Goal: Information Seeking & Learning: Find specific fact

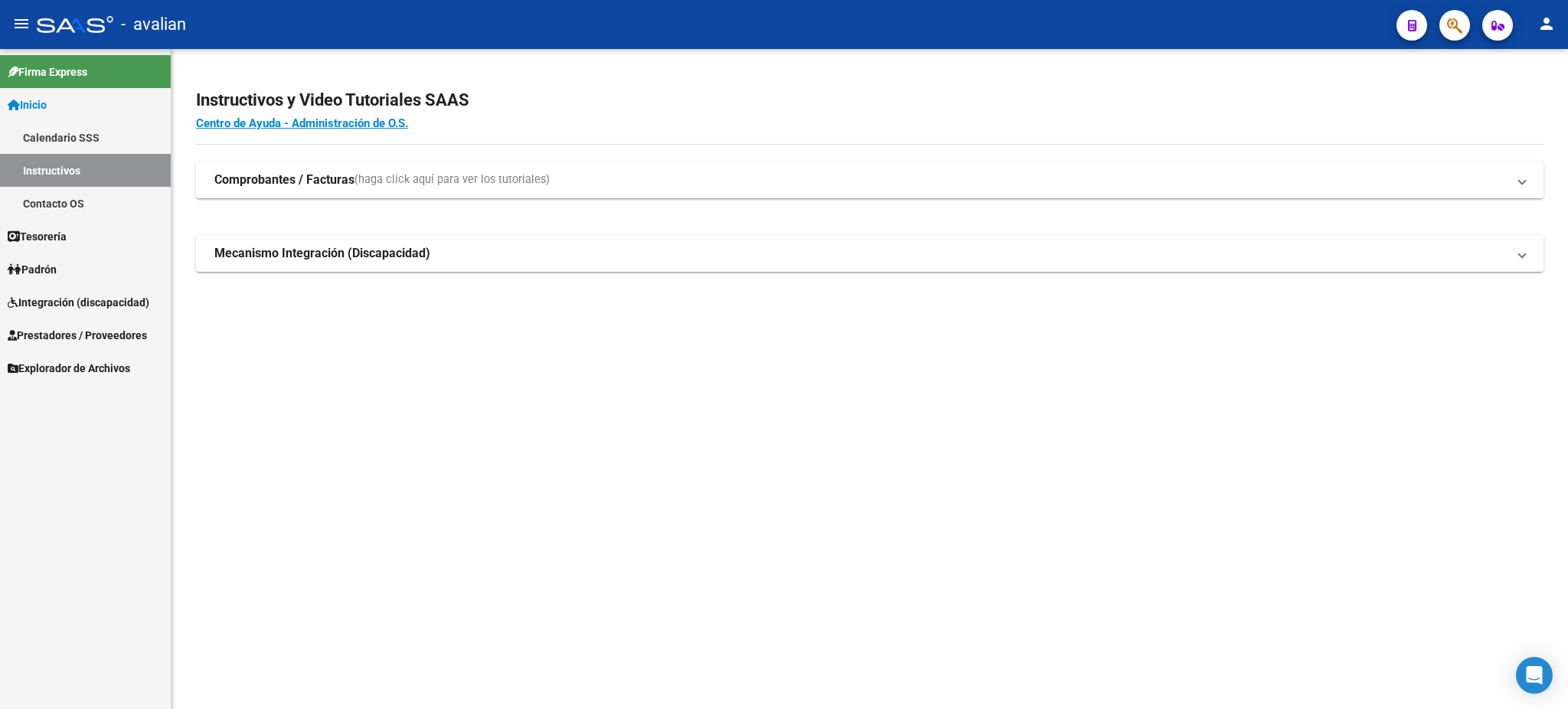
click at [43, 307] on span "Integración (discapacidad)" at bounding box center [78, 303] width 142 height 17
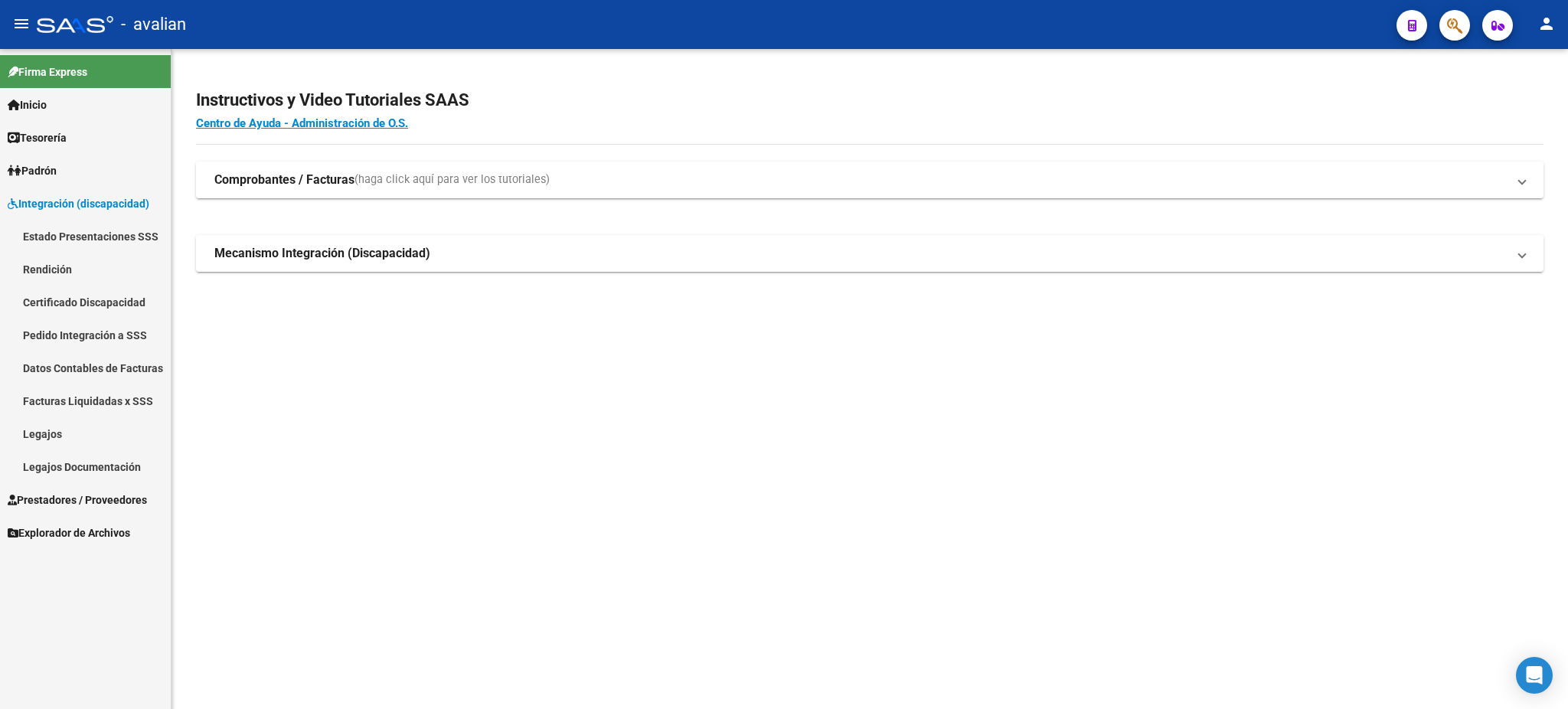
click at [43, 102] on span "Inicio" at bounding box center [27, 105] width 40 height 17
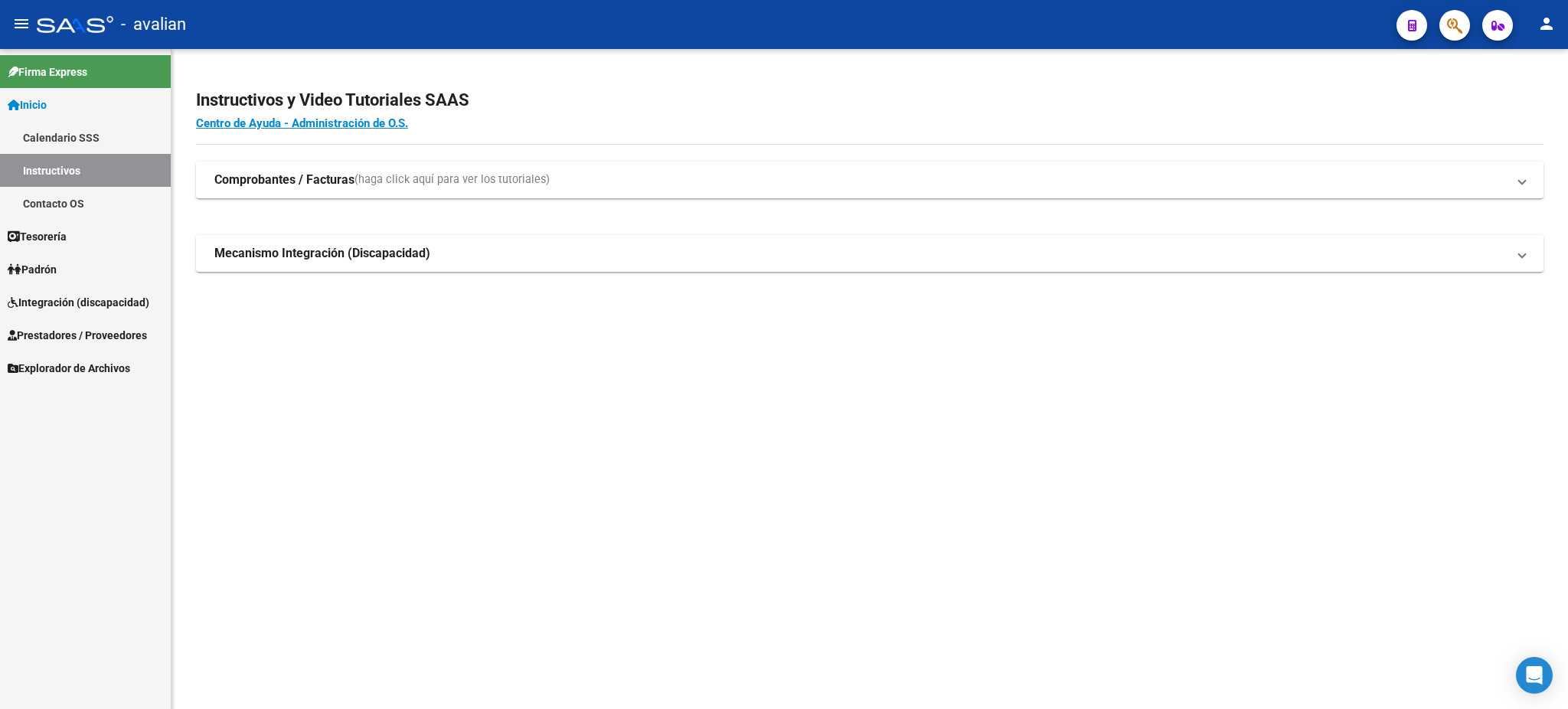
click at [47, 134] on link "Calendario SSS" at bounding box center [86, 137] width 171 height 33
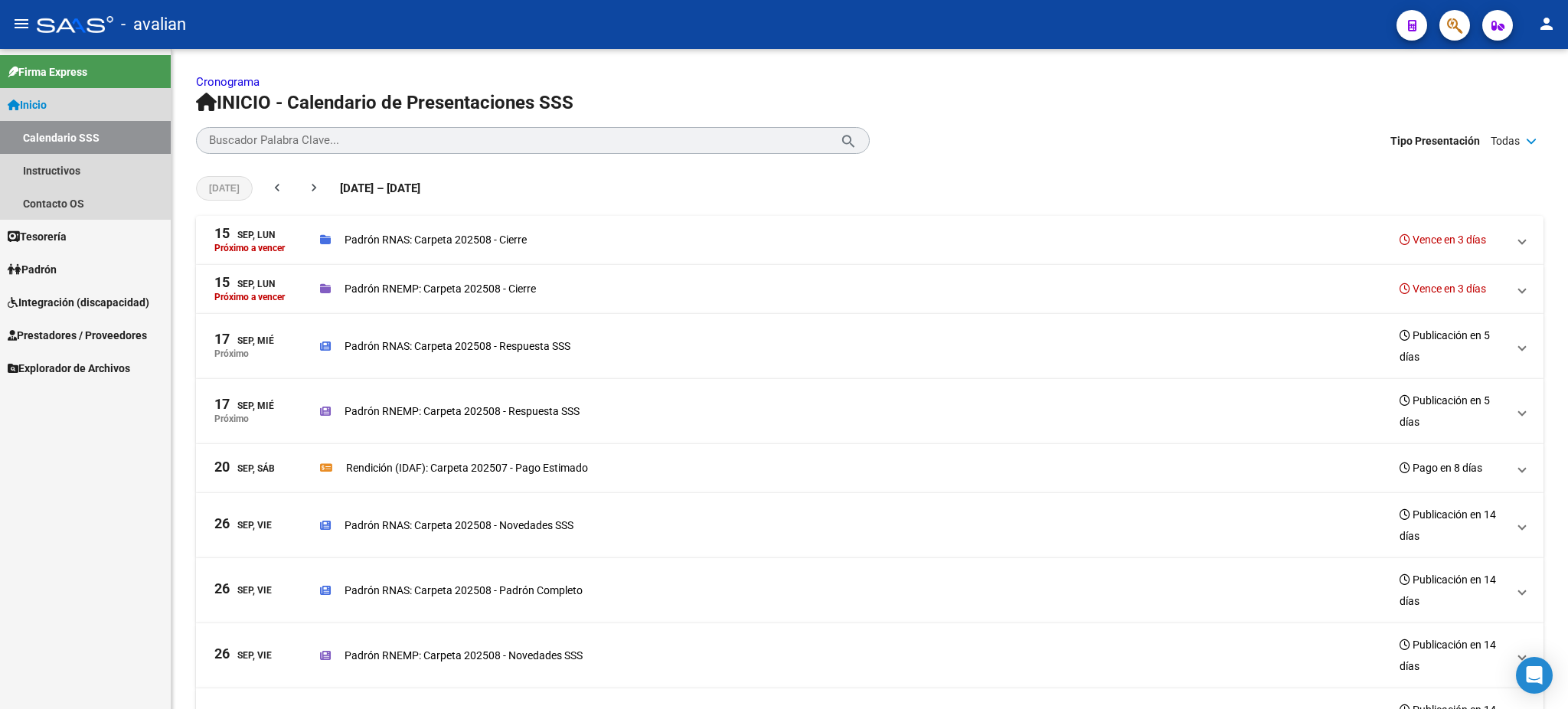
click at [38, 105] on span "Inicio" at bounding box center [27, 105] width 40 height 17
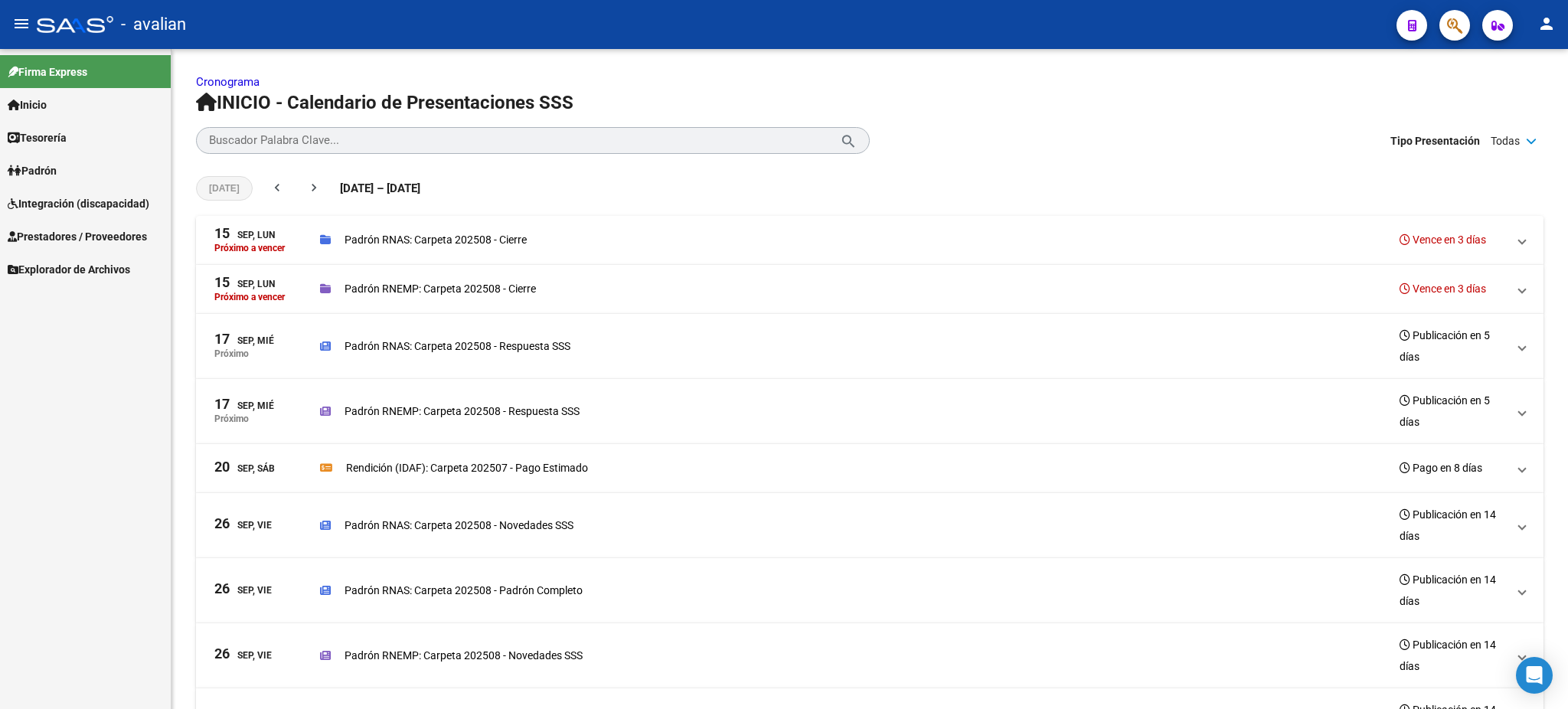
click at [55, 202] on span "Integración (discapacidad)" at bounding box center [78, 204] width 142 height 17
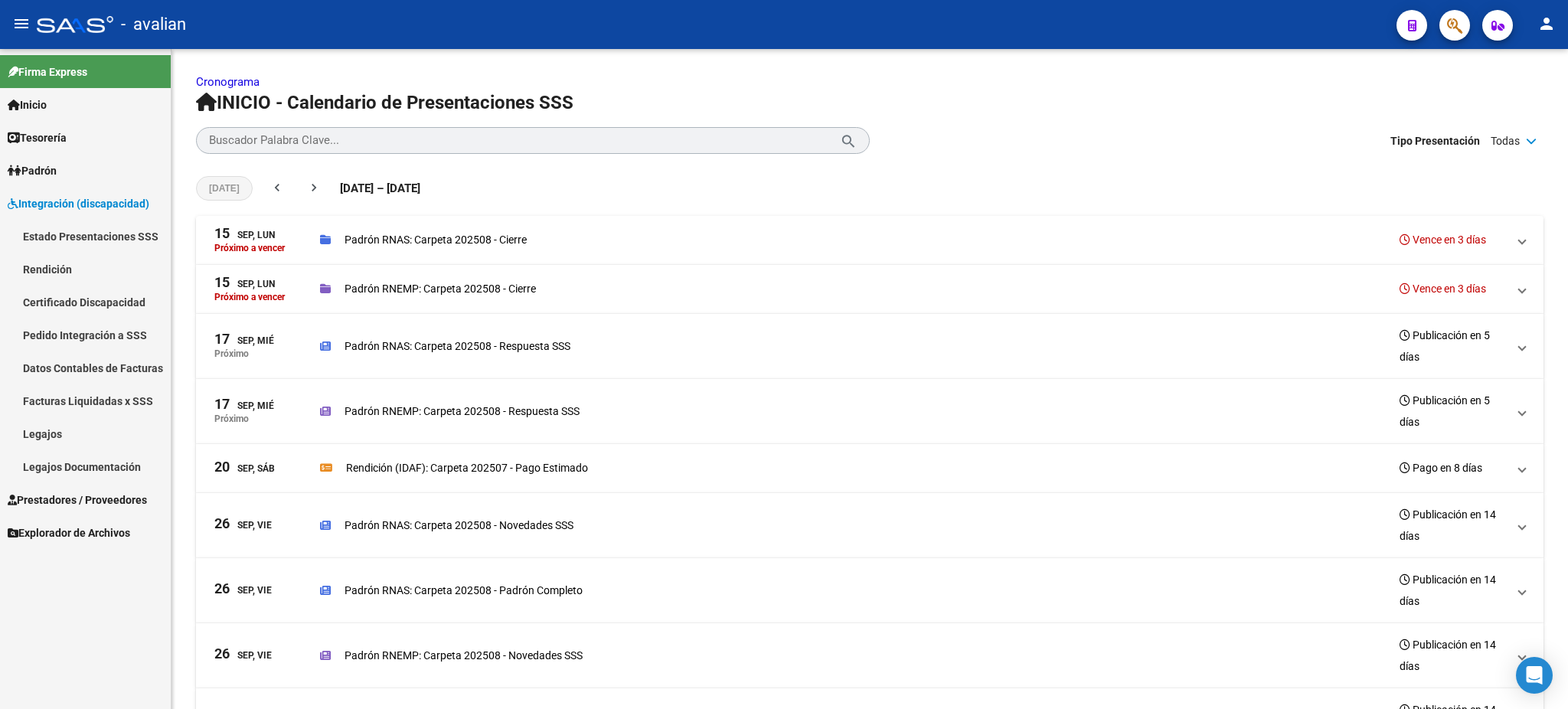
click at [55, 202] on span "Integración (discapacidad)" at bounding box center [78, 204] width 142 height 17
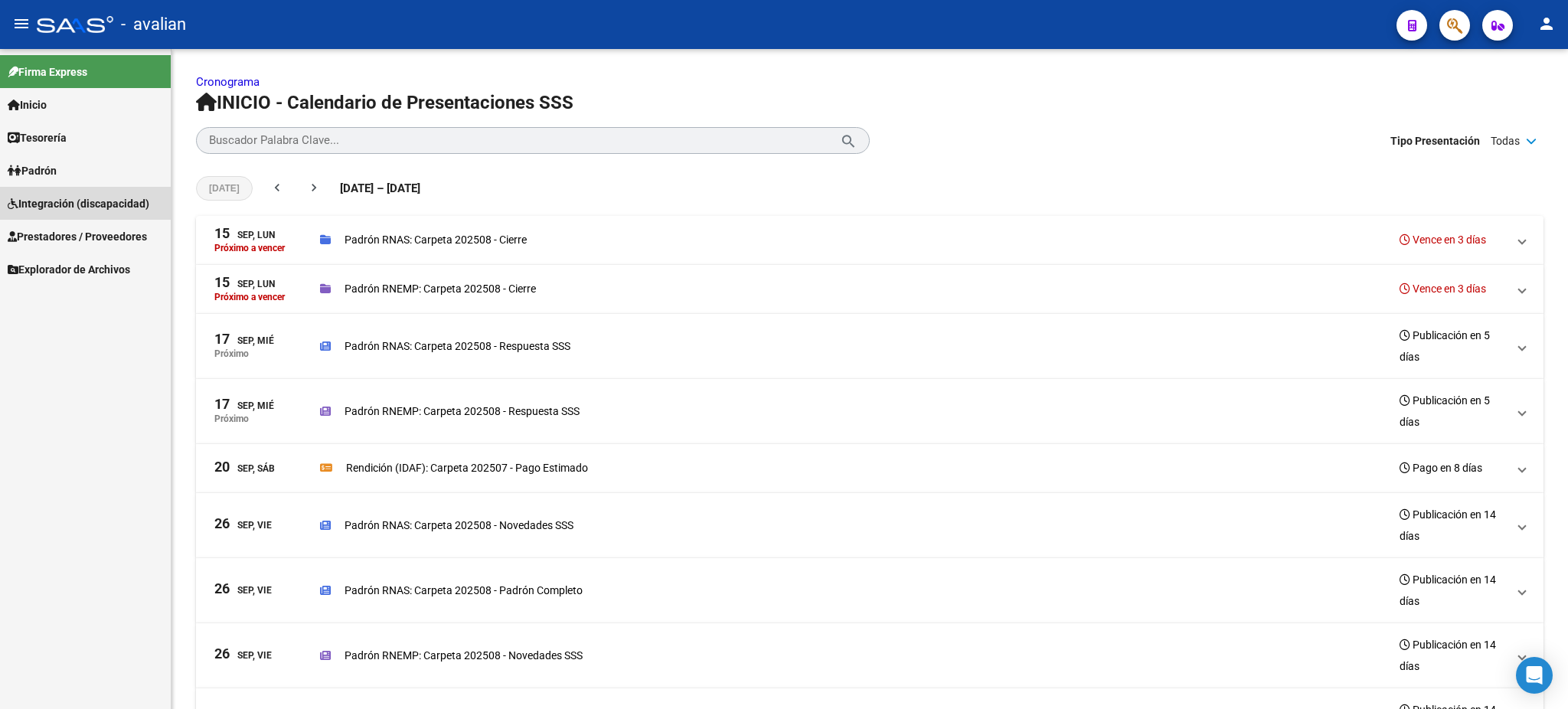
click at [55, 202] on span "Integración (discapacidad)" at bounding box center [78, 204] width 142 height 17
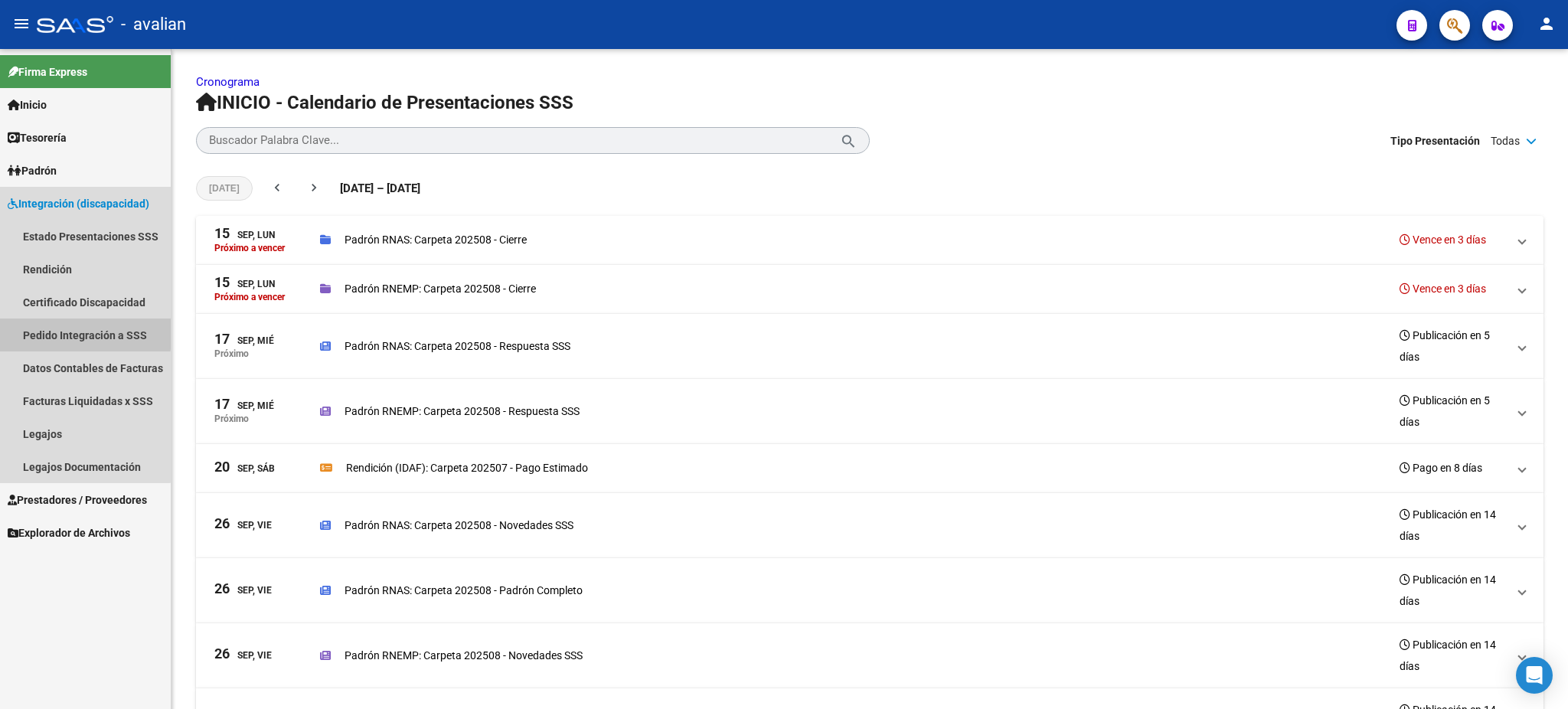
click at [73, 332] on link "Pedido Integración a SSS" at bounding box center [86, 335] width 171 height 33
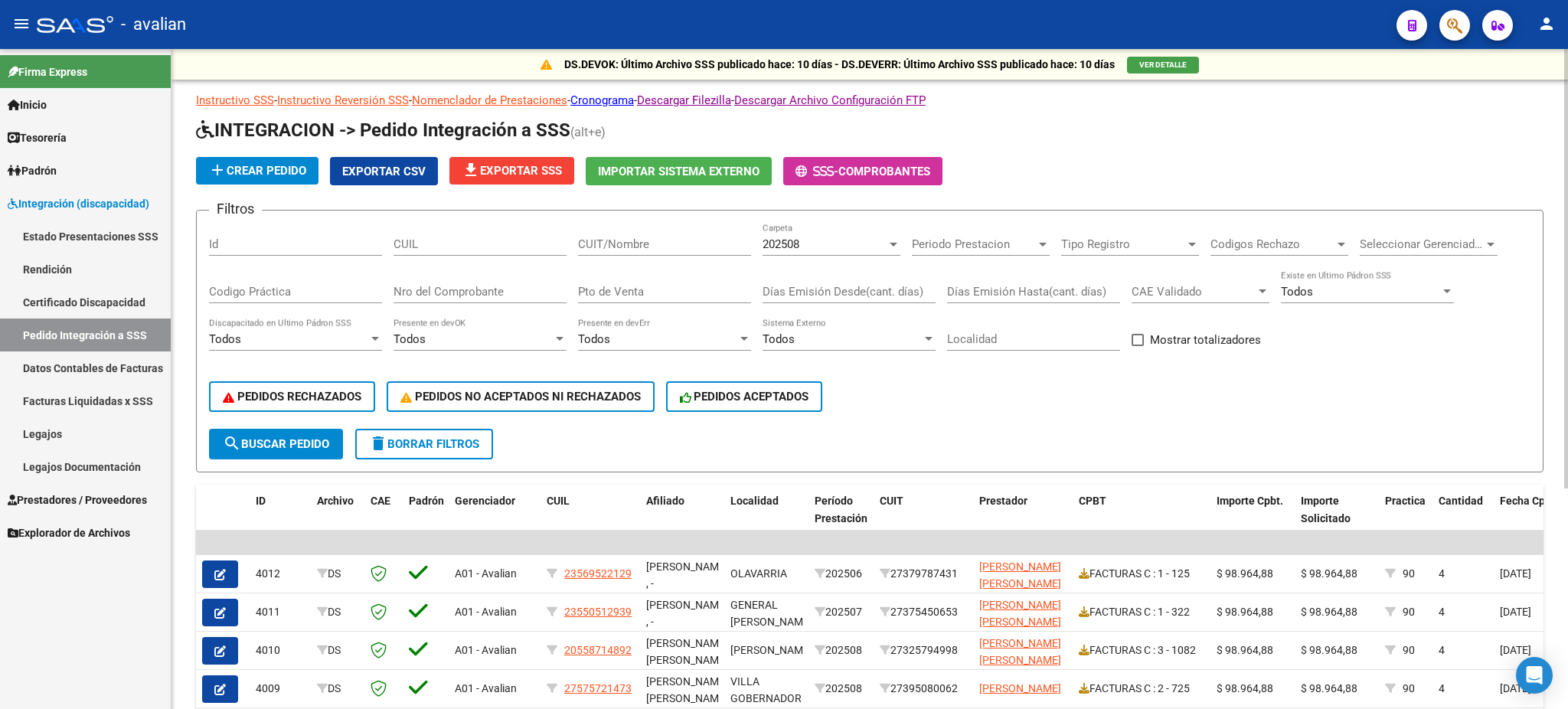
click at [891, 246] on div at bounding box center [894, 244] width 14 height 12
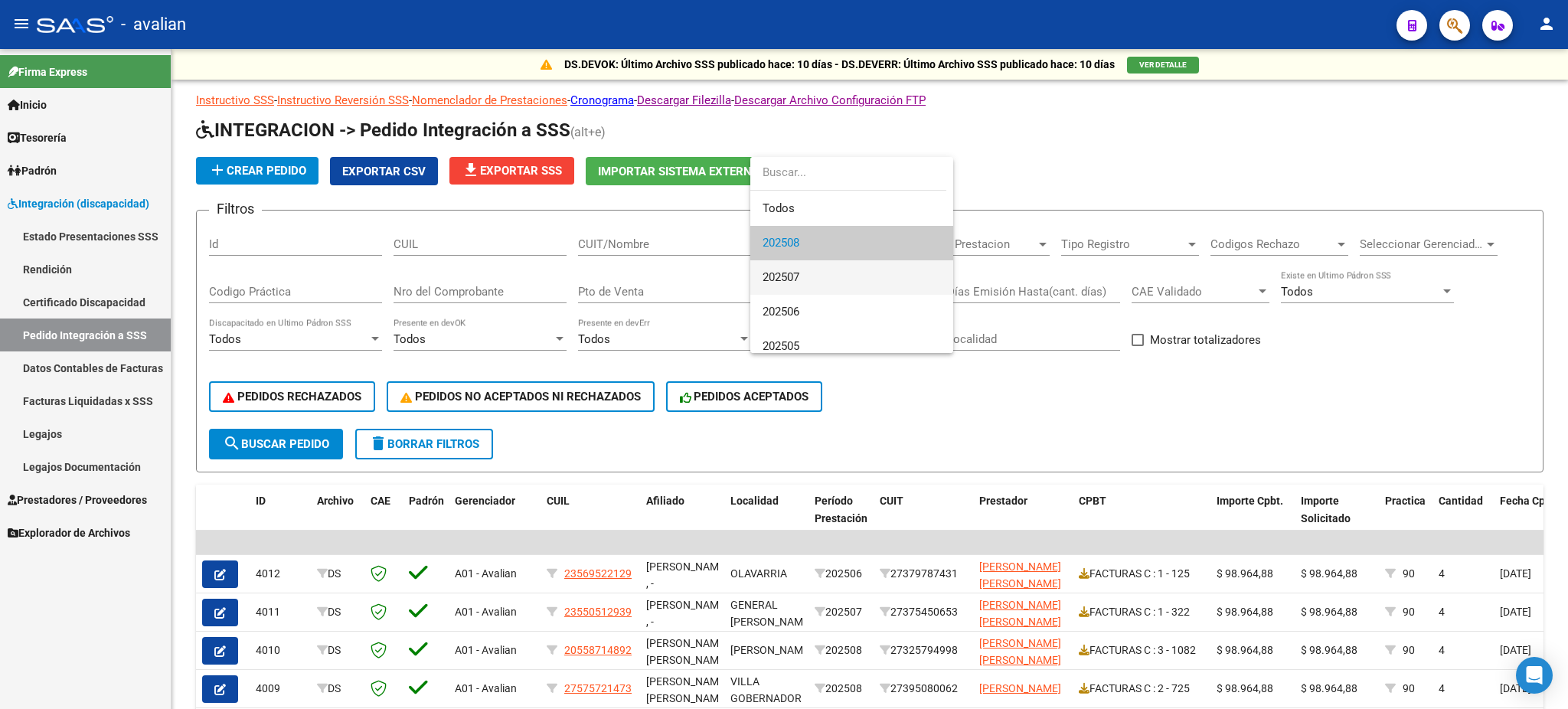
click at [833, 280] on span "202507" at bounding box center [852, 277] width 179 height 35
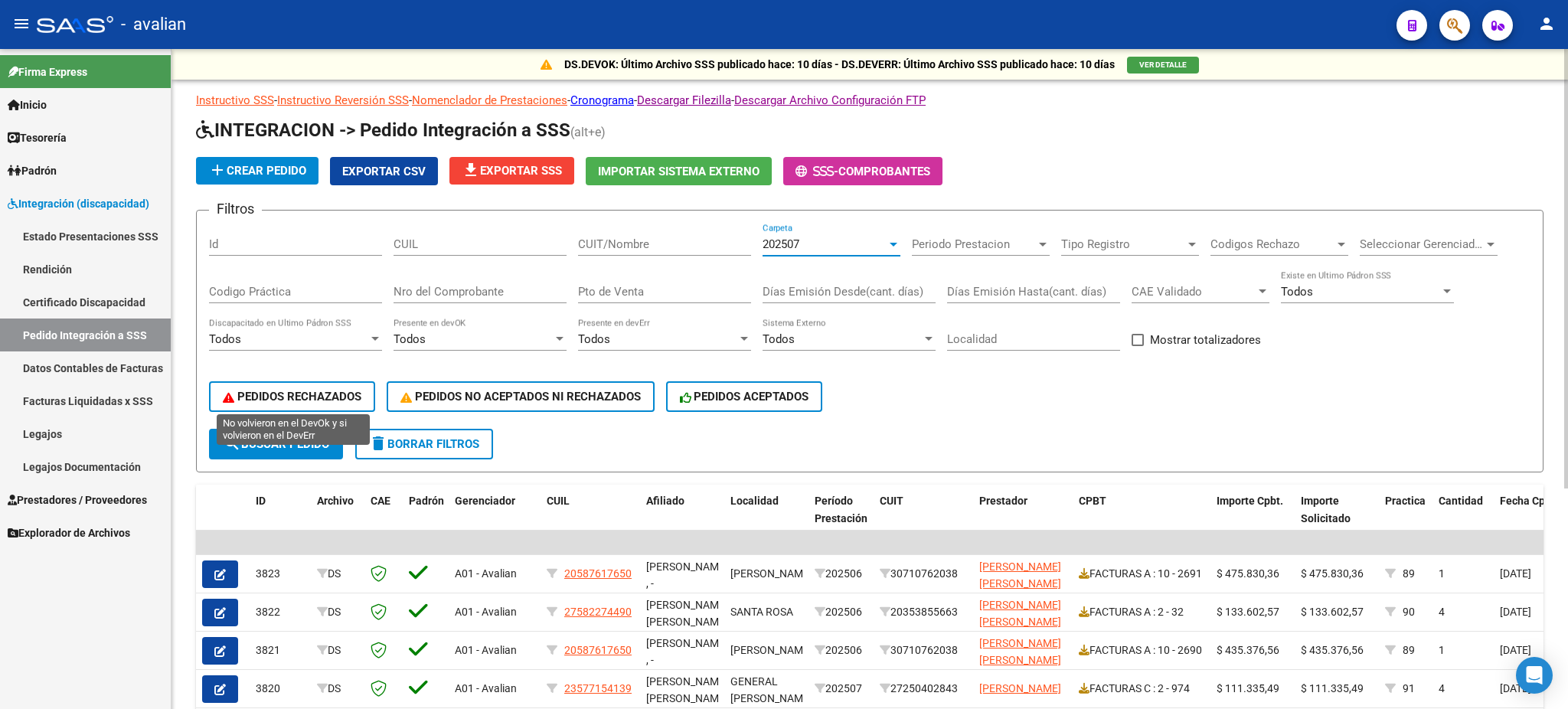
drag, startPoint x: 323, startPoint y: 392, endPoint x: 348, endPoint y: 393, distance: 25.0
click at [324, 390] on span "PEDIDOS RECHAZADOS" at bounding box center [292, 396] width 138 height 14
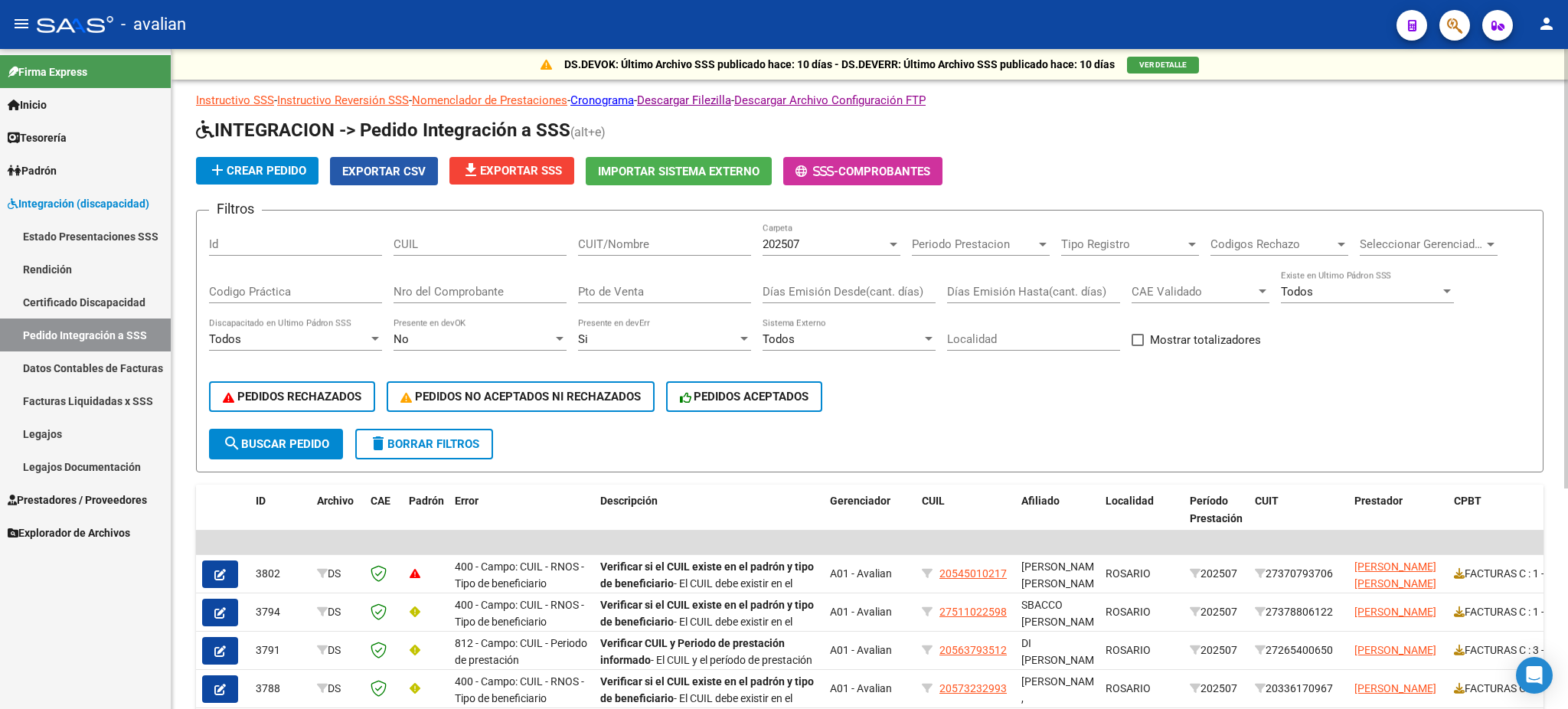
click at [365, 176] on button "Exportar CSV" at bounding box center [384, 171] width 108 height 28
click at [467, 244] on input "CUIL" at bounding box center [480, 244] width 173 height 14
paste input "20323740985"
click at [259, 424] on div "PEDIDOS RECHAZADOS PEDIDOS NO ACEPTADOS NI RECHAZADOS PEDIDOS ACEPTADOS" at bounding box center [869, 397] width 1322 height 64
click at [261, 437] on span "search Buscar Pedido" at bounding box center [276, 444] width 106 height 14
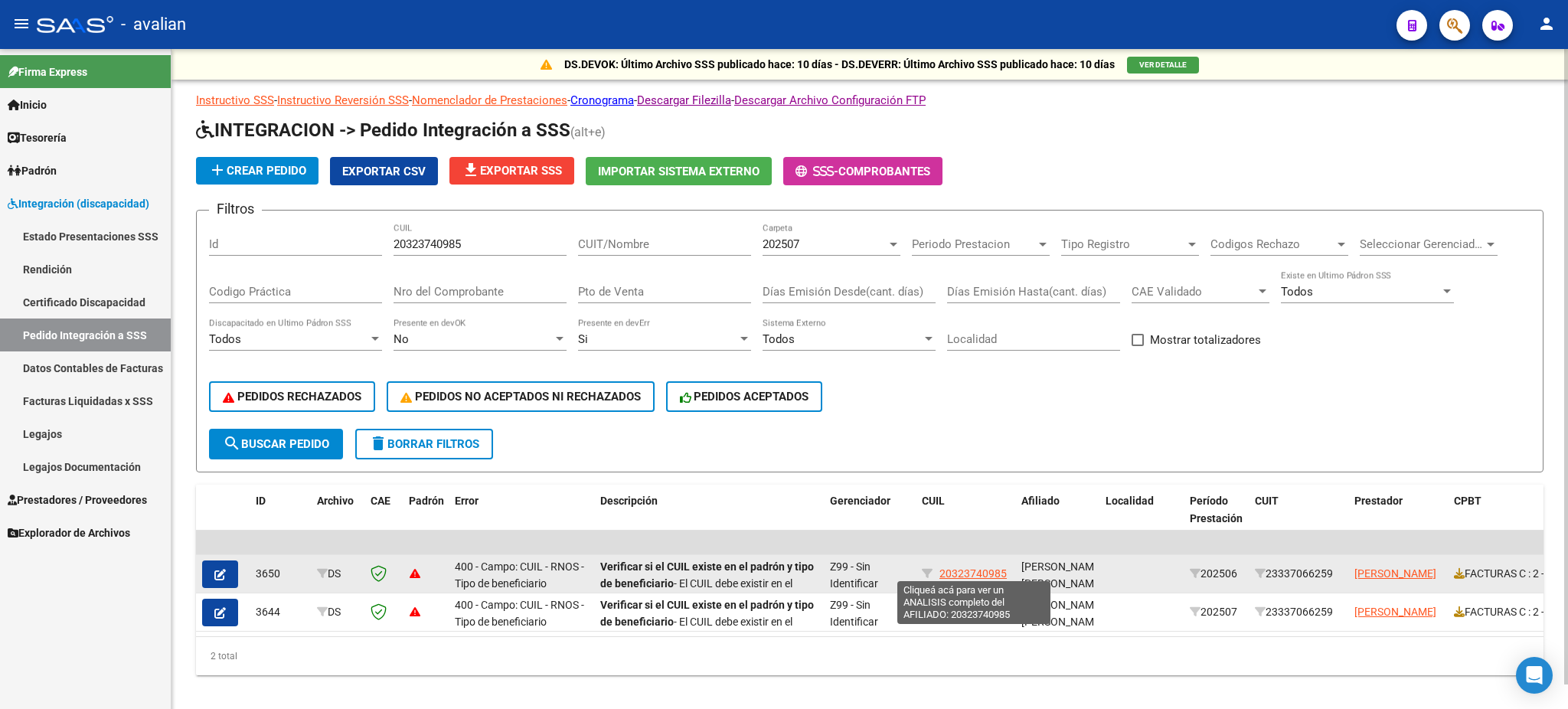
click at [974, 569] on span "20323740985" at bounding box center [974, 573] width 68 height 12
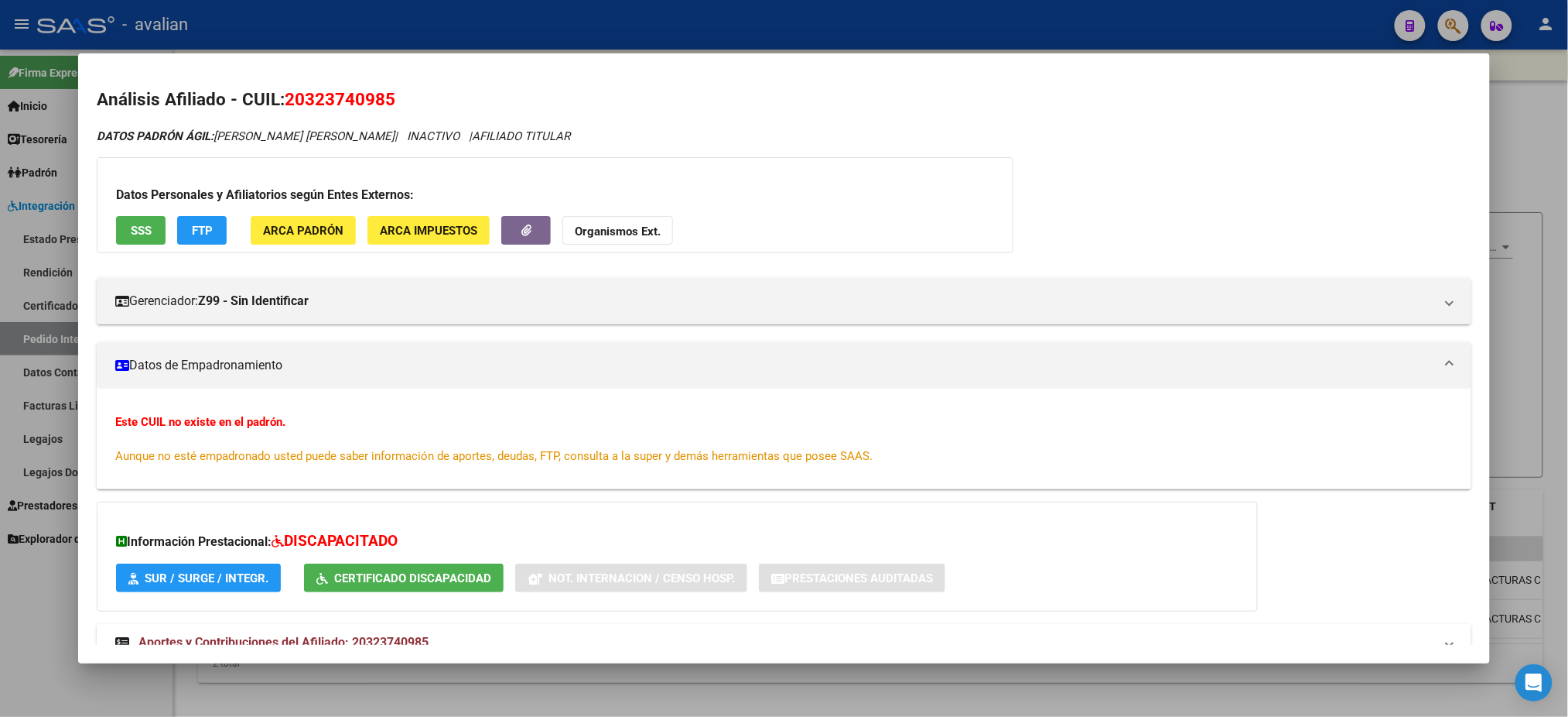
click at [131, 233] on span "SSS" at bounding box center [142, 230] width 21 height 14
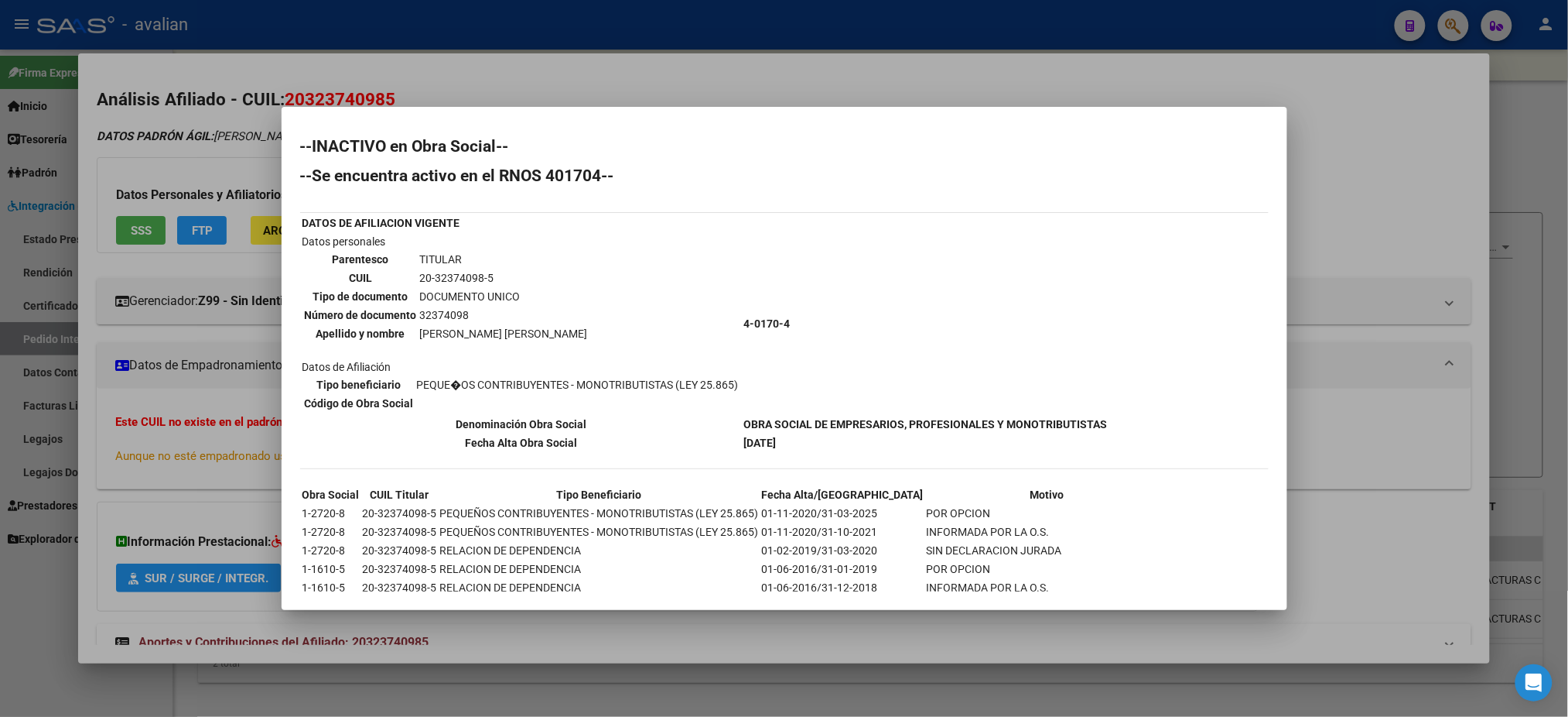
drag, startPoint x: 743, startPoint y: 414, endPoint x: 1101, endPoint y: 415, distance: 358.0
click at [1101, 418] on b "OBRA SOCIAL DE EMPRESARIOS, PROFESIONALES Y MONOTRIBUTISTAS" at bounding box center [926, 424] width 364 height 12
copy b "OBRA SOCIAL DE EMPRESARIOS, PROFESIONALES Y MONOTRIBUTISTAS"
click at [698, 80] on div at bounding box center [784, 358] width 1568 height 717
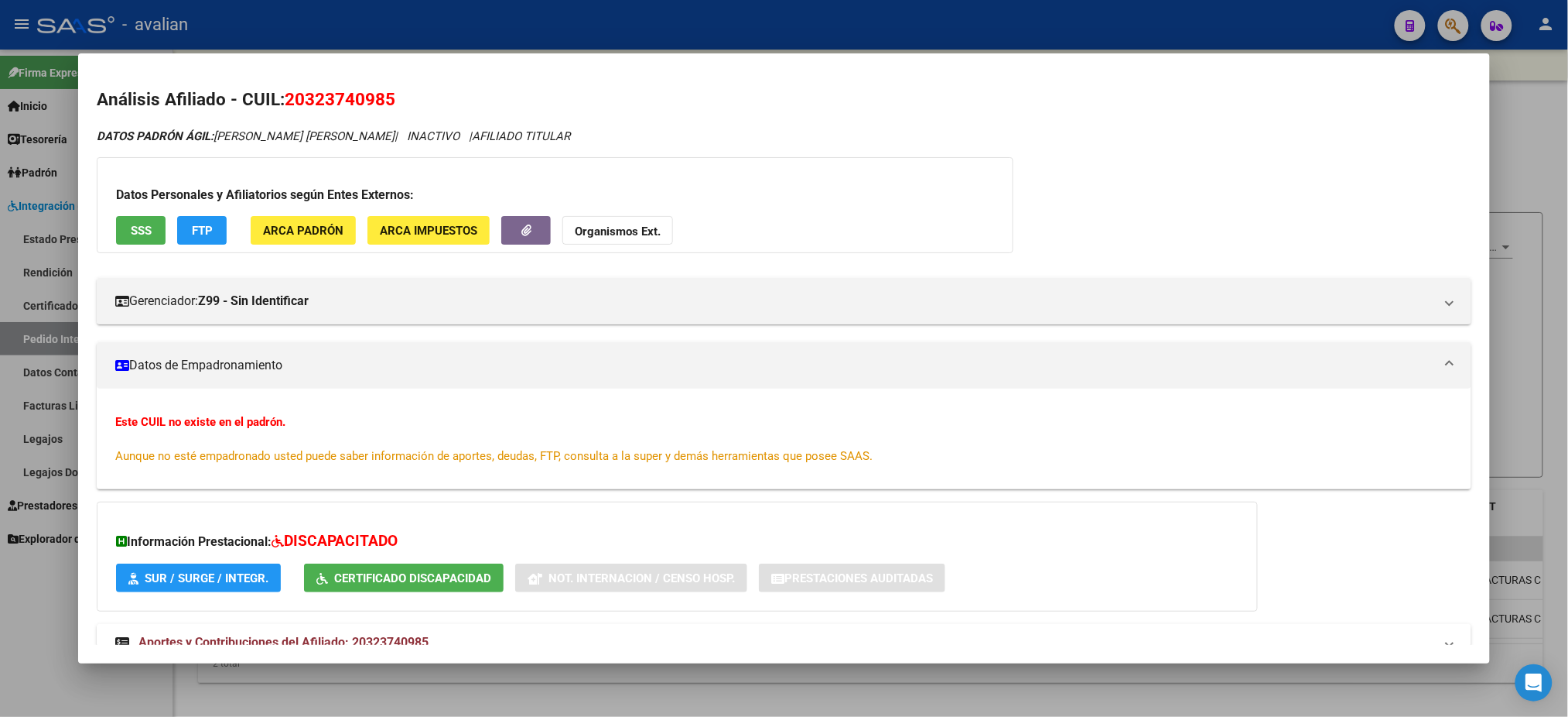
click at [512, 31] on div at bounding box center [784, 358] width 1568 height 717
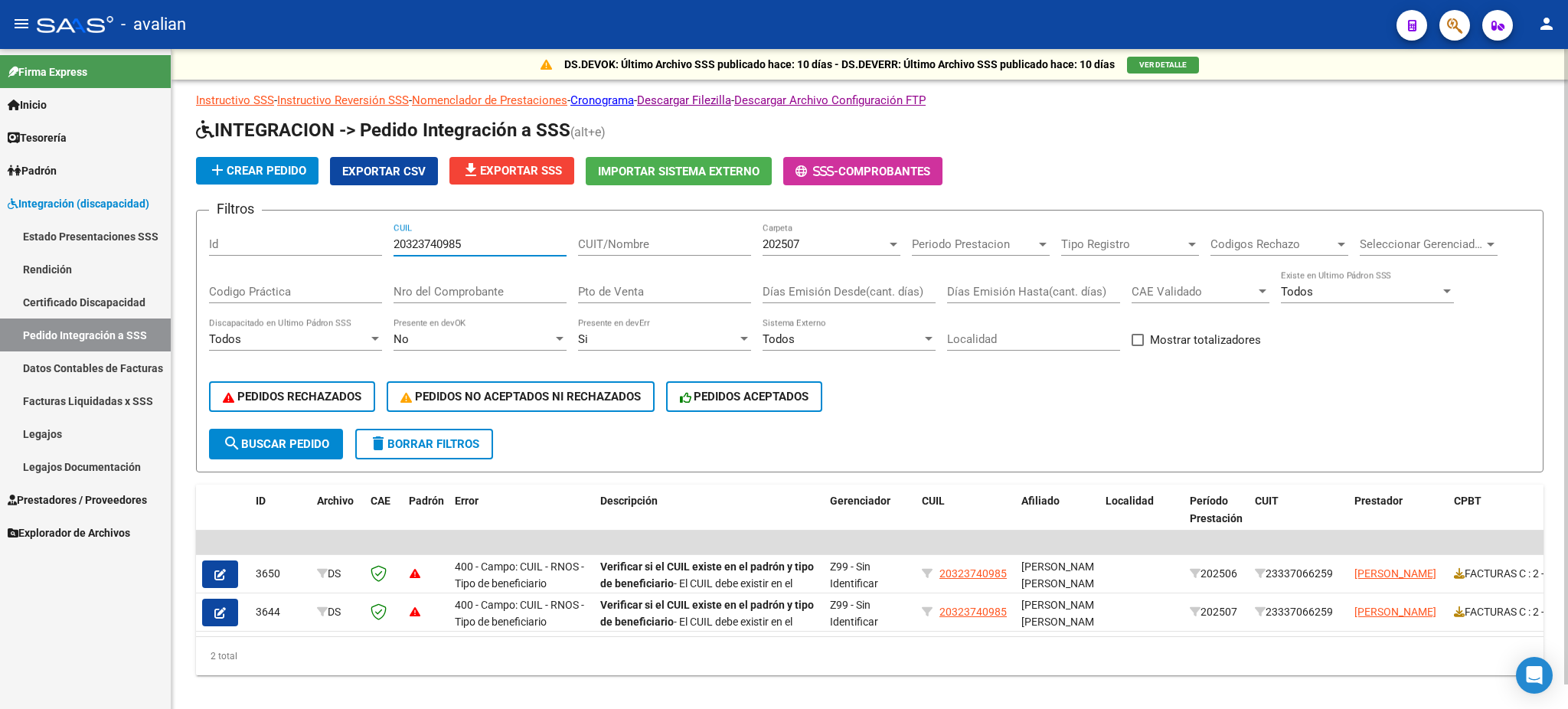
drag, startPoint x: 485, startPoint y: 237, endPoint x: 371, endPoint y: 245, distance: 114.3
click at [371, 245] on div "Filtros Id 20323740985 CUIL CUIT/Nombre 202507 Carpeta Periodo Prestacion Perio…" at bounding box center [869, 325] width 1322 height 206
paste input "47011203"
type input "20470112035"
click at [264, 432] on button "search Buscar Pedido" at bounding box center [276, 444] width 134 height 31
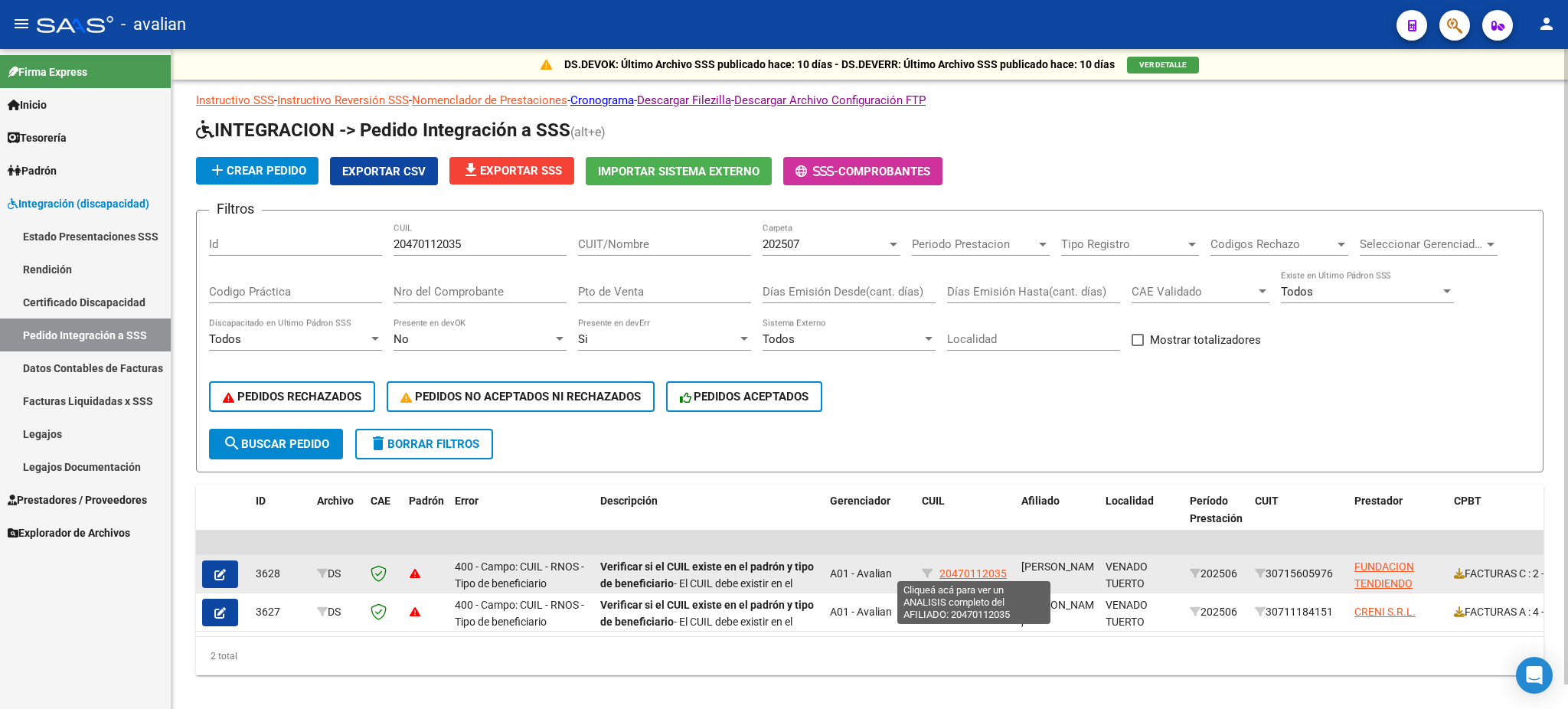
click at [962, 571] on span "20470112035" at bounding box center [974, 573] width 68 height 12
type textarea "20470112035"
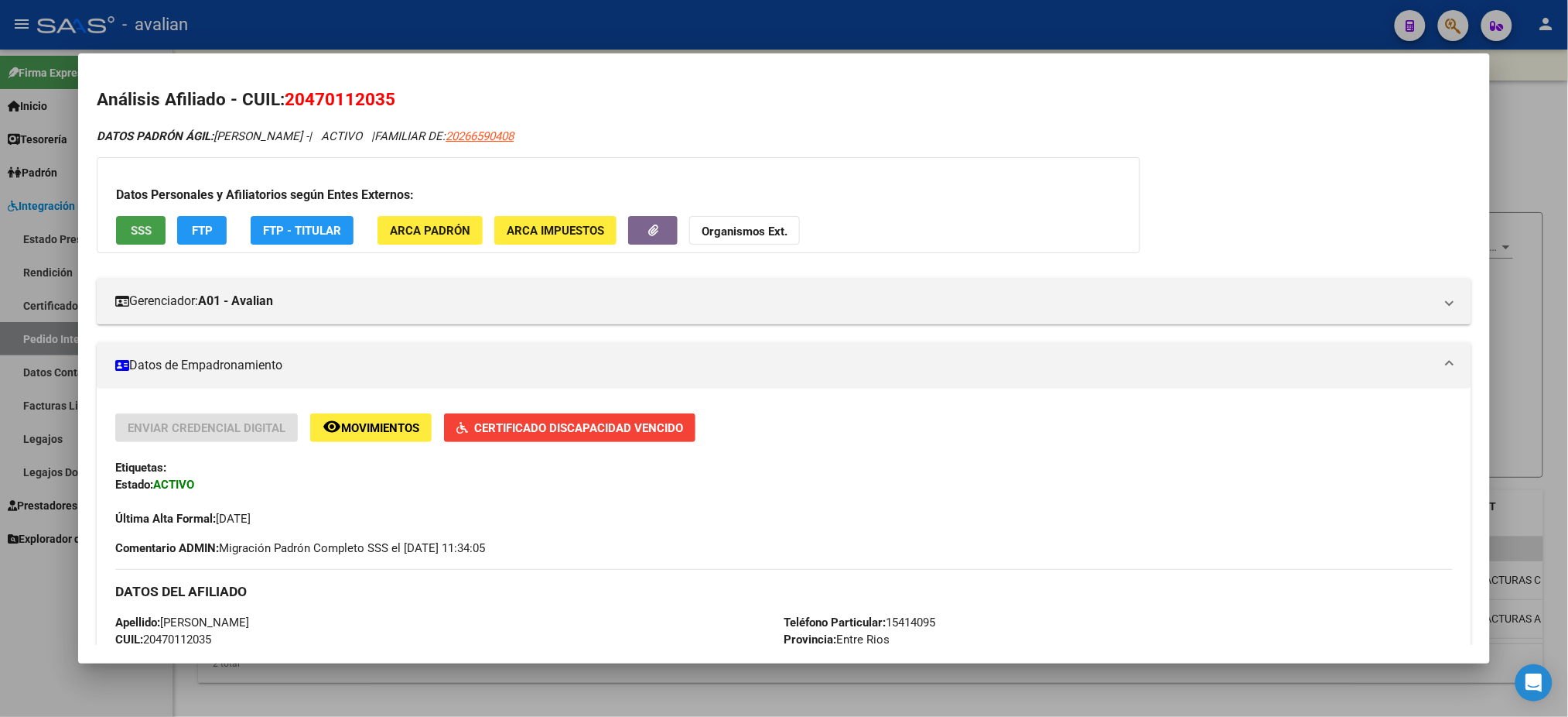
click at [133, 228] on span "SSS" at bounding box center [142, 230] width 21 height 14
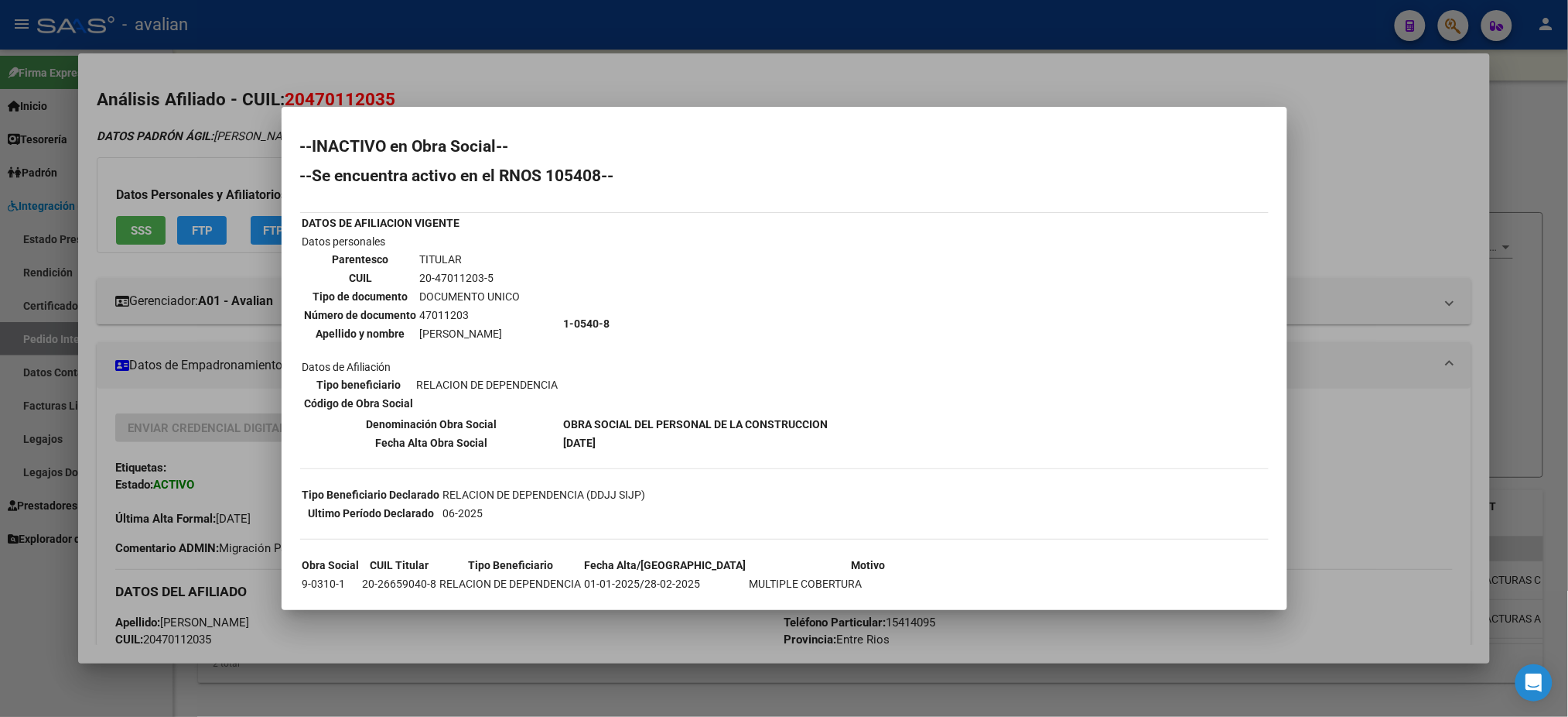
drag, startPoint x: 583, startPoint y: 414, endPoint x: 845, endPoint y: 422, distance: 262.1
click at [830, 422] on td "OBRA SOCIAL DEL PERSONAL DE LA CONSTRUCCION" at bounding box center [697, 424] width 266 height 17
copy b "OBRA SOCIAL DEL PERSONAL DE LA CONSTRUCCION"
click at [697, 73] on div at bounding box center [784, 358] width 1568 height 717
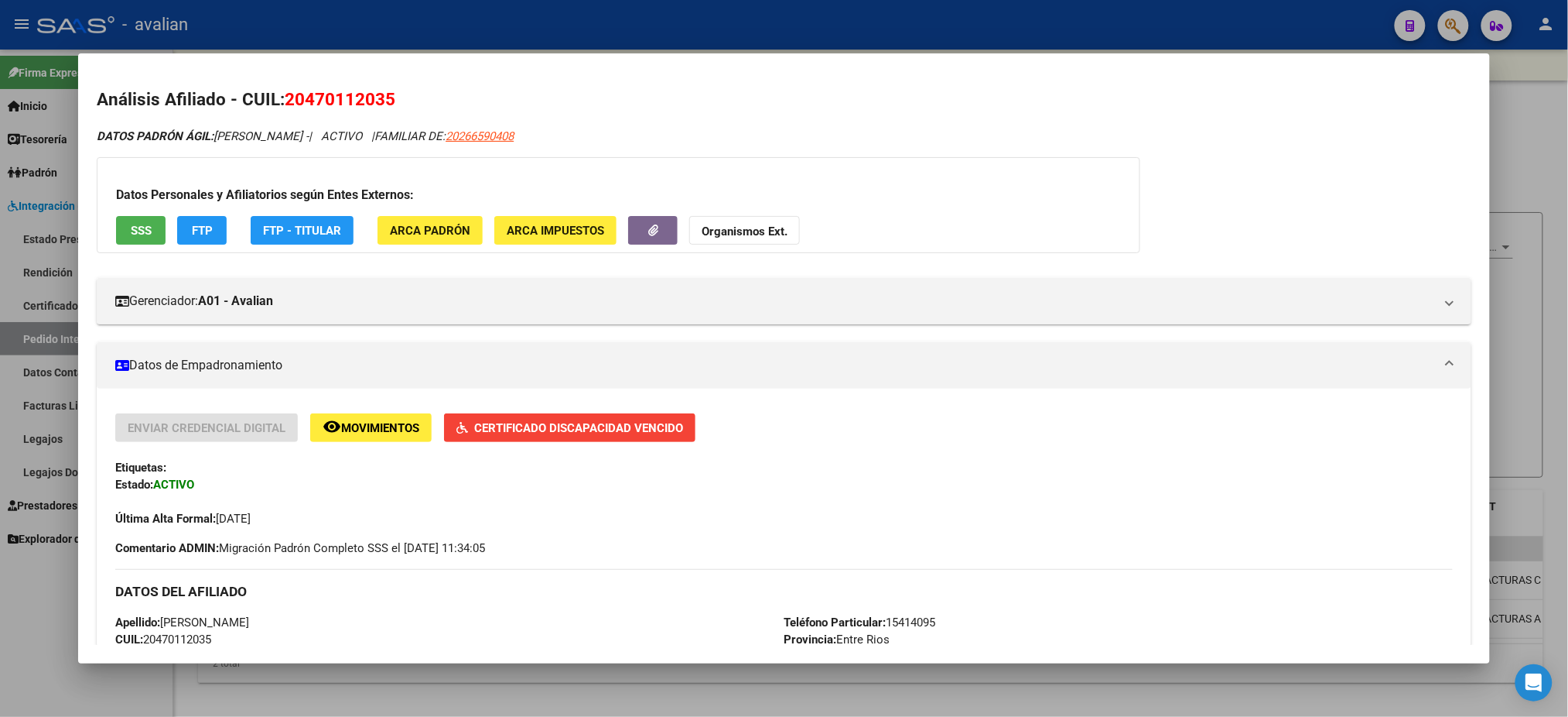
click at [664, 36] on div at bounding box center [784, 358] width 1568 height 717
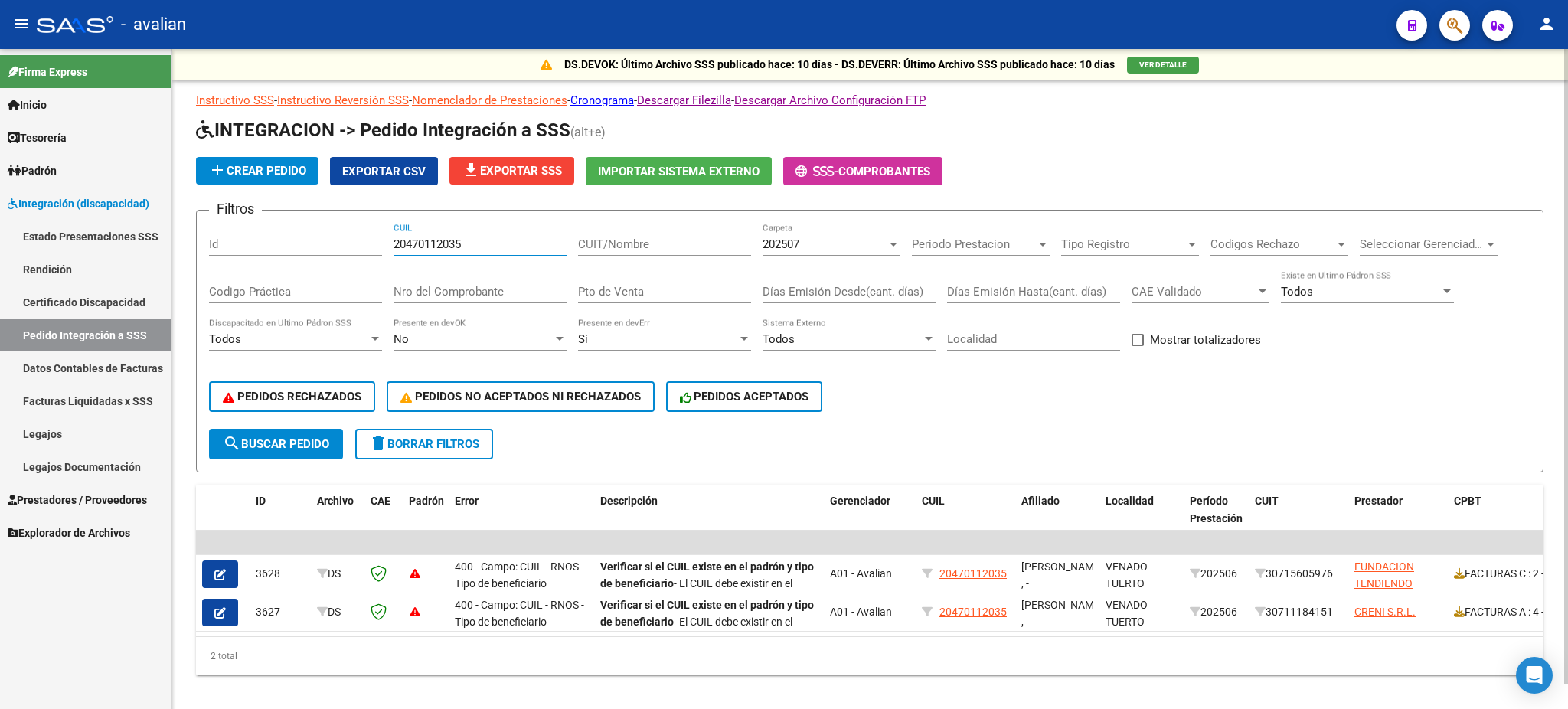
drag, startPoint x: 486, startPoint y: 239, endPoint x: 349, endPoint y: 246, distance: 137.2
click at [349, 246] on div "Filtros Id 20470112035 CUIL CUIT/Nombre 202507 Carpeta Periodo Prestacion Perio…" at bounding box center [869, 325] width 1322 height 206
paste input "511016127"
type input "20511016127"
click at [270, 438] on span "search Buscar Pedido" at bounding box center [276, 444] width 106 height 14
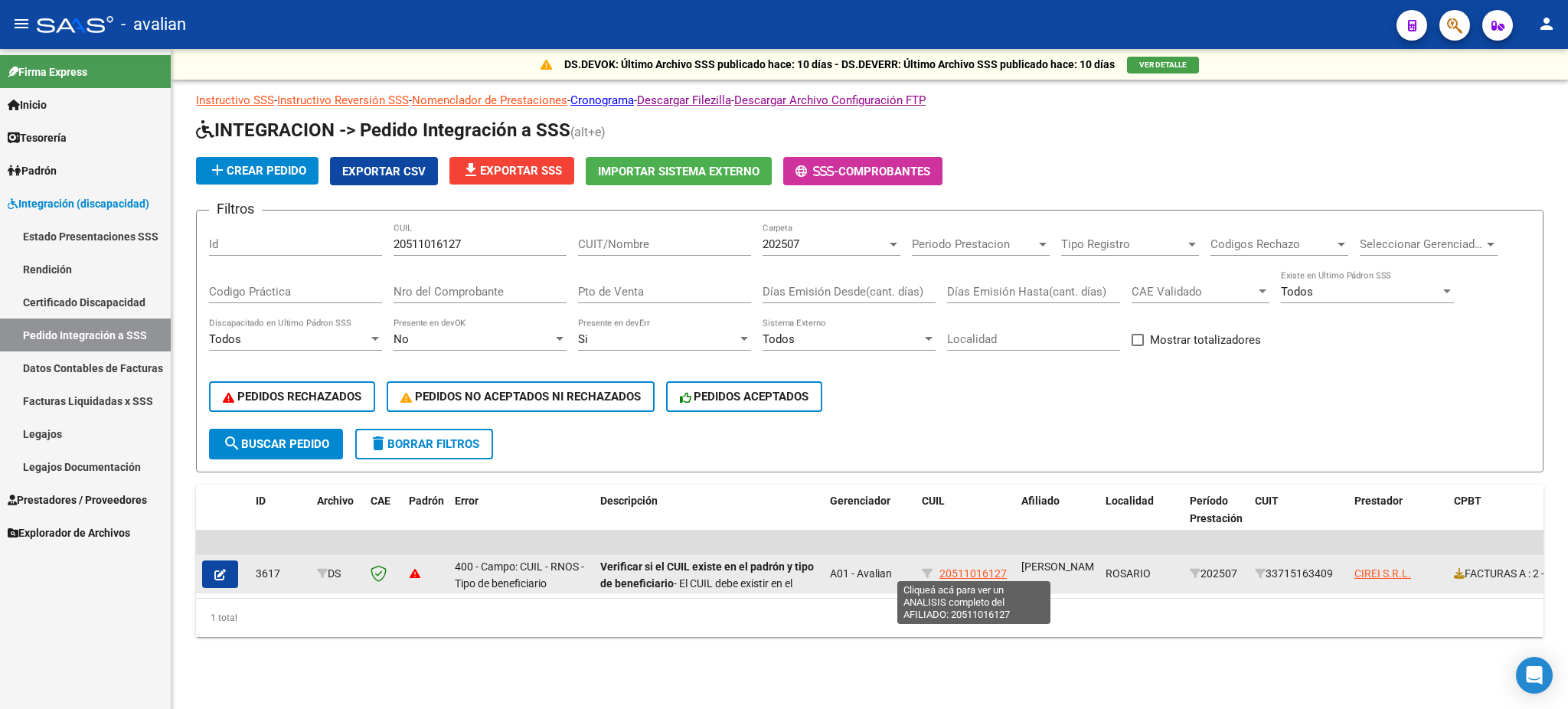
click at [974, 567] on span "20511016127" at bounding box center [974, 573] width 68 height 12
type textarea "20511016127"
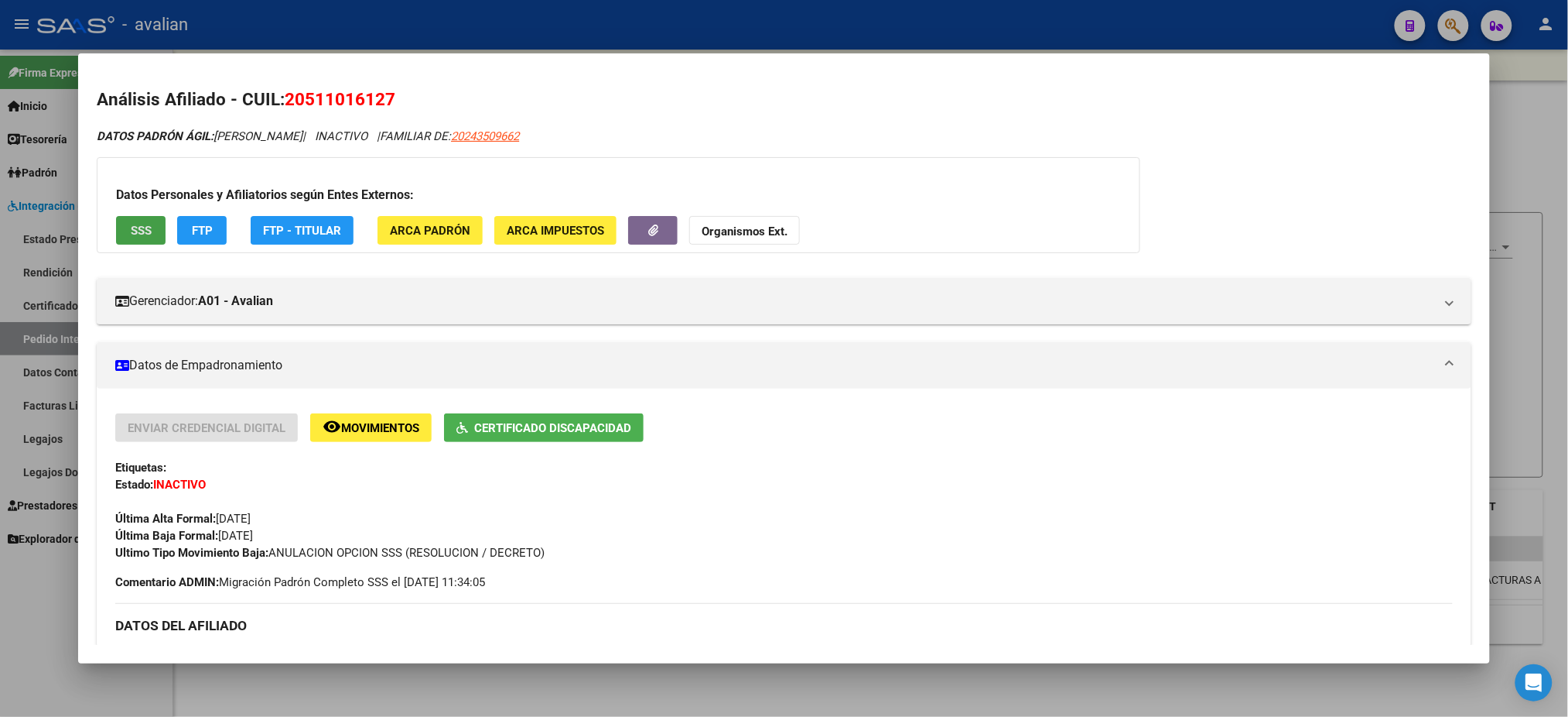
click at [122, 223] on button "SSS" at bounding box center [141, 230] width 49 height 29
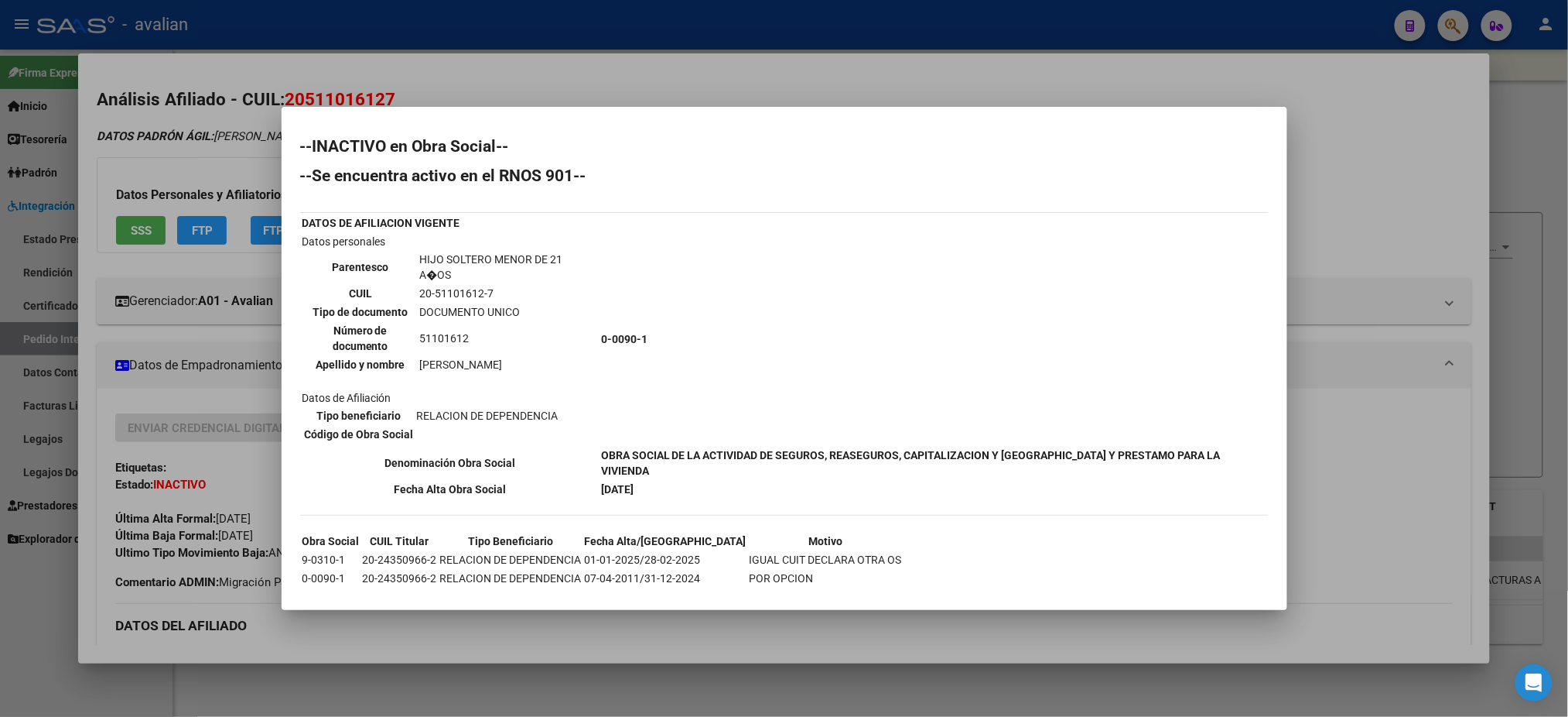
click at [692, 90] on div at bounding box center [784, 358] width 1568 height 717
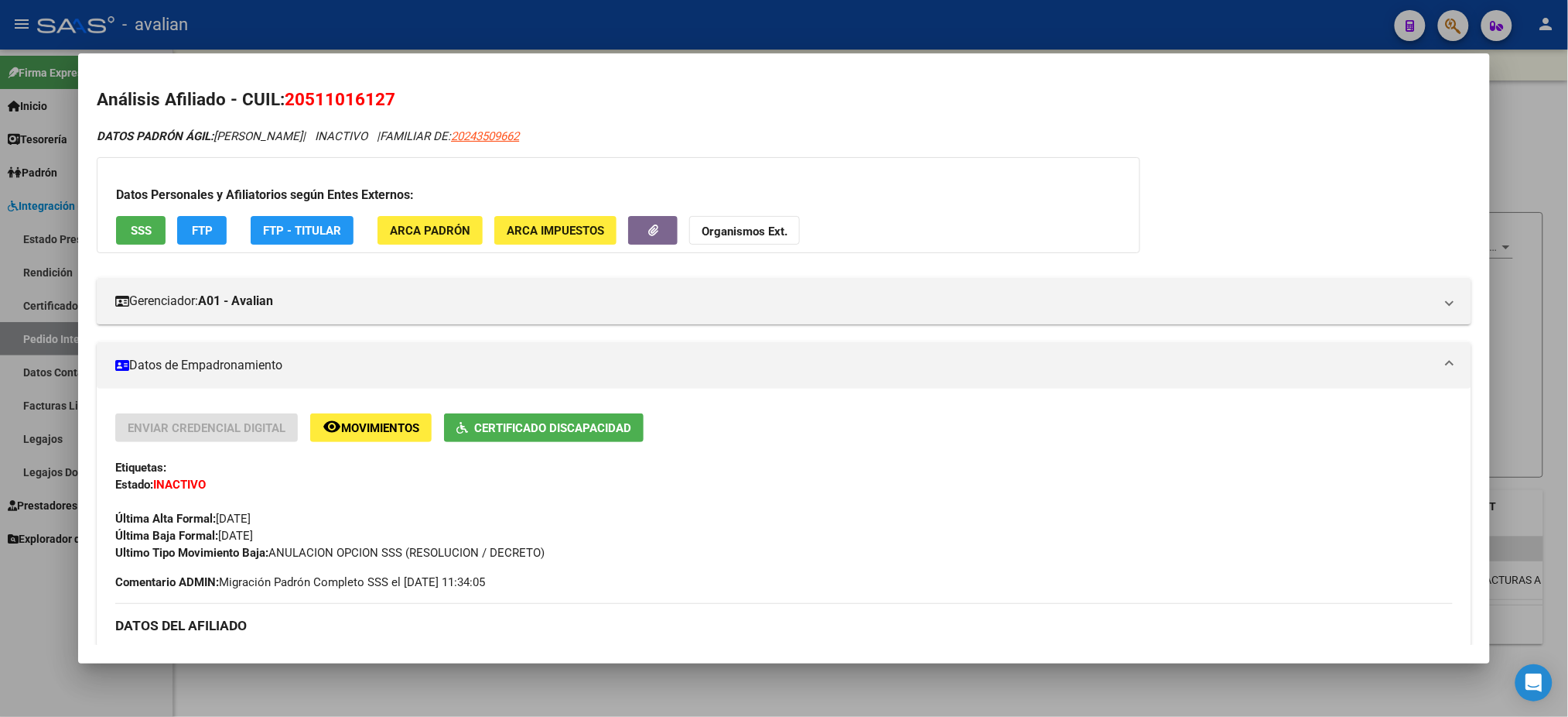
click at [714, 15] on div at bounding box center [784, 358] width 1568 height 717
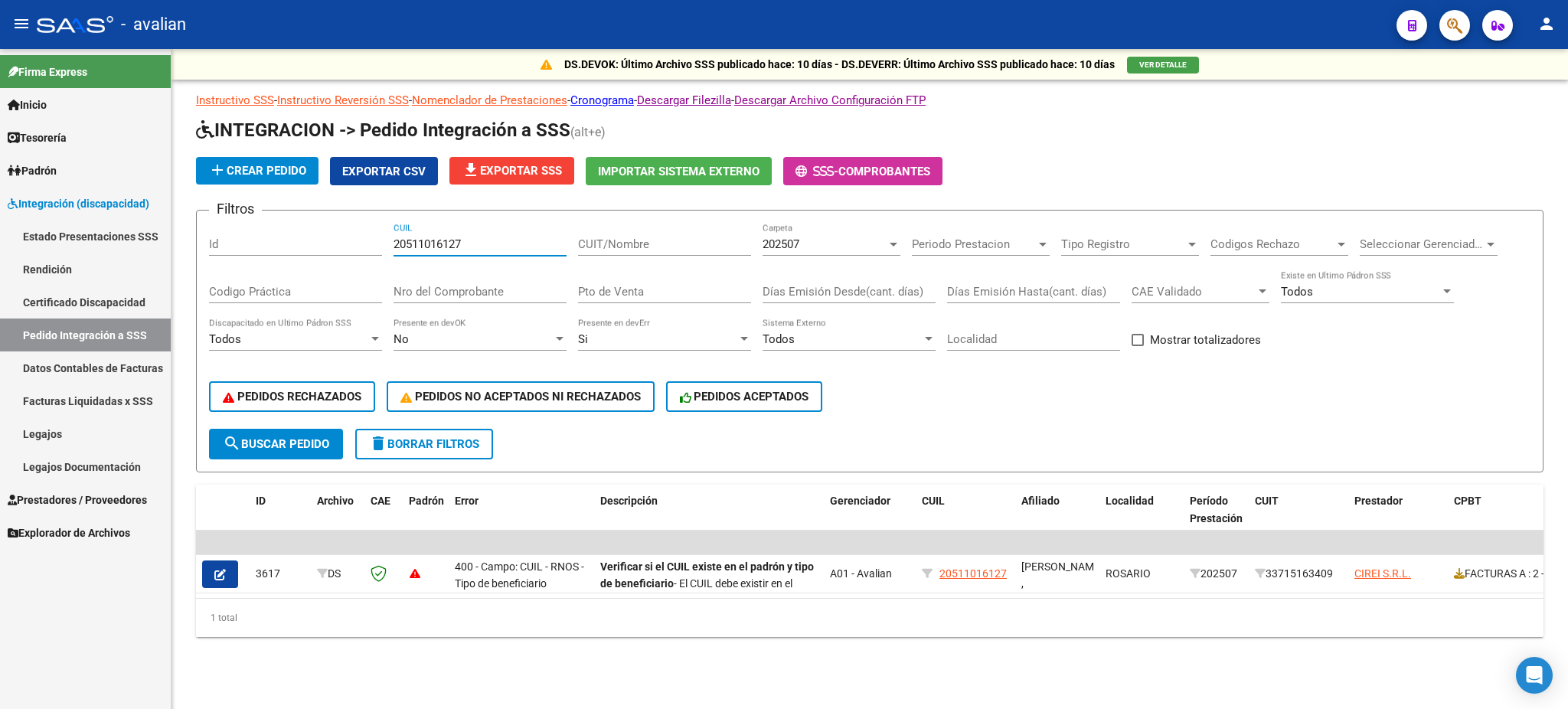
drag, startPoint x: 472, startPoint y: 241, endPoint x: 382, endPoint y: 269, distance: 94.3
click at [382, 269] on div "Filtros Id 20511016127 CUIL CUIT/Nombre 202507 Carpeta Periodo Prestacion Perio…" at bounding box center [869, 325] width 1322 height 206
paste input "470112035"
click at [291, 444] on span "search Buscar Pedido" at bounding box center [276, 444] width 106 height 14
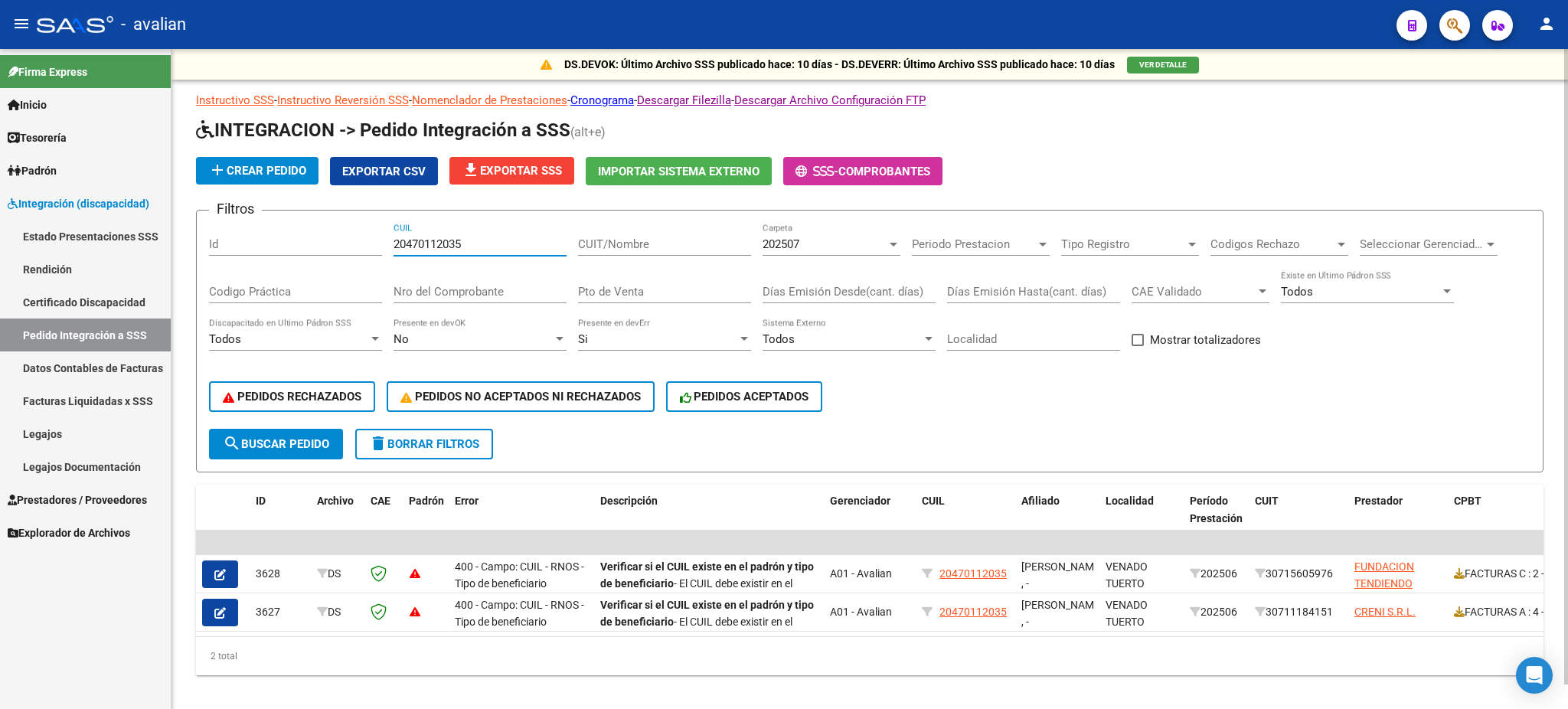
drag, startPoint x: 484, startPoint y: 244, endPoint x: 390, endPoint y: 237, distance: 94.3
click at [390, 237] on div "Filtros Id 20470112035 CUIL CUIT/Nombre 202507 Carpeta Periodo Prestacion Perio…" at bounding box center [869, 325] width 1322 height 206
paste input "545010217"
type input "20545010217"
click at [245, 429] on button "search Buscar Pedido" at bounding box center [276, 444] width 134 height 31
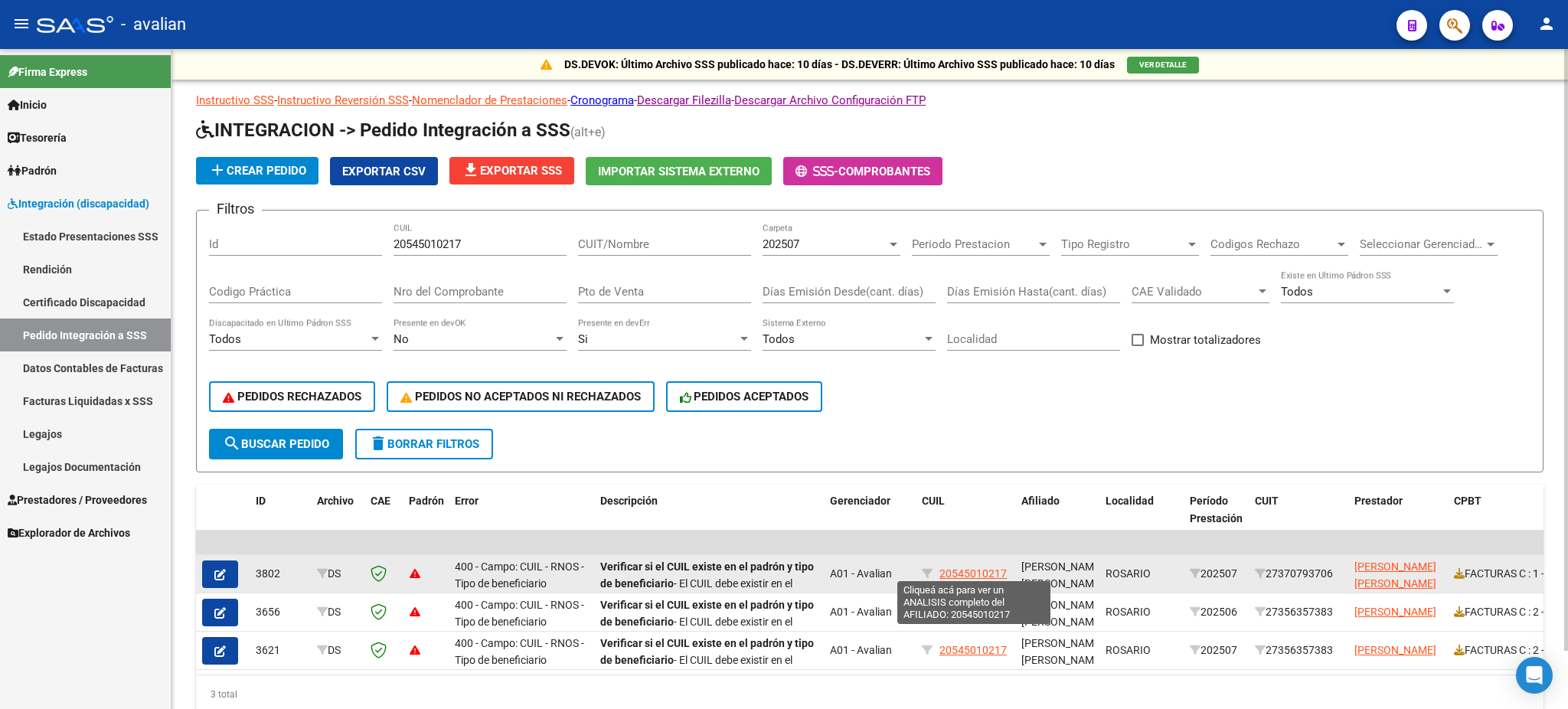
click at [962, 567] on span "20545010217" at bounding box center [974, 573] width 68 height 12
type textarea "20545010217"
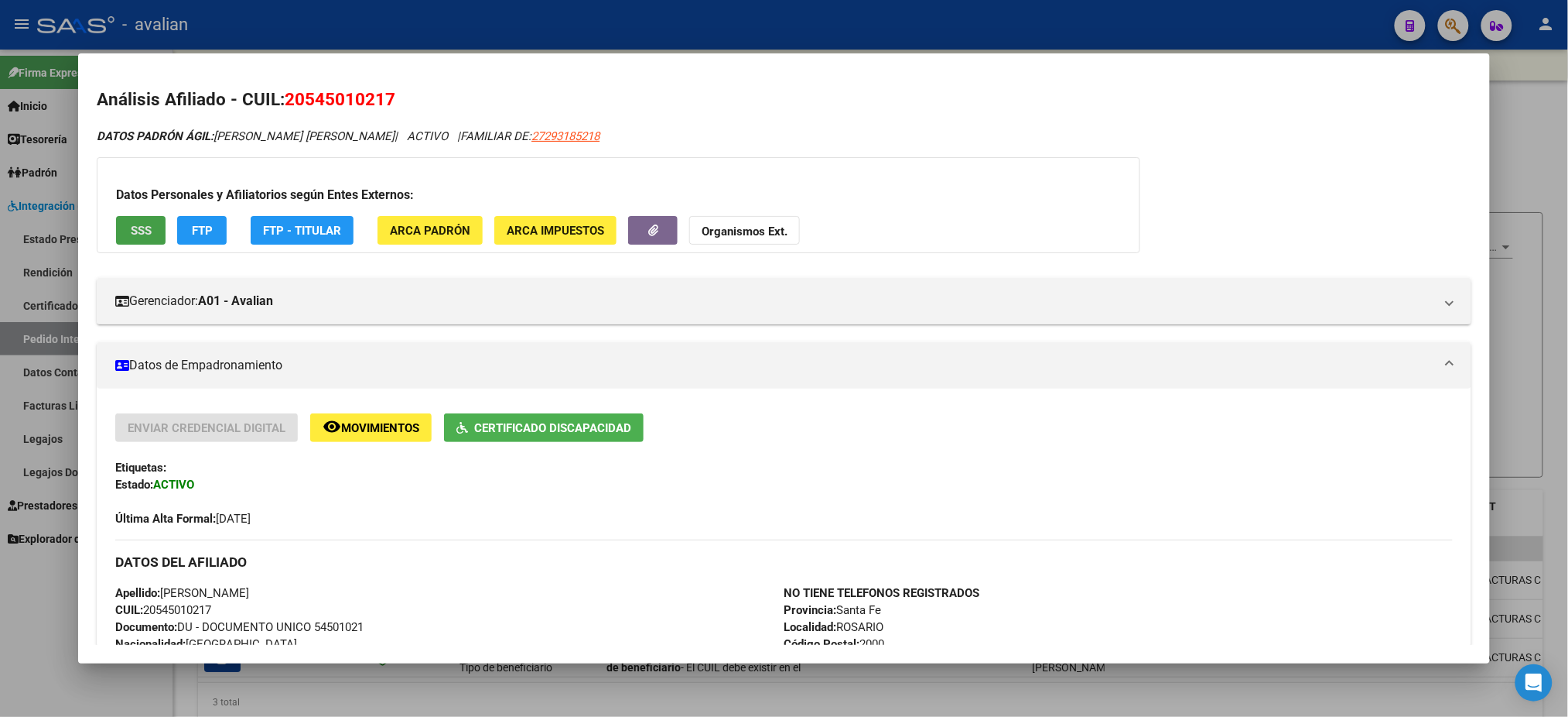
click at [131, 232] on span "SSS" at bounding box center [142, 230] width 21 height 14
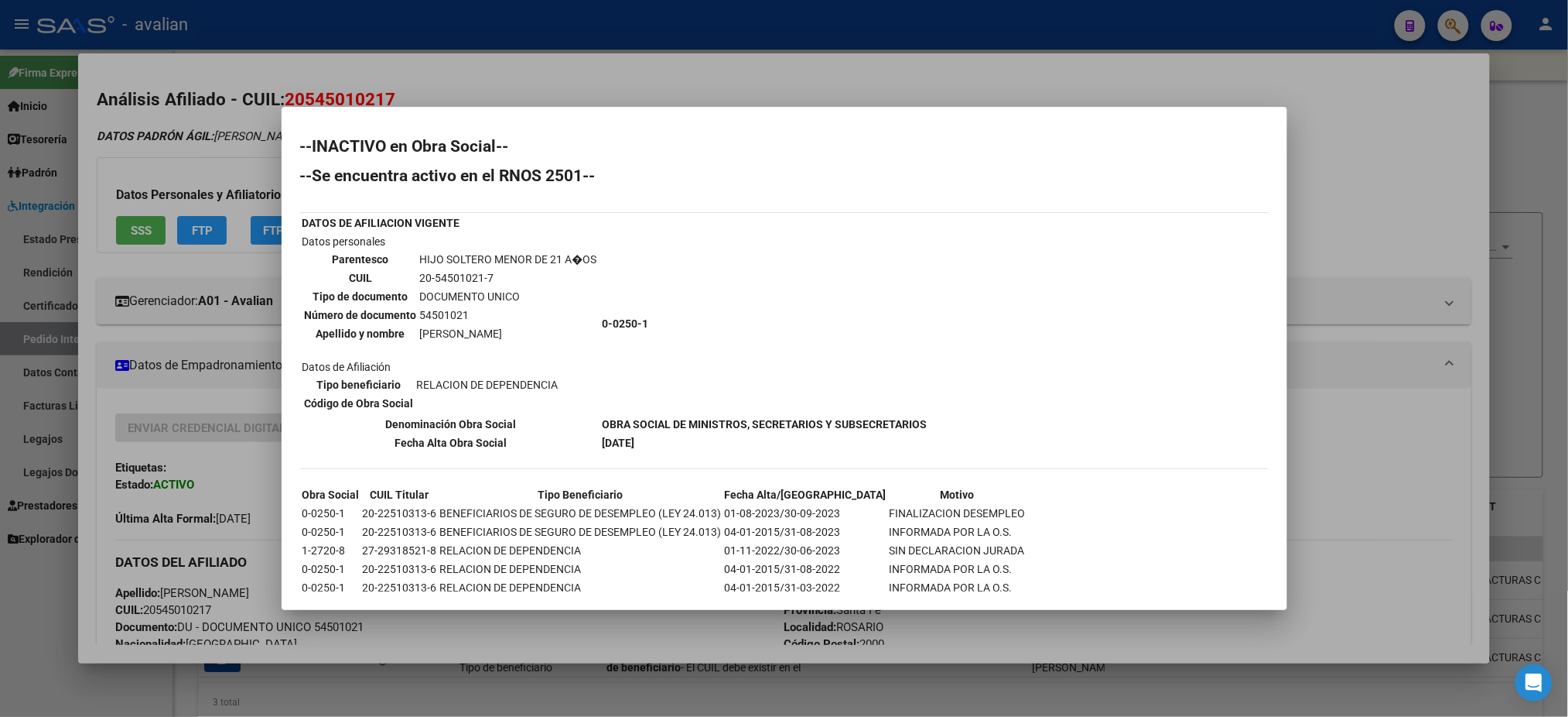
drag, startPoint x: 598, startPoint y: 415, endPoint x: 921, endPoint y: 419, distance: 323.0
click at [921, 419] on b "OBRA SOCIAL DE MINISTROS, SECRETARIOS Y SUBSECRETARIOS" at bounding box center [765, 424] width 325 height 12
copy b "OBRA SOCIAL DE MINISTROS, SECRETARIOS Y SUBSECRETARIOS"
click at [820, 60] on div at bounding box center [784, 358] width 1568 height 717
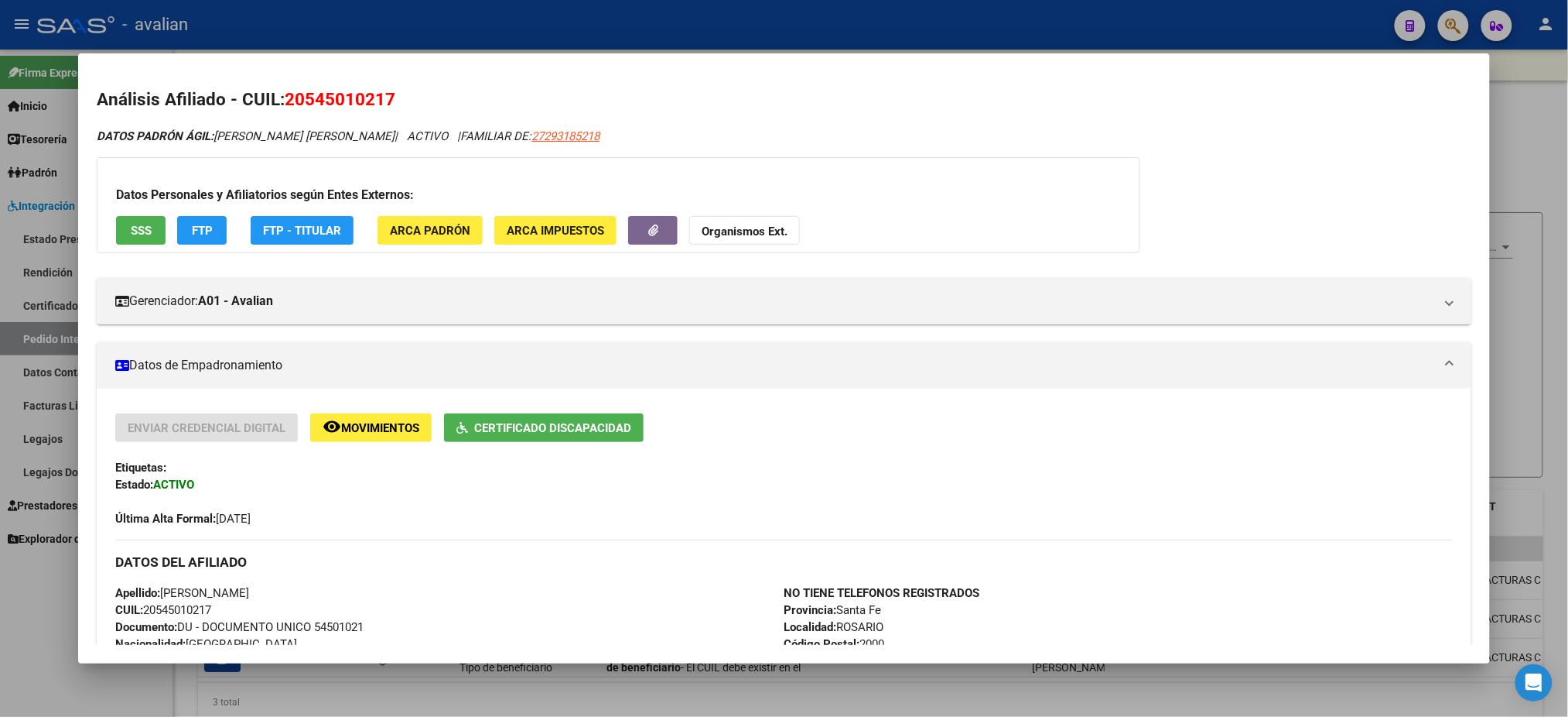
click at [571, 27] on div at bounding box center [784, 358] width 1568 height 717
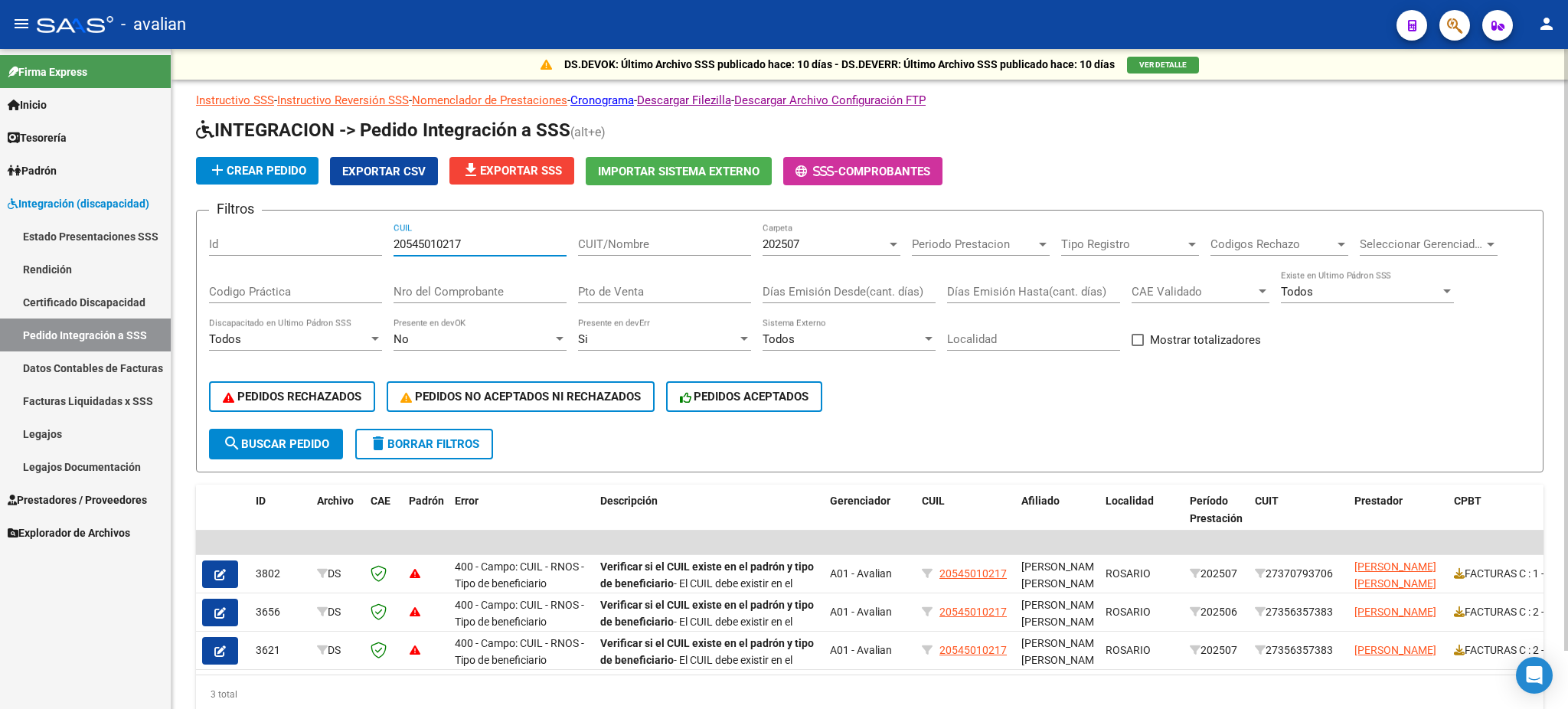
drag, startPoint x: 484, startPoint y: 244, endPoint x: 362, endPoint y: 241, distance: 122.0
click at [362, 241] on div "Filtros Id 20545010217 CUIL CUIT/Nombre 202507 Carpeta Periodo Prestacion Perio…" at bounding box center [869, 325] width 1322 height 206
paste input "54635750"
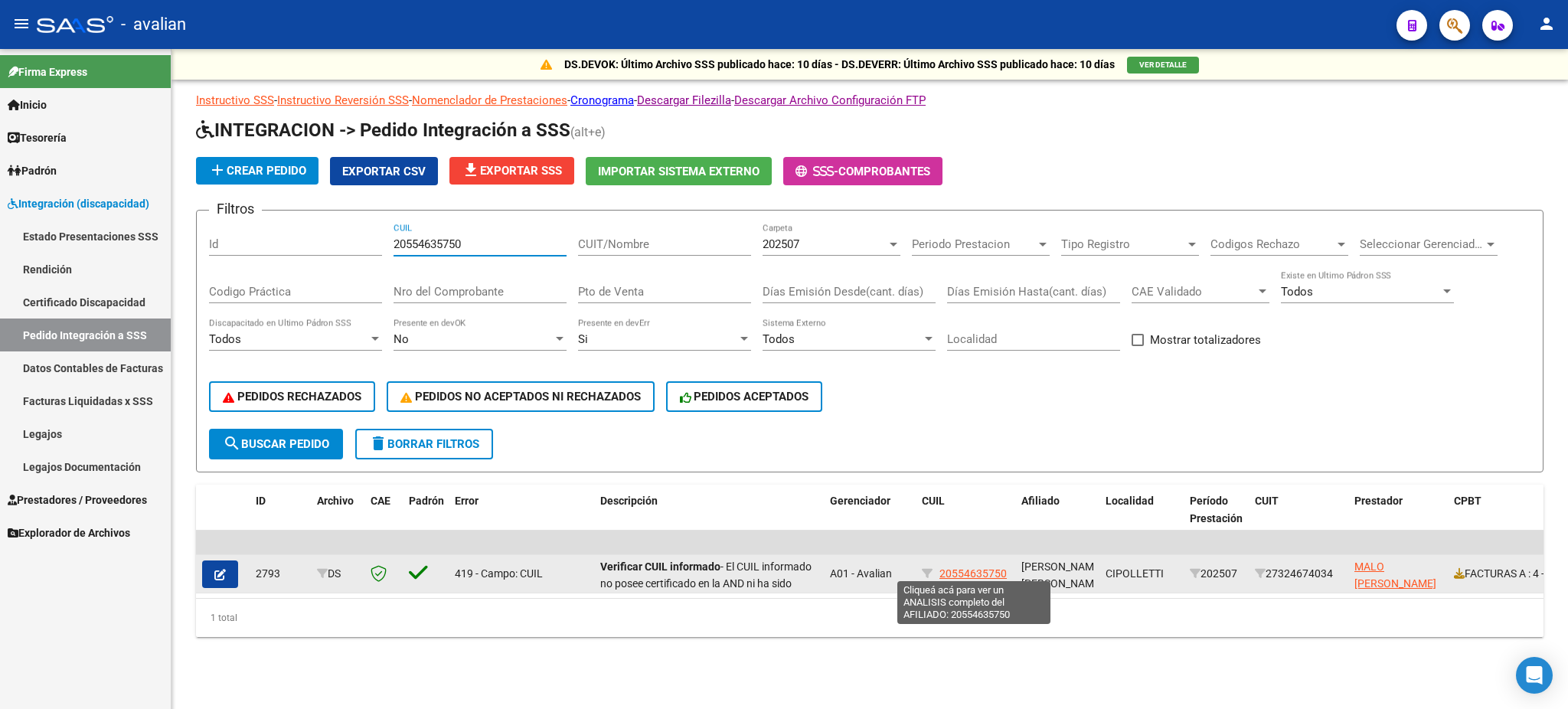
type input "20554635750"
click at [983, 567] on span "20554635750" at bounding box center [974, 573] width 68 height 12
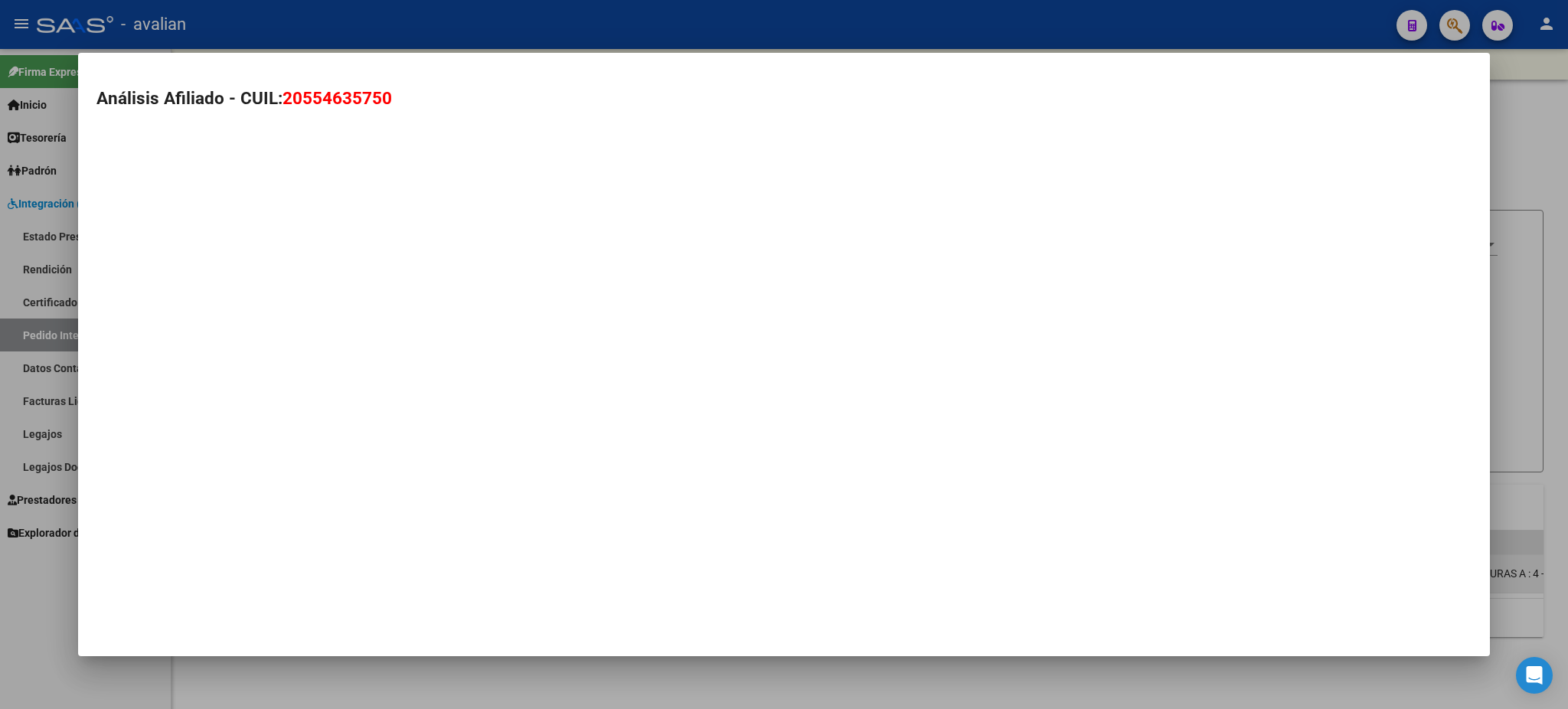
type textarea "20554635750"
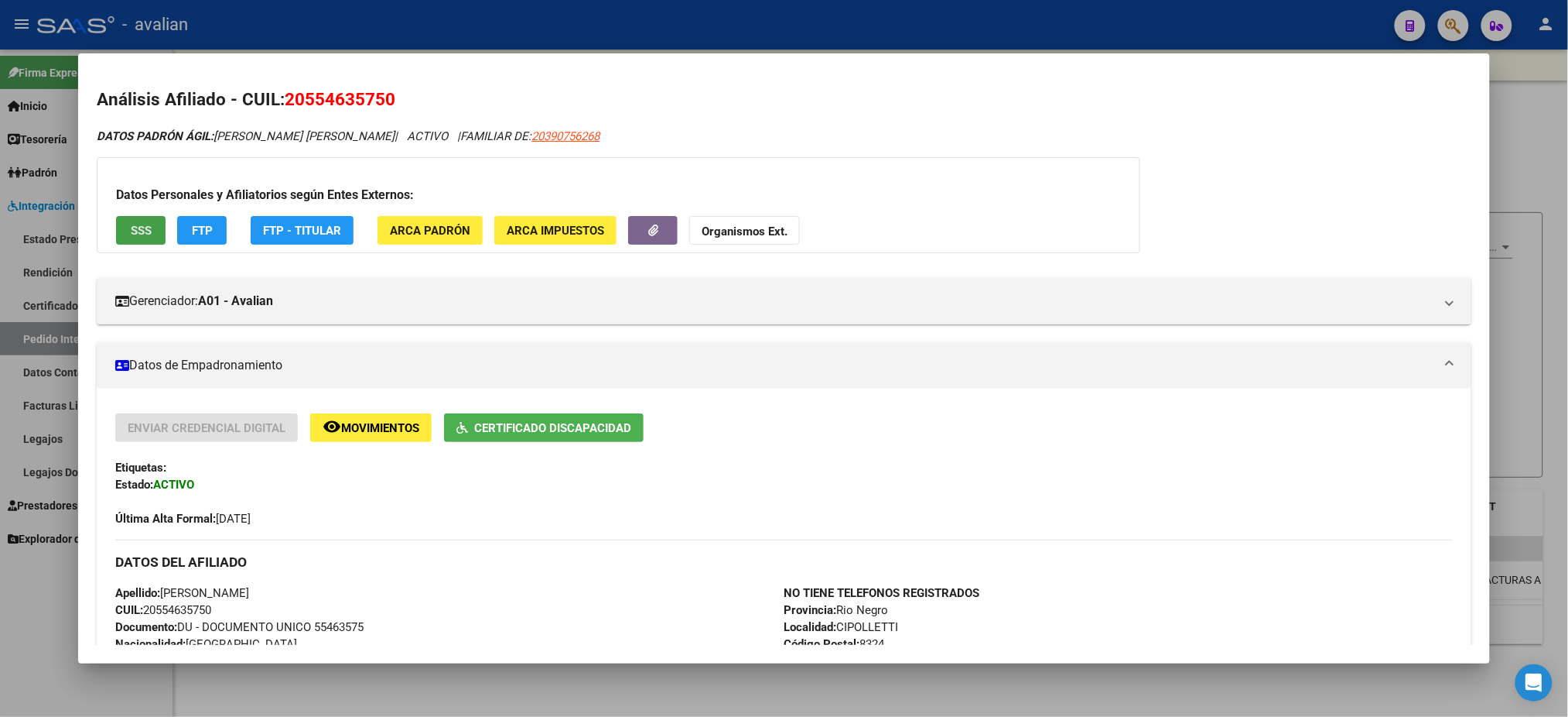
click at [133, 223] on span "SSS" at bounding box center [142, 230] width 21 height 14
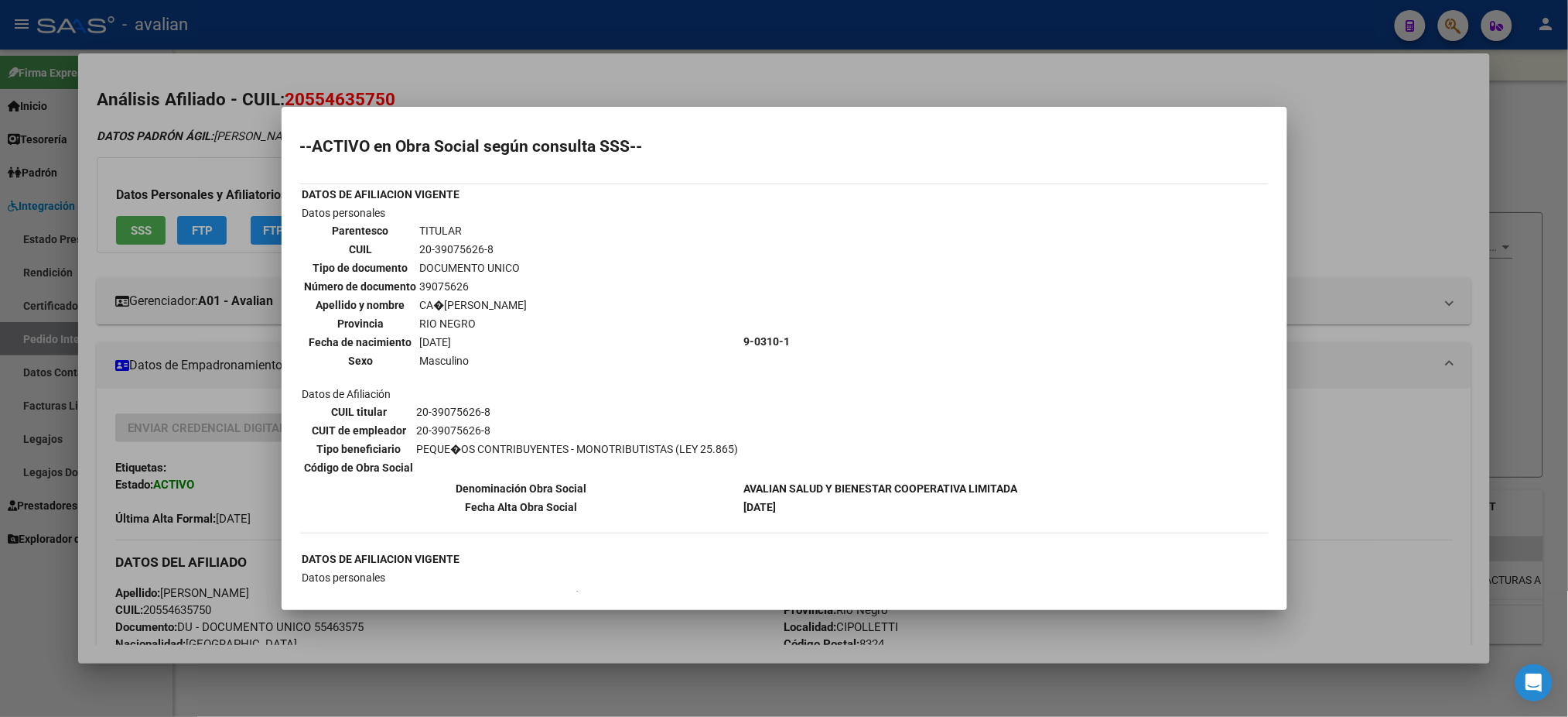
click at [545, 85] on div at bounding box center [784, 358] width 1568 height 717
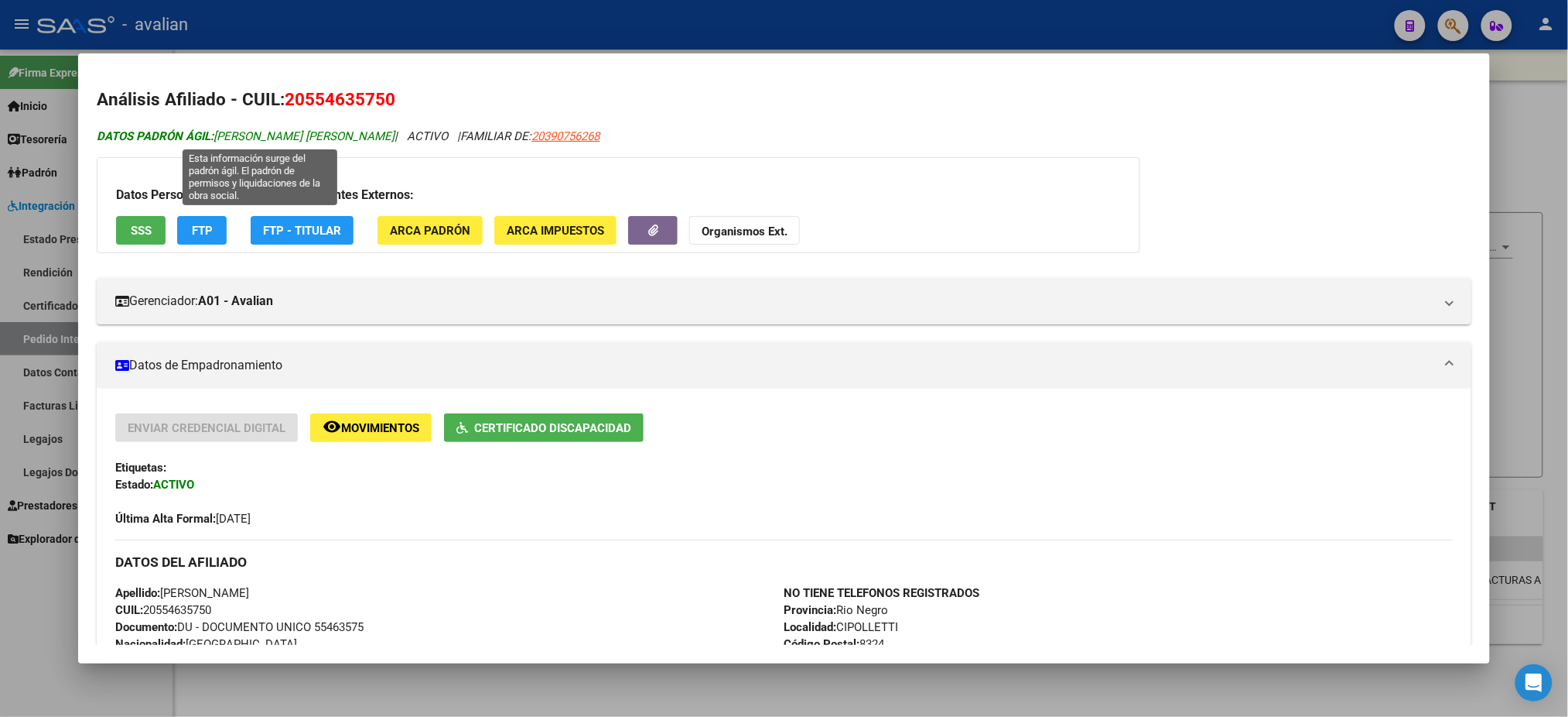
drag, startPoint x: 208, startPoint y: 133, endPoint x: 429, endPoint y: 134, distance: 221.0
click at [394, 134] on span "DATOS PADRÓN ÁGIL: [PERSON_NAME] [PERSON_NAME]" at bounding box center [245, 136] width 297 height 14
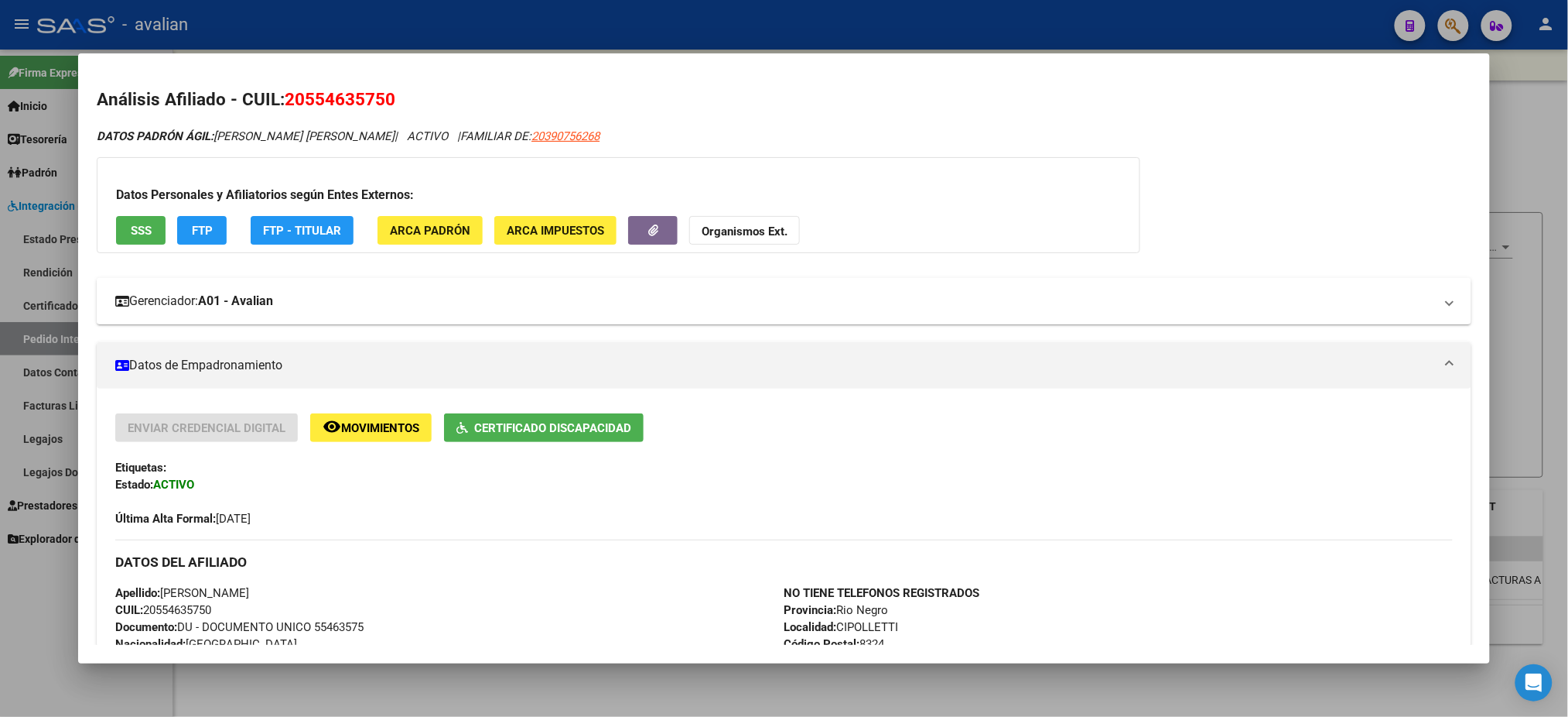
copy span "[PERSON_NAME] [PERSON_NAME]"
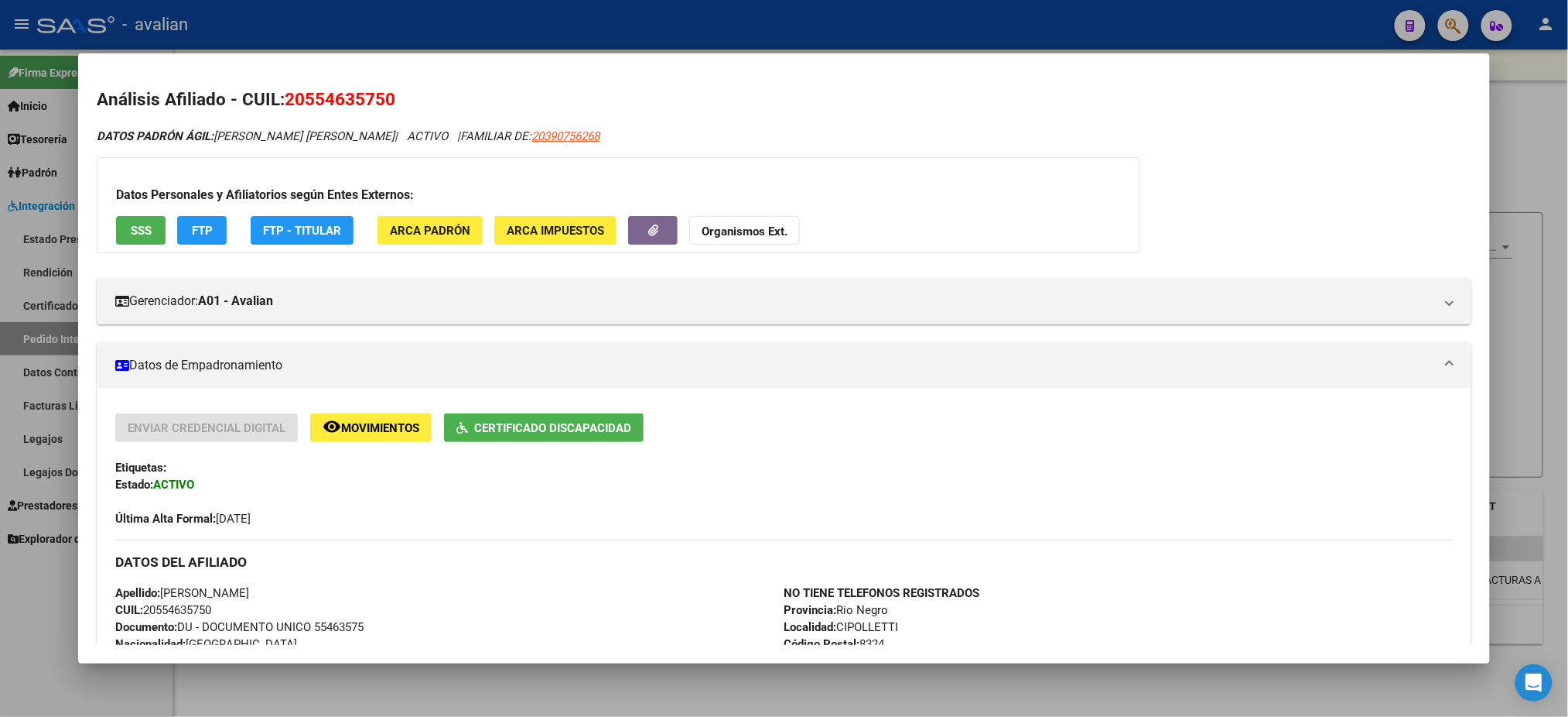
click at [612, 10] on div at bounding box center [784, 358] width 1568 height 717
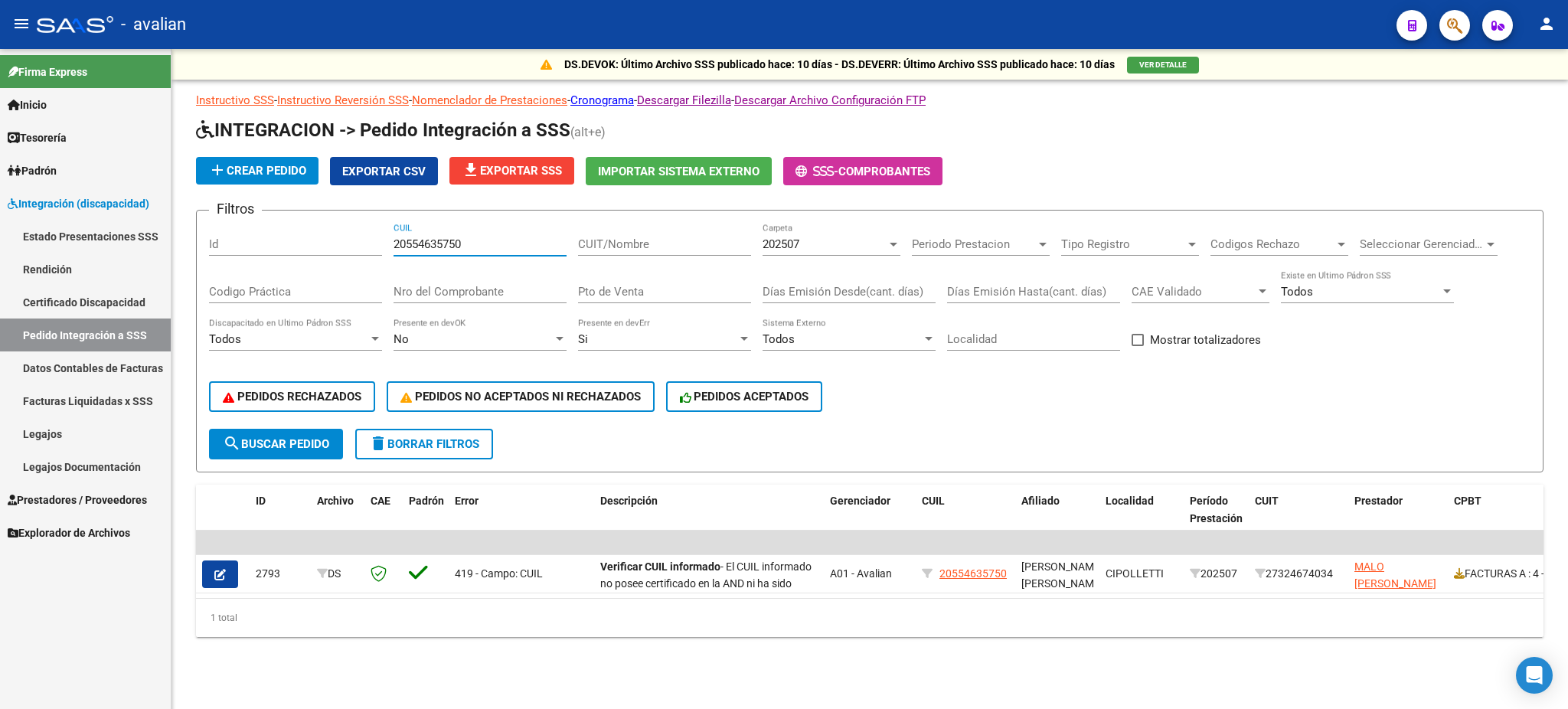
drag, startPoint x: 492, startPoint y: 240, endPoint x: 327, endPoint y: 258, distance: 166.0
click at [327, 258] on div "Filtros Id 20554635750 CUIL CUIT/Nombre 202507 Carpeta Periodo Prestacion Perio…" at bounding box center [869, 325] width 1322 height 206
paste input "5548878"
type input "20555548878"
click at [286, 441] on span "search Buscar Pedido" at bounding box center [276, 444] width 106 height 14
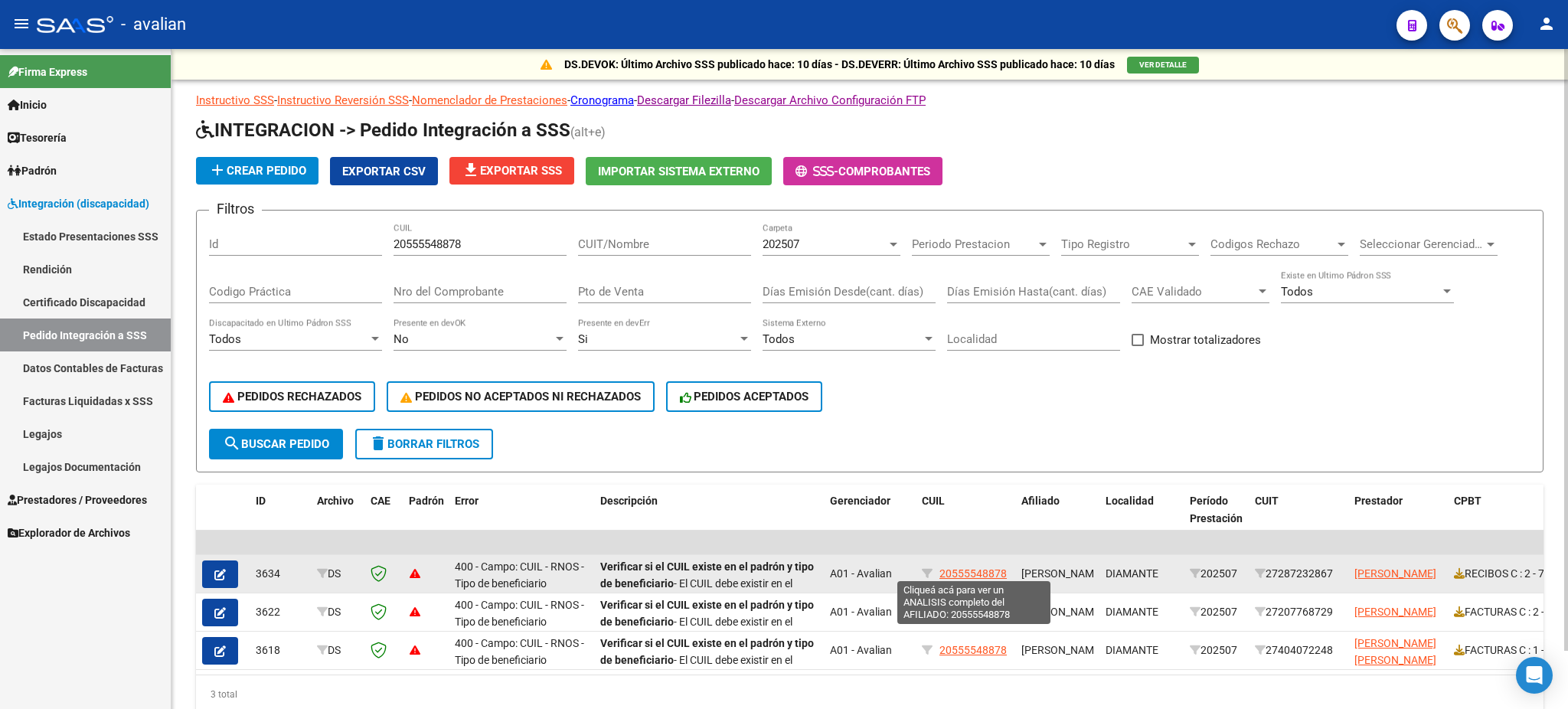
click at [964, 568] on span "20555548878" at bounding box center [974, 573] width 68 height 12
type textarea "20555548878"
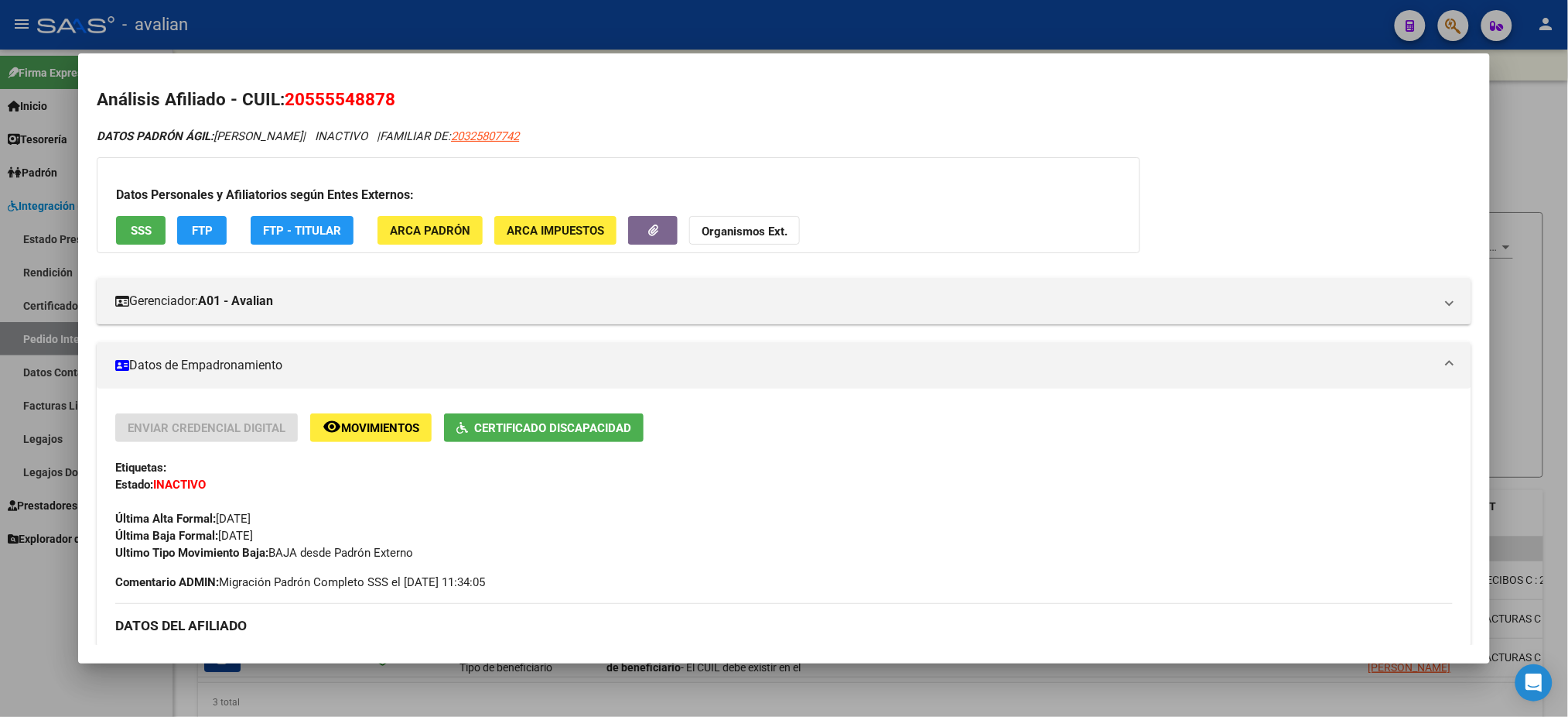
click at [131, 232] on span "SSS" at bounding box center [142, 230] width 21 height 14
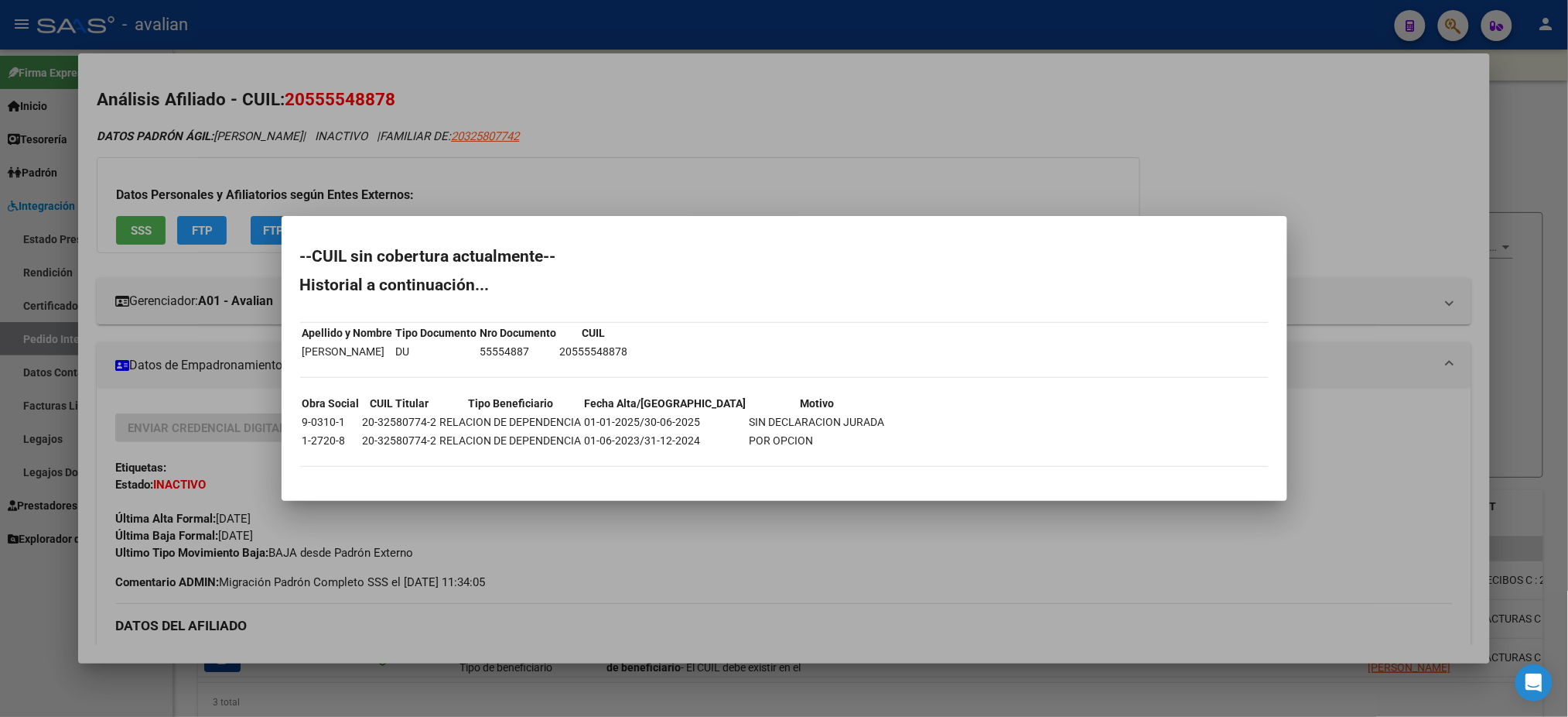
click at [959, 177] on div at bounding box center [784, 358] width 1568 height 717
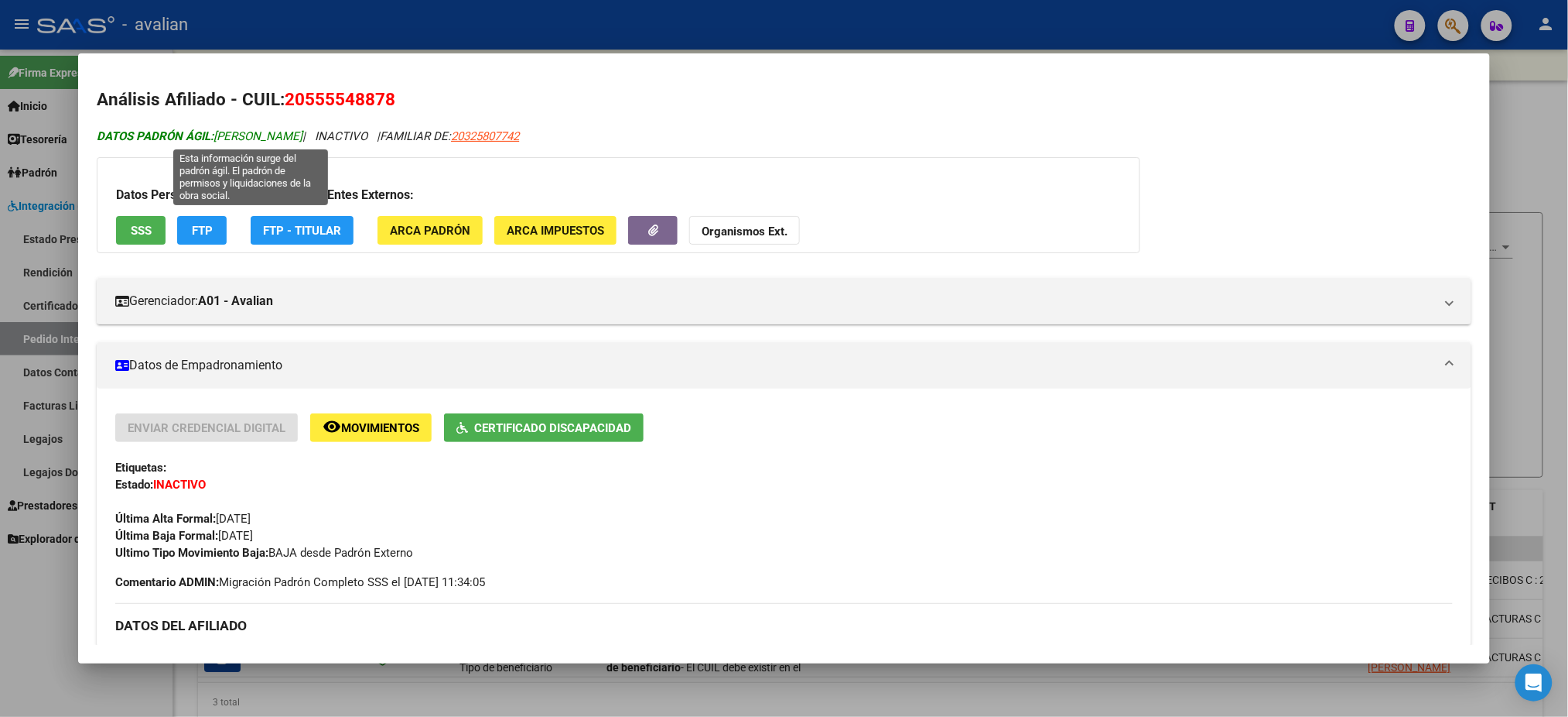
drag, startPoint x: 211, startPoint y: 138, endPoint x: 387, endPoint y: 131, distance: 176.1
click at [302, 131] on span "DATOS PADRÓN ÁGIL: [PERSON_NAME]" at bounding box center [200, 136] width 206 height 14
copy span "[PERSON_NAME]"
click at [596, 37] on div at bounding box center [784, 358] width 1568 height 717
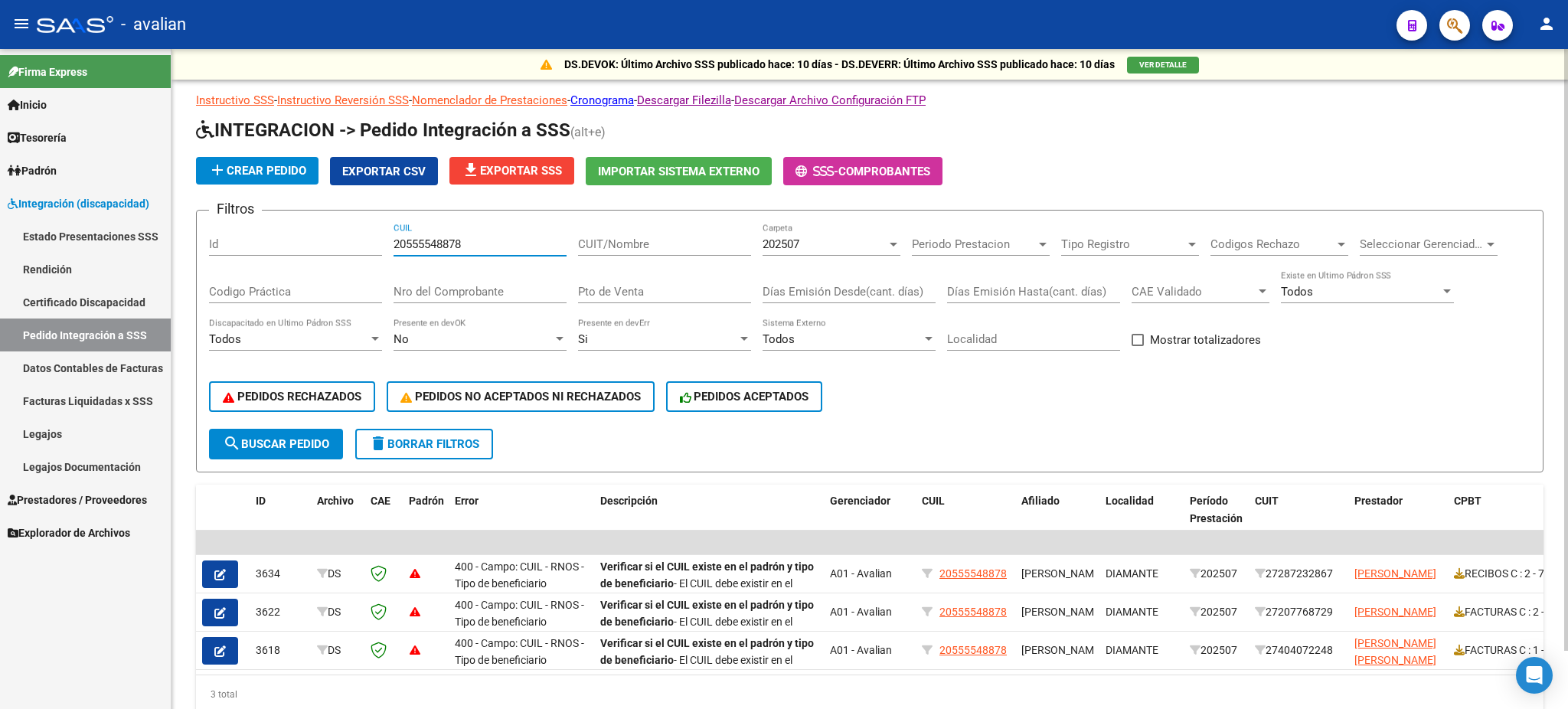
drag, startPoint x: 484, startPoint y: 240, endPoint x: 347, endPoint y: 252, distance: 137.5
click at [347, 252] on div "Filtros Id 20555548878 CUIL CUIT/Nombre 202507 Carpeta Periodo Prestacion Perio…" at bounding box center [869, 325] width 1322 height 206
paste input "63793512"
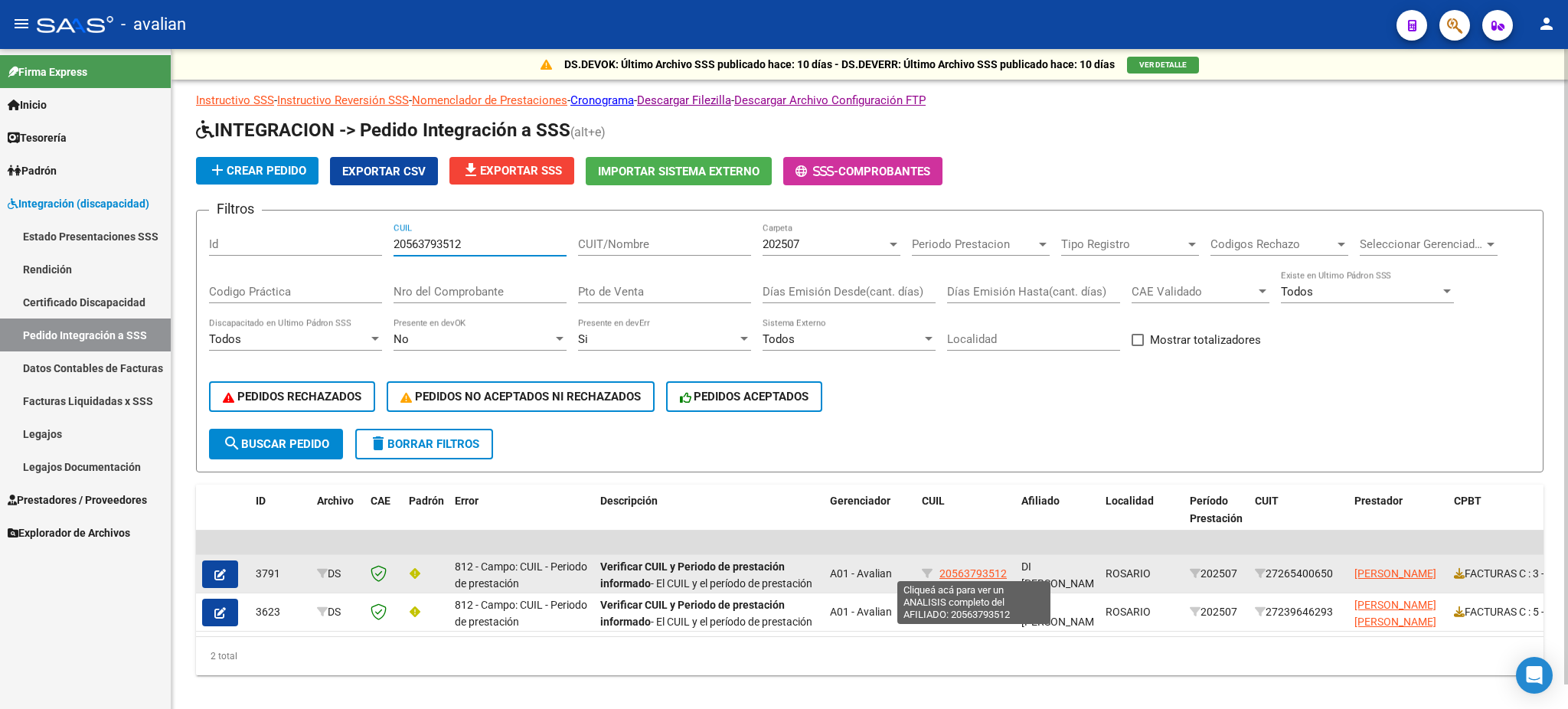
type input "20563793512"
click at [969, 570] on span "20563793512" at bounding box center [974, 573] width 68 height 12
type textarea "20563793512"
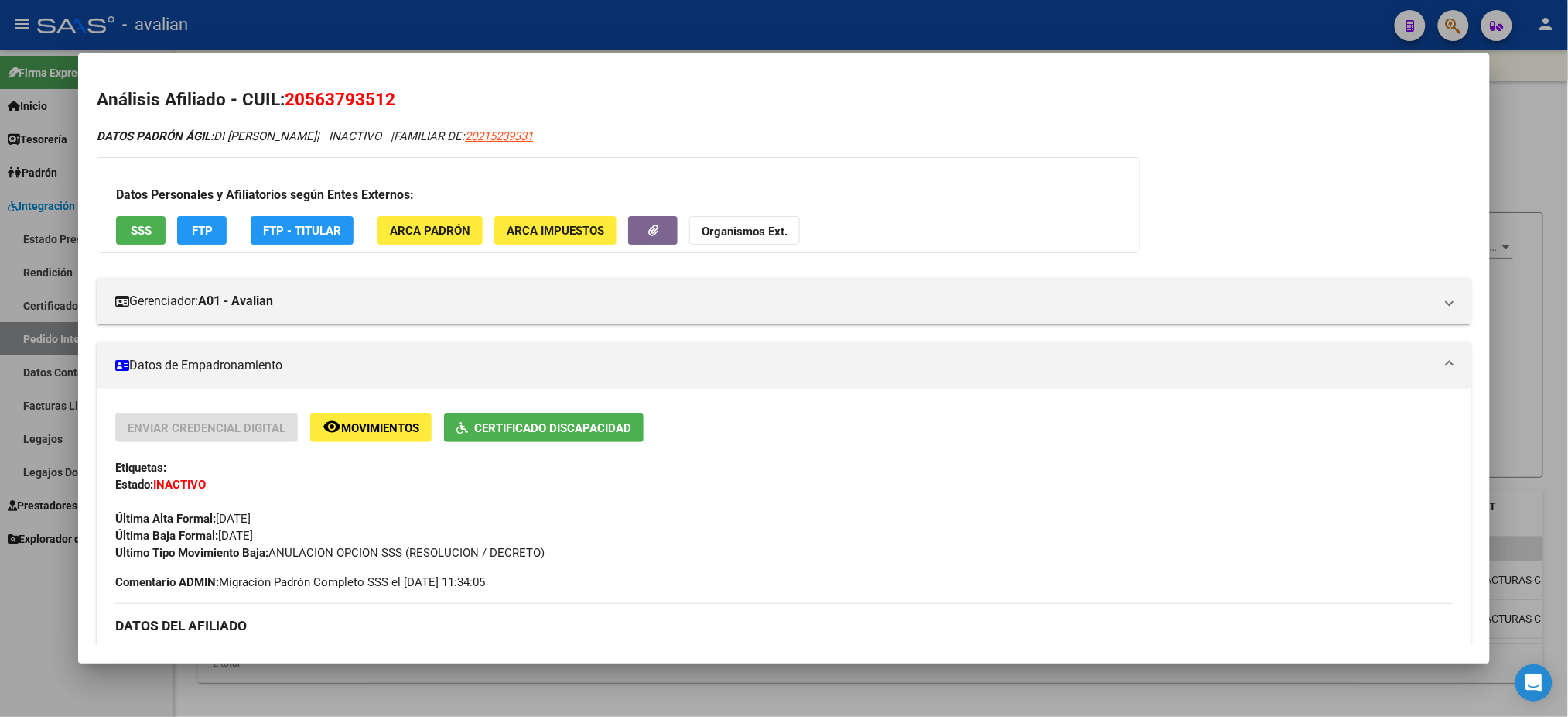
click at [131, 223] on span "SSS" at bounding box center [142, 230] width 21 height 14
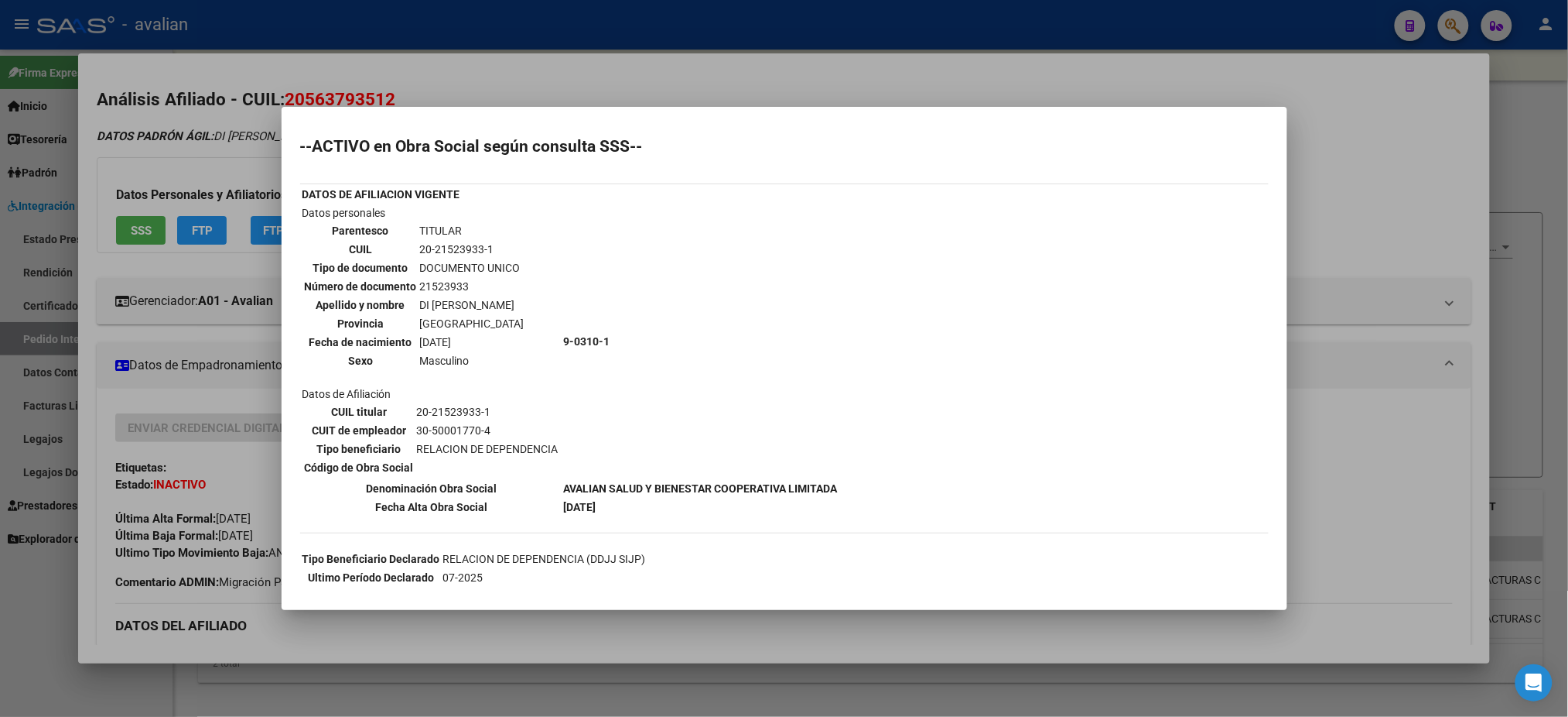
click at [214, 489] on div at bounding box center [784, 358] width 1568 height 717
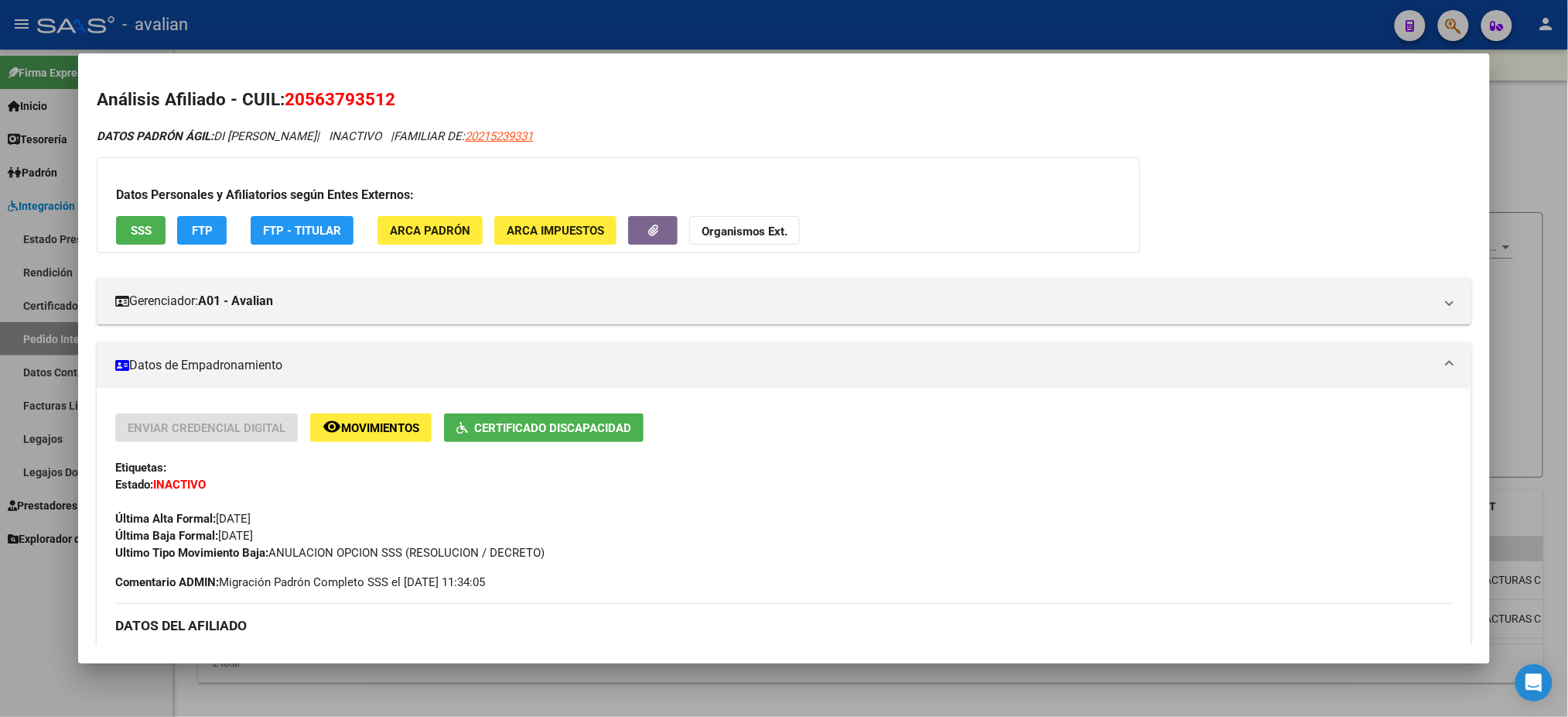
click at [131, 229] on span "SSS" at bounding box center [142, 230] width 21 height 14
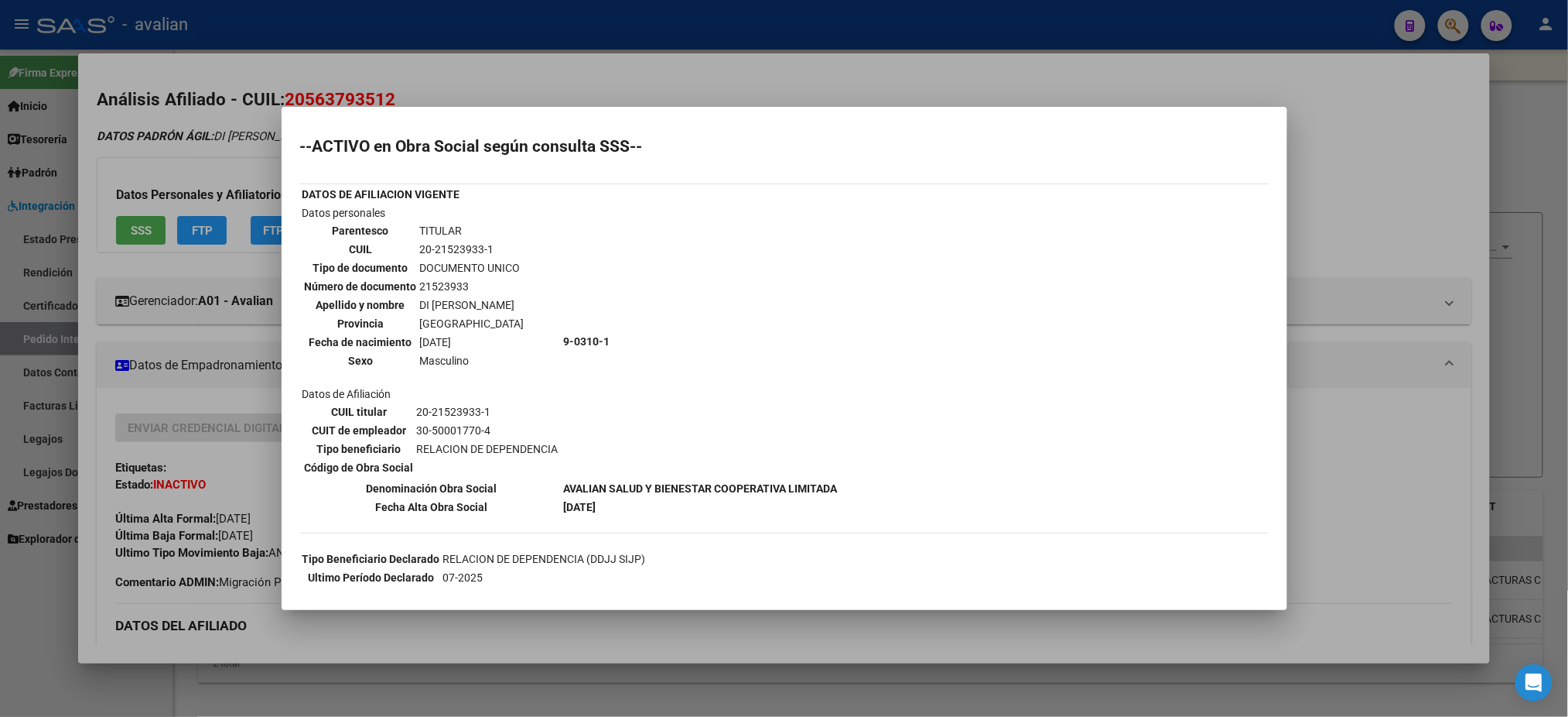
click at [658, 81] on div at bounding box center [784, 358] width 1568 height 717
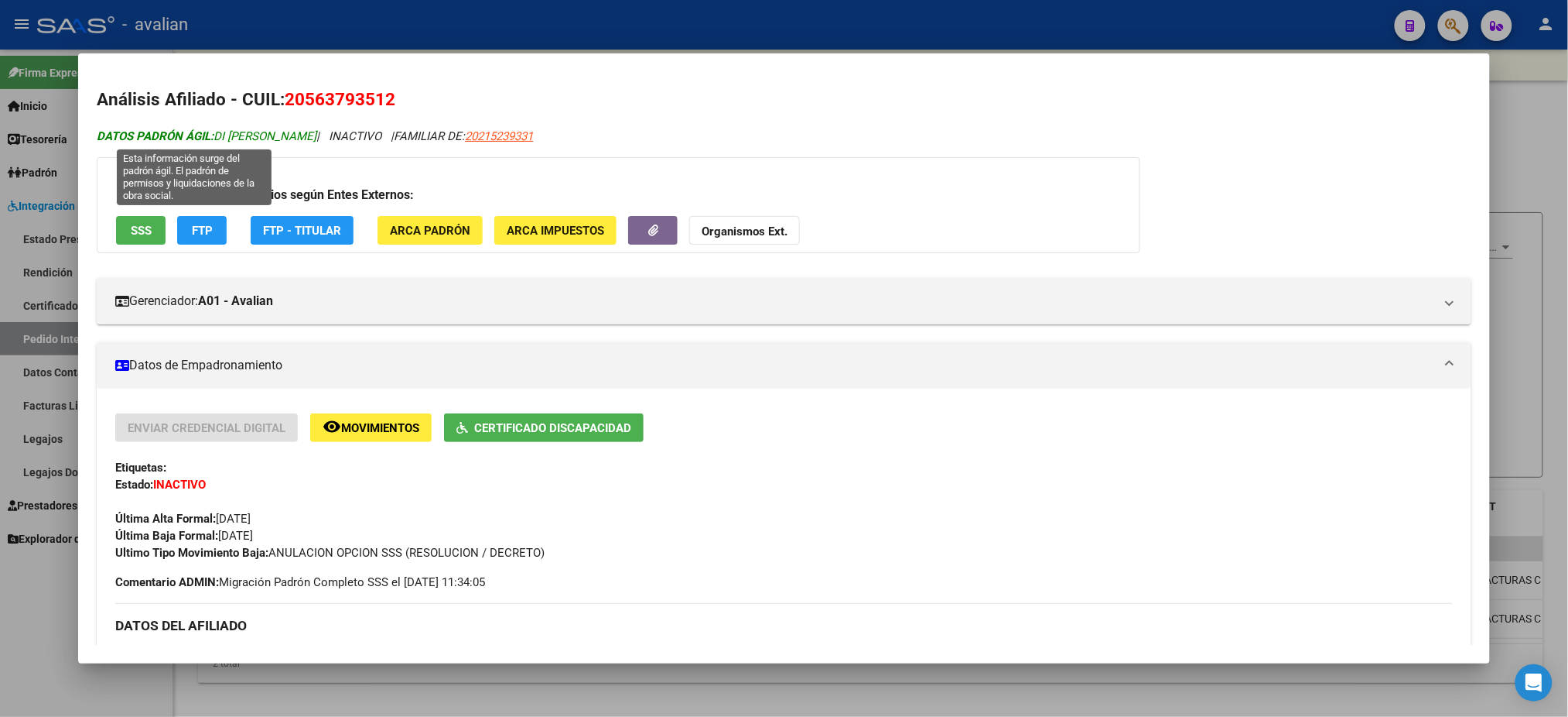
drag, startPoint x: 211, startPoint y: 132, endPoint x: 294, endPoint y: 140, distance: 83.4
click at [294, 140] on span "DATOS PADRÓN ÁGIL: DI [PERSON_NAME]" at bounding box center [206, 136] width 220 height 14
copy span "DI [PERSON_NAME]"
click at [503, 19] on div at bounding box center [784, 358] width 1568 height 717
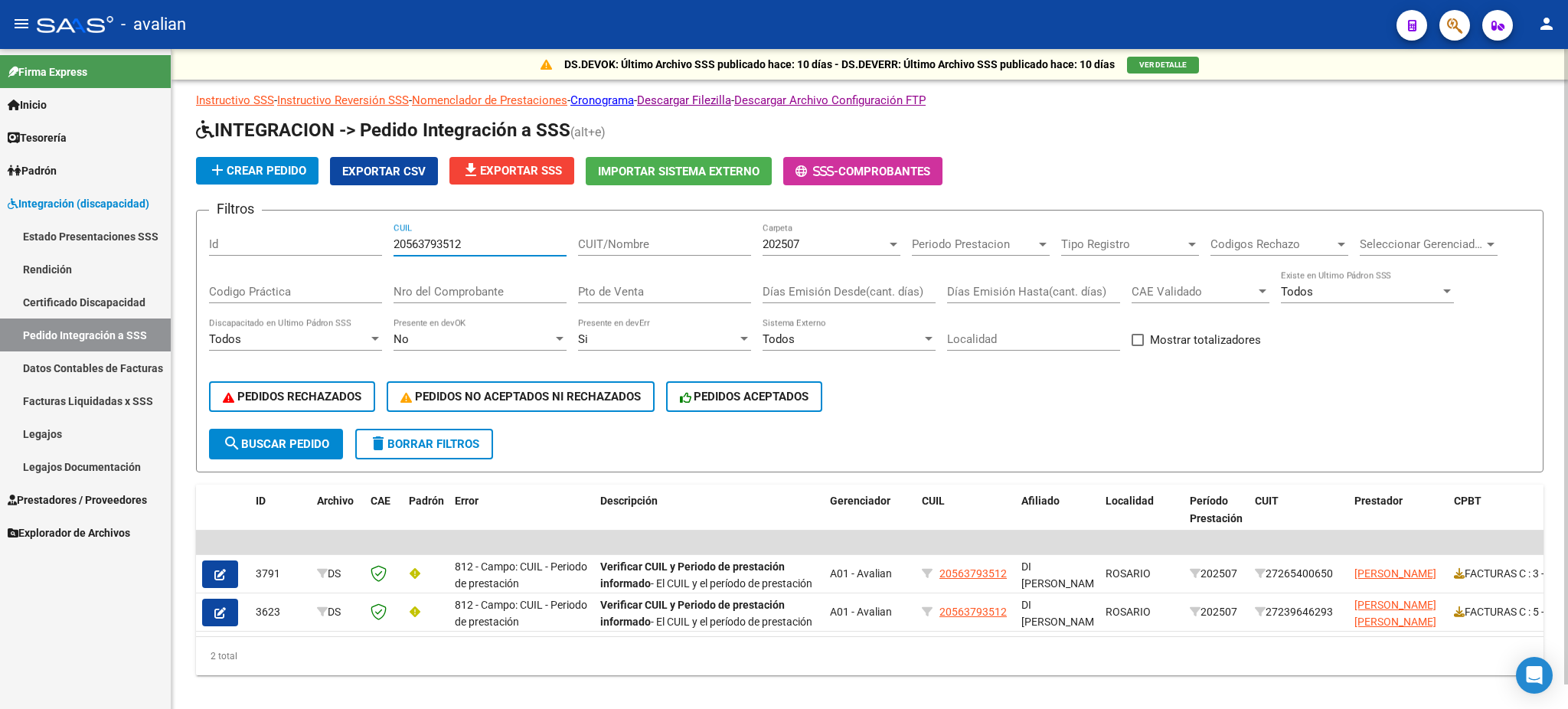
drag, startPoint x: 475, startPoint y: 241, endPoint x: 459, endPoint y: 306, distance: 66.9
click at [373, 258] on div "Filtros Id 20563793512 CUIL CUIT/Nombre 202507 Carpeta Periodo Prestacion Perio…" at bounding box center [869, 325] width 1322 height 206
paste input "9601844"
type input "20569601844"
click at [275, 432] on button "search Buscar Pedido" at bounding box center [276, 444] width 134 height 31
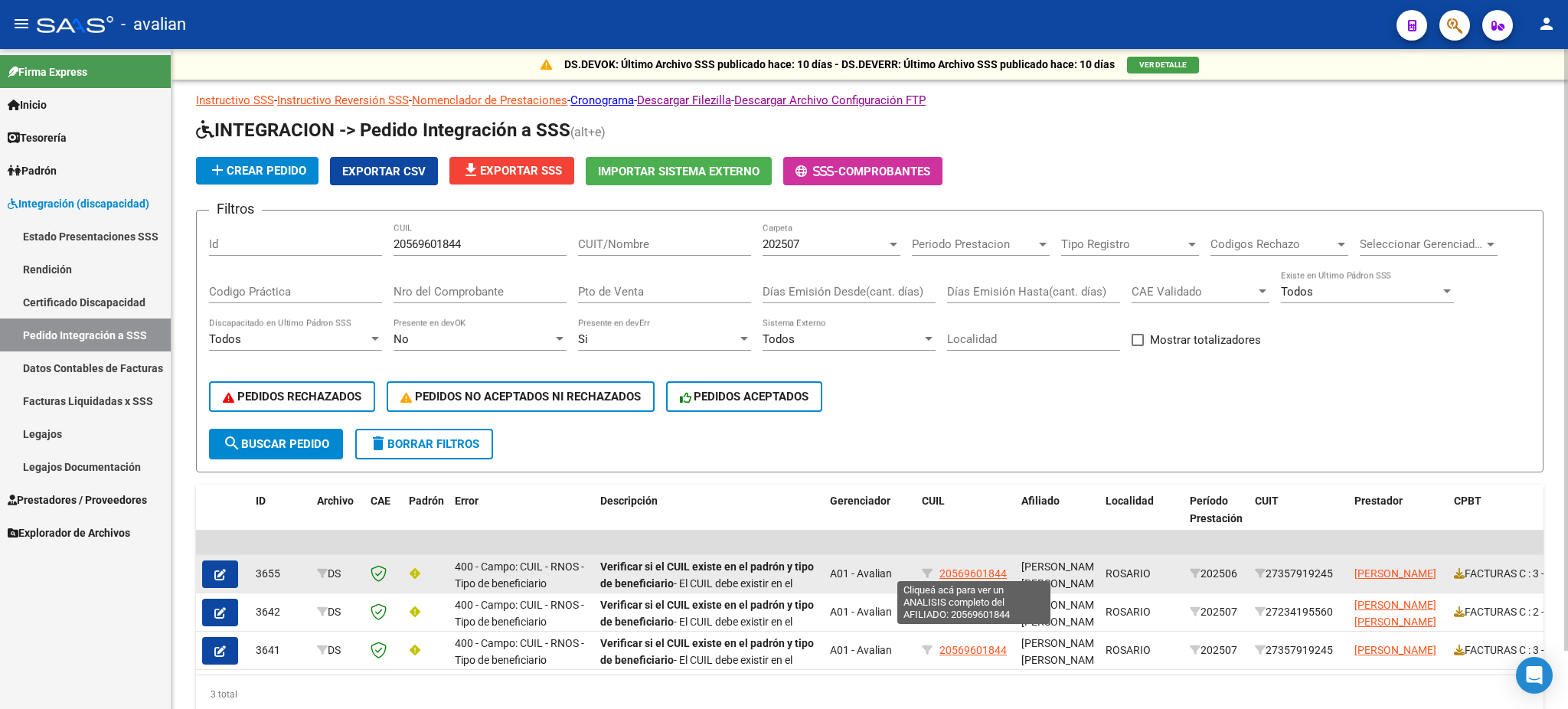
click at [963, 571] on span "20569601844" at bounding box center [974, 573] width 68 height 12
type textarea "20569601844"
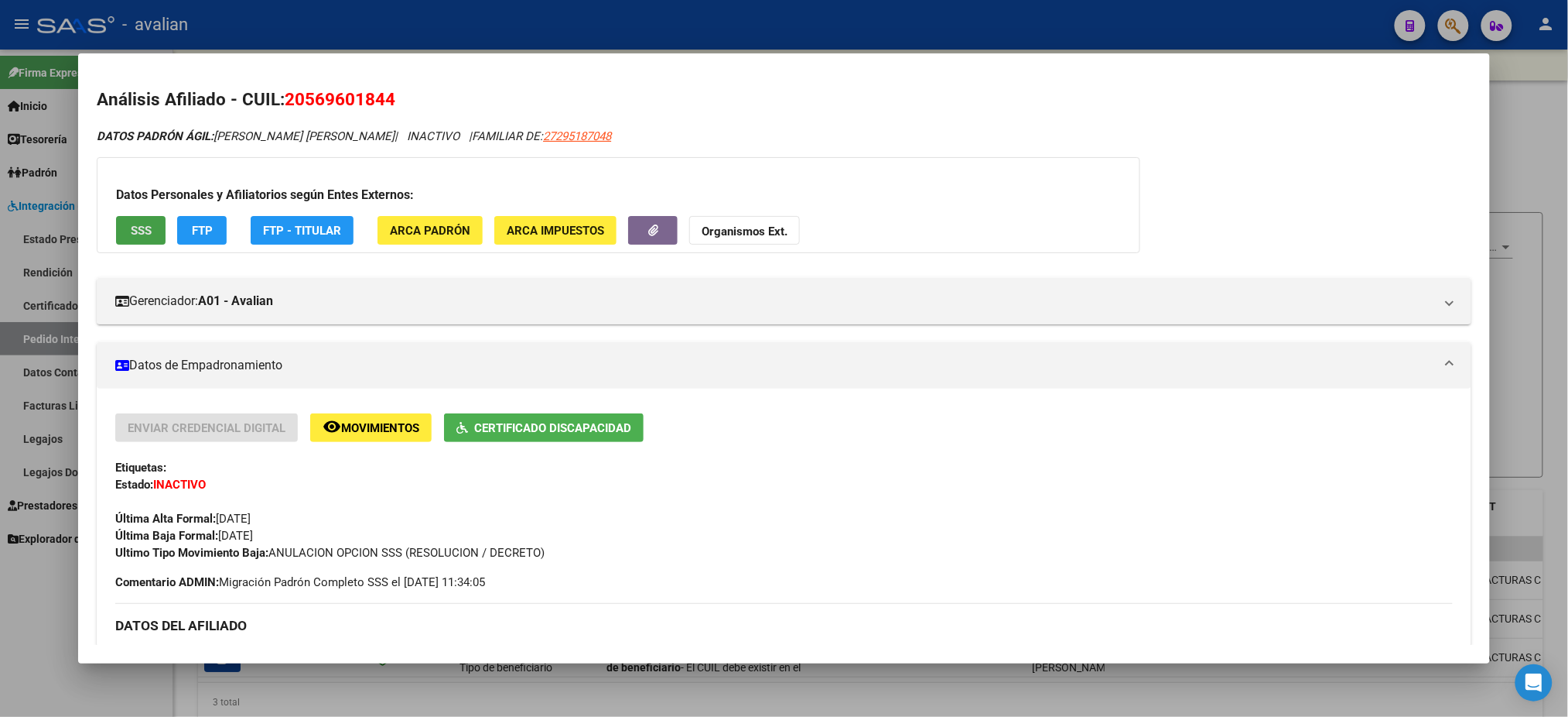
click at [131, 223] on span "SSS" at bounding box center [142, 230] width 21 height 14
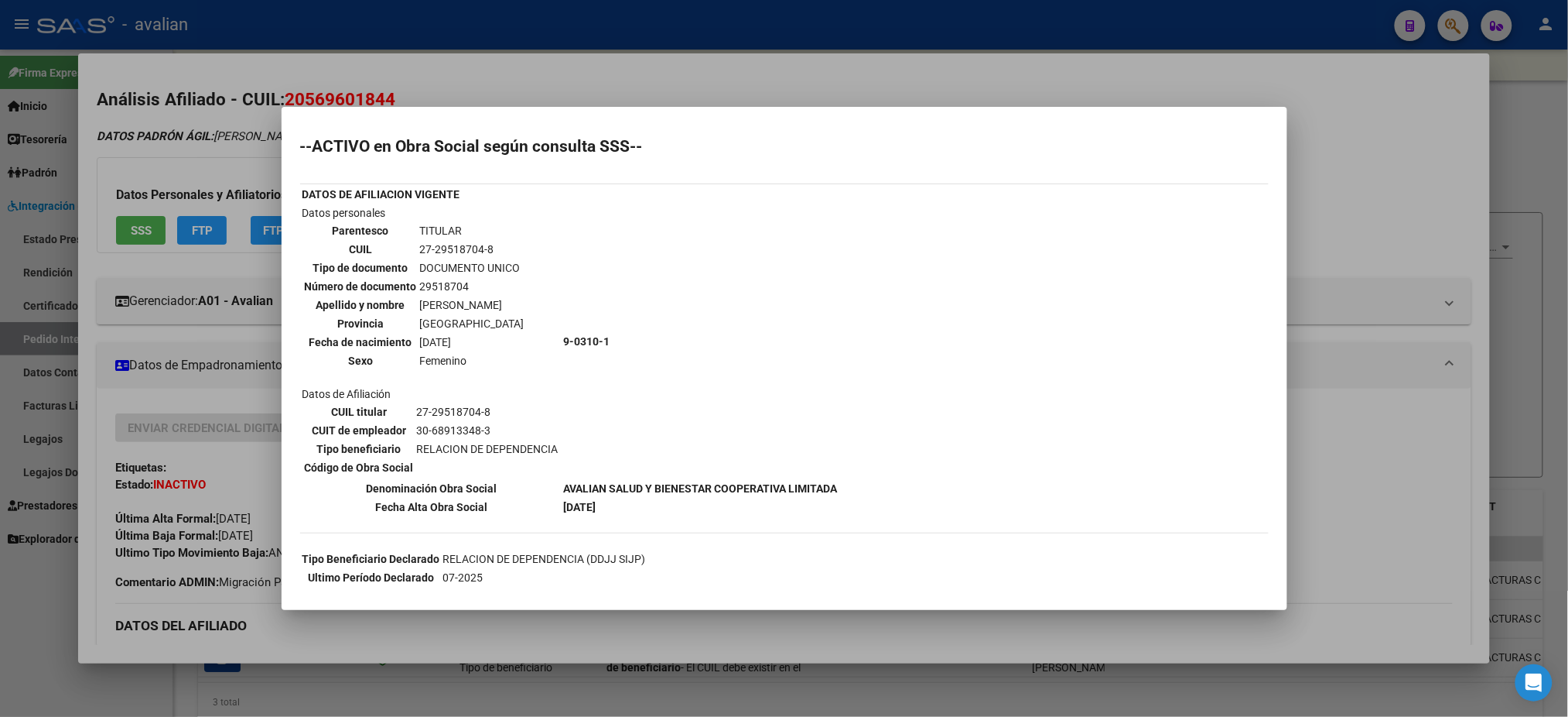
click at [522, 76] on div at bounding box center [784, 358] width 1568 height 717
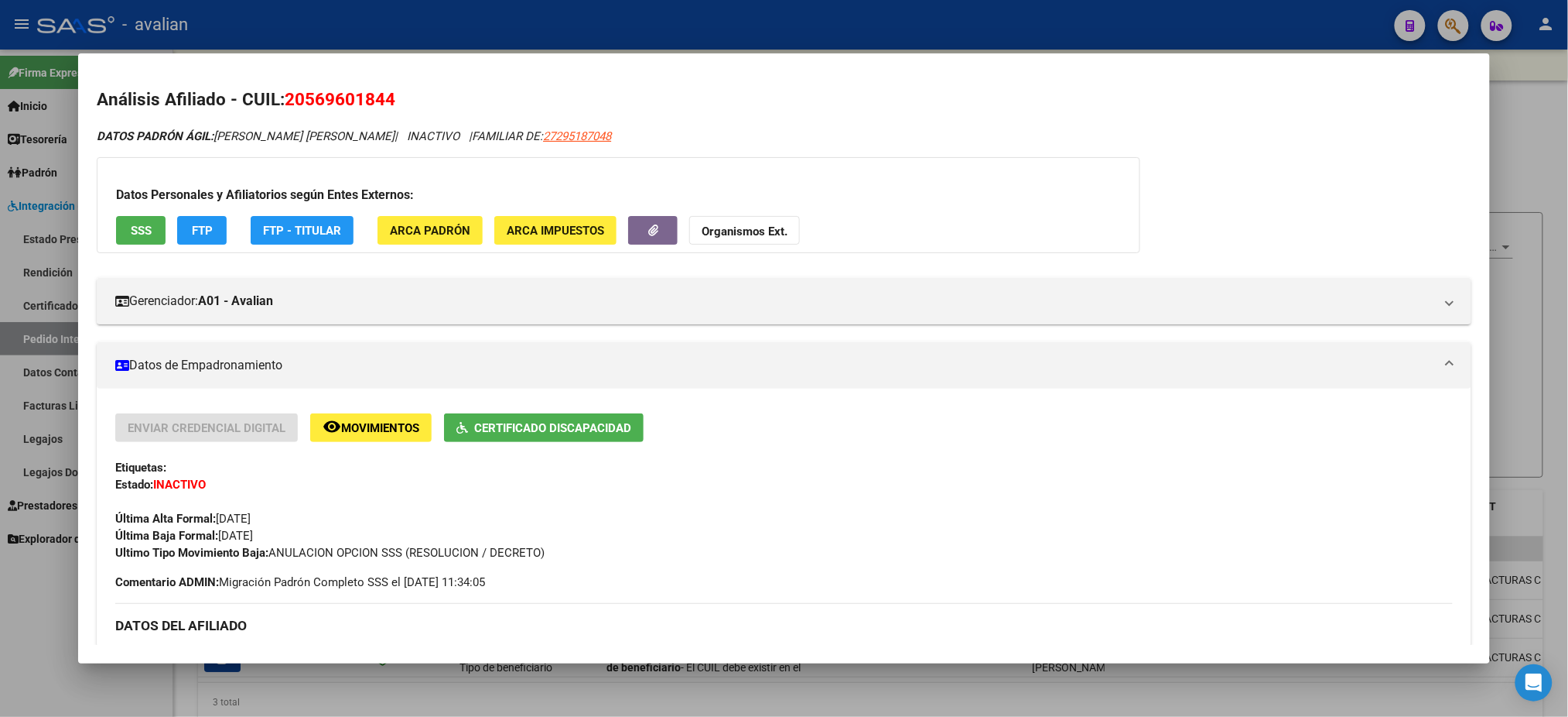
drag, startPoint x: 211, startPoint y: 133, endPoint x: 343, endPoint y: 127, distance: 132.1
click at [343, 127] on div "DATOS PADRÓN ÁGIL: [PERSON_NAME] [PERSON_NAME] | INACTIVO | FAMILIAR DE: 272951…" at bounding box center [784, 136] width 1374 height 18
copy span "[PERSON_NAME] [PERSON_NAME]"
click at [701, 26] on div at bounding box center [784, 358] width 1568 height 717
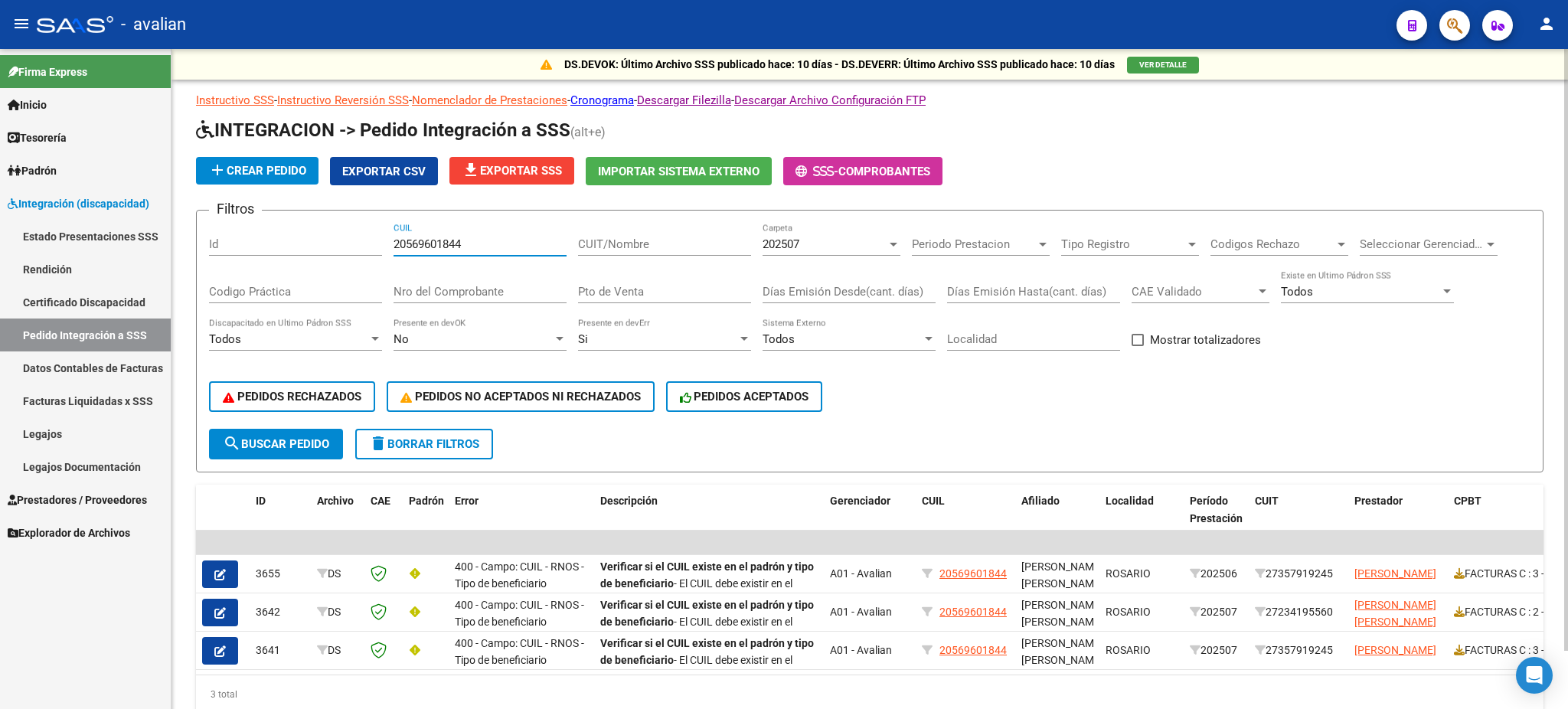
drag, startPoint x: 480, startPoint y: 242, endPoint x: 356, endPoint y: 249, distance: 124.2
click at [356, 249] on div "Filtros Id 20569601844 CUIL CUIT/Nombre 202507 Carpeta Periodo Prestacion Perio…" at bounding box center [869, 325] width 1322 height 206
paste input "71384362"
type input "20571384362"
click at [305, 442] on span "search Buscar Pedido" at bounding box center [276, 444] width 106 height 14
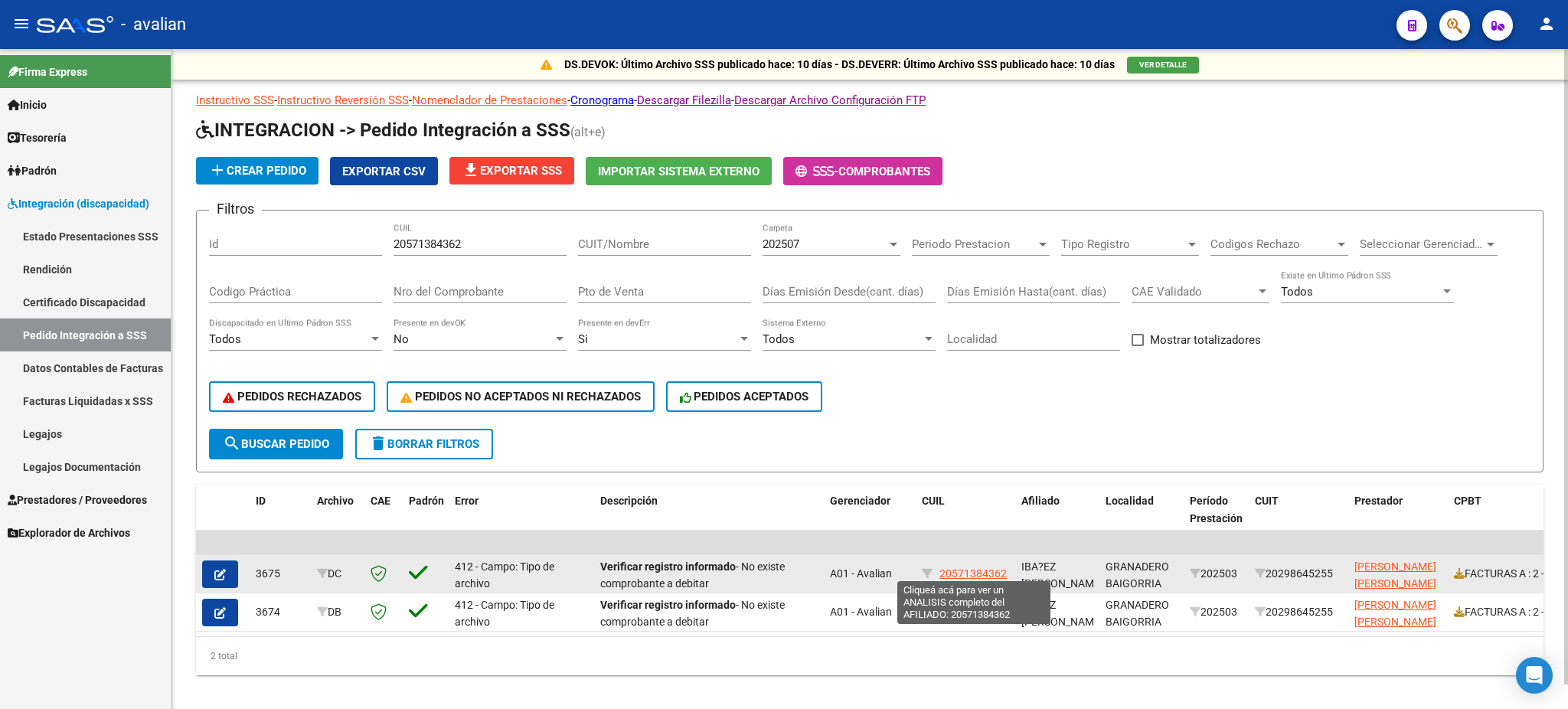
click at [958, 567] on span "20571384362" at bounding box center [974, 573] width 68 height 12
type textarea "20571384362"
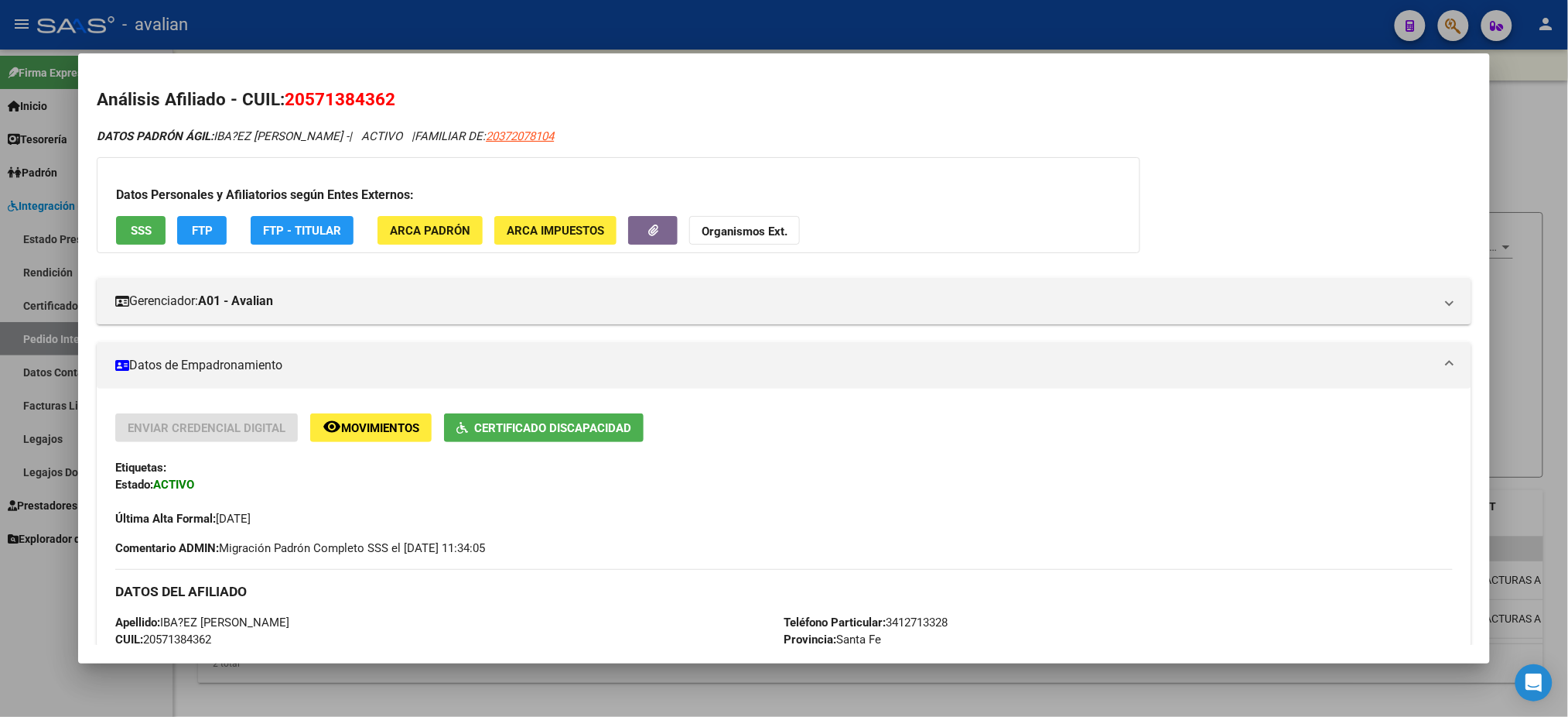
click at [133, 227] on span "SSS" at bounding box center [142, 230] width 21 height 14
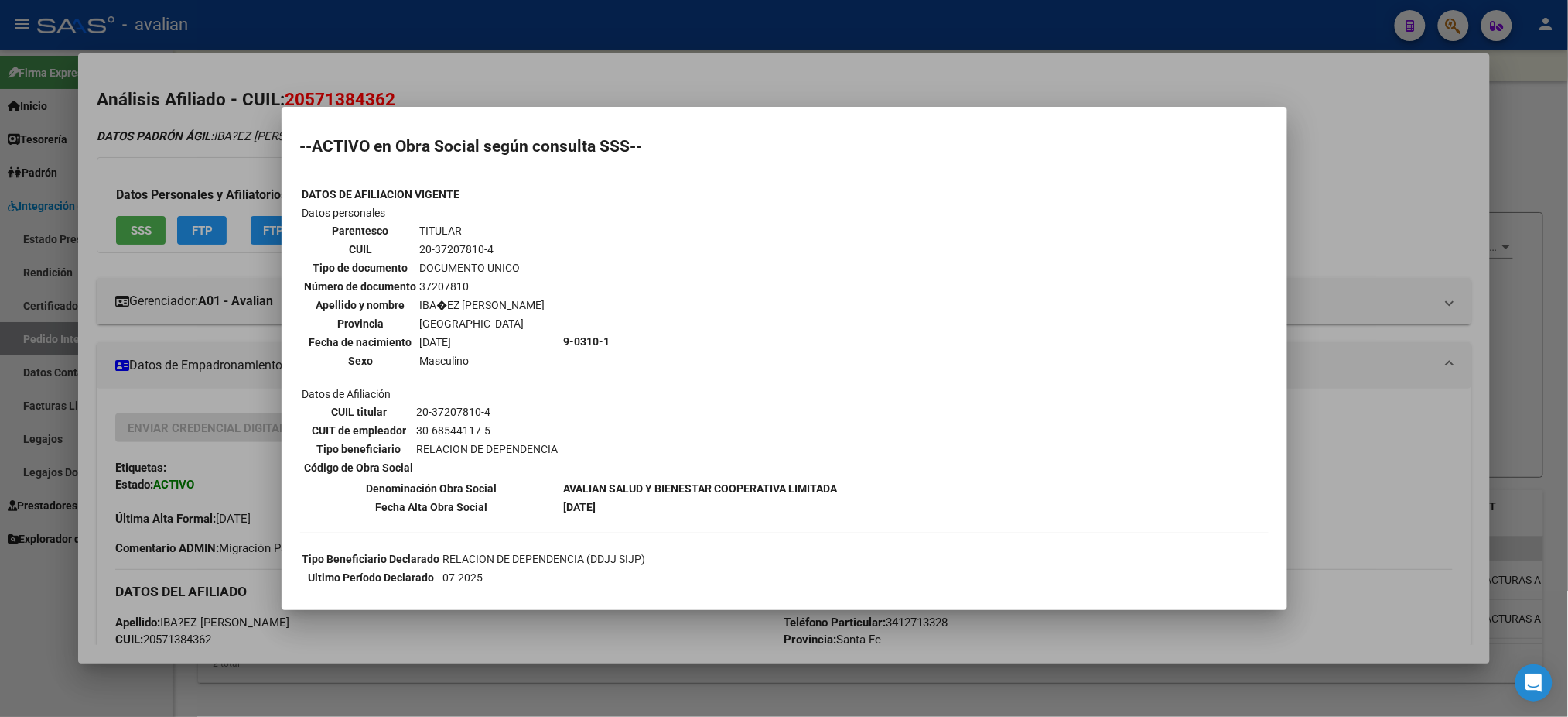
click at [537, 62] on div at bounding box center [784, 358] width 1568 height 717
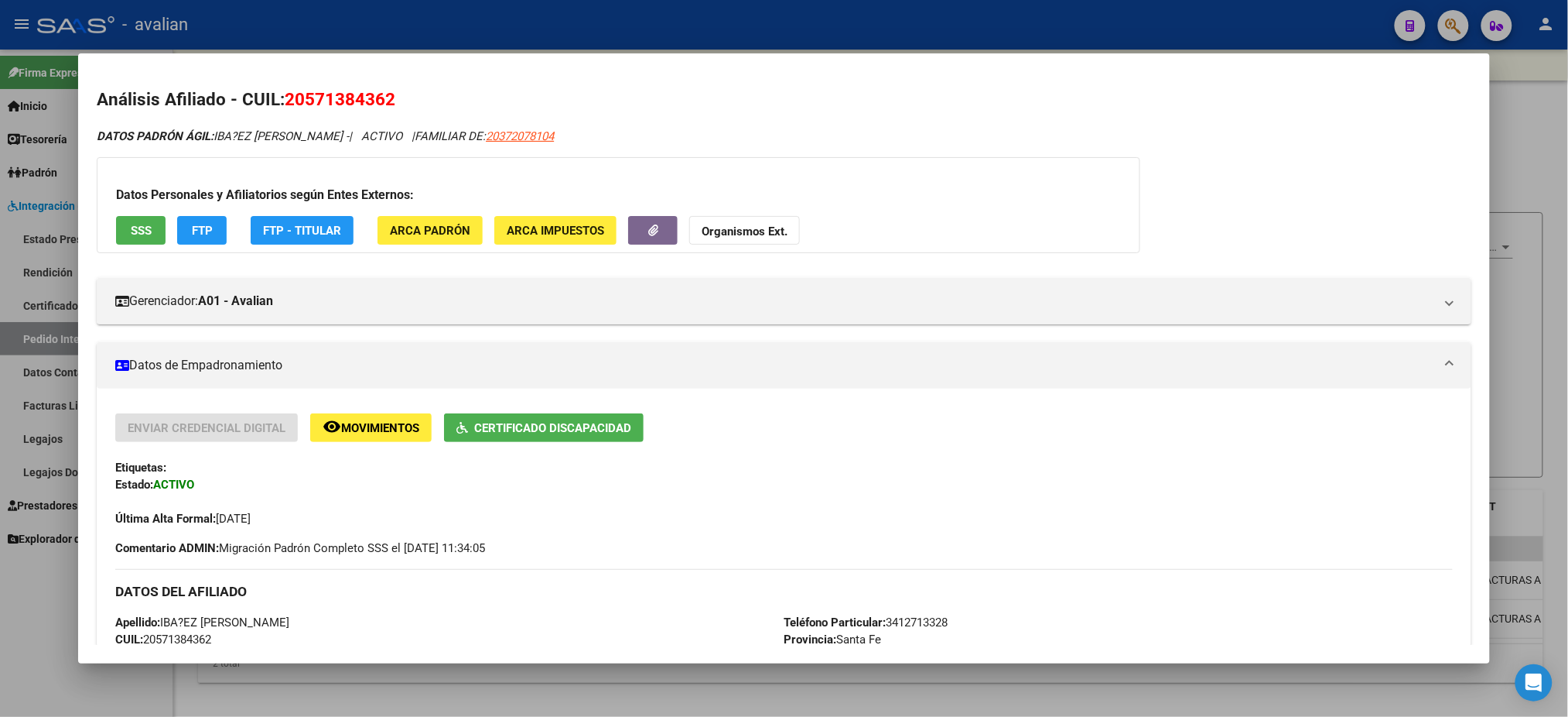
click at [547, 34] on div at bounding box center [784, 358] width 1568 height 717
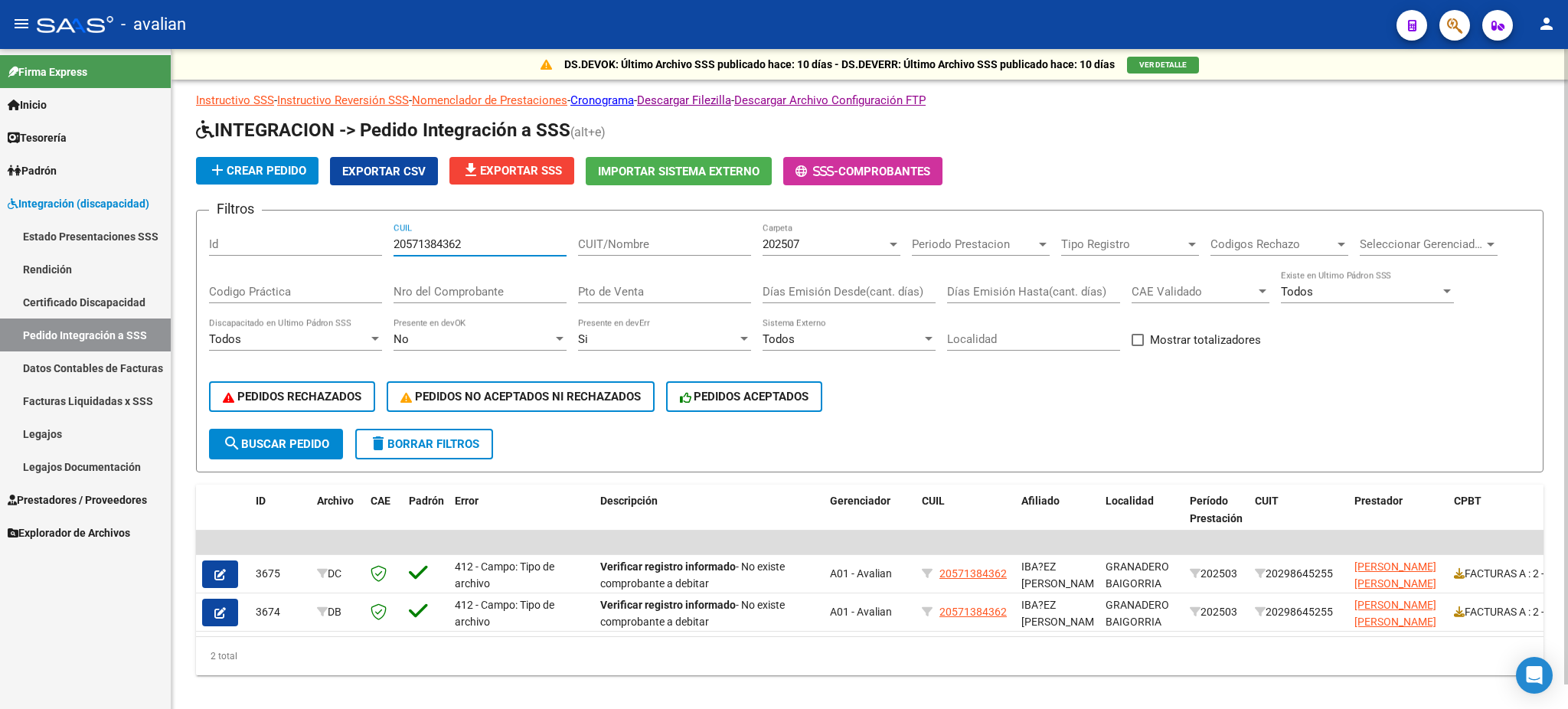
drag, startPoint x: 474, startPoint y: 244, endPoint x: 552, endPoint y: 332, distance: 117.6
click at [380, 225] on div "Filtros Id 20571384362 CUIL CUIT/Nombre 202507 Carpeta Periodo Prestacion Perio…" at bounding box center [869, 325] width 1322 height 206
paste input "3232993"
type input "20573232993"
click at [307, 429] on button "search Buscar Pedido" at bounding box center [276, 444] width 134 height 31
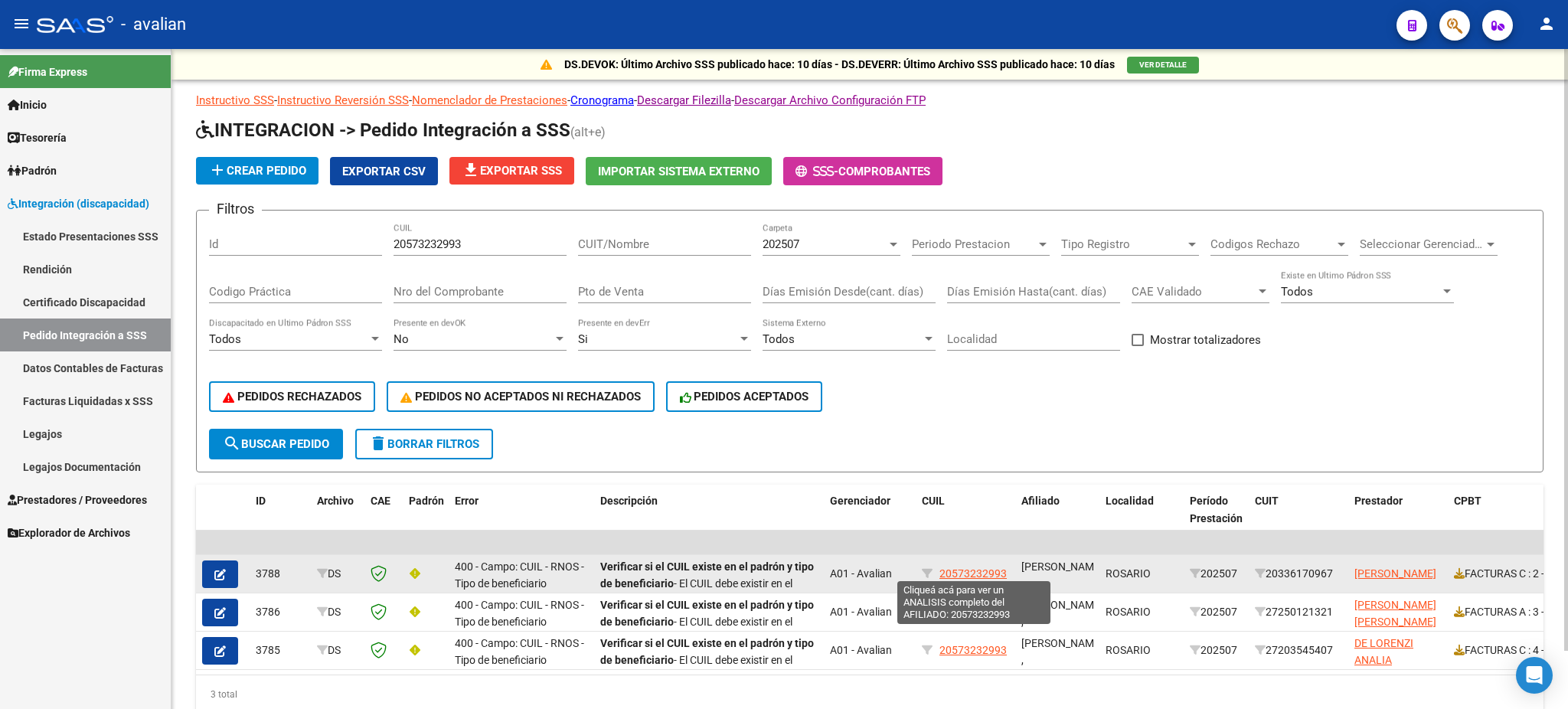
click at [984, 572] on span "20573232993" at bounding box center [974, 573] width 68 height 12
type textarea "20573232993"
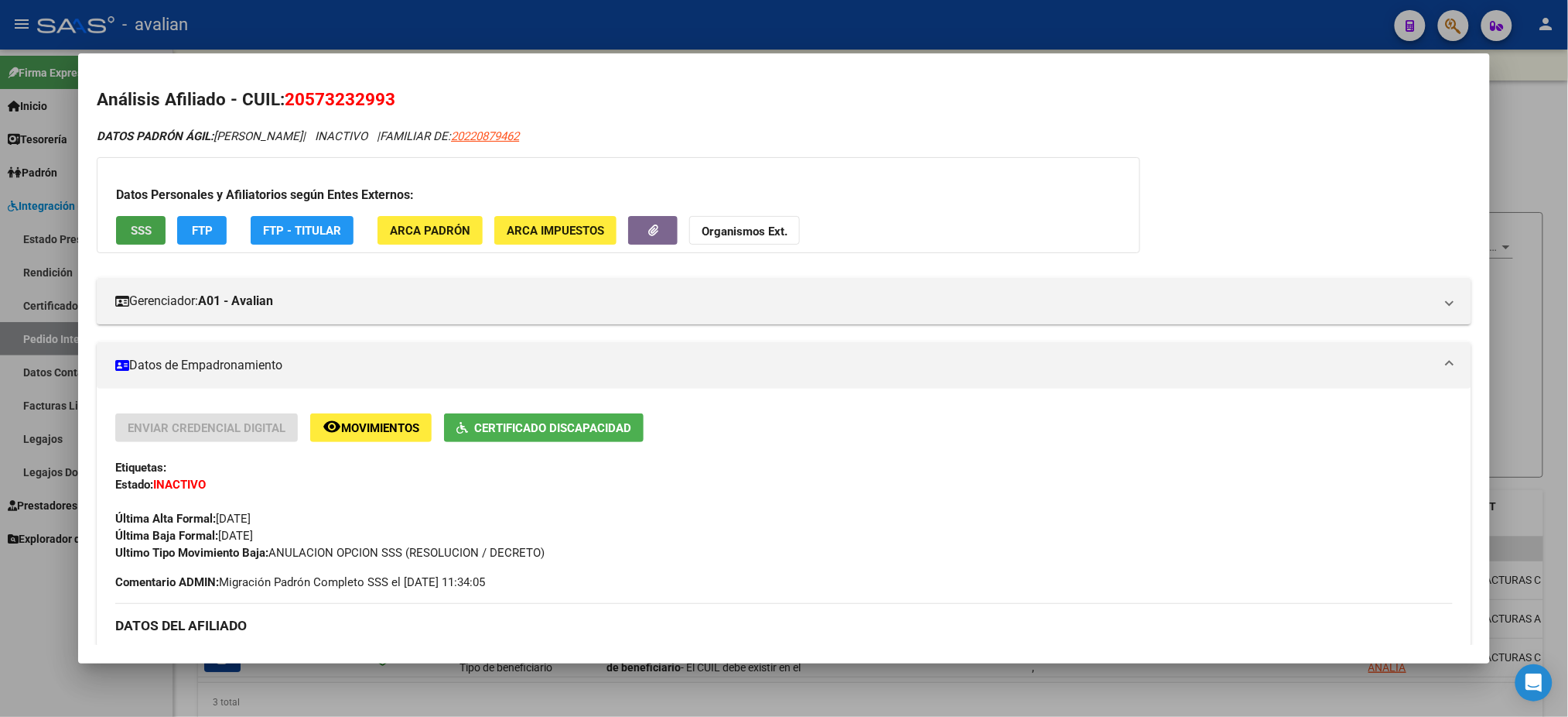
click at [120, 222] on button "SSS" at bounding box center [141, 230] width 49 height 29
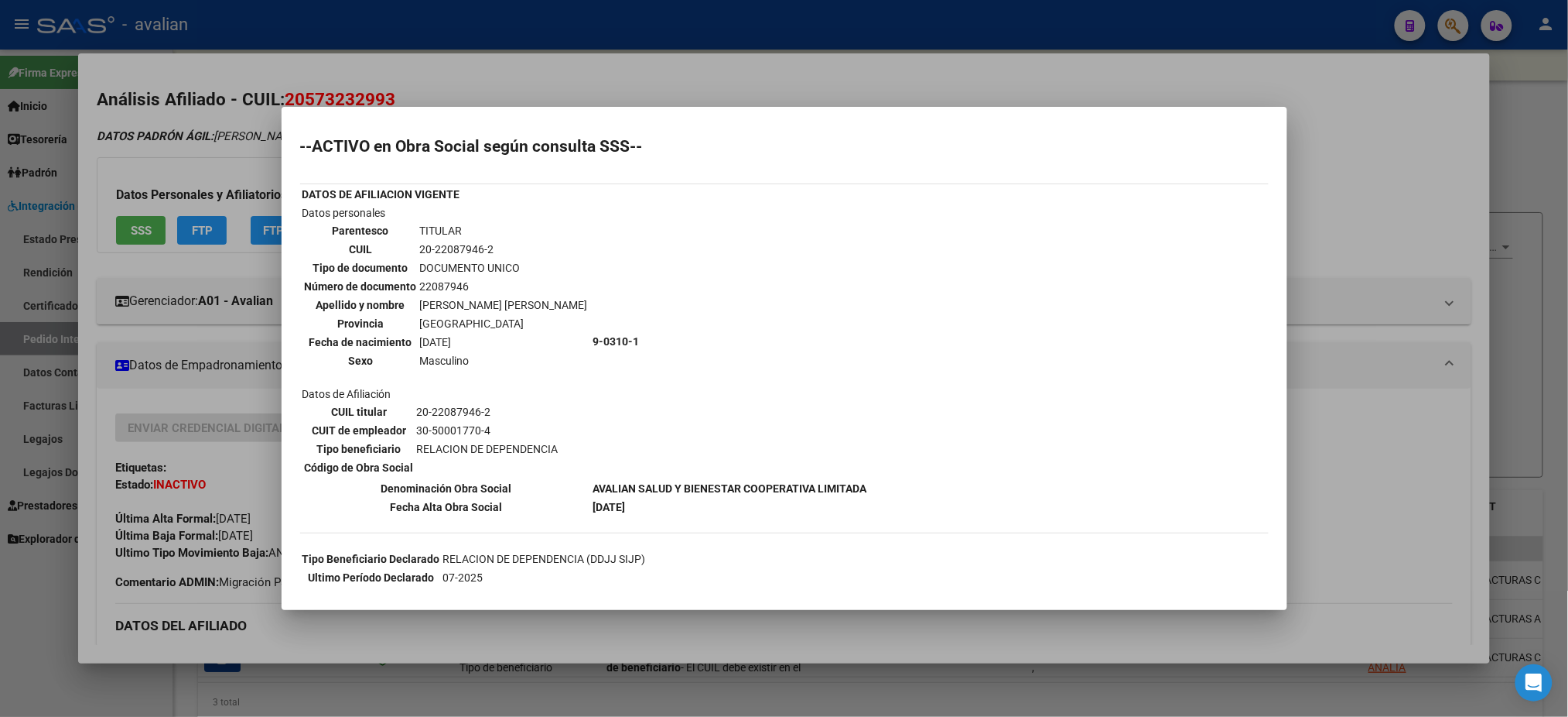
click at [571, 61] on div at bounding box center [784, 358] width 1568 height 717
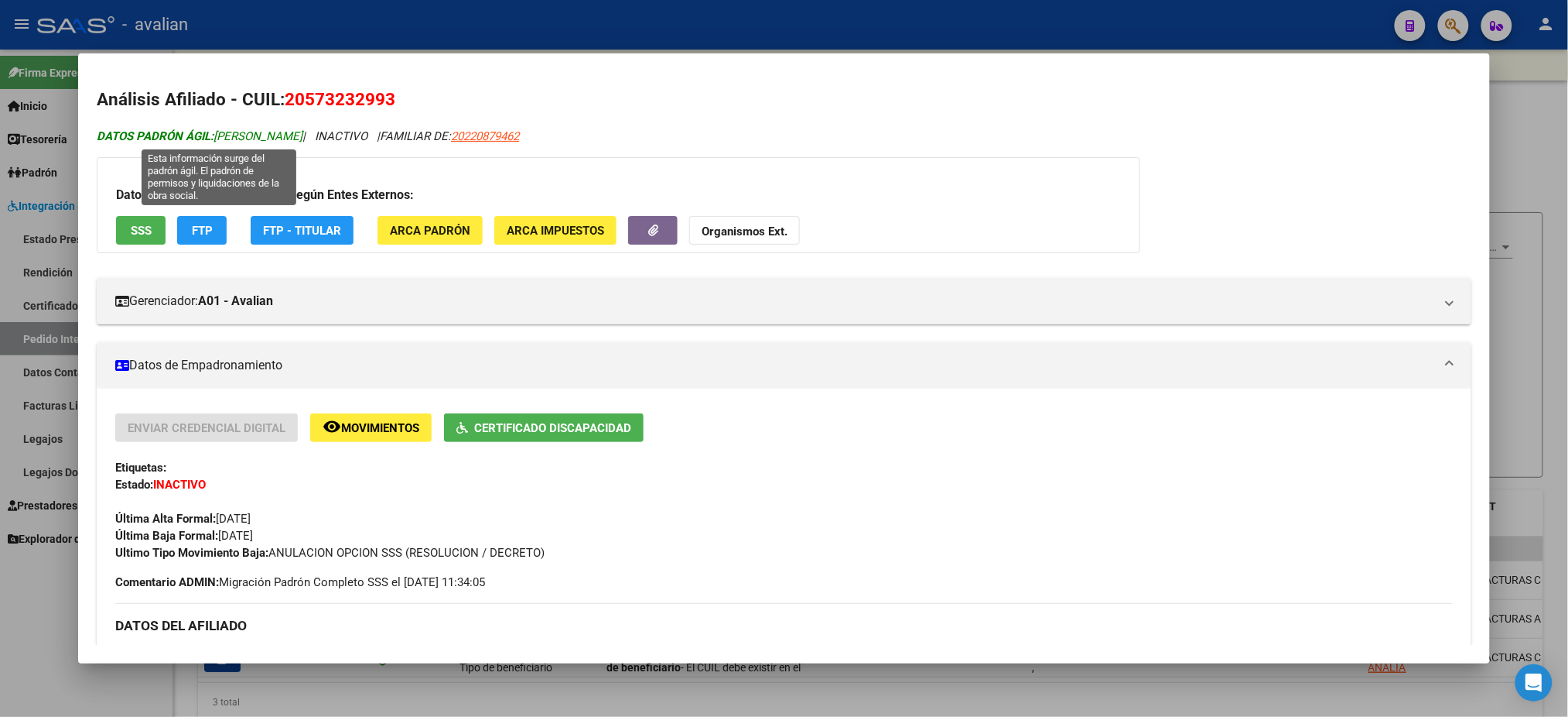
drag, startPoint x: 209, startPoint y: 128, endPoint x: 343, endPoint y: 131, distance: 134.0
click at [302, 131] on span "DATOS PADRÓN ÁGIL: [PERSON_NAME]" at bounding box center [200, 136] width 206 height 14
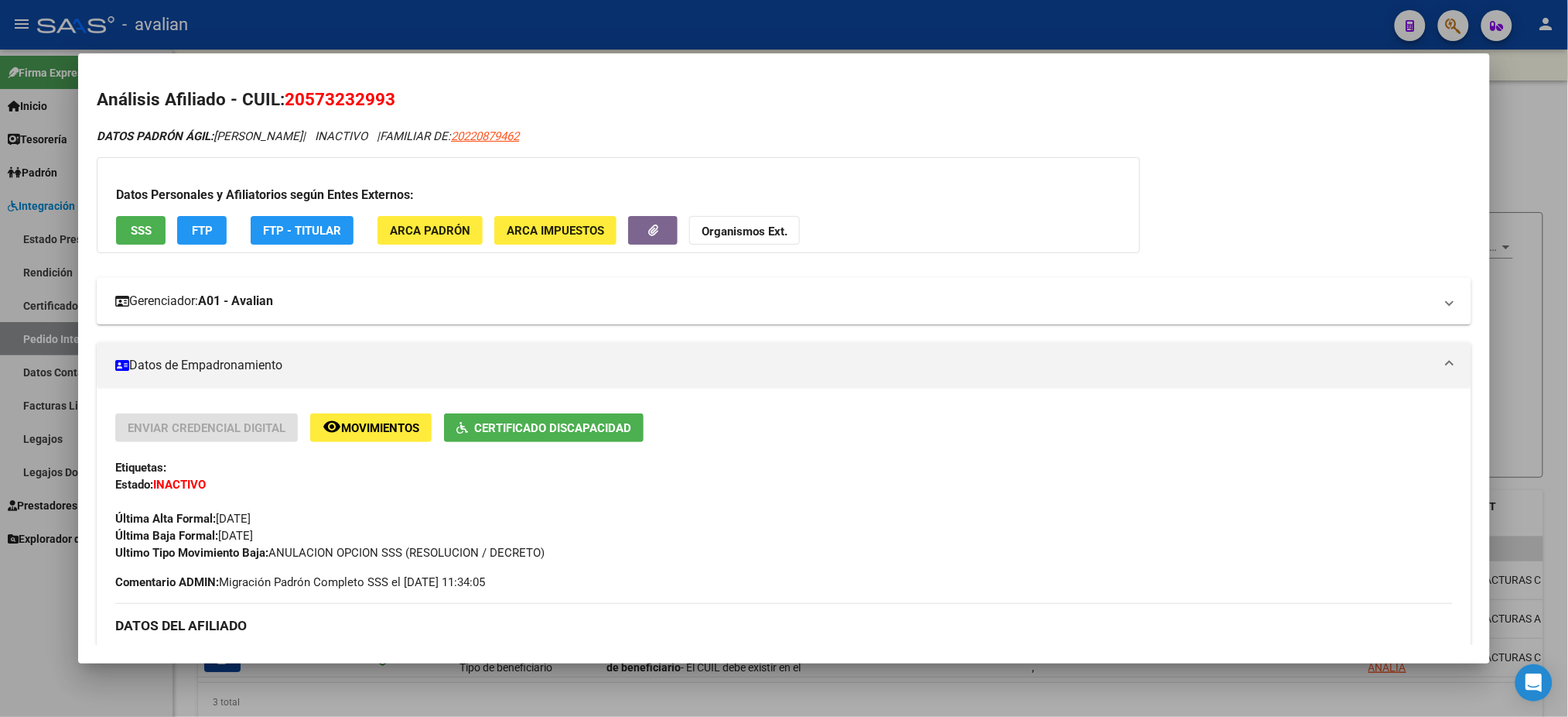
copy span "[PERSON_NAME]"
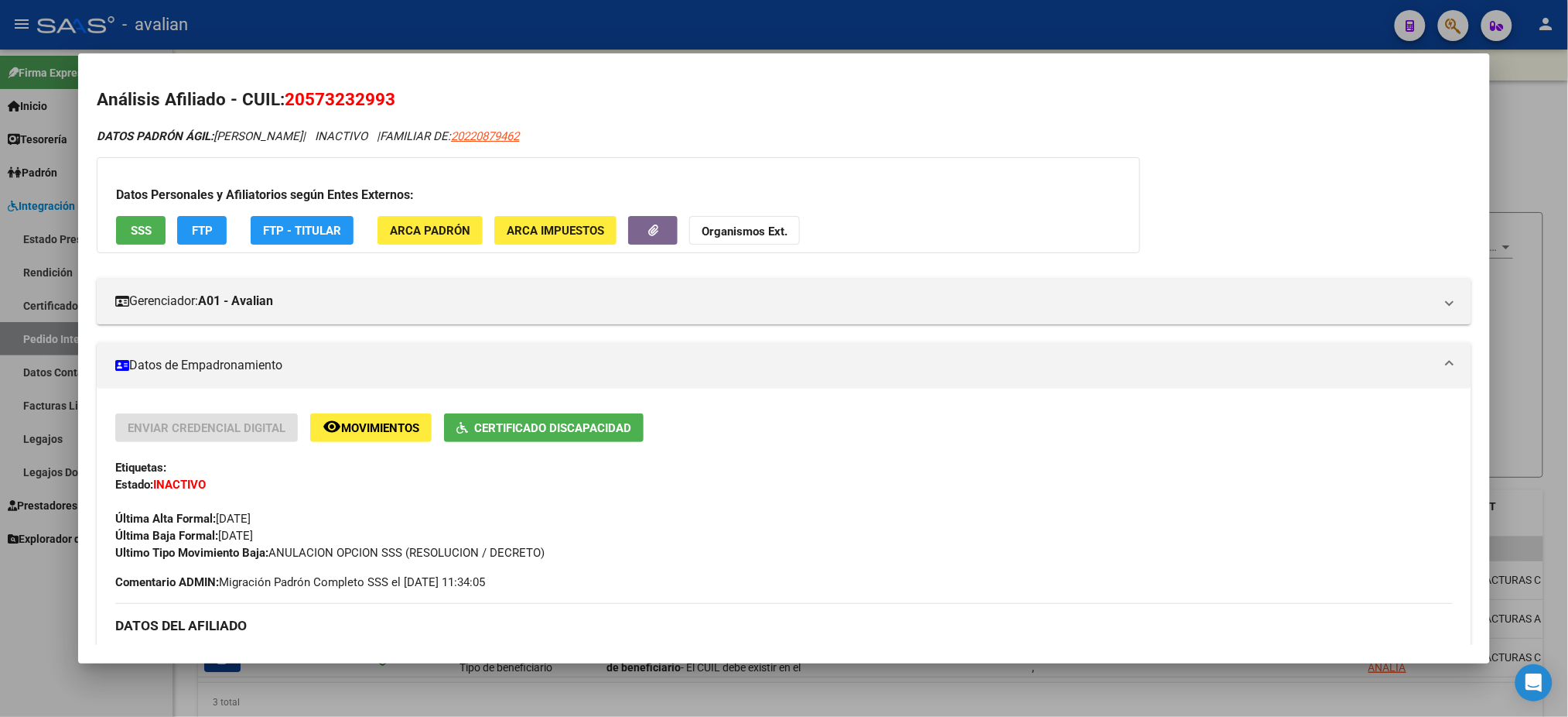
click at [439, 31] on div at bounding box center [784, 358] width 1568 height 717
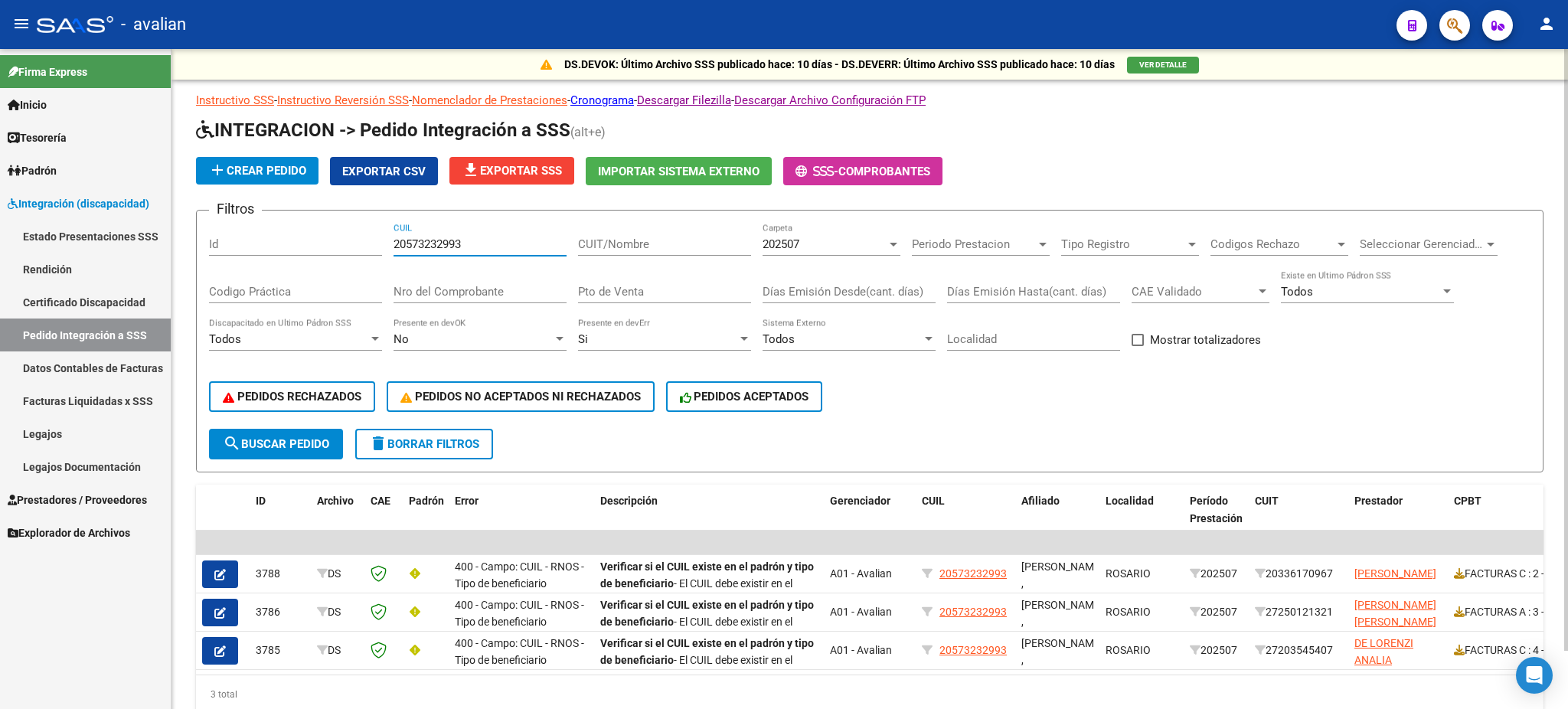
drag, startPoint x: 476, startPoint y: 241, endPoint x: 385, endPoint y: 233, distance: 91.4
click at [385, 233] on div "Filtros Id 20573232993 CUIL CUIT/Nombre 202507 Carpeta Periodo Prestacion Perio…" at bounding box center [869, 325] width 1322 height 206
paste input "9811928"
type input "20579811928"
click at [286, 446] on span "search Buscar Pedido" at bounding box center [276, 444] width 106 height 14
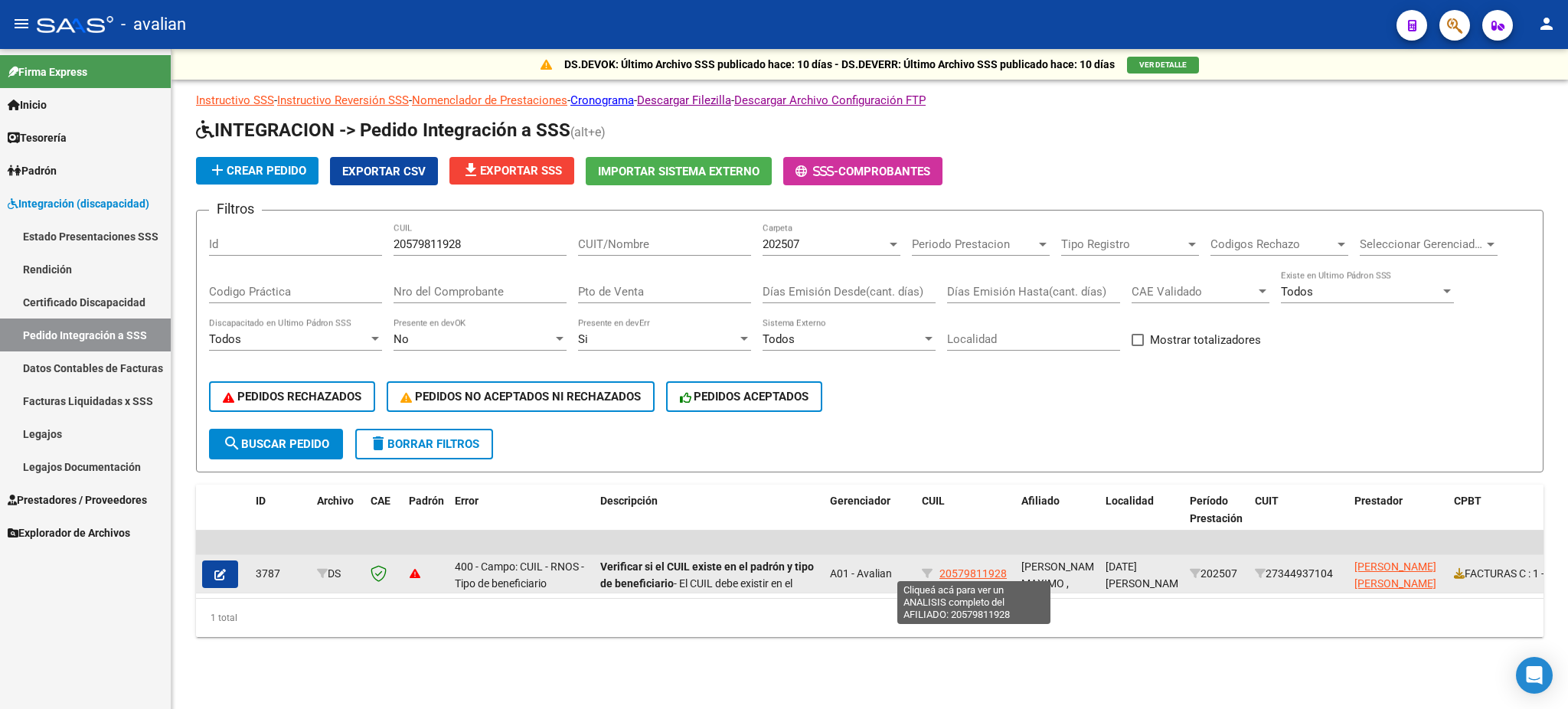
click at [960, 570] on span "20579811928" at bounding box center [974, 573] width 68 height 12
type textarea "20579811928"
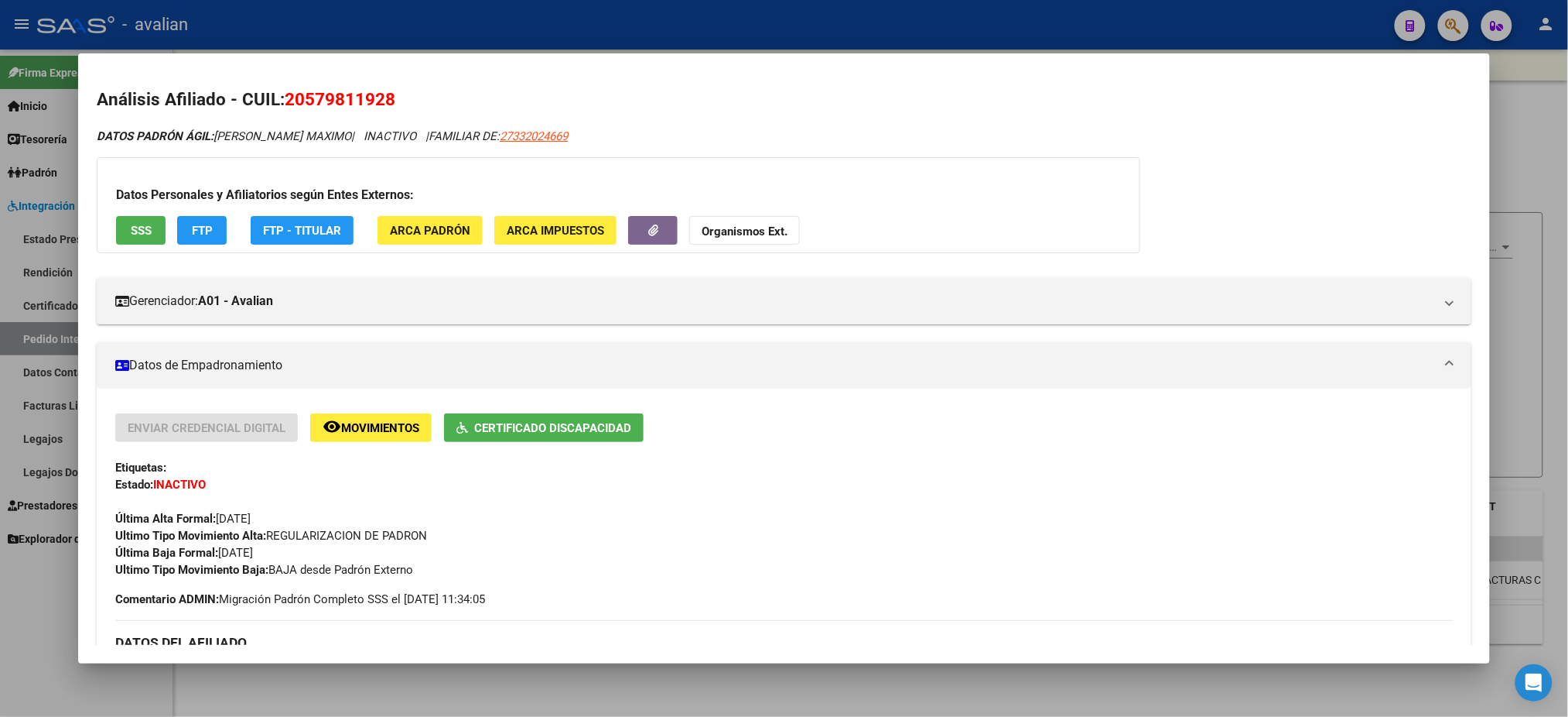
click at [131, 235] on span "SSS" at bounding box center [142, 230] width 21 height 14
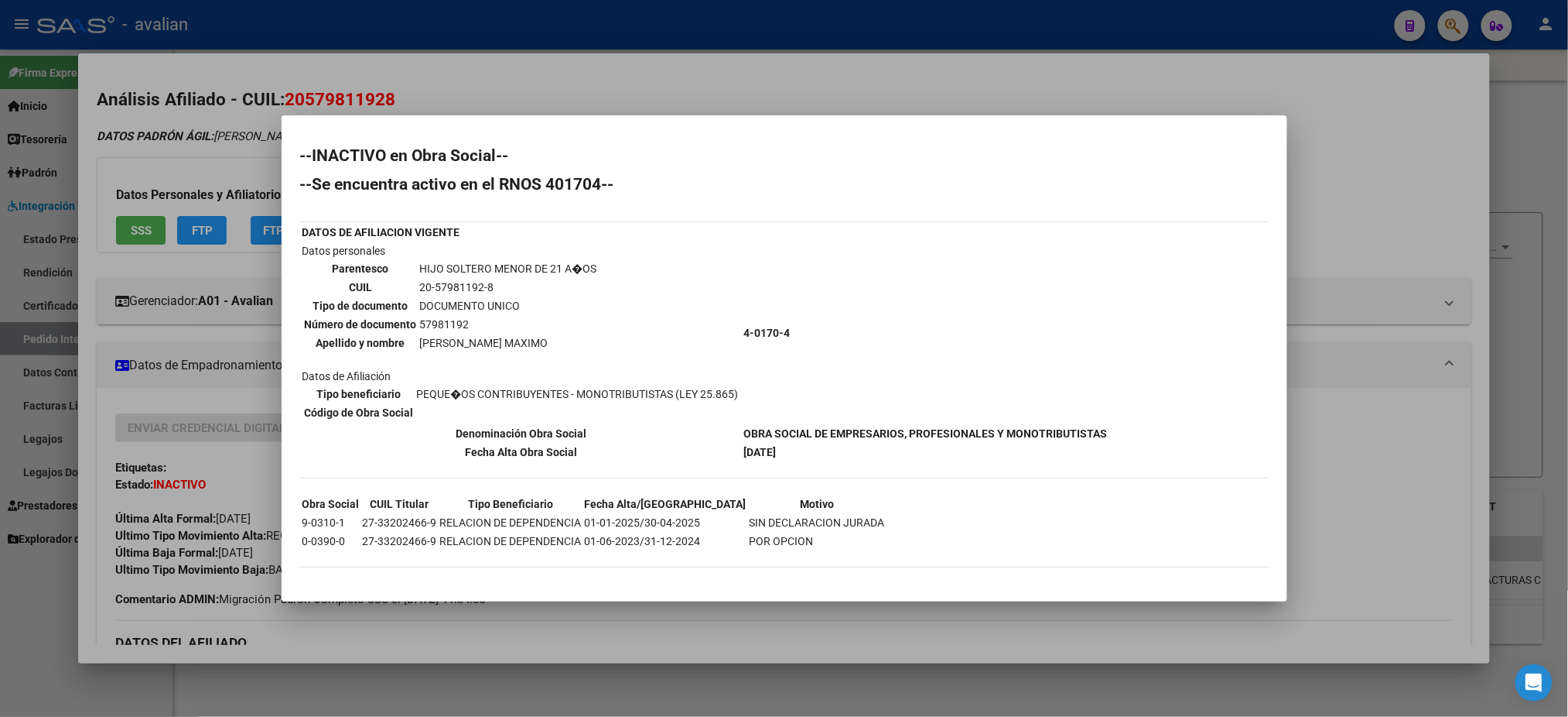
drag, startPoint x: 738, startPoint y: 427, endPoint x: 1100, endPoint y: 430, distance: 362.0
click at [1100, 430] on td "OBRA SOCIAL DE EMPRESARIOS, PROFESIONALES Y MONOTRIBUTISTAS" at bounding box center [926, 434] width 365 height 17
copy b "OBRA SOCIAL DE EMPRESARIOS, PROFESIONALES Y MONOTRIBUTISTAS"
click at [847, 83] on div at bounding box center [784, 358] width 1568 height 717
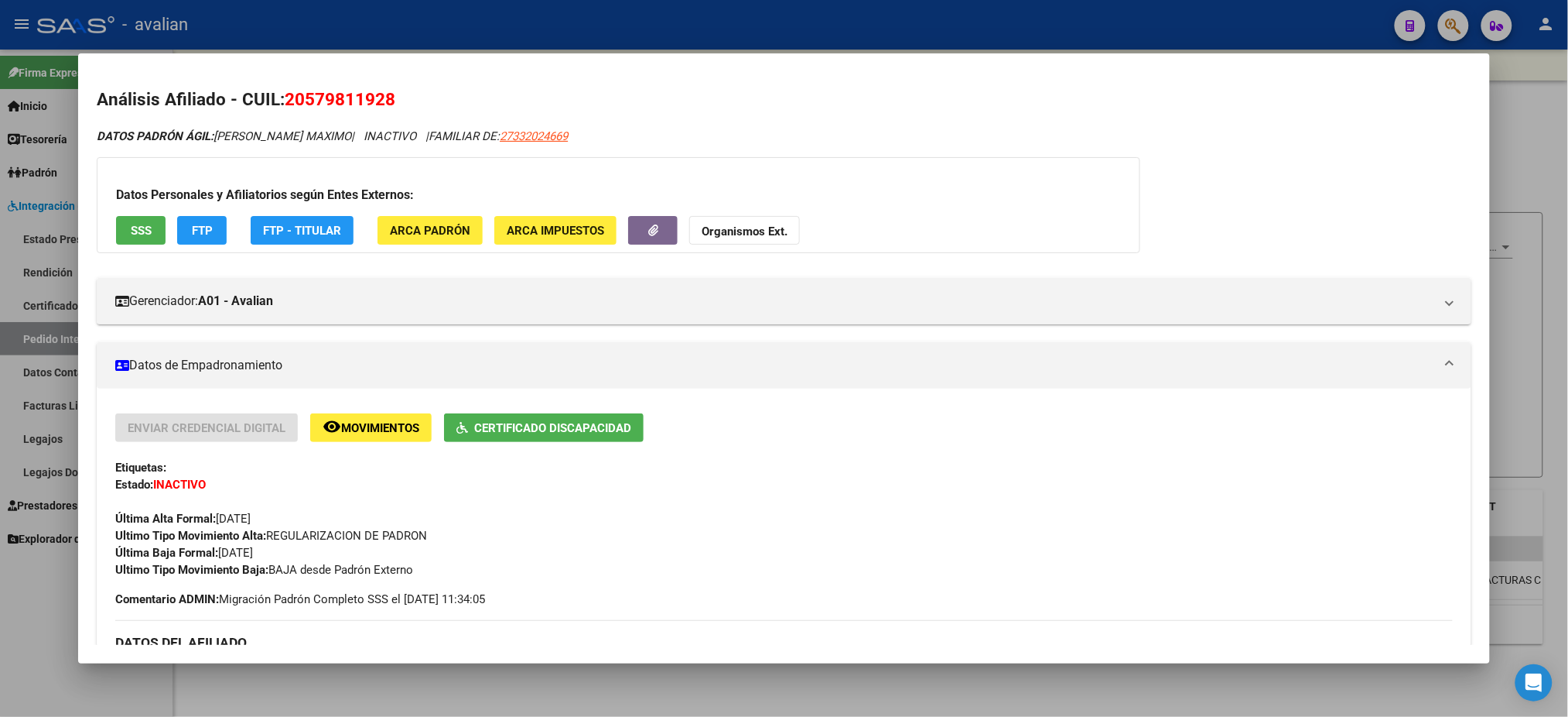
drag, startPoint x: 210, startPoint y: 135, endPoint x: 344, endPoint y: 123, distance: 134.5
click at [344, 123] on div "Análisis Afiliado - CUIL: 20579811928 DATOS PADRÓN ÁGIL: [PERSON_NAME] MAXIMO |…" at bounding box center [784, 713] width 1374 height 1254
copy span "[PERSON_NAME] MAXIMO"
click at [486, 21] on div at bounding box center [784, 358] width 1568 height 717
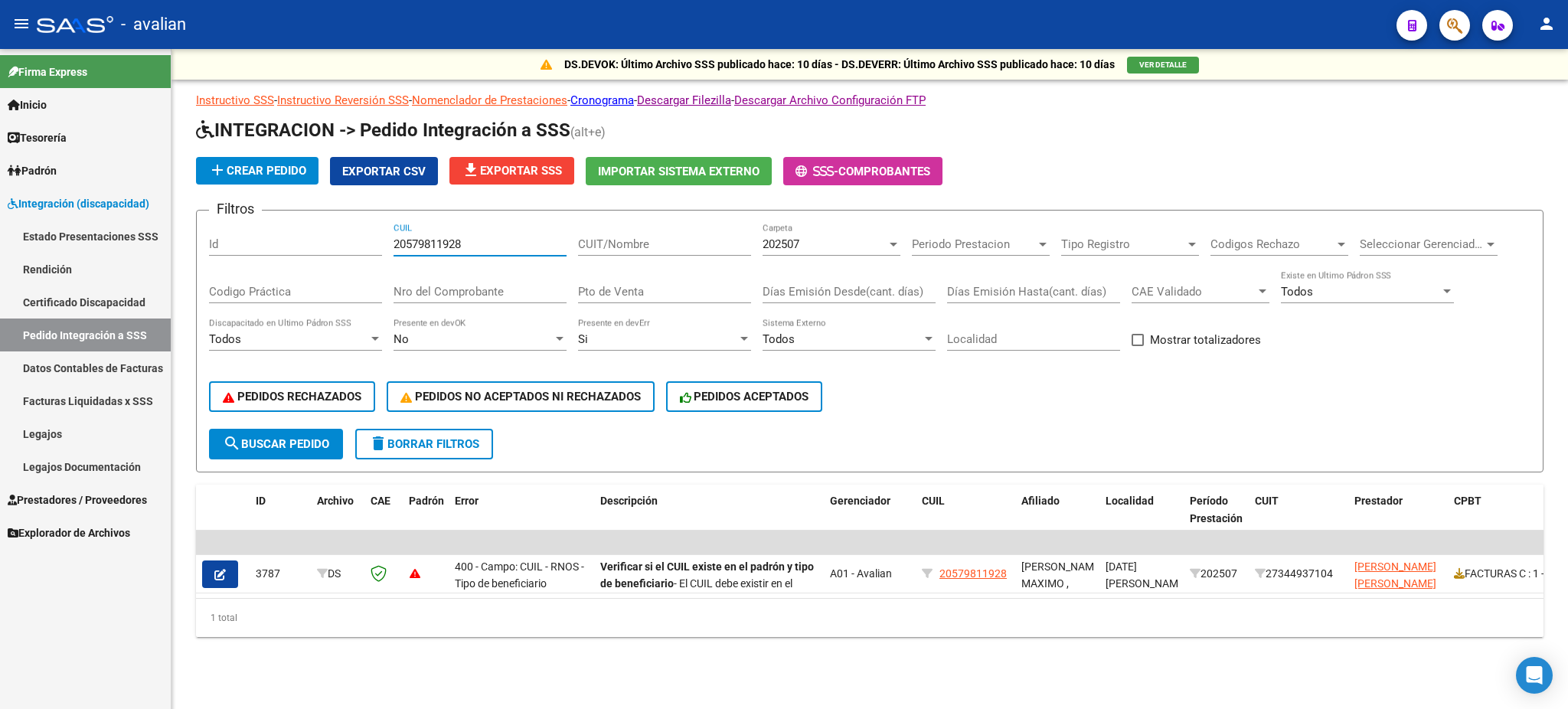
drag, startPoint x: 498, startPoint y: 244, endPoint x: 480, endPoint y: 283, distance: 43.0
click at [360, 241] on div "Filtros Id 20579811928 CUIL CUIT/Nombre 202507 Carpeta Periodo Prestacion Perio…" at bounding box center [869, 325] width 1322 height 206
paste input "80654267"
type input "20580654267"
click at [305, 439] on span "search Buscar Pedido" at bounding box center [276, 444] width 106 height 14
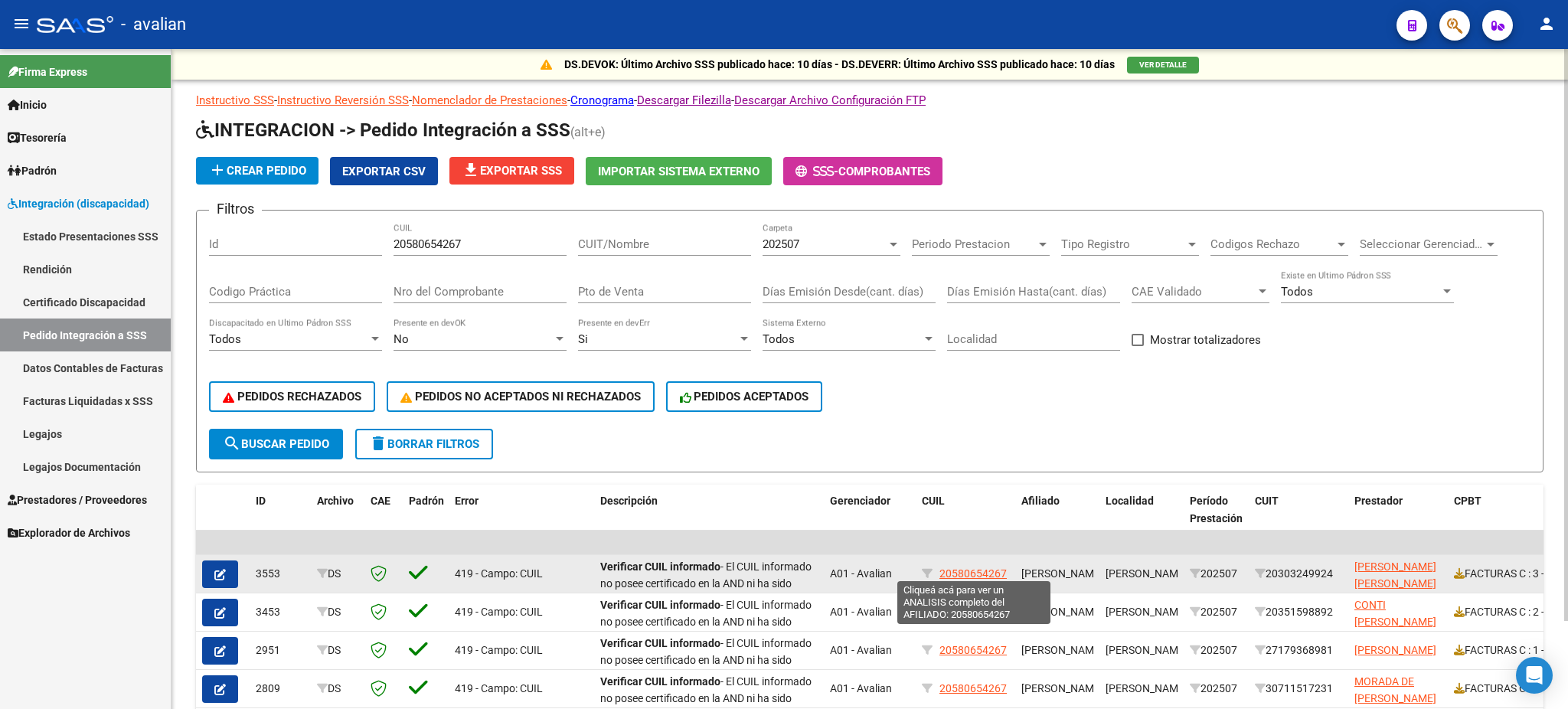
click at [970, 567] on span "20580654267" at bounding box center [974, 573] width 68 height 12
type textarea "20580654267"
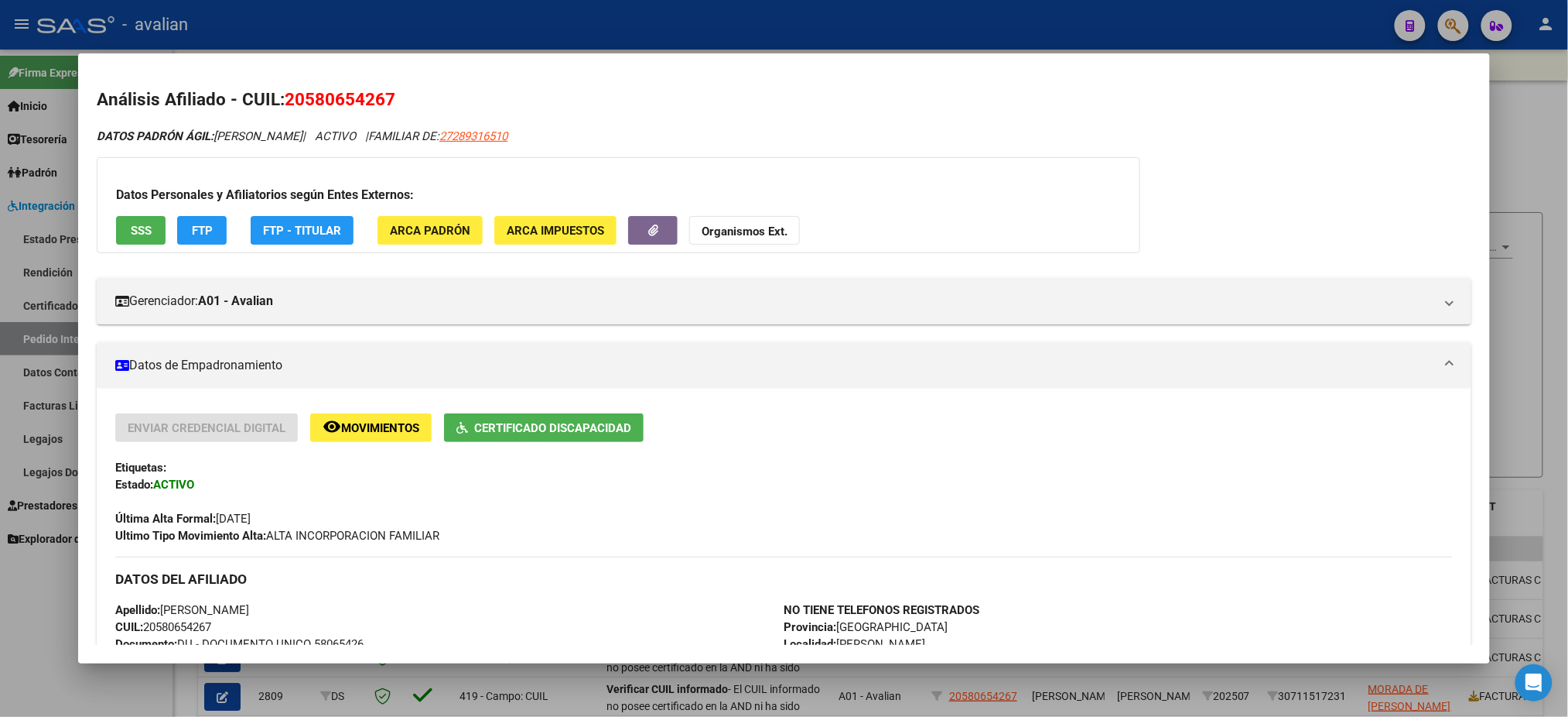
click at [138, 219] on button "SSS" at bounding box center [141, 230] width 49 height 29
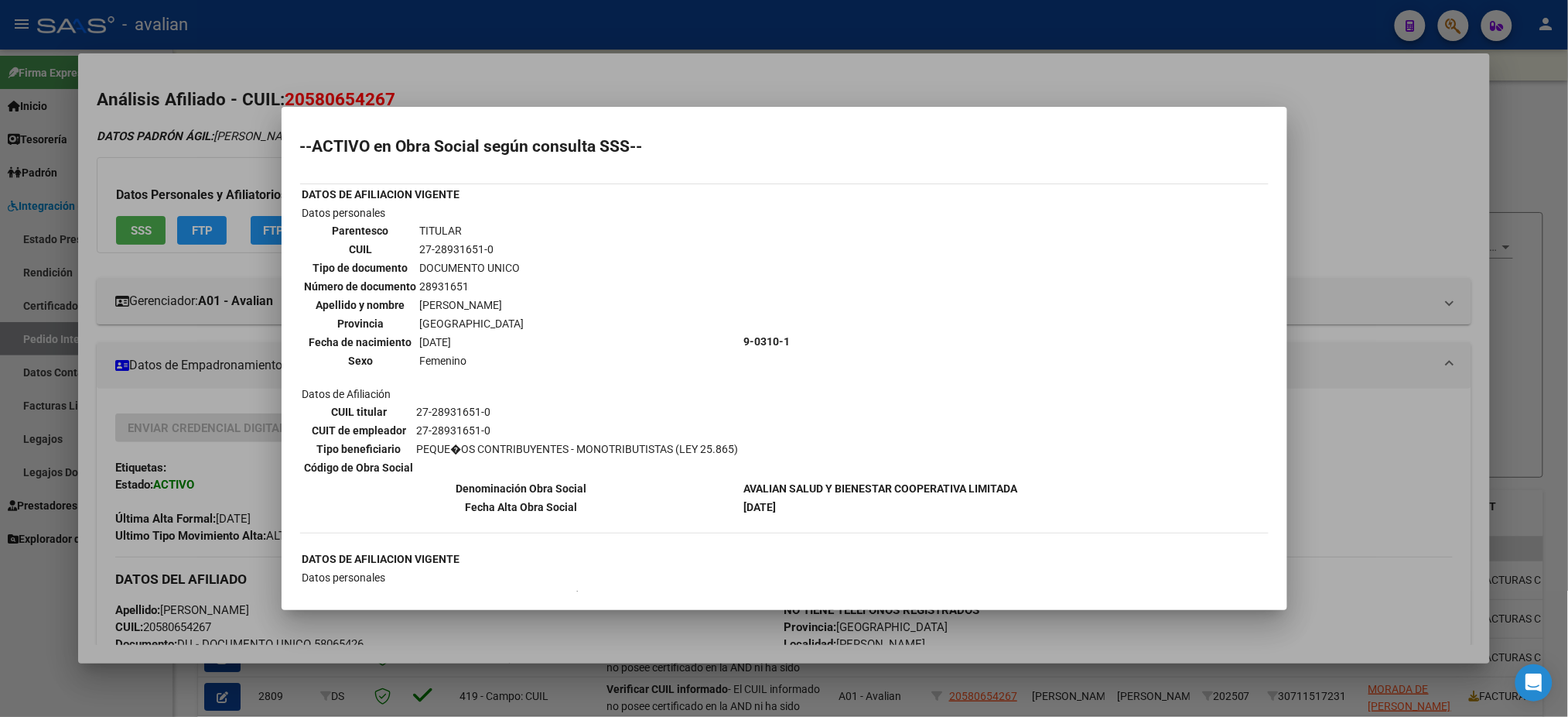
click at [703, 73] on div at bounding box center [784, 358] width 1568 height 717
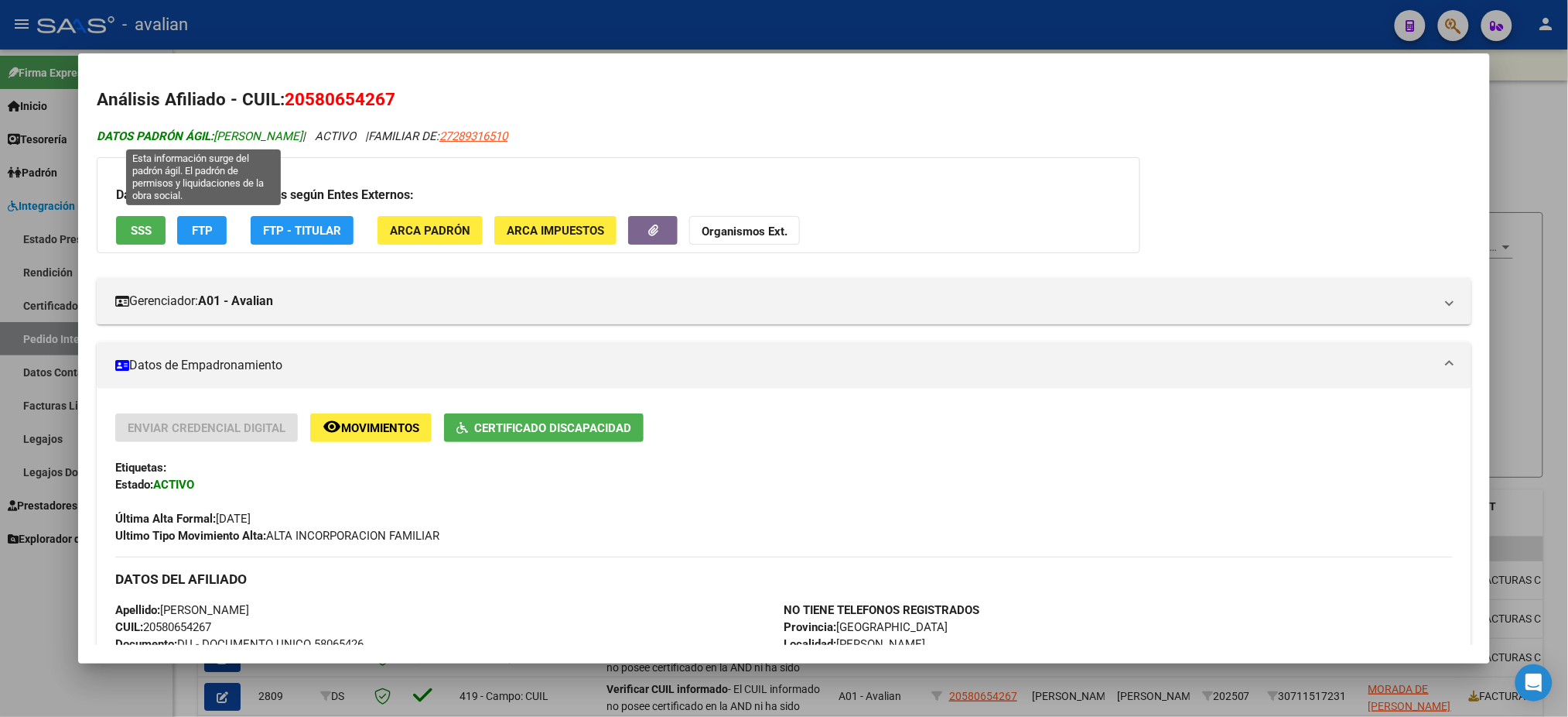
drag, startPoint x: 211, startPoint y: 131, endPoint x: 315, endPoint y: 135, distance: 104.1
click at [302, 135] on span "DATOS PADRÓN ÁGIL: [PERSON_NAME]" at bounding box center [200, 136] width 206 height 14
click at [602, 23] on div at bounding box center [784, 358] width 1568 height 717
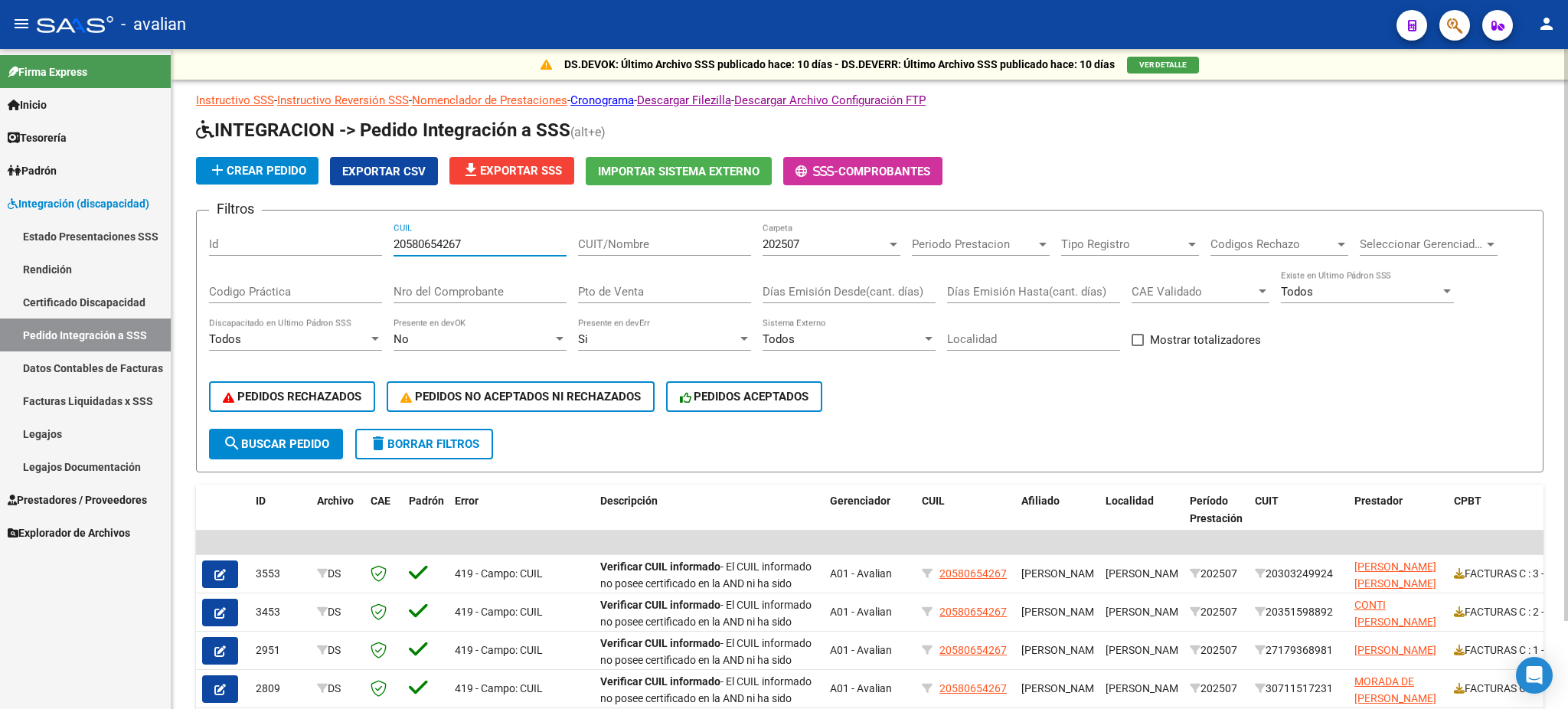
drag, startPoint x: 480, startPoint y: 234, endPoint x: 381, endPoint y: 233, distance: 99.0
click at [380, 231] on div "Filtros Id 20580654267 CUIL CUIT/Nombre 202507 Carpeta Periodo Prestacion Perio…" at bounding box center [869, 325] width 1322 height 206
paste input "93551939"
type input "20593551939"
drag, startPoint x: 289, startPoint y: 436, endPoint x: 438, endPoint y: 448, distance: 149.5
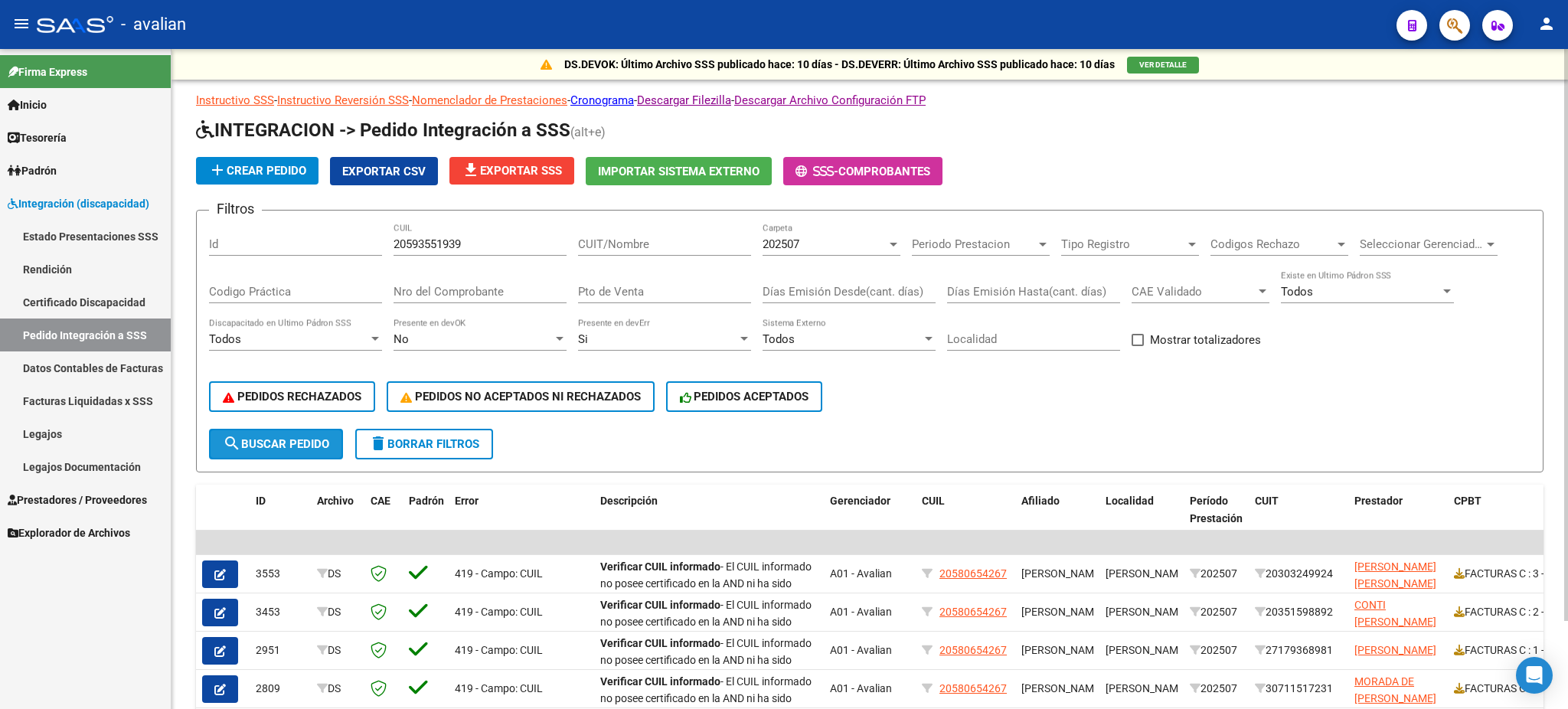
click at [291, 438] on span "search Buscar Pedido" at bounding box center [276, 444] width 106 height 14
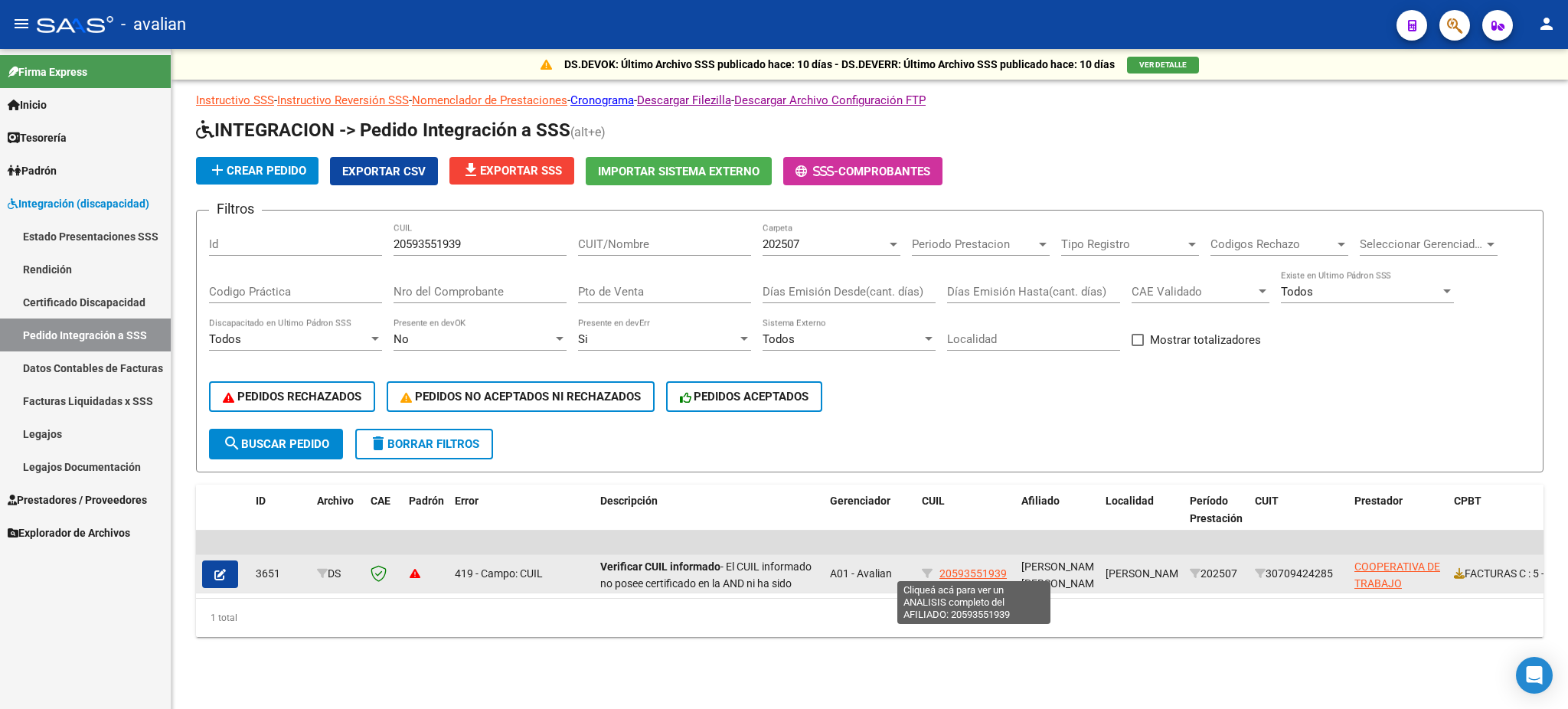
click at [973, 571] on span "20593551939" at bounding box center [974, 573] width 68 height 12
type textarea "20593551939"
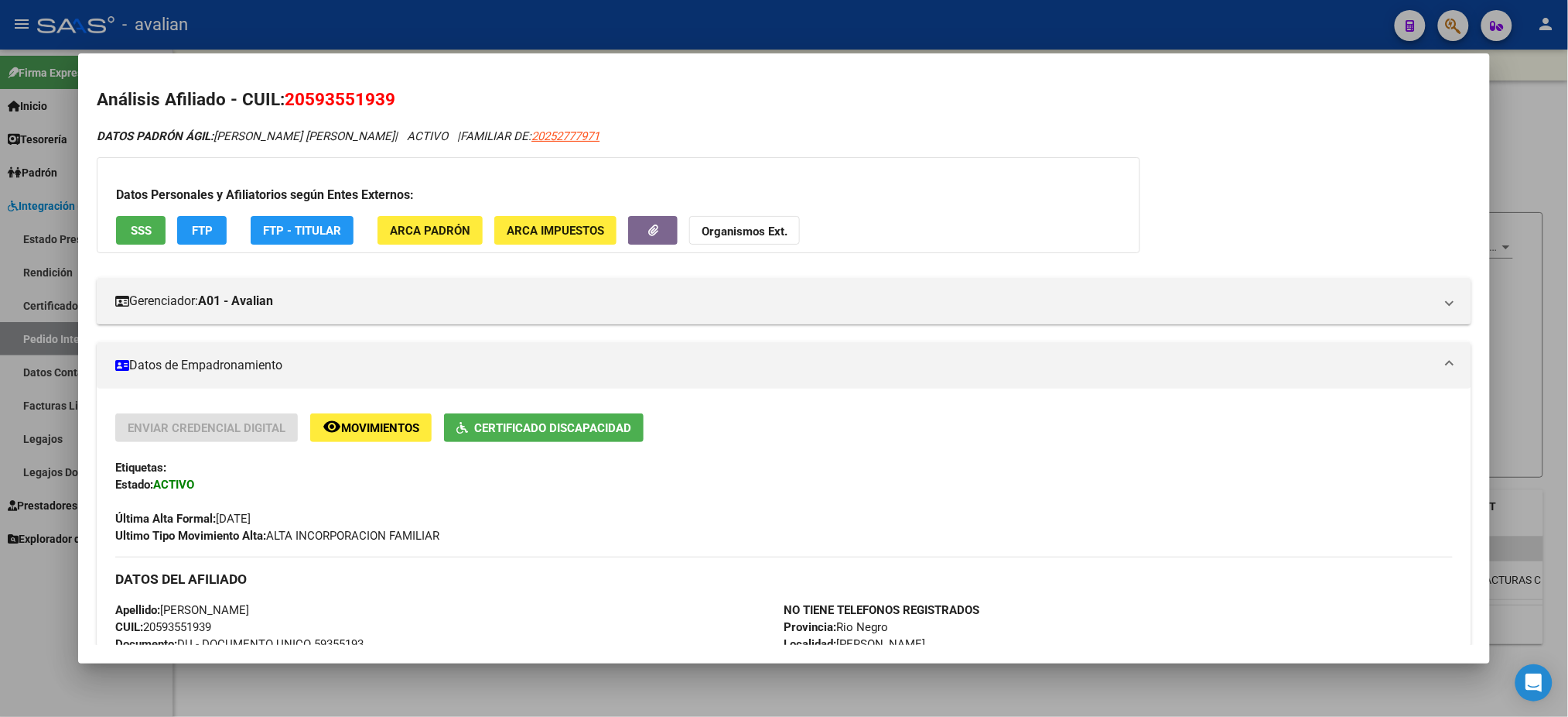
click at [134, 231] on span "SSS" at bounding box center [142, 230] width 21 height 14
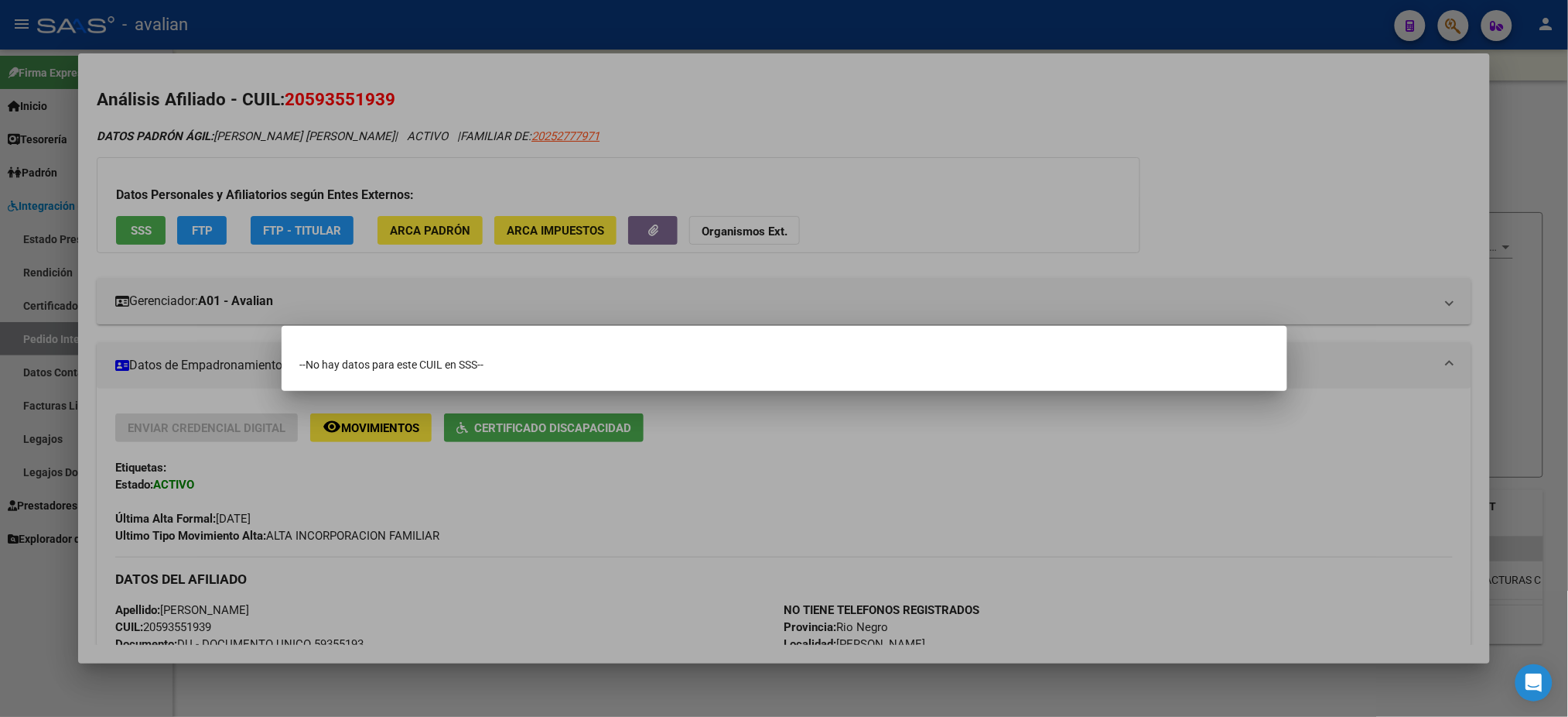
click at [913, 202] on div at bounding box center [784, 358] width 1568 height 717
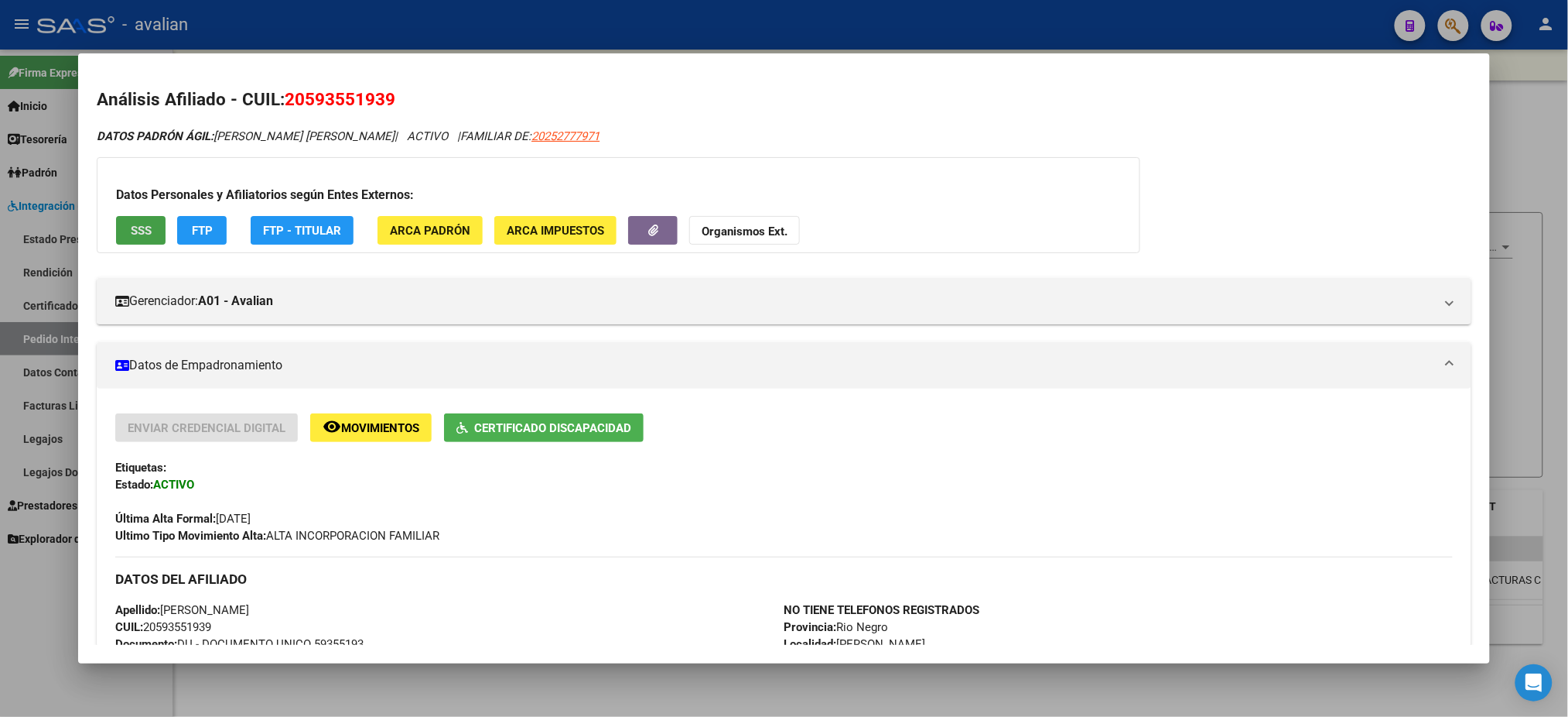
click at [121, 231] on button "SSS" at bounding box center [141, 230] width 49 height 29
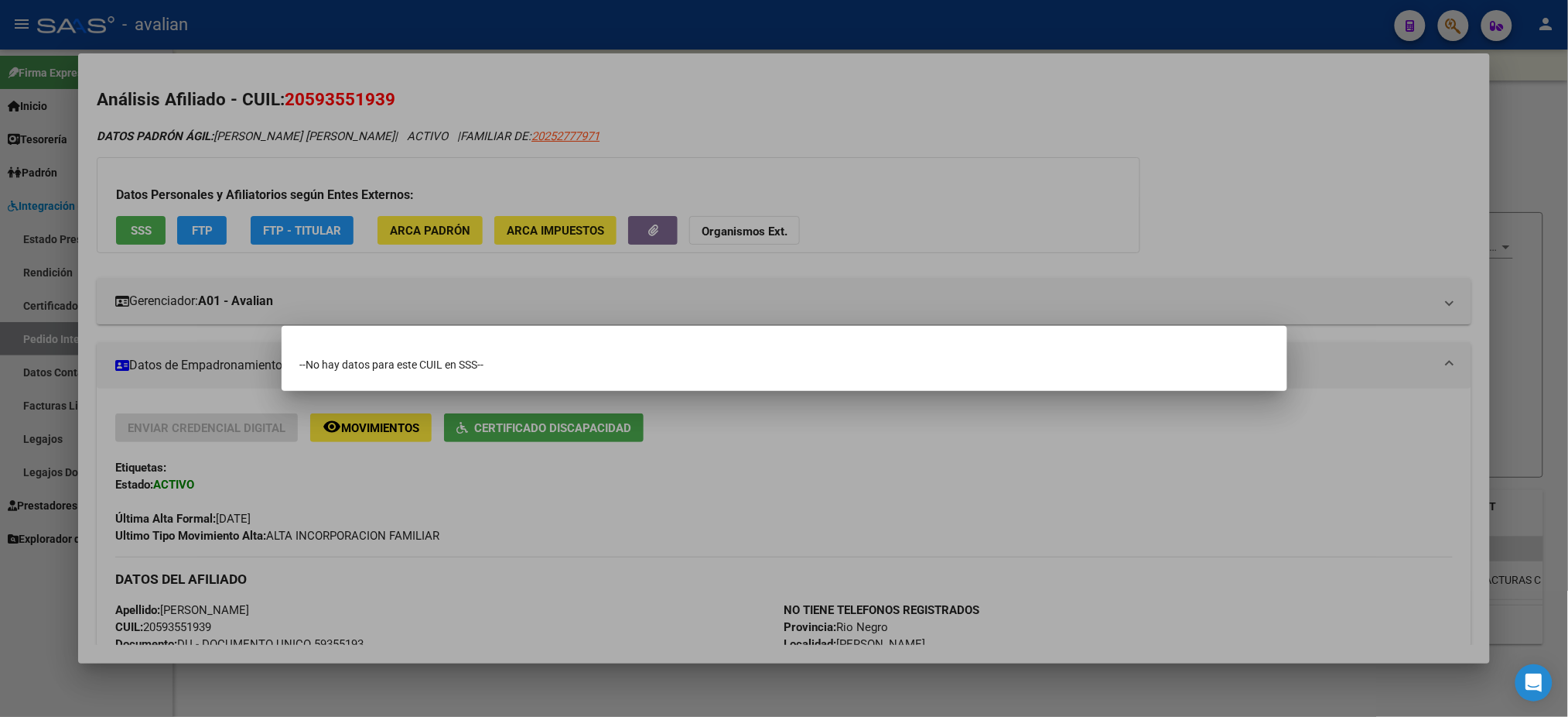
click at [560, 540] on div at bounding box center [784, 358] width 1568 height 717
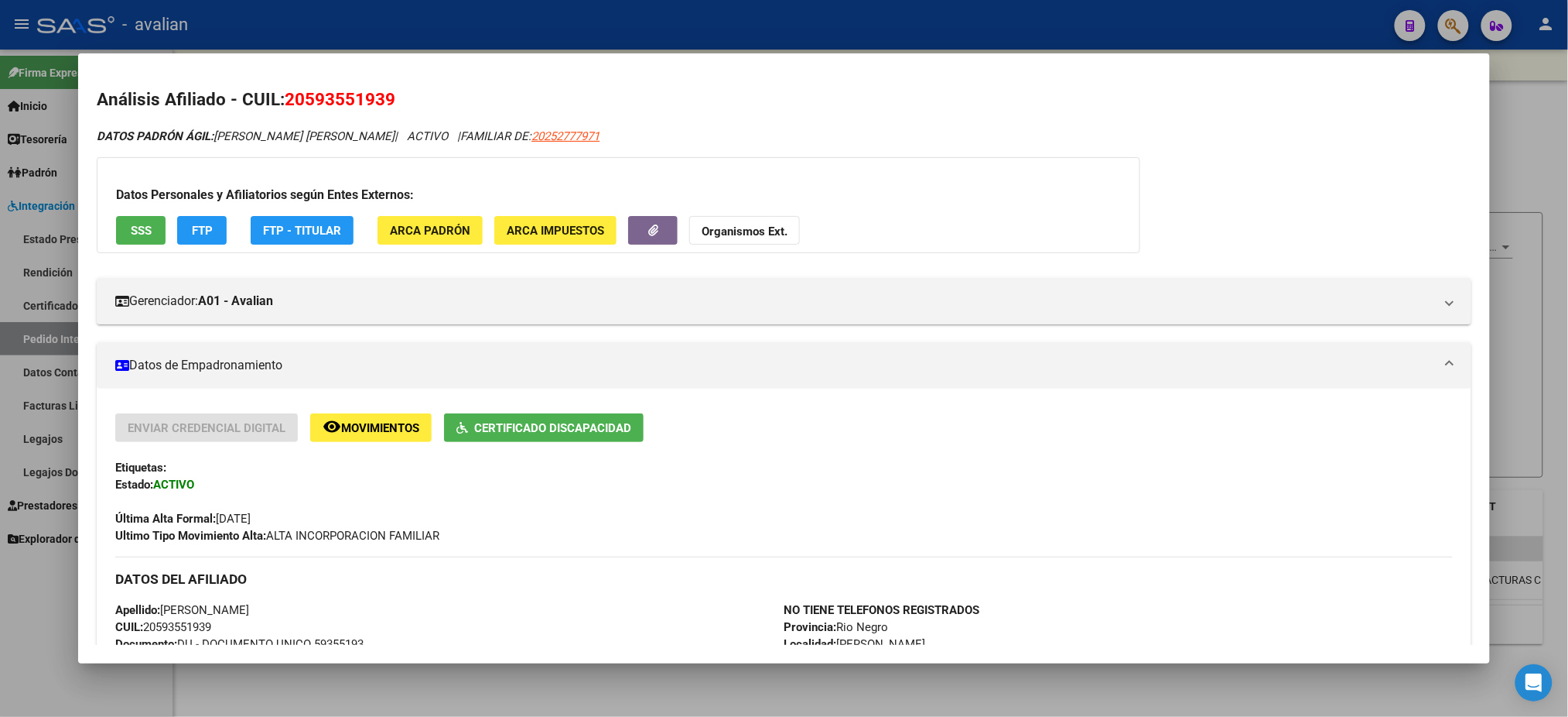
drag, startPoint x: 297, startPoint y: 96, endPoint x: 377, endPoint y: 98, distance: 80.0
click at [377, 98] on span "20593551939" at bounding box center [340, 99] width 110 height 20
click at [526, 102] on h2 "Análisis Afiliado - CUIL: 20593551939" at bounding box center [784, 100] width 1374 height 27
click at [135, 219] on button "SSS" at bounding box center [141, 230] width 49 height 29
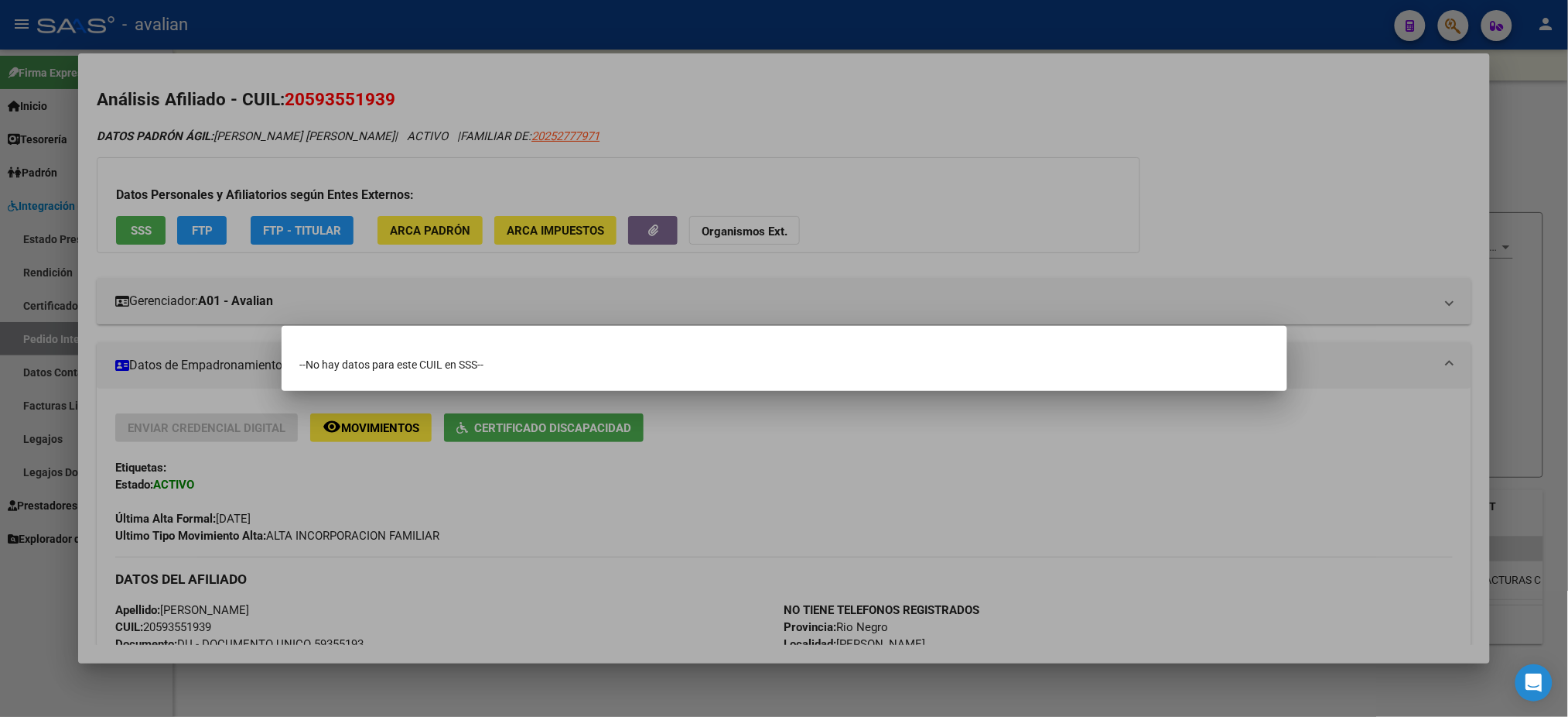
click at [210, 137] on div at bounding box center [784, 358] width 1568 height 717
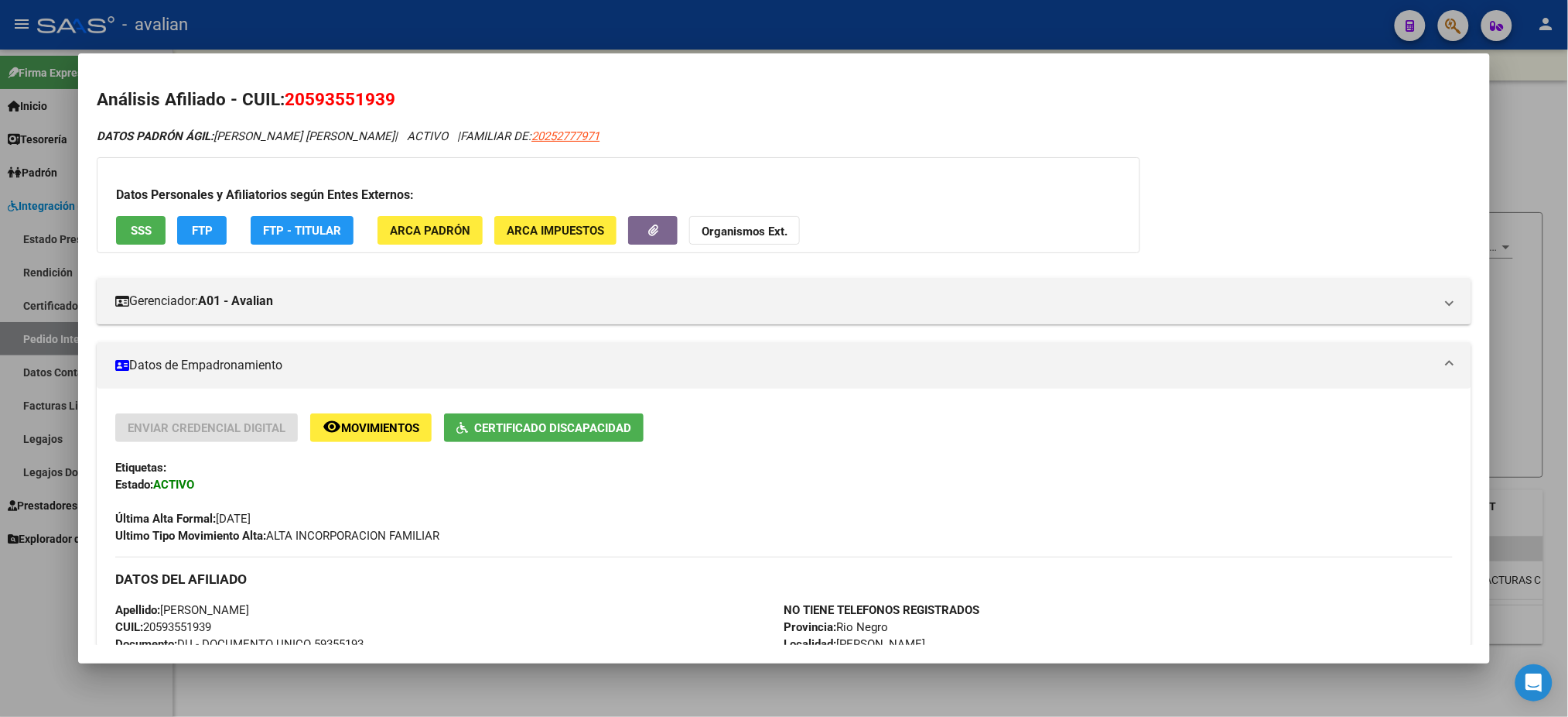
drag, startPoint x: 209, startPoint y: 137, endPoint x: 410, endPoint y: 117, distance: 202.0
click at [410, 117] on div "Análisis Afiliado - CUIL: 20593551939 DATOS PADRÓN ÁGIL: [PERSON_NAME] [PERSON_…" at bounding box center [784, 712] width 1374 height 1252
click at [764, 45] on div at bounding box center [784, 358] width 1568 height 717
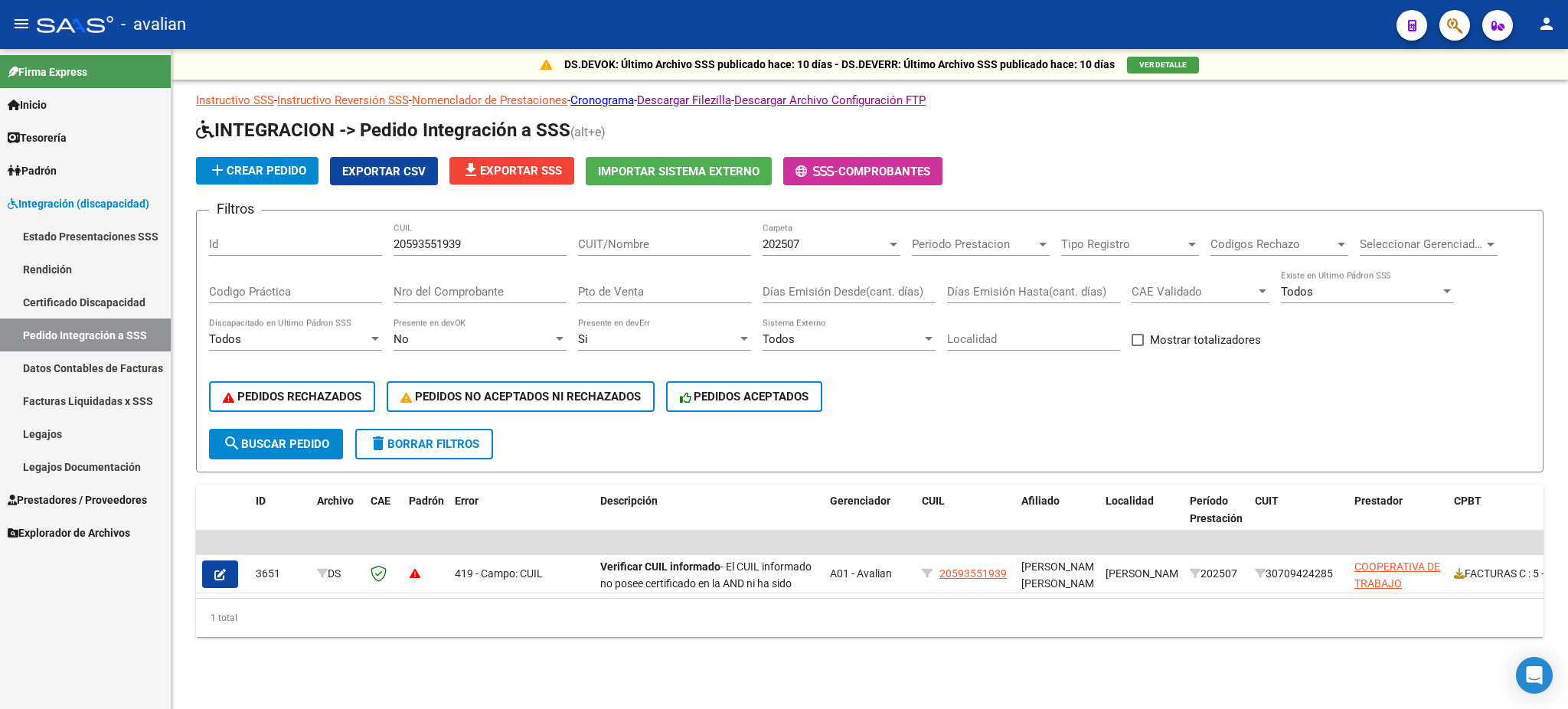
drag, startPoint x: 462, startPoint y: 232, endPoint x: 352, endPoint y: 245, distance: 110.8
click at [352, 245] on div "Filtros Id 20593551939 CUIL CUIT/Nombre 202507 Carpeta Periodo Prestacion Perio…" at bounding box center [869, 325] width 1322 height 206
drag, startPoint x: 473, startPoint y: 246, endPoint x: 345, endPoint y: 248, distance: 128.0
click at [345, 248] on div "Filtros Id 20593551939 CUIL CUIT/Nombre 202507 Carpeta Periodo Prestacion Perio…" at bounding box center [869, 325] width 1322 height 206
paste input "353238990"
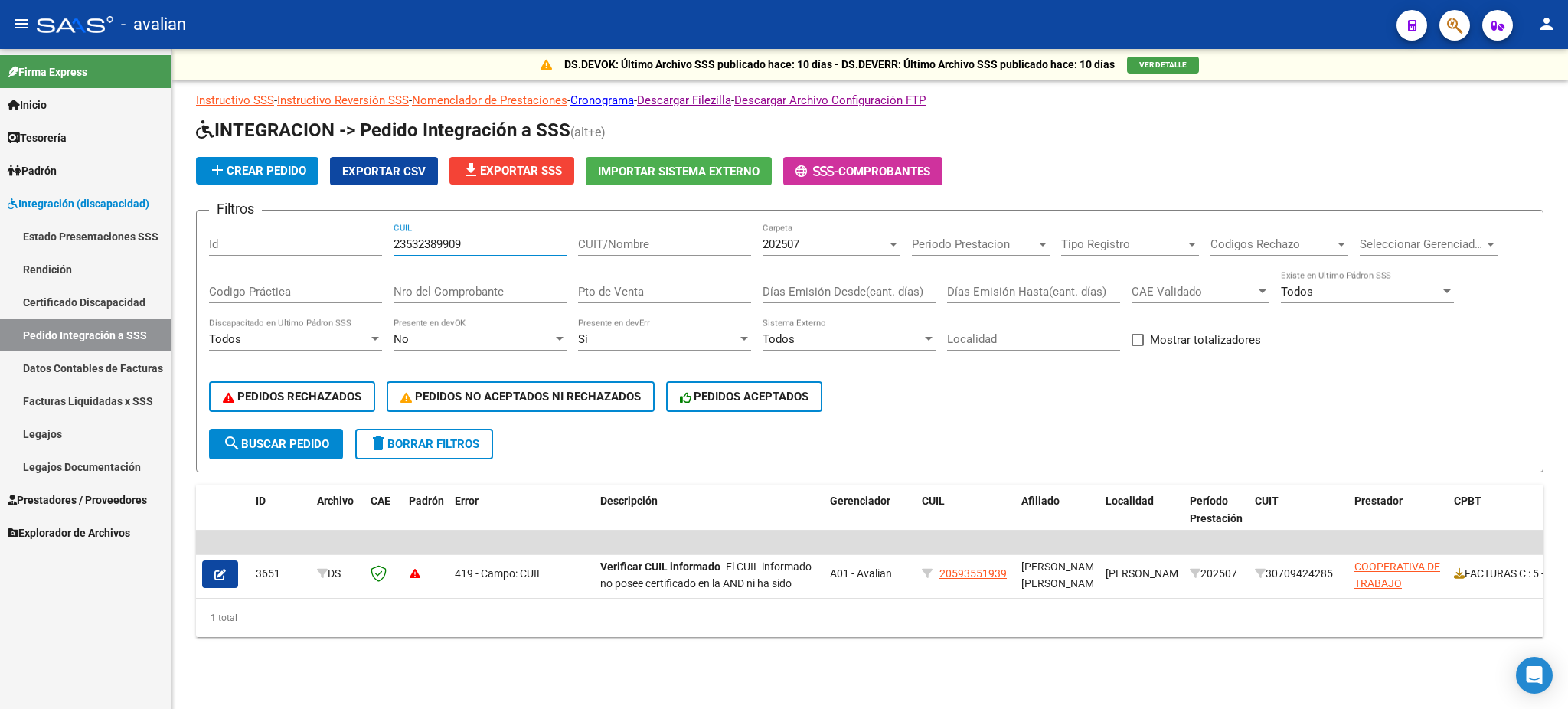
type input "23532389909"
click at [291, 432] on button "search Buscar Pedido" at bounding box center [276, 444] width 134 height 31
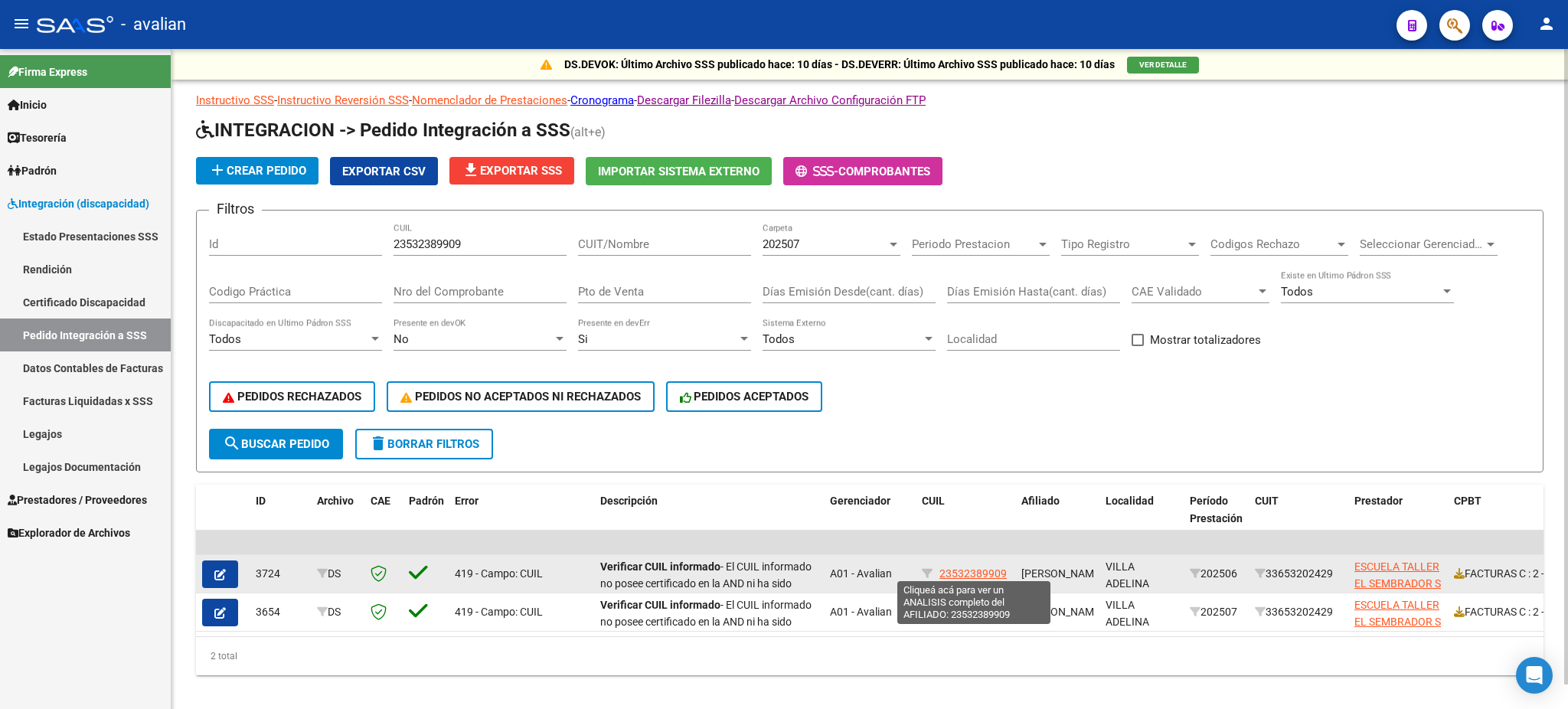
click at [990, 572] on span "23532389909" at bounding box center [974, 573] width 68 height 12
type textarea "23532389909"
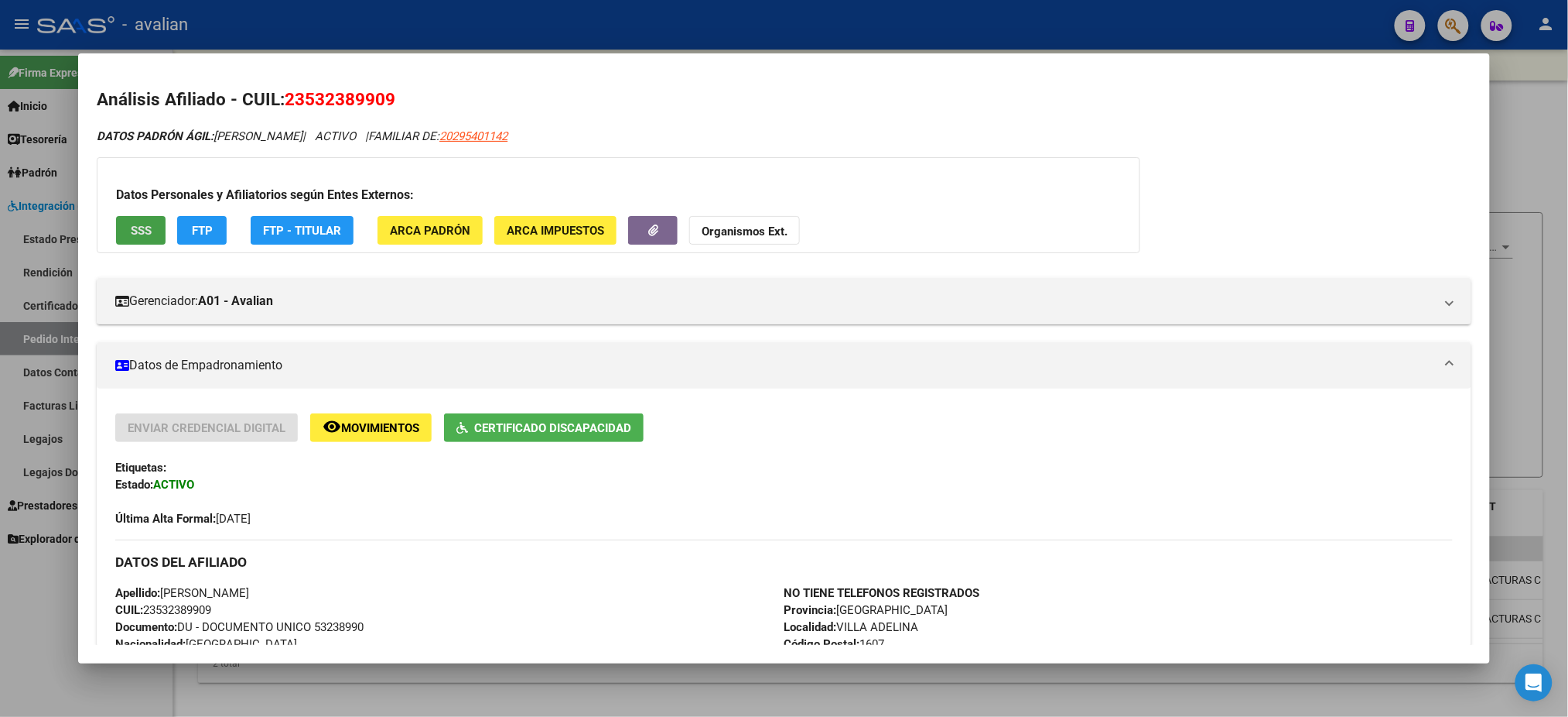
click at [131, 226] on span "SSS" at bounding box center [142, 230] width 21 height 14
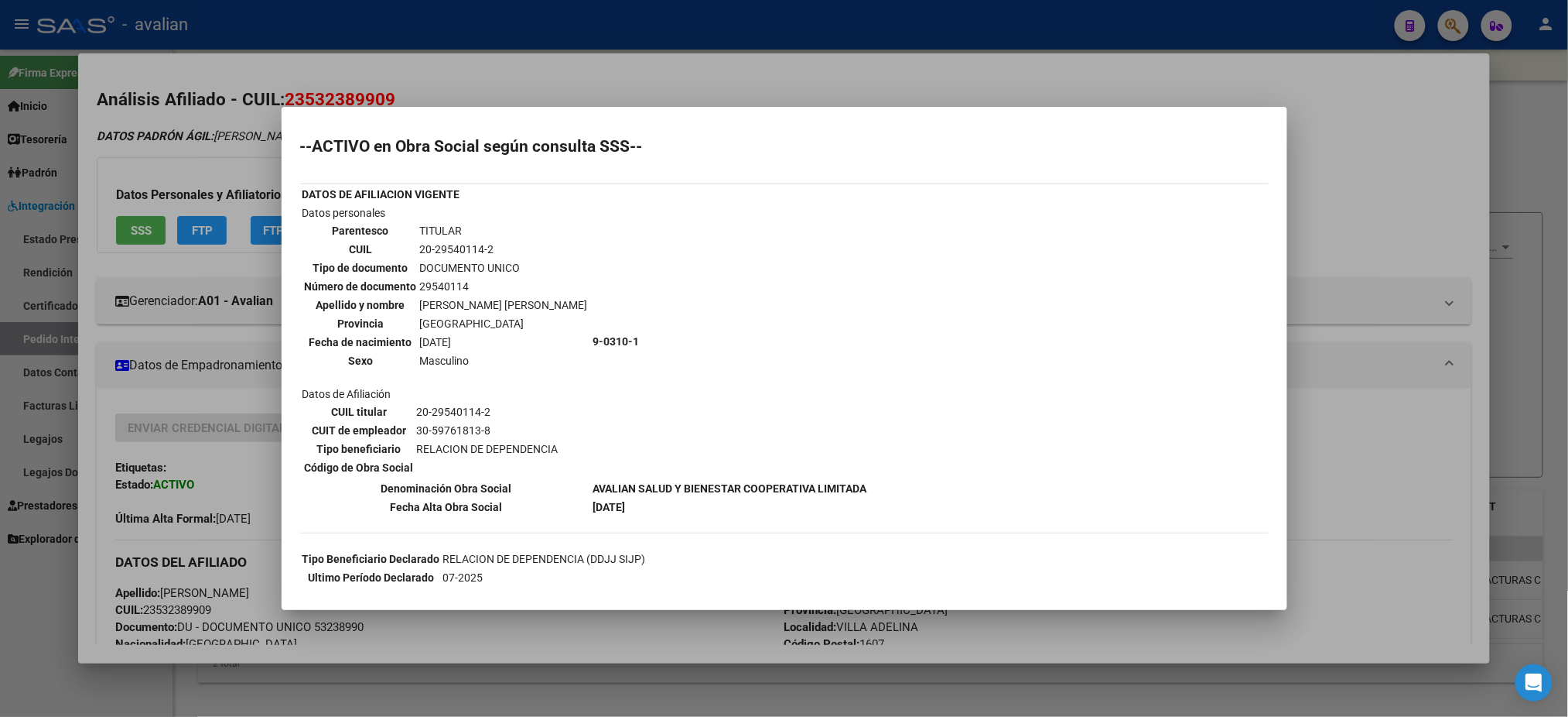
click at [424, 83] on div at bounding box center [784, 358] width 1568 height 717
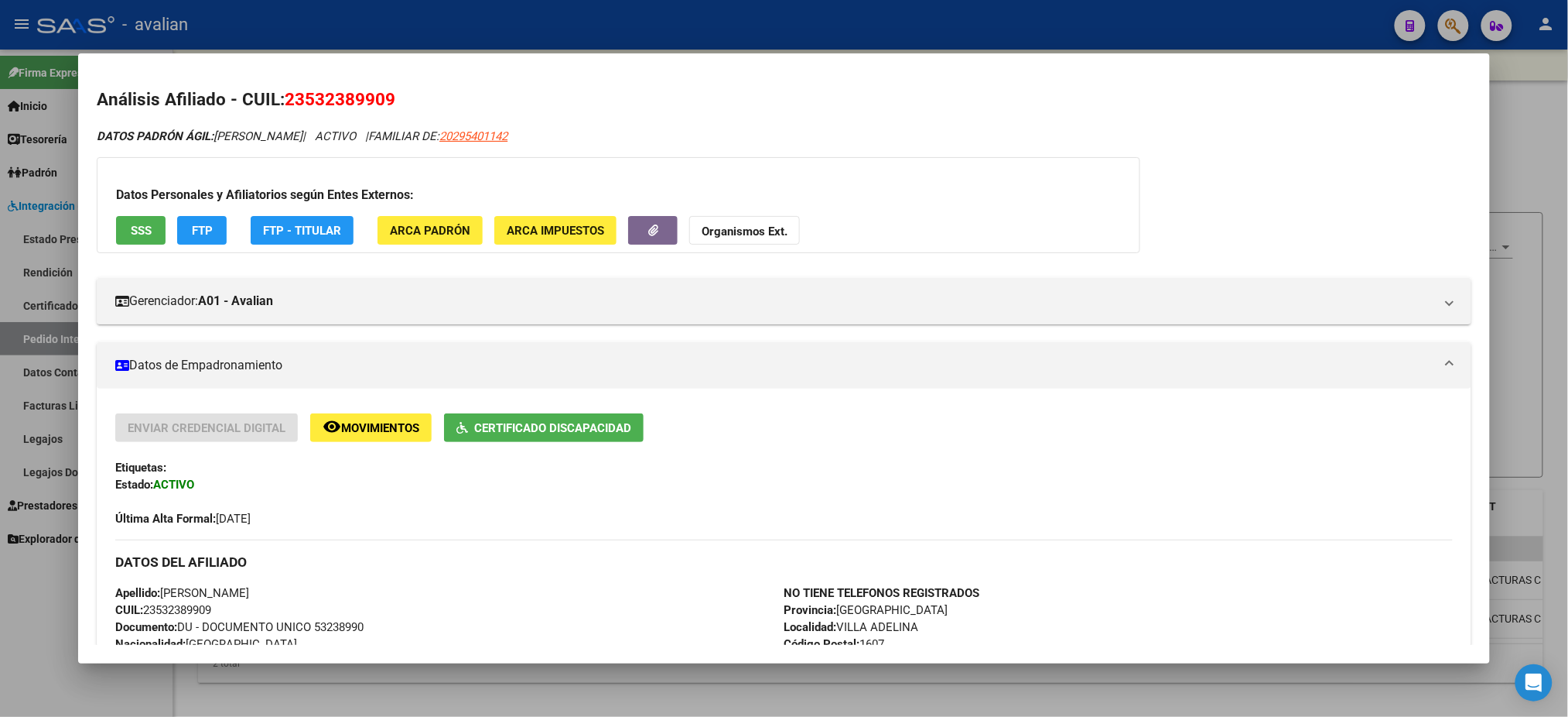
drag, startPoint x: 210, startPoint y: 137, endPoint x: 304, endPoint y: 123, distance: 95.0
click at [304, 123] on div "Análisis Afiliado - CUIL: 23532389909 DATOS PADRÓN ÁGIL: [PERSON_NAME] | ACTIVO…" at bounding box center [784, 714] width 1374 height 1256
click at [472, 34] on div at bounding box center [784, 358] width 1568 height 717
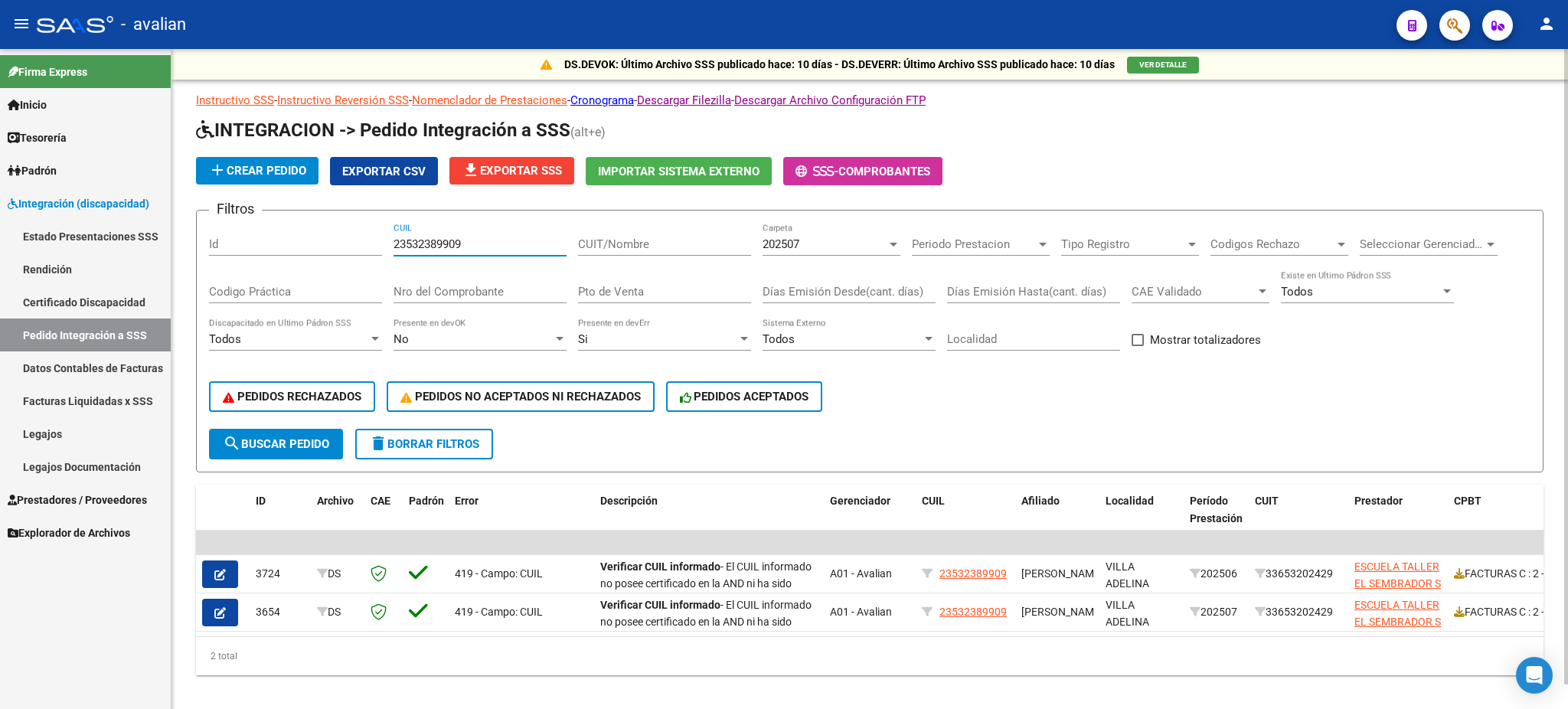
drag, startPoint x: 472, startPoint y: 243, endPoint x: 381, endPoint y: 244, distance: 91.0
click at [381, 244] on div "Filtros Id 23532389909 CUIL CUIT/Nombre 202507 Carpeta Periodo Prestacion Perio…" at bounding box center [869, 325] width 1322 height 206
paste input "7684342"
type input "23576843429"
click at [285, 449] on button "search Buscar Pedido" at bounding box center [276, 444] width 134 height 31
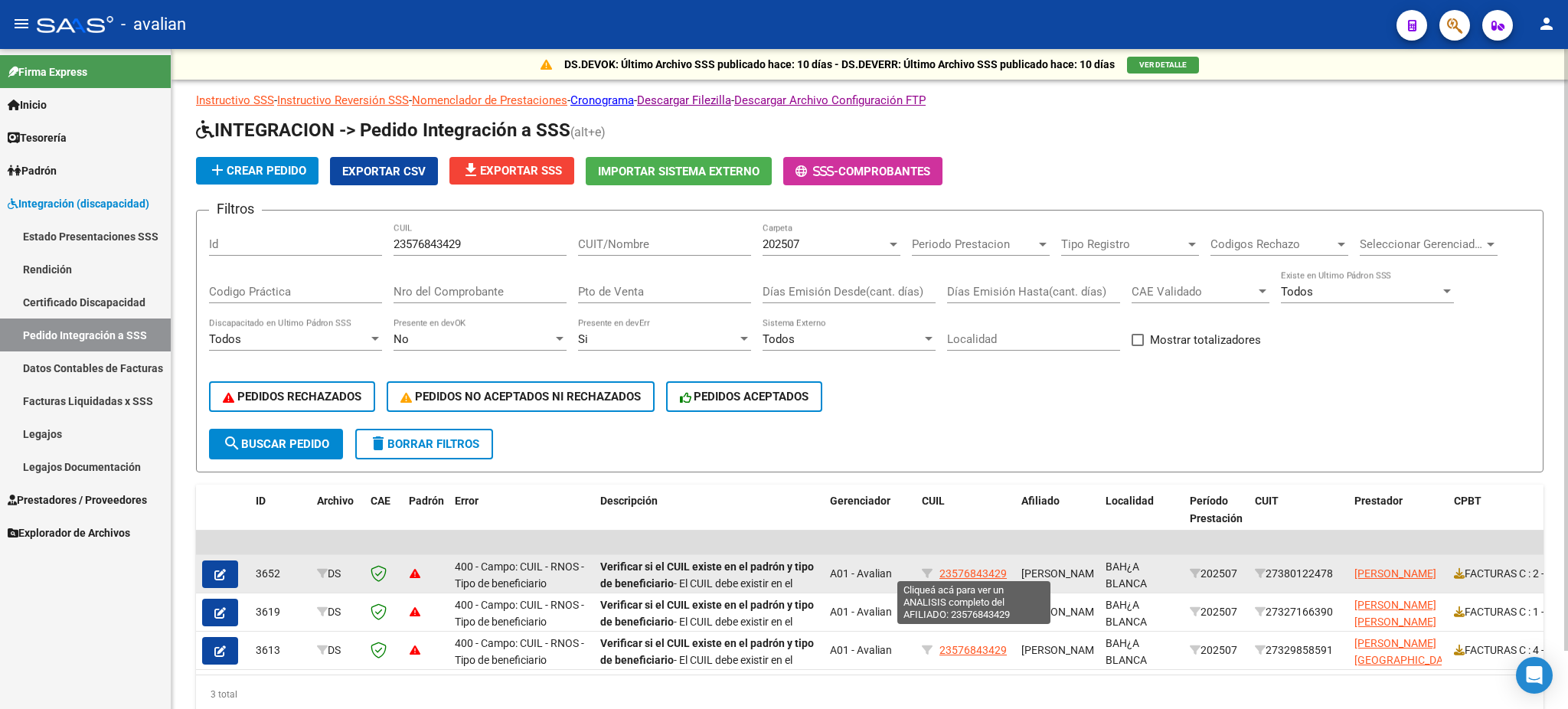
click at [964, 571] on span "23576843429" at bounding box center [974, 573] width 68 height 12
type textarea "23576843429"
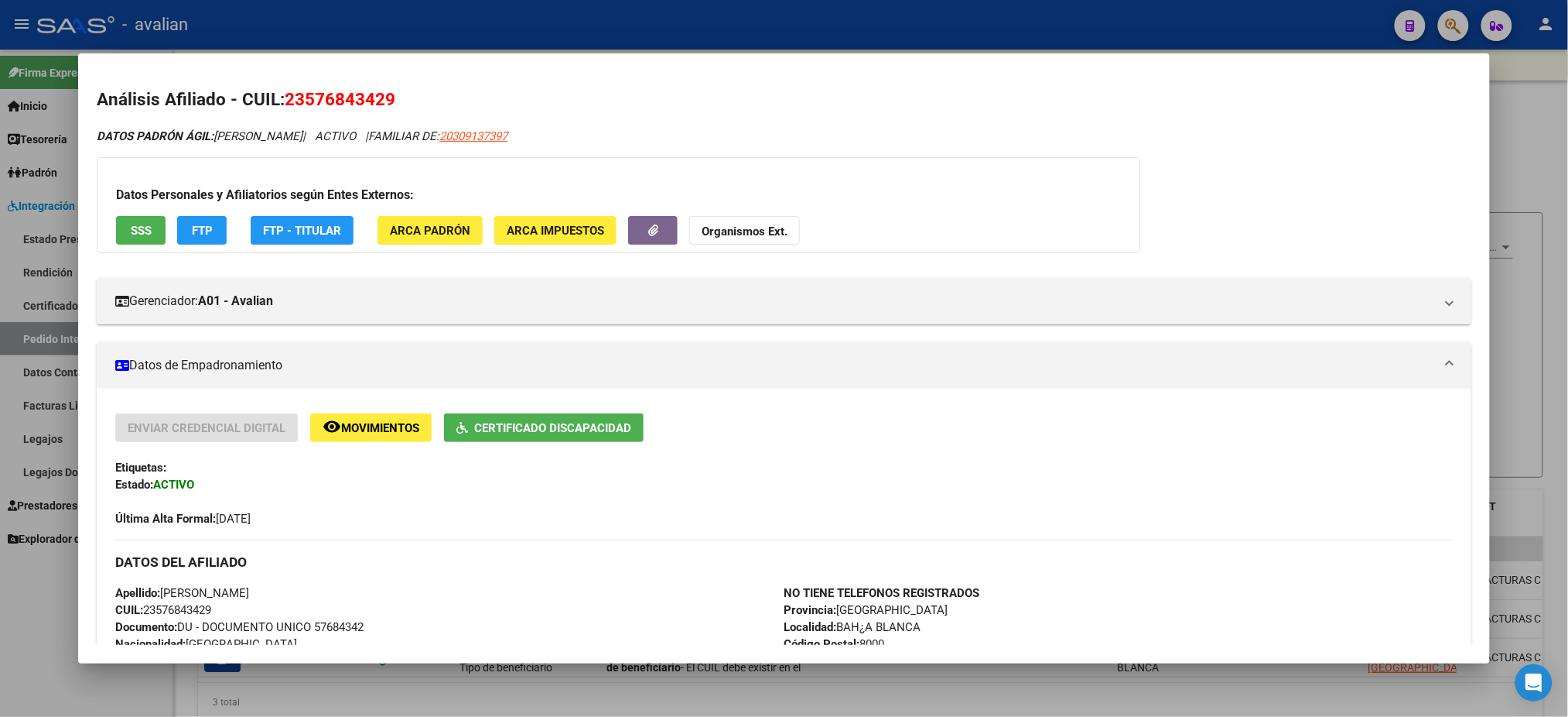
click at [132, 231] on span "SSS" at bounding box center [142, 230] width 21 height 14
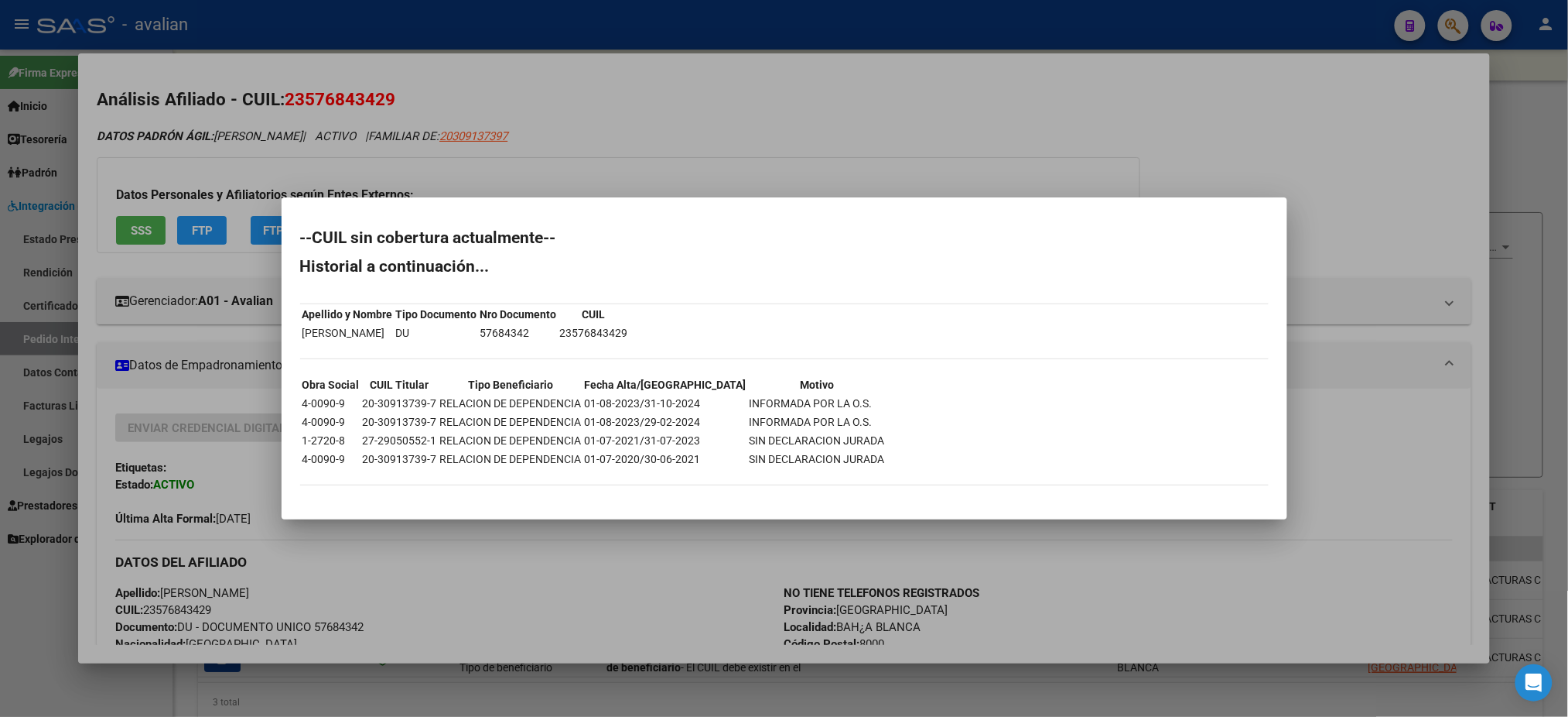
click at [656, 580] on div at bounding box center [784, 358] width 1568 height 717
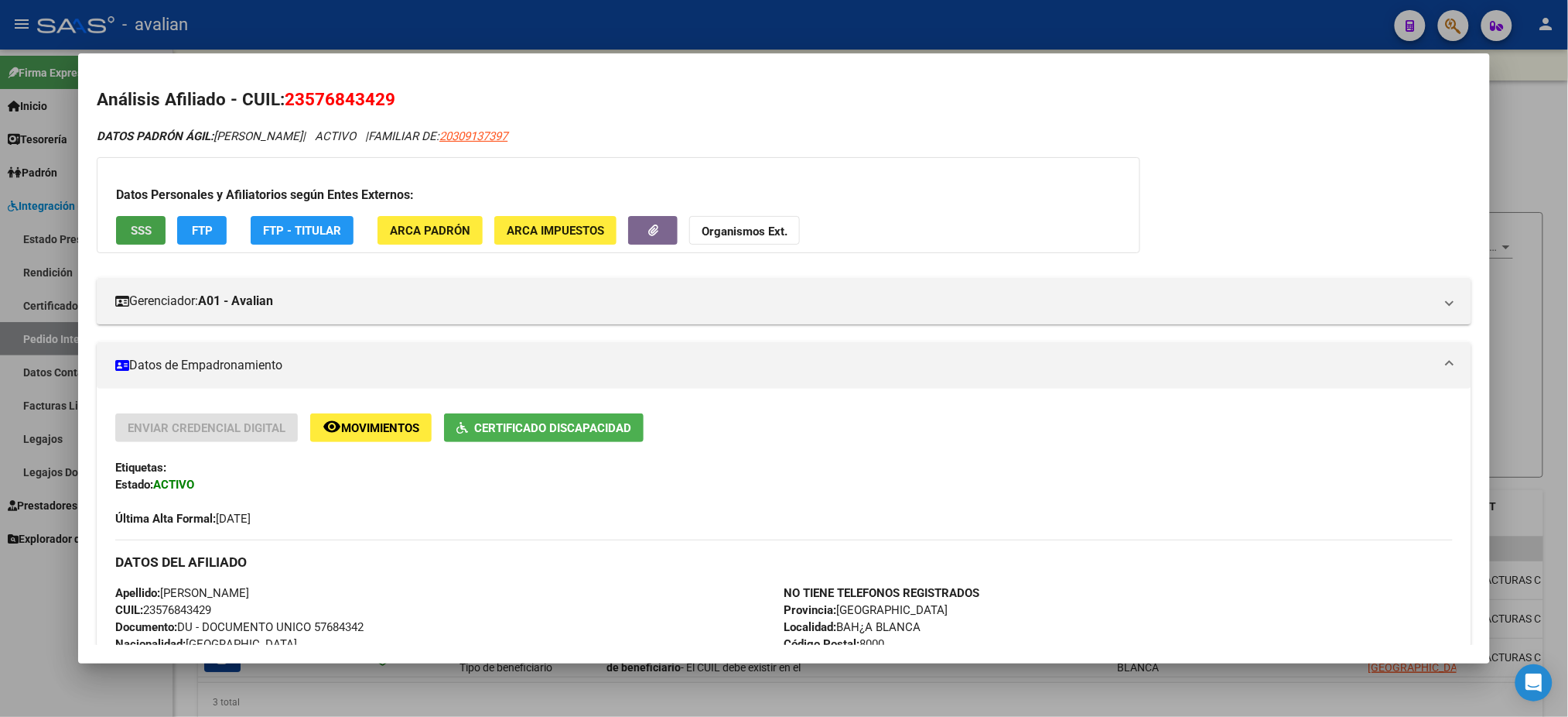
click at [131, 227] on span "SSS" at bounding box center [142, 230] width 21 height 14
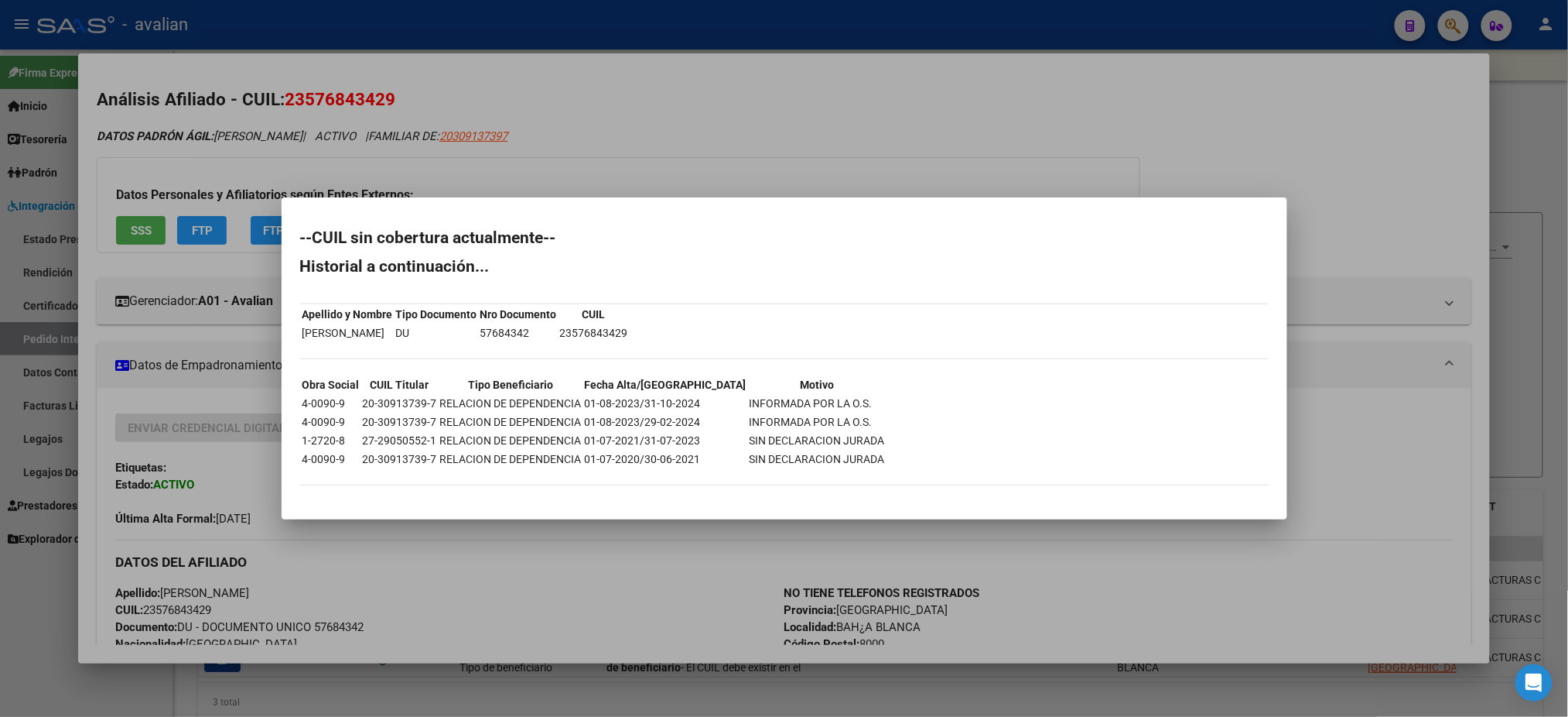
click at [802, 90] on div at bounding box center [784, 358] width 1568 height 717
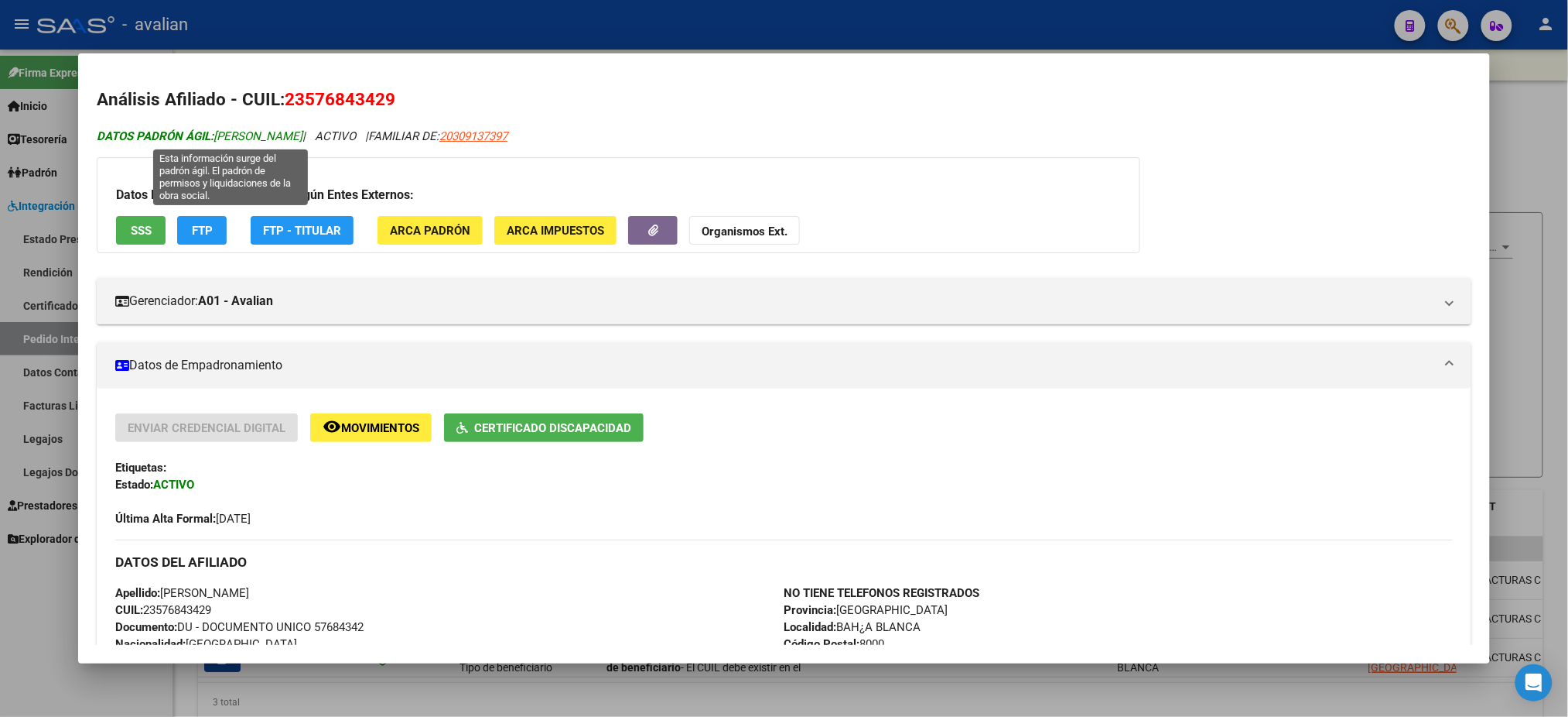
drag, startPoint x: 207, startPoint y: 136, endPoint x: 368, endPoint y: 131, distance: 161.1
click at [302, 131] on span "DATOS PADRÓN ÁGIL: [PERSON_NAME]" at bounding box center [200, 136] width 206 height 14
click at [468, 27] on div at bounding box center [784, 358] width 1568 height 717
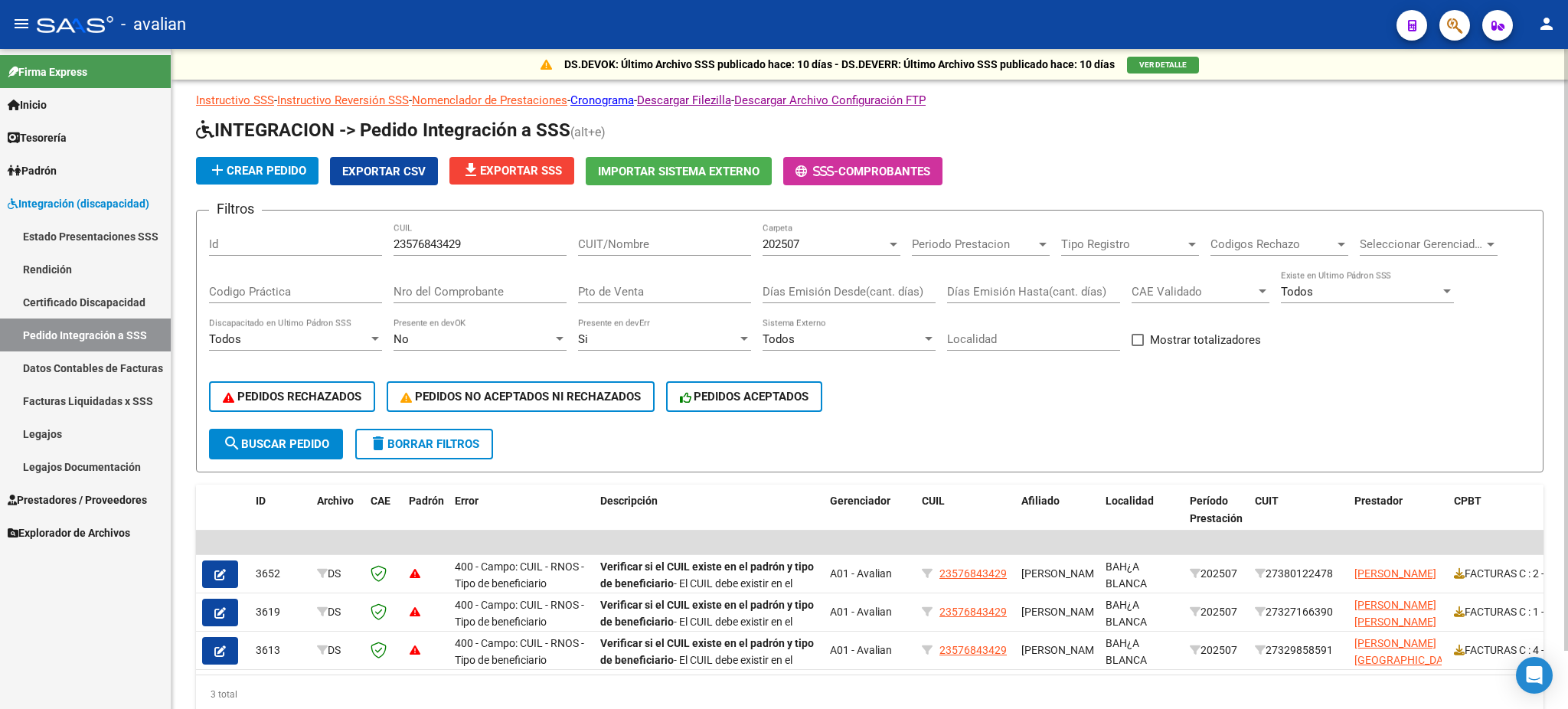
drag, startPoint x: 483, startPoint y: 232, endPoint x: 403, endPoint y: 237, distance: 80.2
click at [348, 238] on div "Filtros Id 23576843429 CUIL CUIT/Nombre 202507 Carpeta Periodo Prestacion Perio…" at bounding box center [869, 325] width 1322 height 206
drag, startPoint x: 476, startPoint y: 237, endPoint x: 425, endPoint y: 261, distance: 56.4
click at [372, 240] on div "Filtros Id 23576843429 CUIL CUIT/Nombre 202507 Carpeta Periodo Prestacion Perio…" at bounding box center [869, 325] width 1322 height 206
paste input "7410863958"
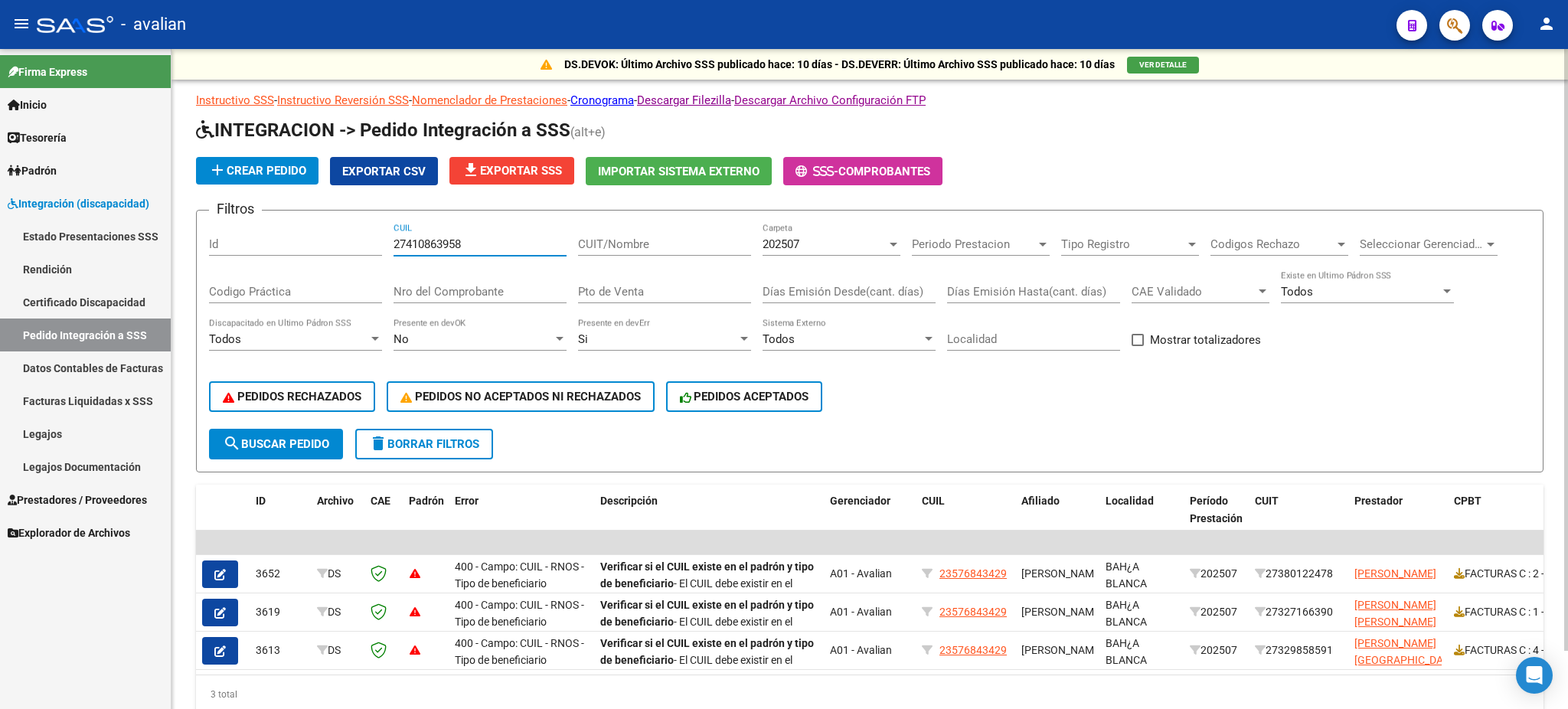
type input "27410863958"
click at [293, 438] on span "search Buscar Pedido" at bounding box center [276, 444] width 106 height 14
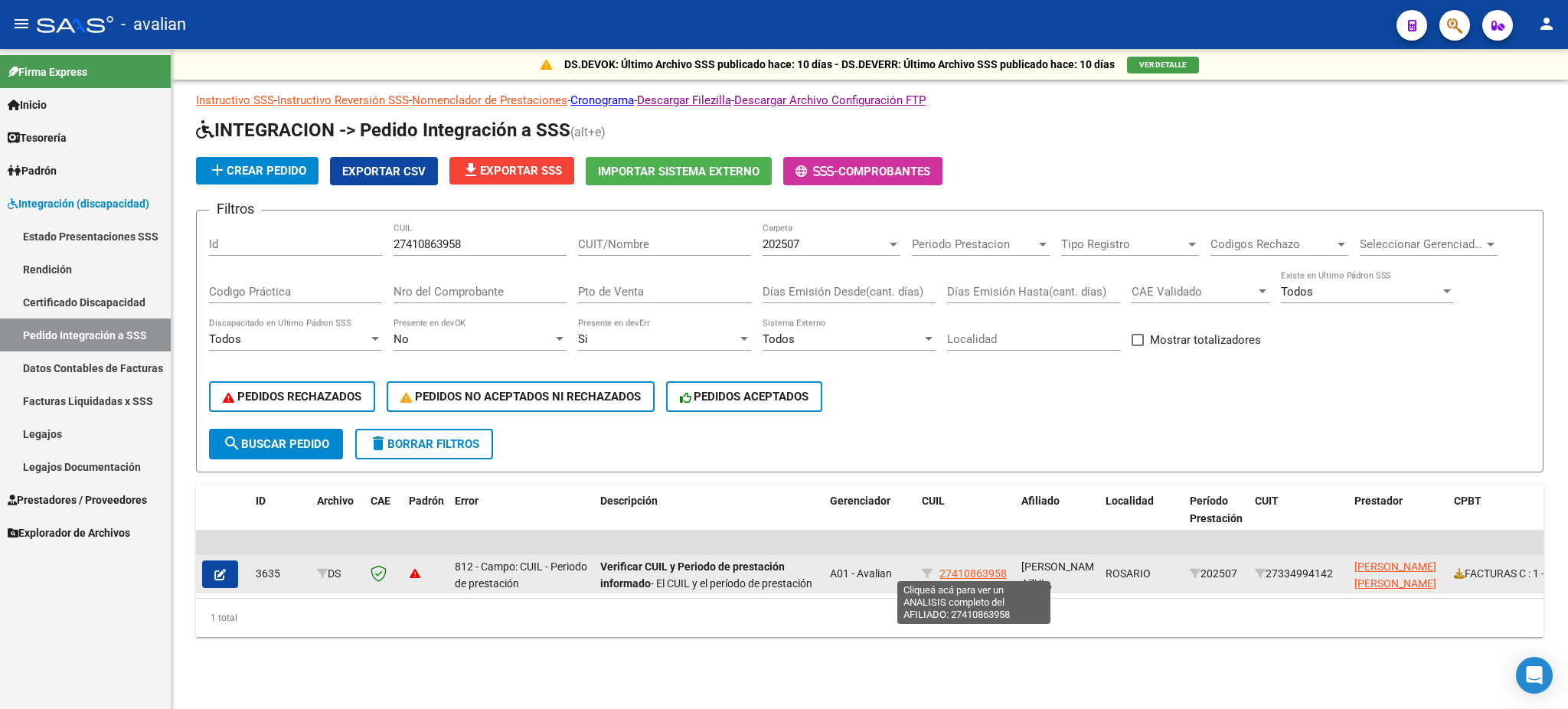
click at [985, 567] on span "27410863958" at bounding box center [974, 573] width 68 height 12
type textarea "27410863958"
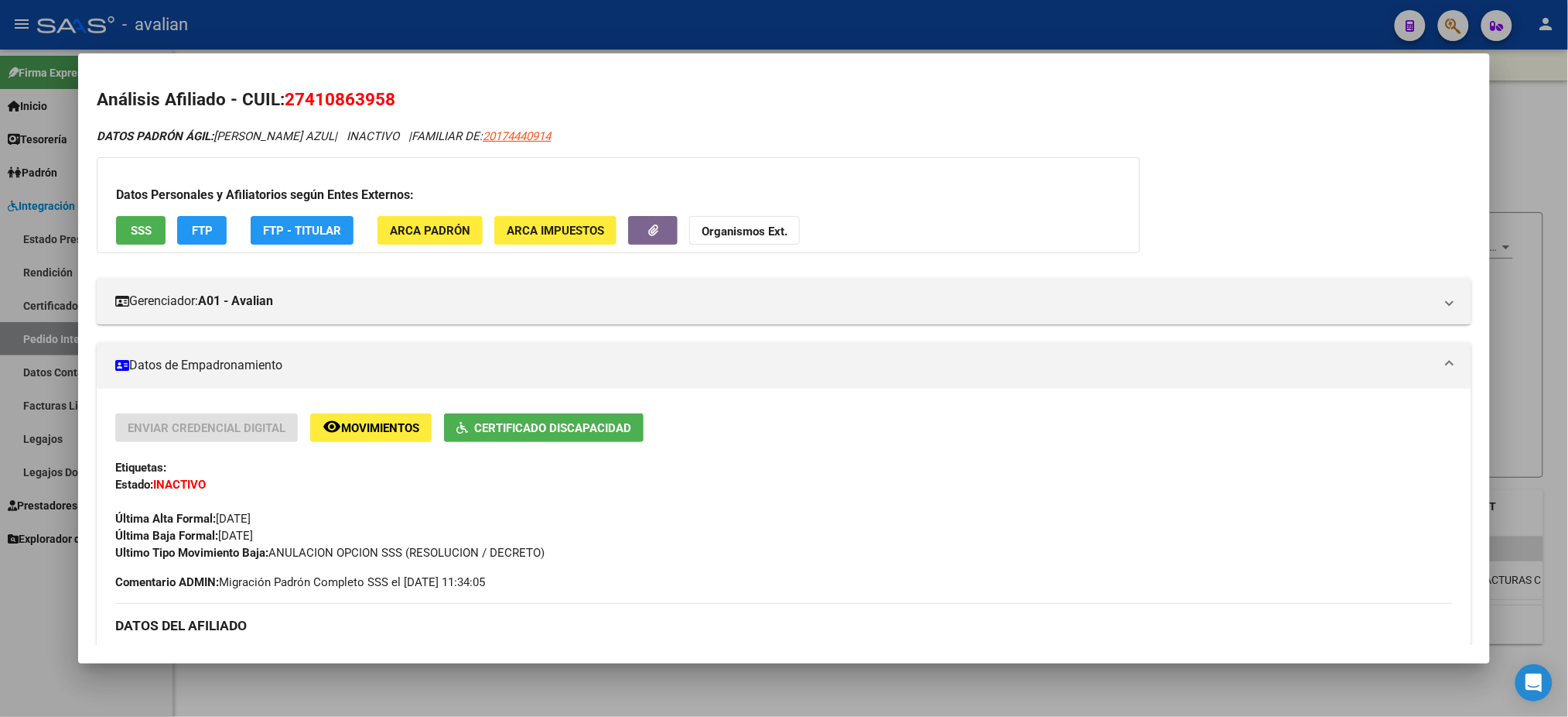
click at [131, 235] on span "SSS" at bounding box center [142, 230] width 21 height 14
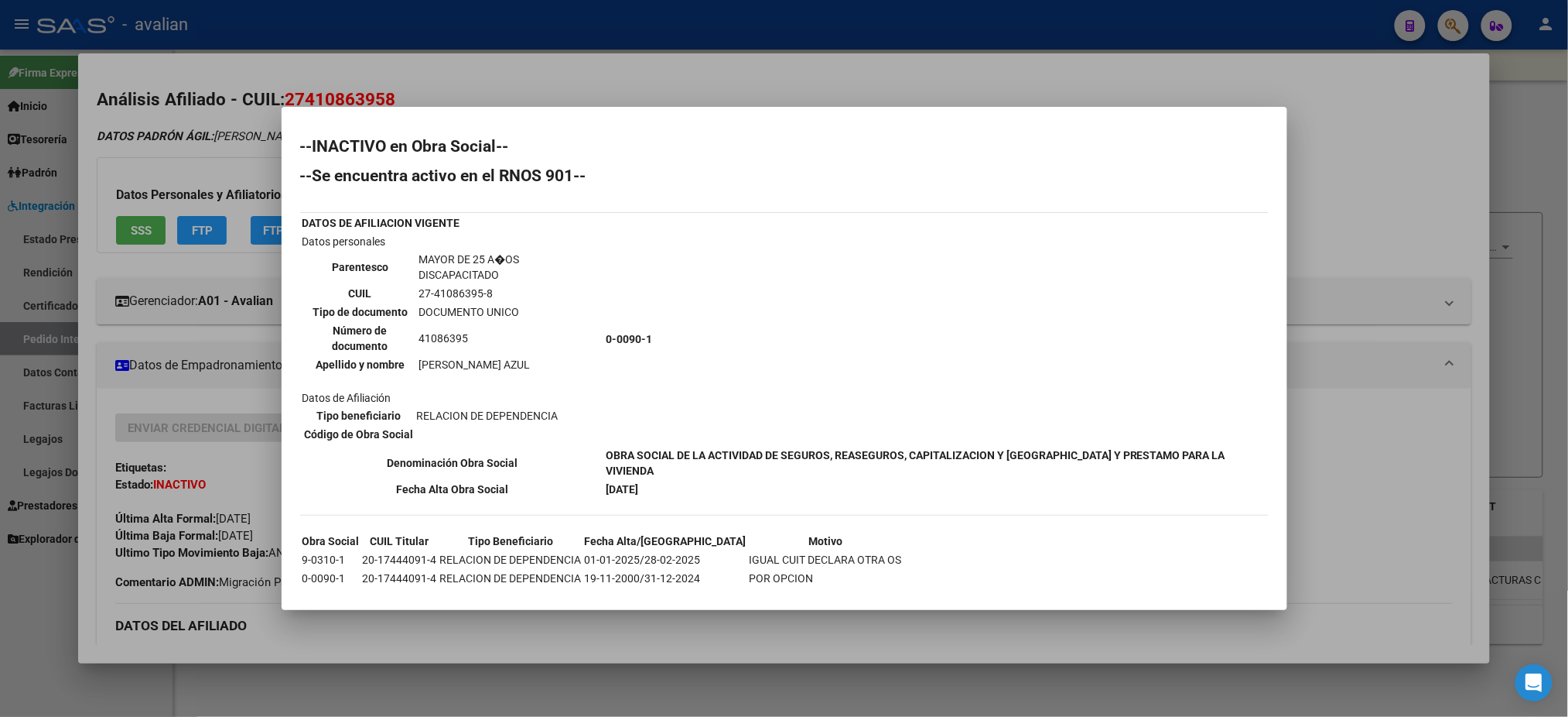
click at [502, 69] on div at bounding box center [784, 358] width 1568 height 717
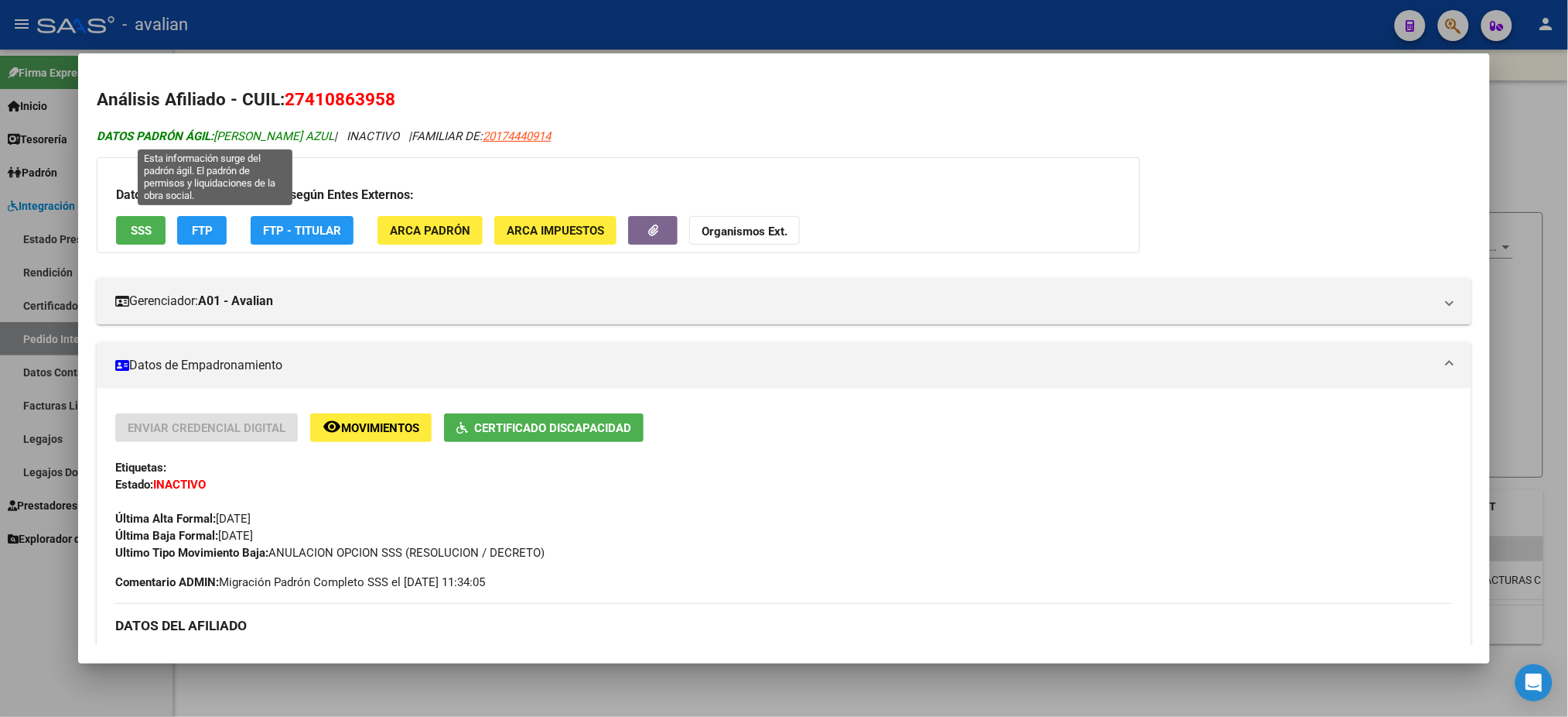
drag, startPoint x: 207, startPoint y: 131, endPoint x: 339, endPoint y: 140, distance: 132.3
click at [335, 140] on span "DATOS PADRÓN ÁGIL: [PERSON_NAME] AZUL" at bounding box center [216, 136] width 238 height 14
click at [569, 23] on div at bounding box center [784, 358] width 1568 height 717
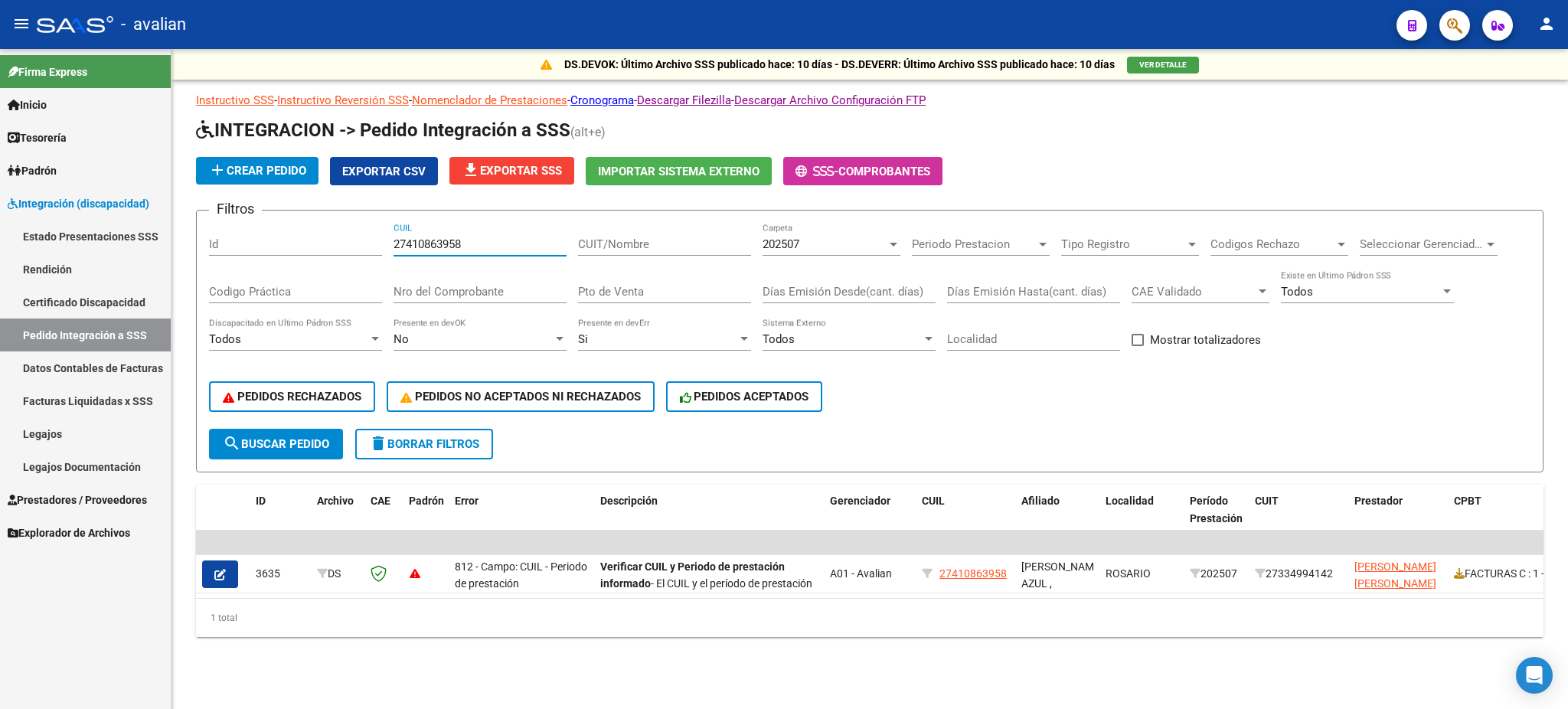
drag, startPoint x: 471, startPoint y: 242, endPoint x: 389, endPoint y: 232, distance: 82.6
click at [389, 232] on div "Filtros Id 27410863958 CUIL CUIT/Nombre 202507 Carpeta Periodo Prestacion Perio…" at bounding box center [869, 325] width 1322 height 206
paste input "51102259"
type input "27511022598"
click at [295, 437] on span "search Buscar Pedido" at bounding box center [276, 444] width 106 height 14
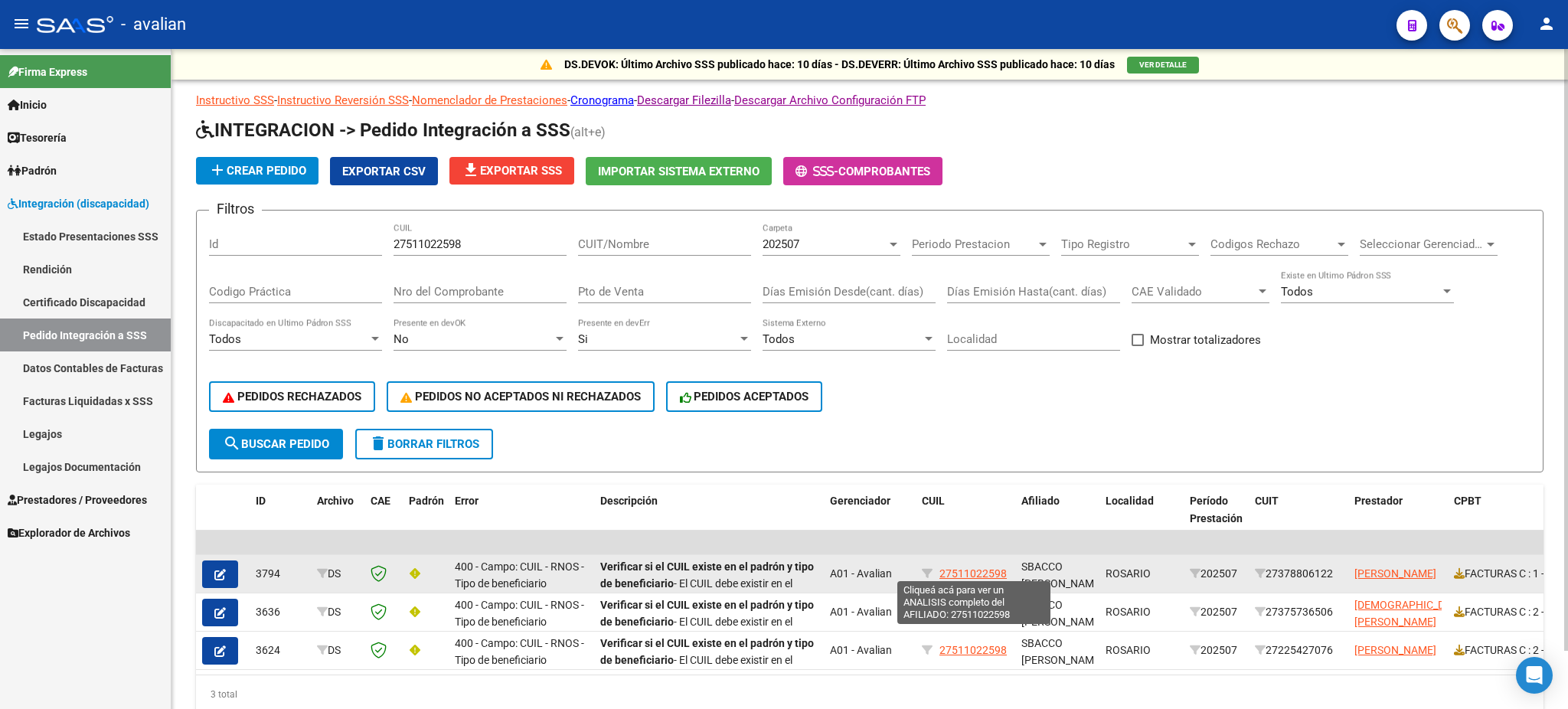
click at [970, 568] on span "27511022598" at bounding box center [974, 573] width 68 height 12
type textarea "27511022598"
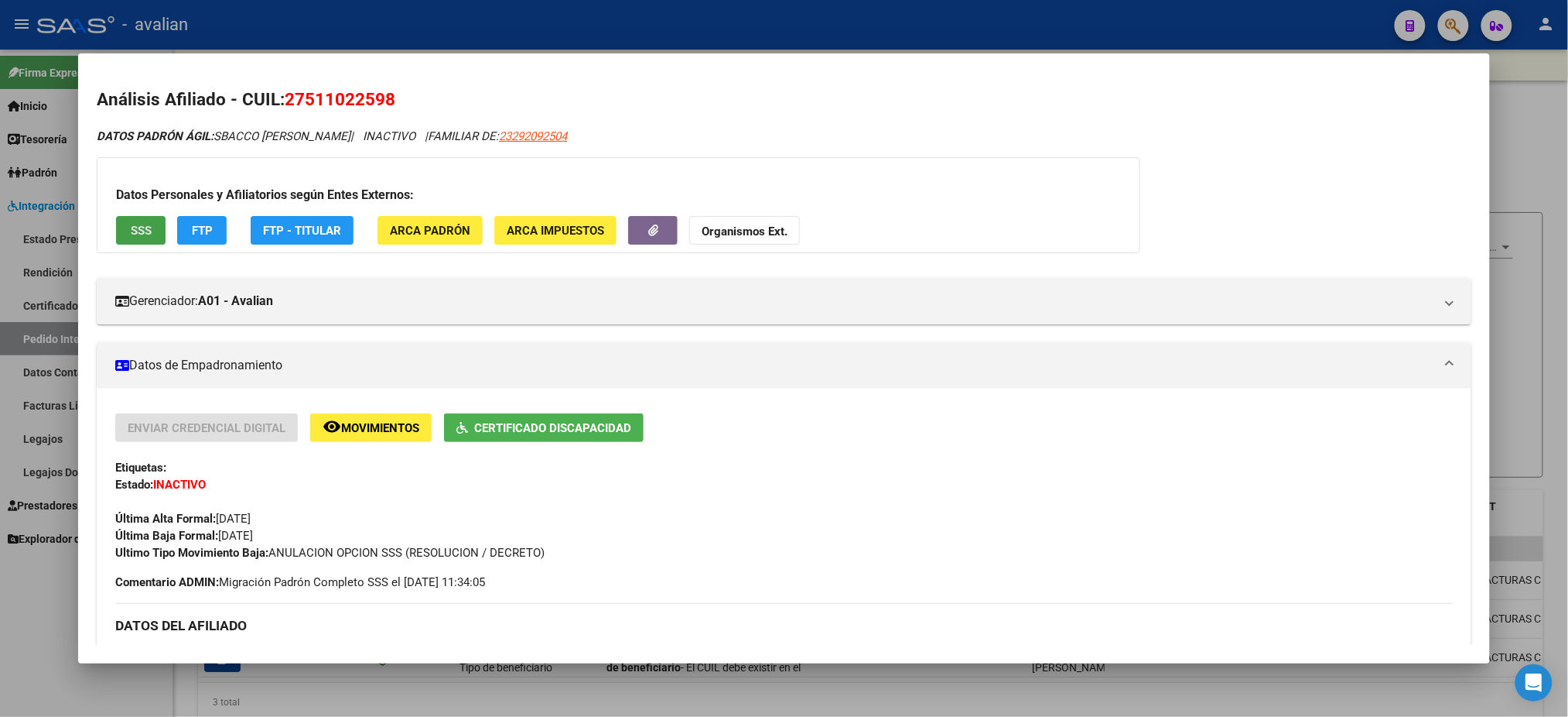
click at [131, 227] on span "SSS" at bounding box center [142, 230] width 21 height 14
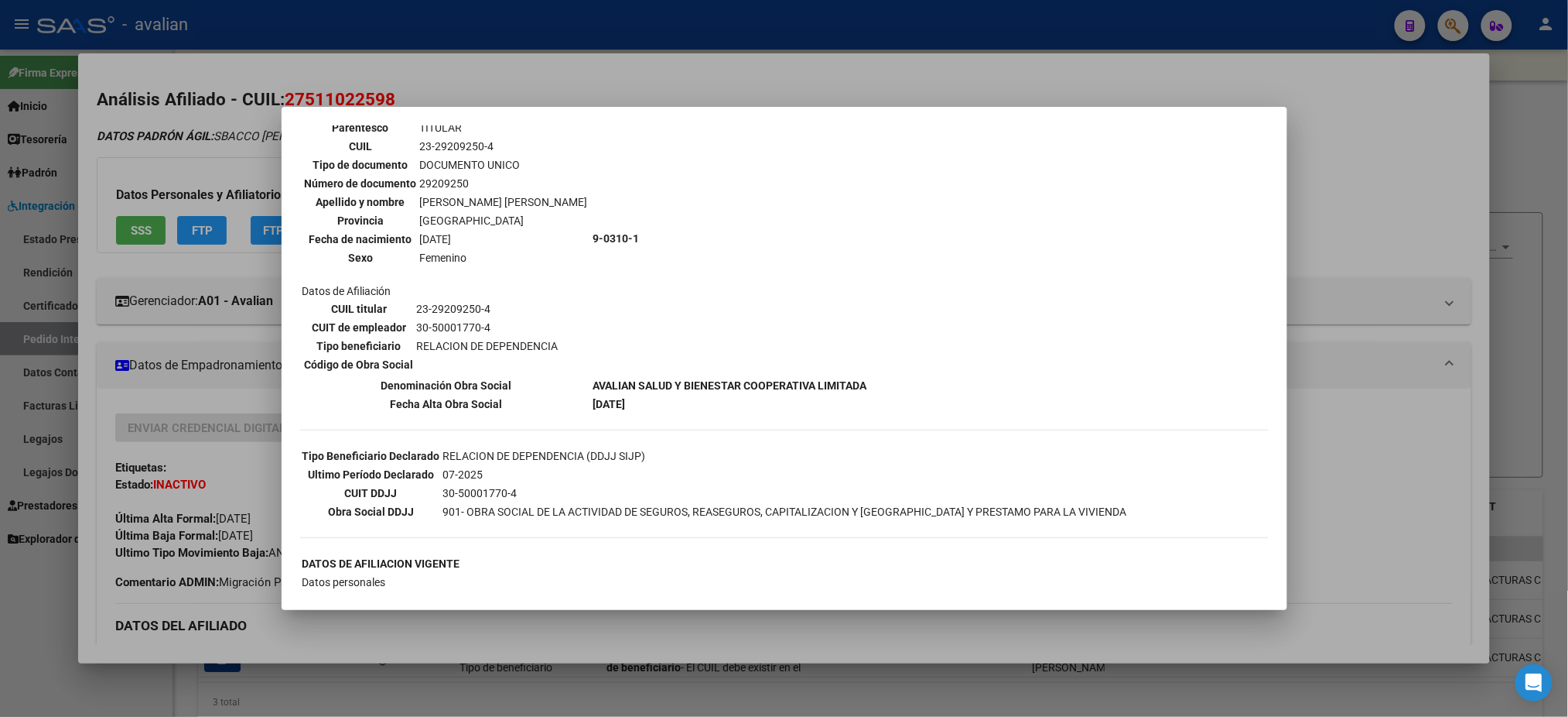
scroll to position [206, 0]
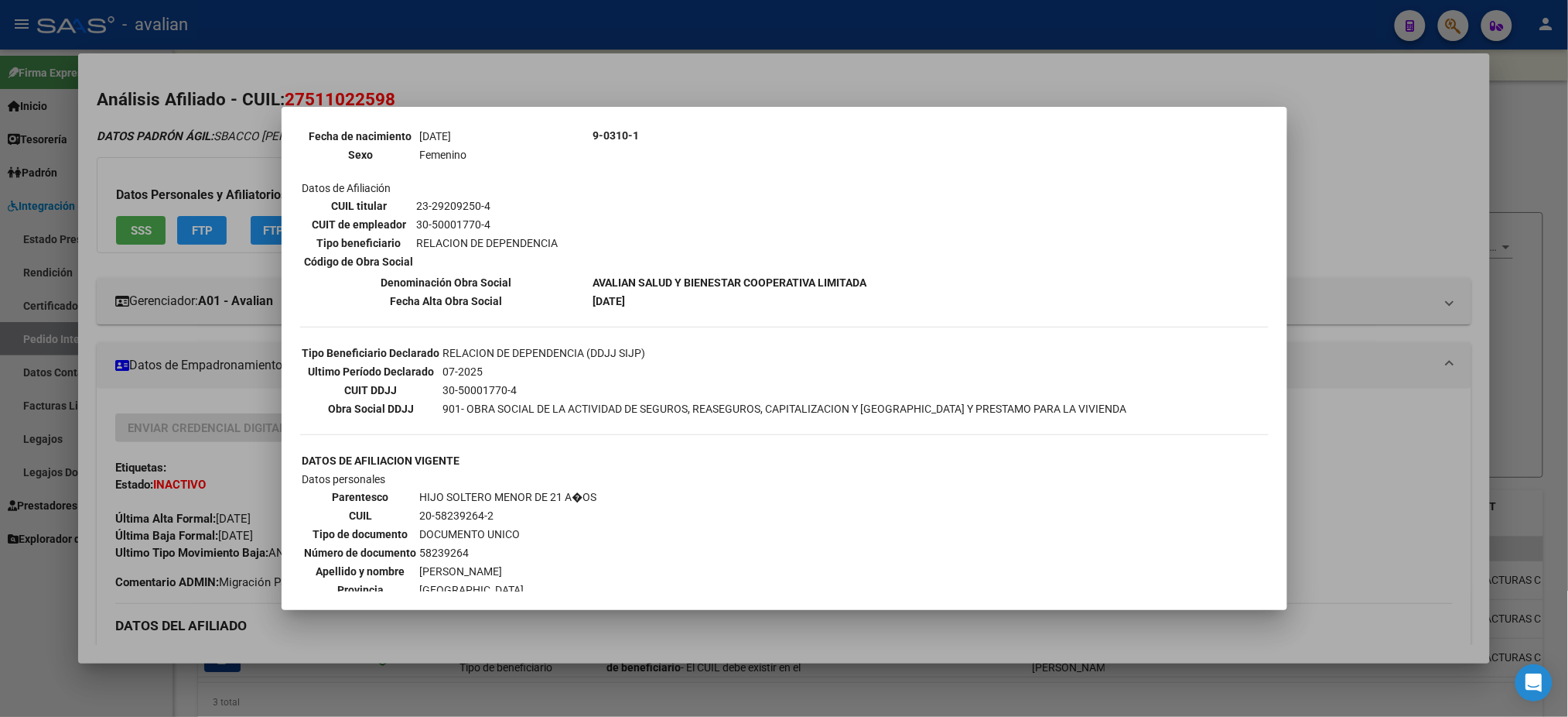
click at [696, 78] on div at bounding box center [784, 358] width 1568 height 717
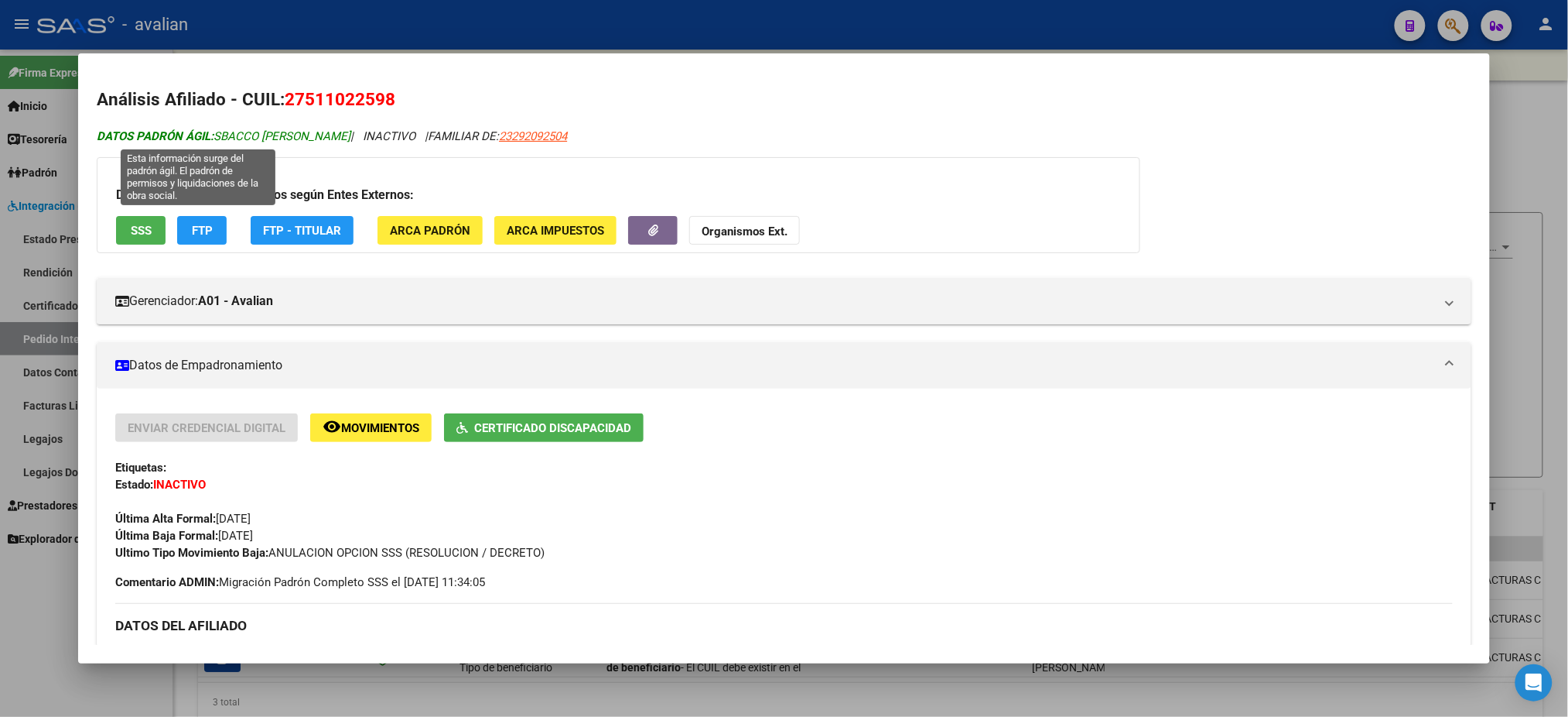
drag, startPoint x: 208, startPoint y: 134, endPoint x: 303, endPoint y: 131, distance: 95.0
click at [303, 131] on span "DATOS PADRÓN ÁGIL: SBACCO [PERSON_NAME]" at bounding box center [223, 136] width 254 height 14
click at [613, 8] on div at bounding box center [784, 358] width 1568 height 717
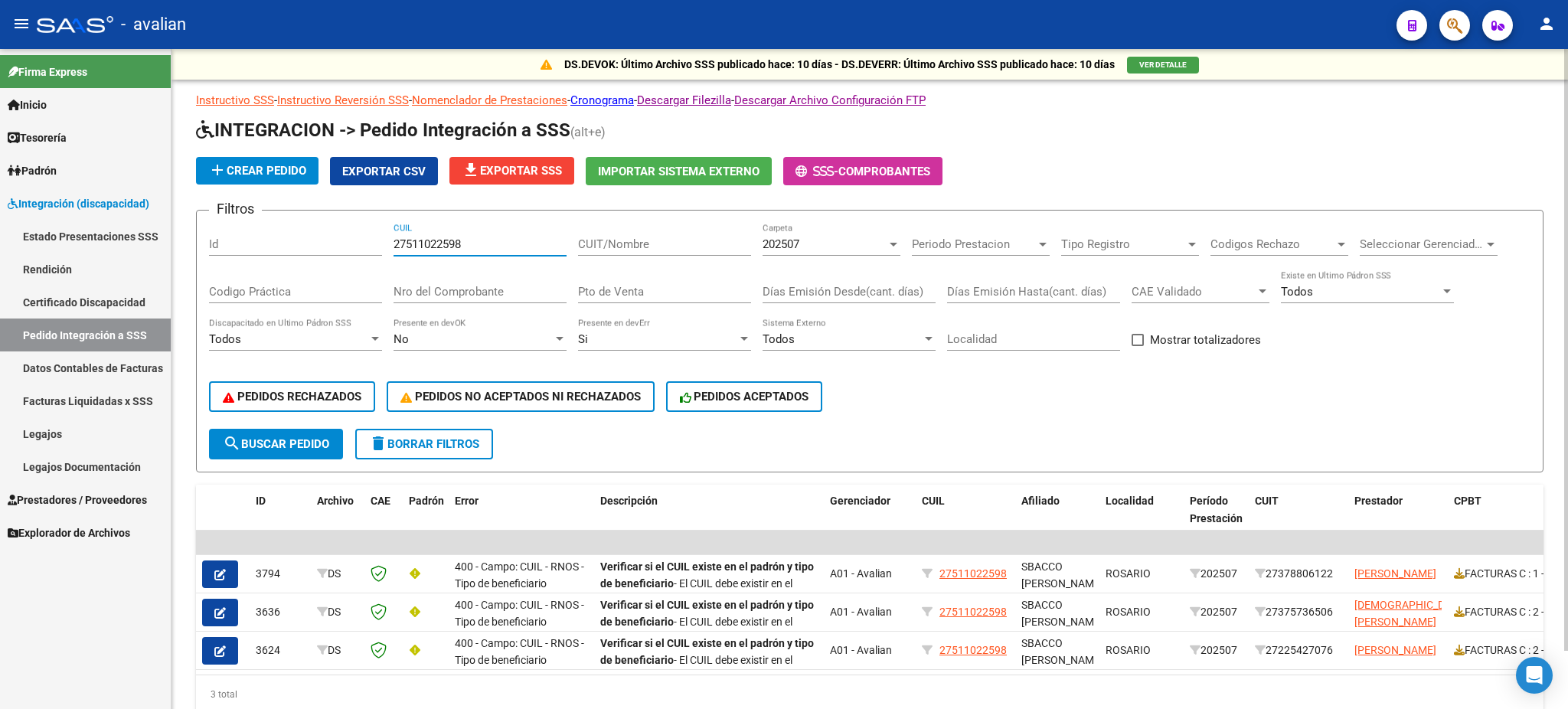
drag, startPoint x: 469, startPoint y: 240, endPoint x: 384, endPoint y: 239, distance: 85.0
click at [384, 239] on div "Filtros Id 27511022598 CUIL CUIT/Nombre 202507 Carpeta Periodo Prestacion Perio…" at bounding box center [869, 325] width 1322 height 206
paste input "27568736"
type input "27527568736"
click at [263, 431] on button "search Buscar Pedido" at bounding box center [276, 444] width 134 height 31
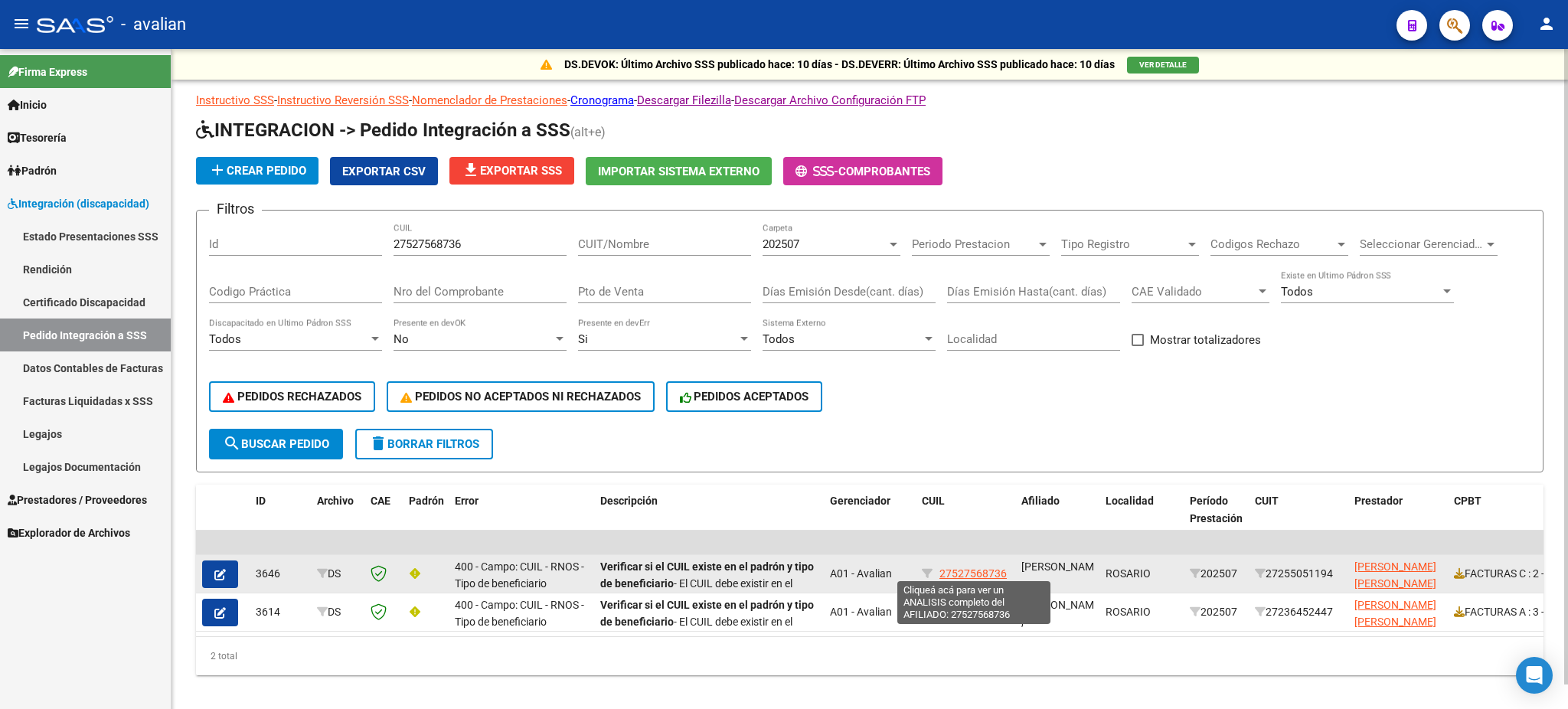
click at [969, 569] on span "27527568736" at bounding box center [974, 573] width 68 height 12
type textarea "27527568736"
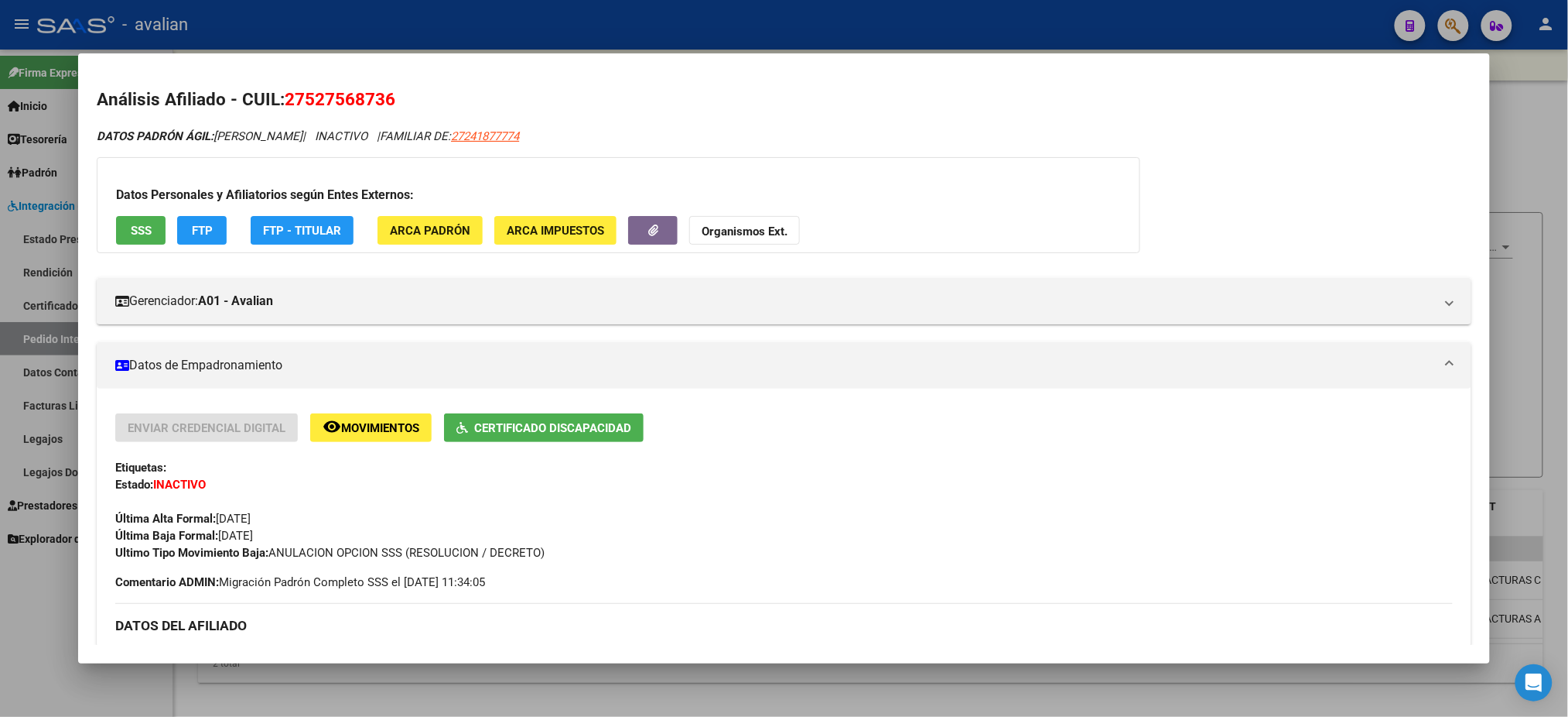
click at [141, 235] on span "SSS" at bounding box center [142, 230] width 21 height 14
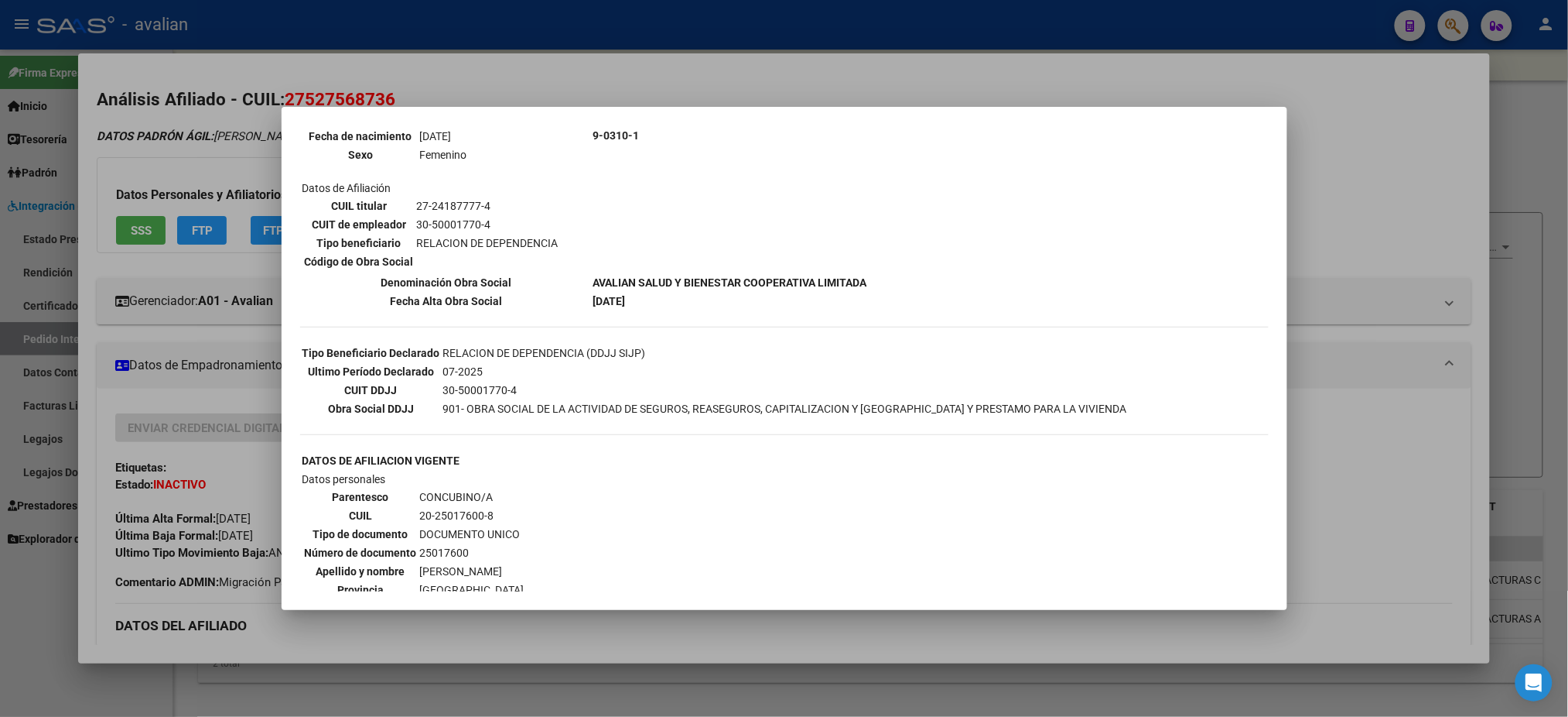
click at [700, 92] on div at bounding box center [784, 358] width 1568 height 717
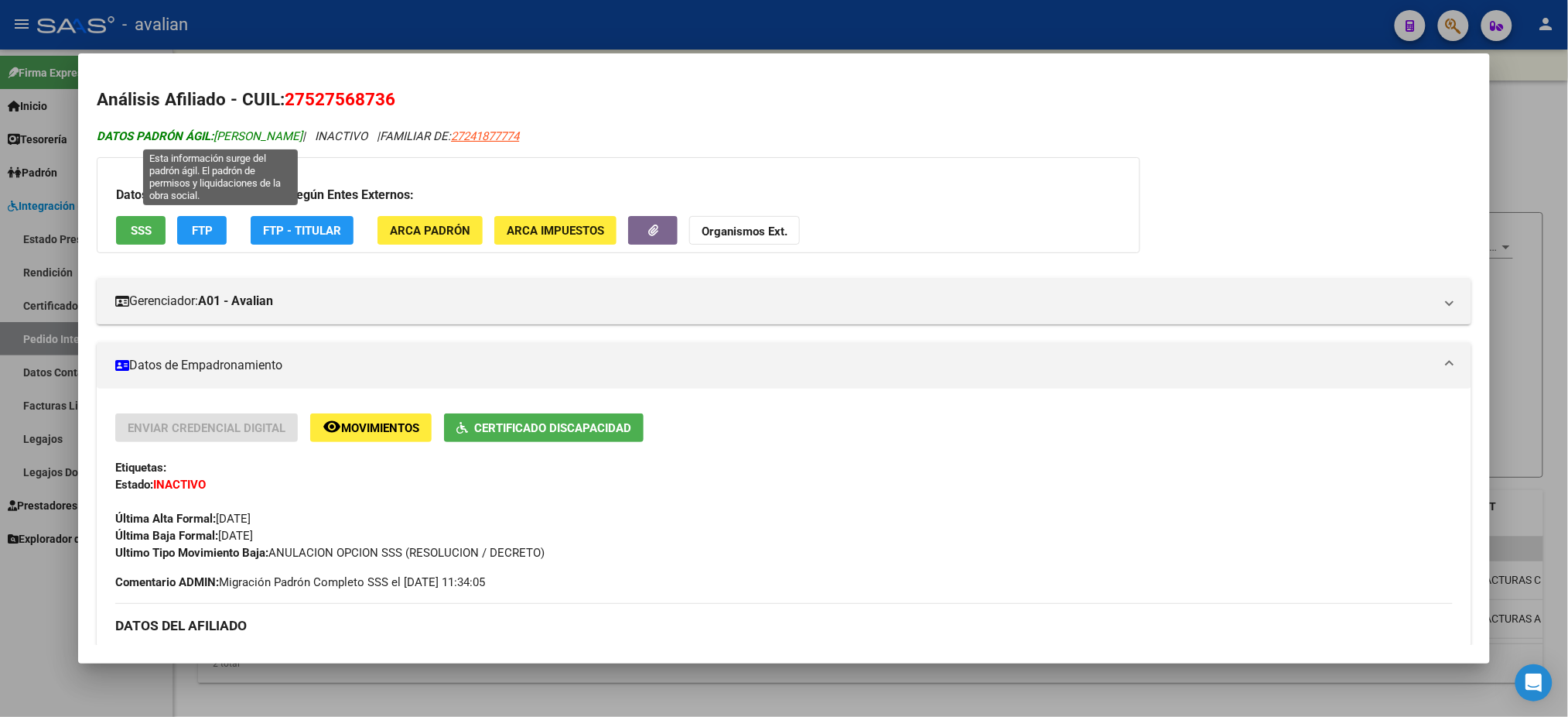
drag, startPoint x: 209, startPoint y: 133, endPoint x: 351, endPoint y: 129, distance: 142.1
click at [302, 129] on span "DATOS [PERSON_NAME]: [PERSON_NAME]" at bounding box center [200, 136] width 206 height 14
click at [582, 29] on div at bounding box center [784, 358] width 1568 height 717
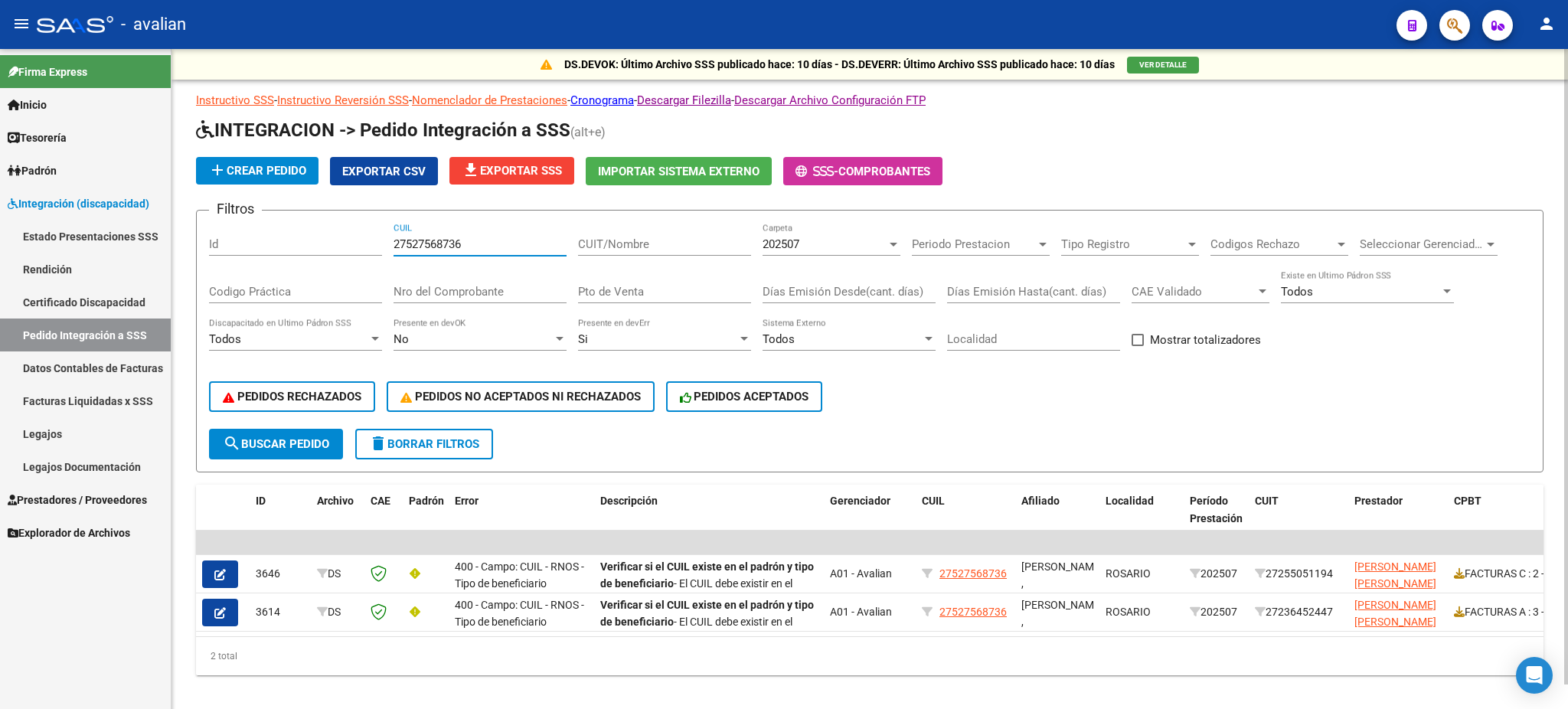
drag, startPoint x: 473, startPoint y: 244, endPoint x: 390, endPoint y: 225, distance: 85.1
click at [390, 225] on div "Filtros Id 27527568736 CUIL CUIT/Nombre 202507 Carpeta Periodo Prestacion Perio…" at bounding box center [869, 325] width 1322 height 206
paste input "701309834"
type input "27701309834"
click at [262, 448] on button "search Buscar Pedido" at bounding box center [276, 444] width 134 height 31
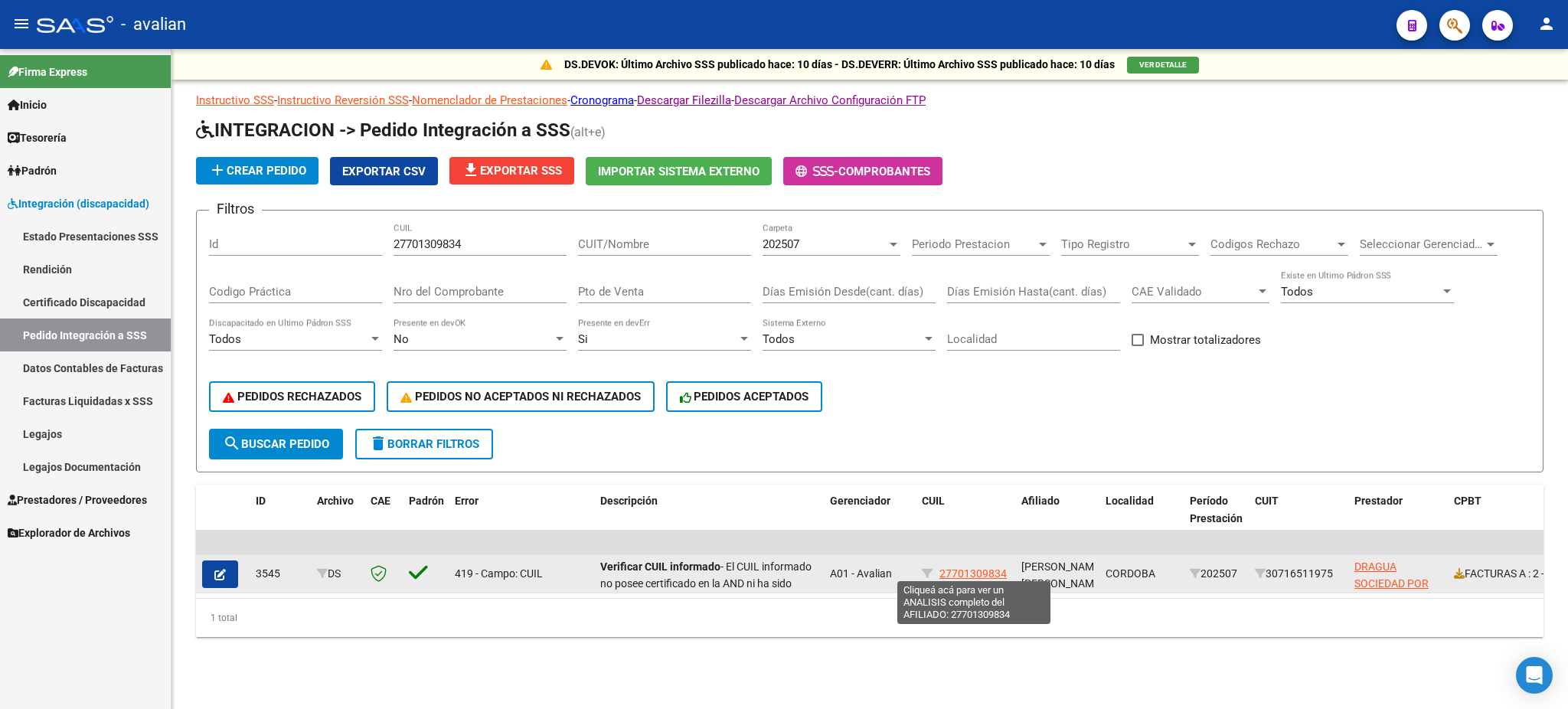
click at [983, 567] on span "27701309834" at bounding box center [974, 573] width 68 height 12
type textarea "27701309834"
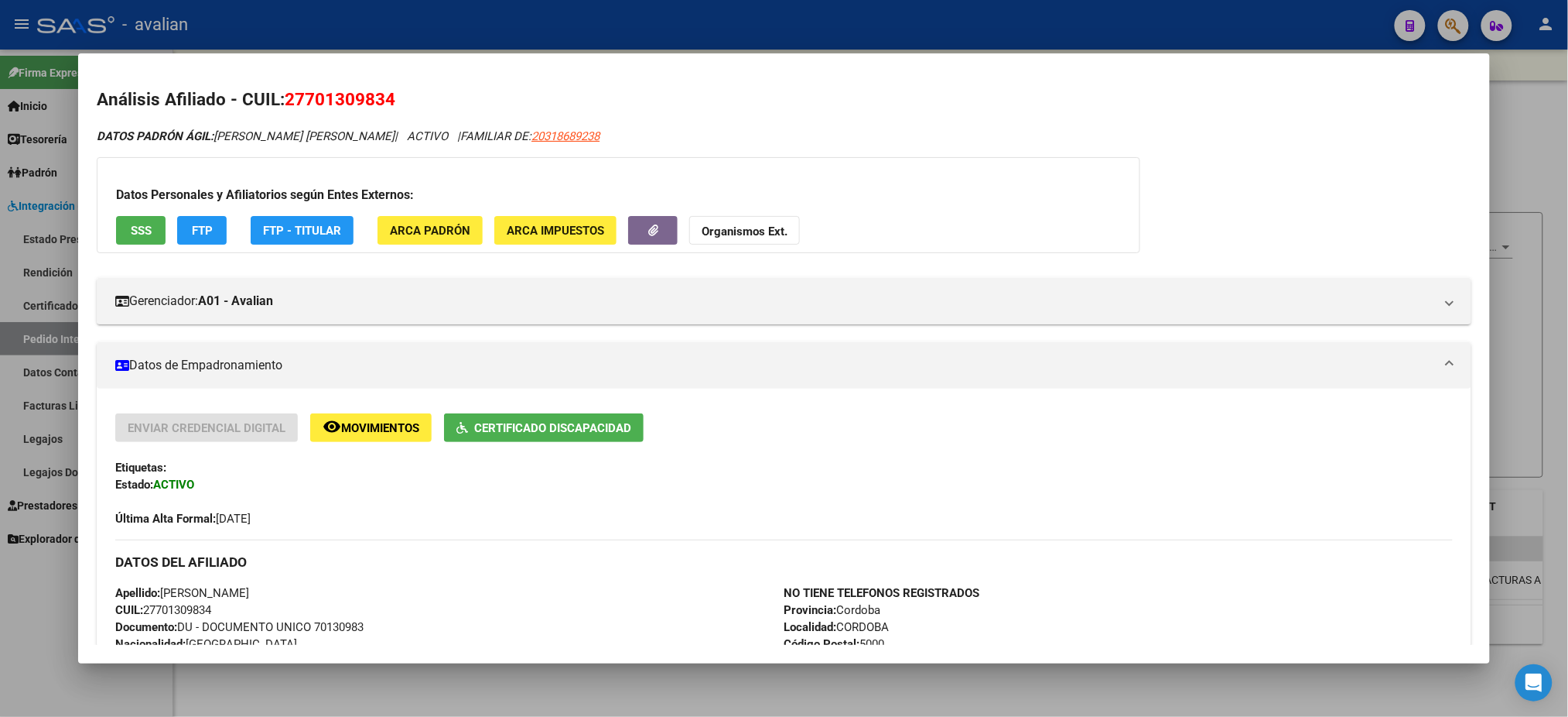
click at [137, 223] on span "SSS" at bounding box center [142, 230] width 21 height 14
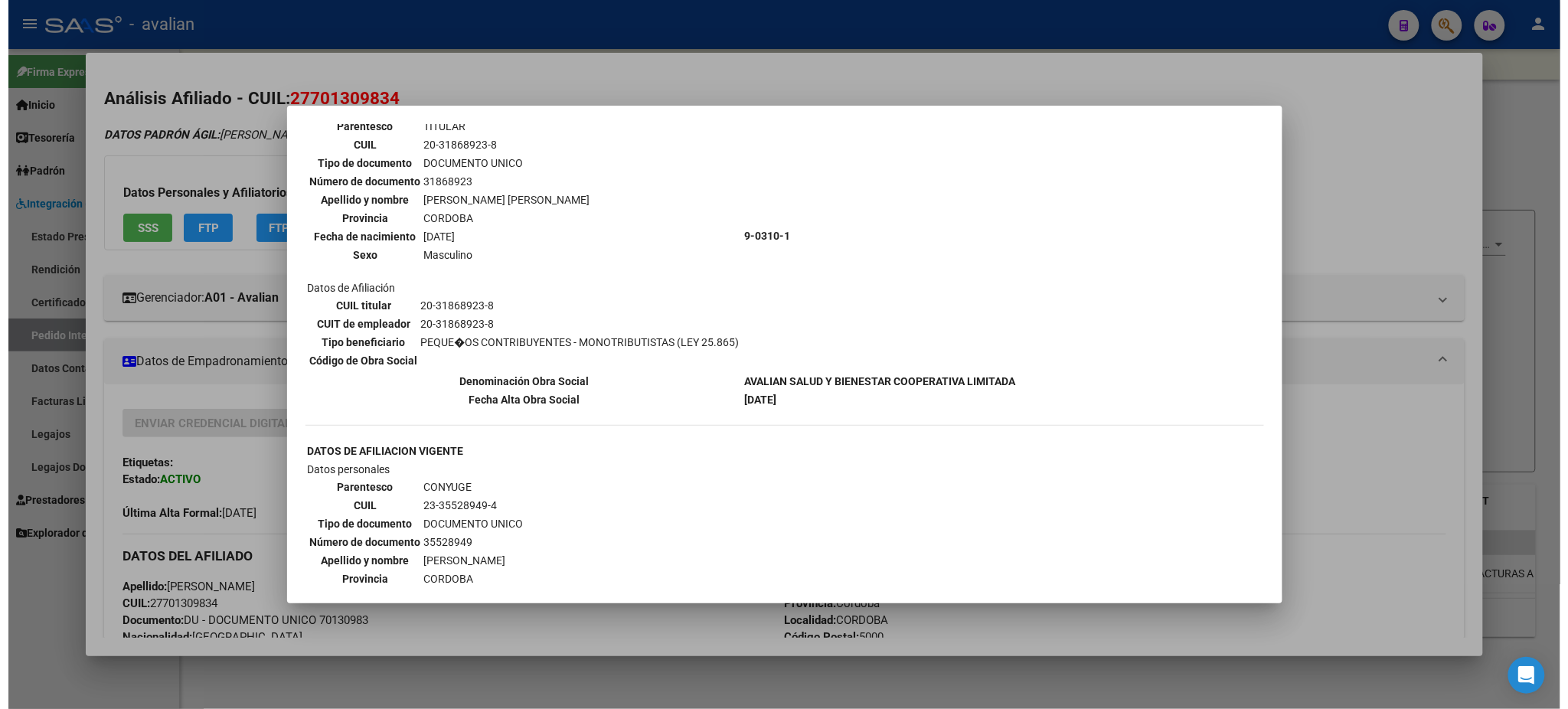
scroll to position [0, 0]
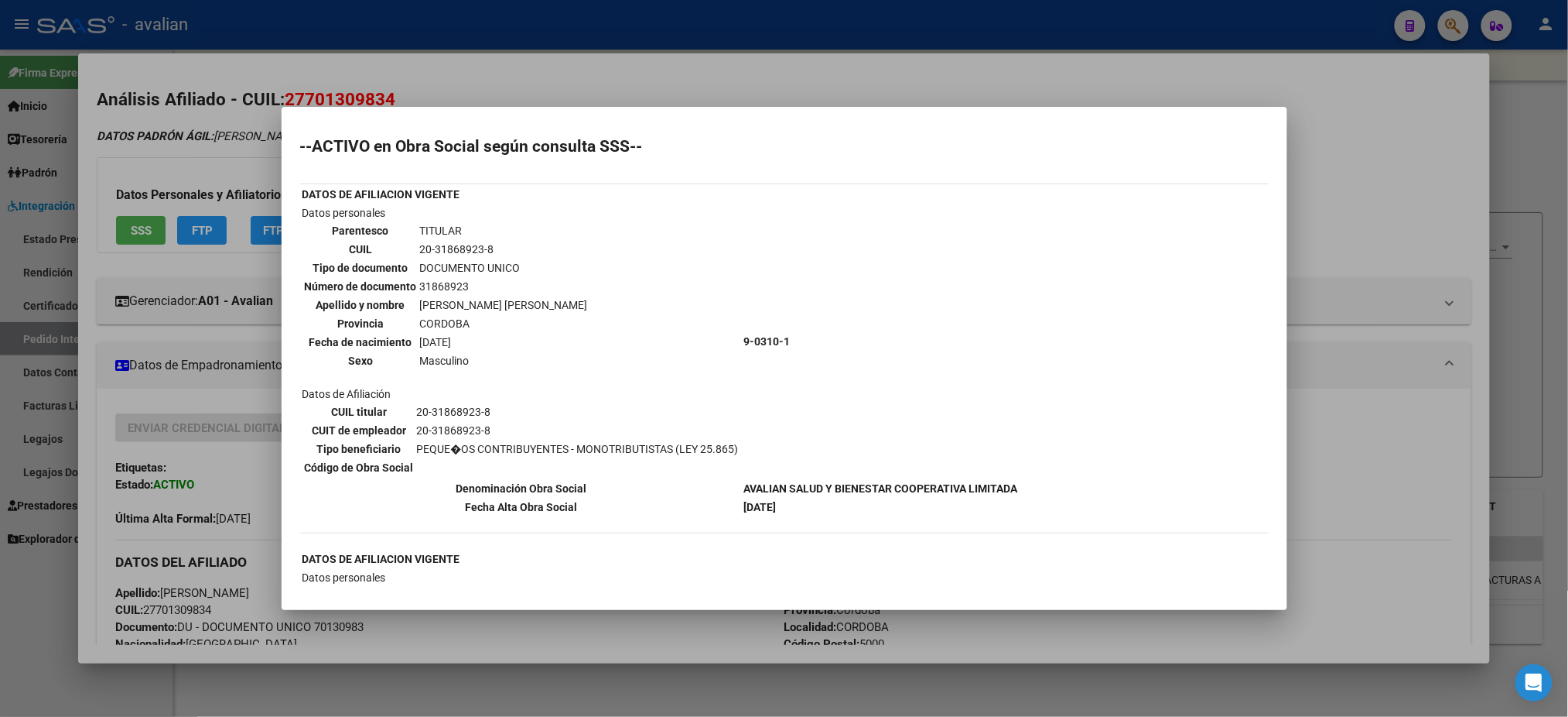
click at [872, 92] on div at bounding box center [784, 358] width 1568 height 717
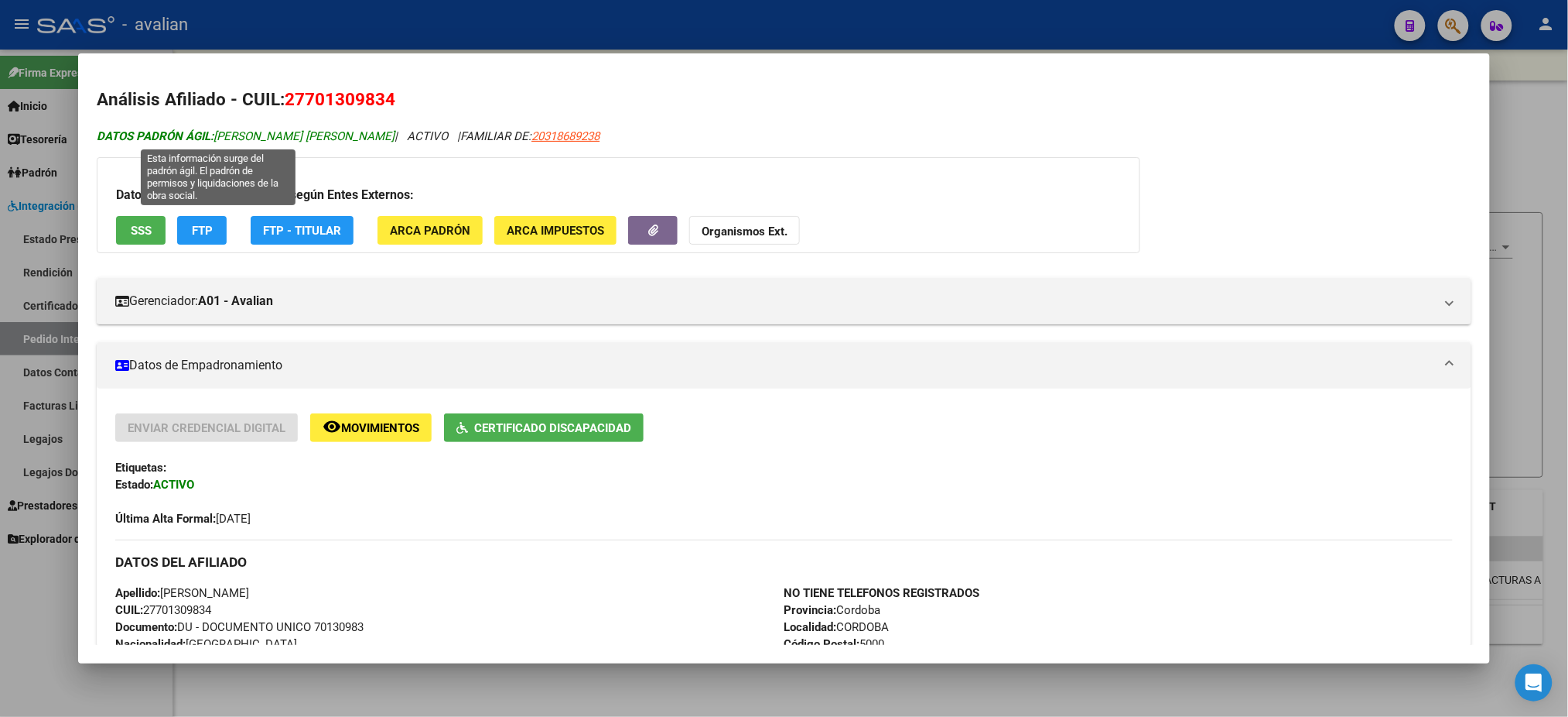
drag, startPoint x: 209, startPoint y: 142, endPoint x: 345, endPoint y: 133, distance: 136.3
click at [345, 133] on span "DATOS PADRÓN ÁGIL: [PERSON_NAME] [PERSON_NAME]" at bounding box center [245, 136] width 297 height 14
click at [760, 11] on div at bounding box center [784, 358] width 1568 height 717
